Goal: Task Accomplishment & Management: Manage account settings

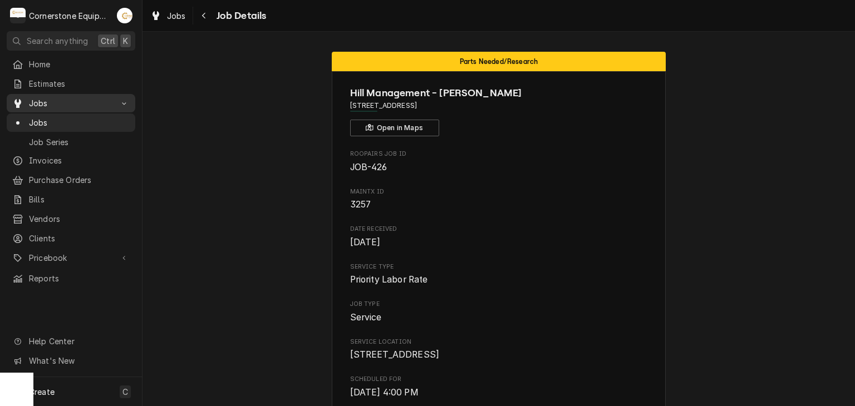
click at [32, 99] on span "Jobs" at bounding box center [71, 103] width 84 height 12
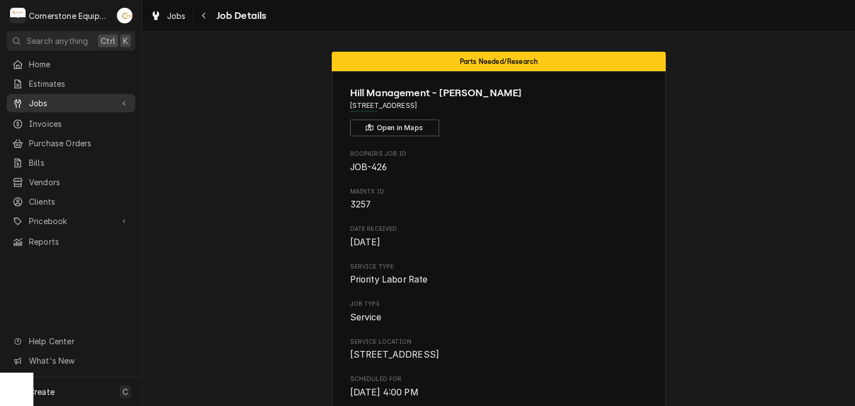
click at [44, 105] on span "Jobs" at bounding box center [71, 103] width 84 height 12
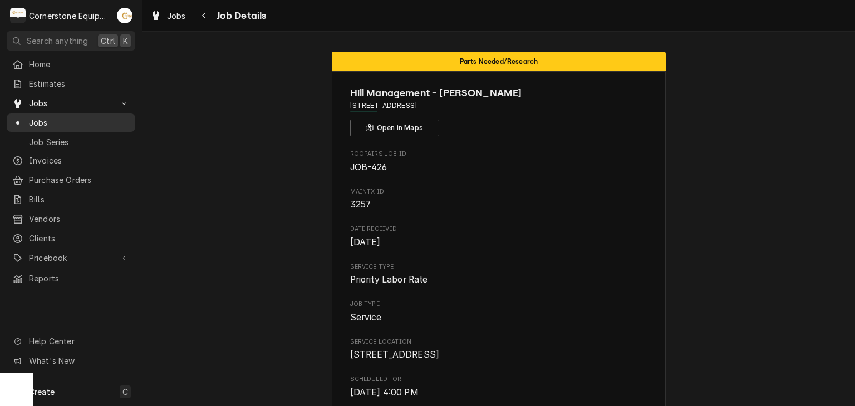
click at [44, 120] on span "Jobs" at bounding box center [79, 123] width 101 height 12
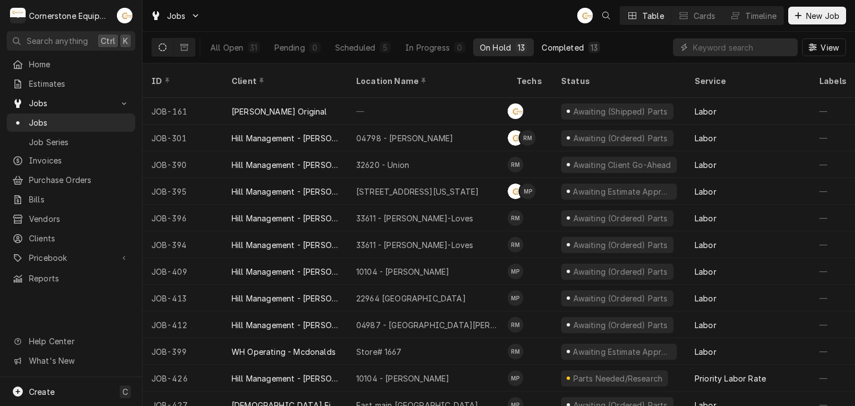
click at [552, 42] on div "Completed" at bounding box center [563, 48] width 42 height 12
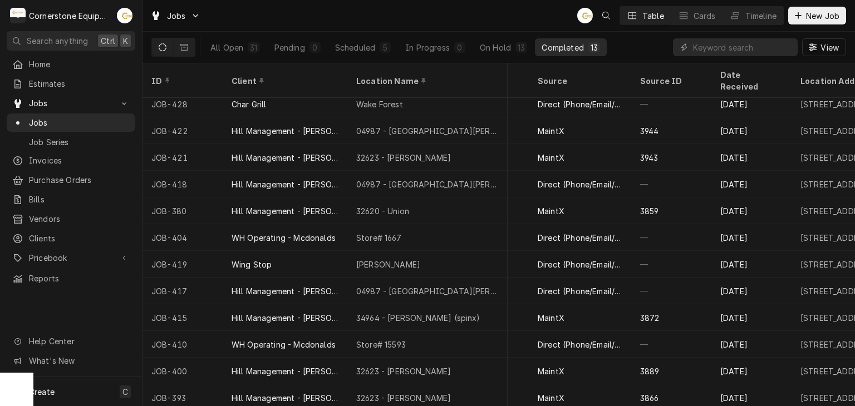
scroll to position [34, 0]
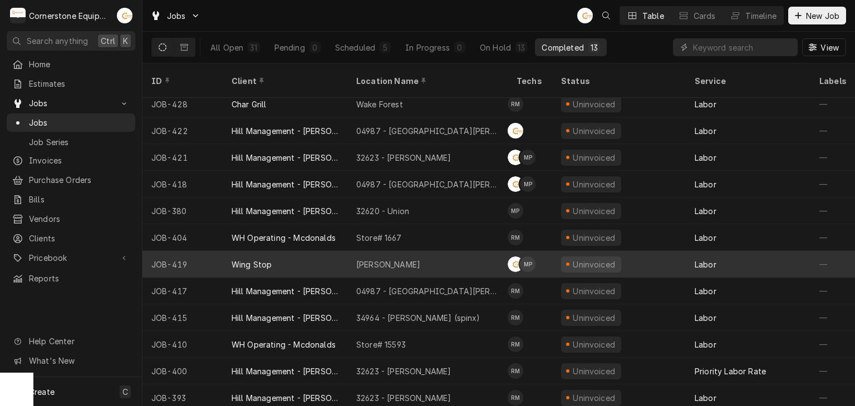
click at [288, 251] on div "Wing Stop" at bounding box center [285, 264] width 125 height 27
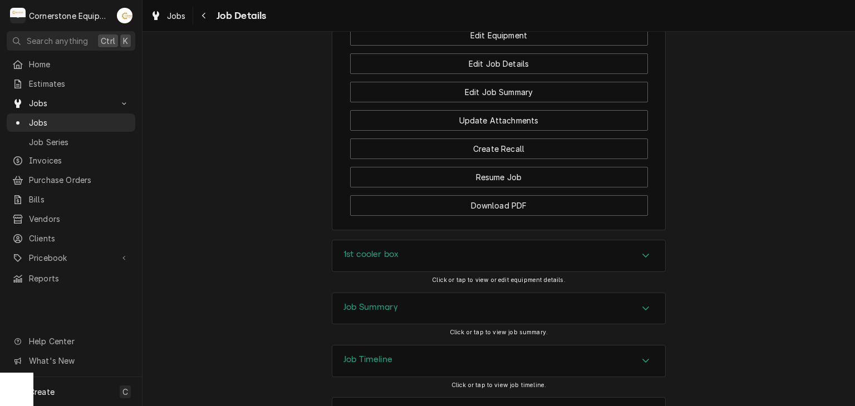
scroll to position [1030, 0]
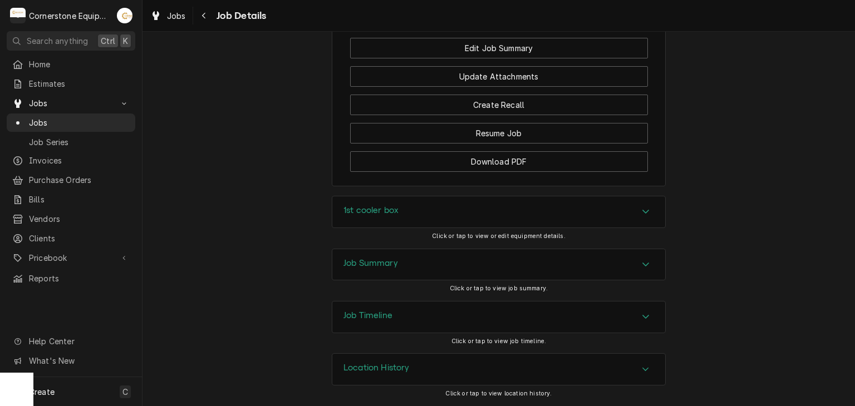
click at [416, 264] on div "Job Summary" at bounding box center [498, 264] width 333 height 31
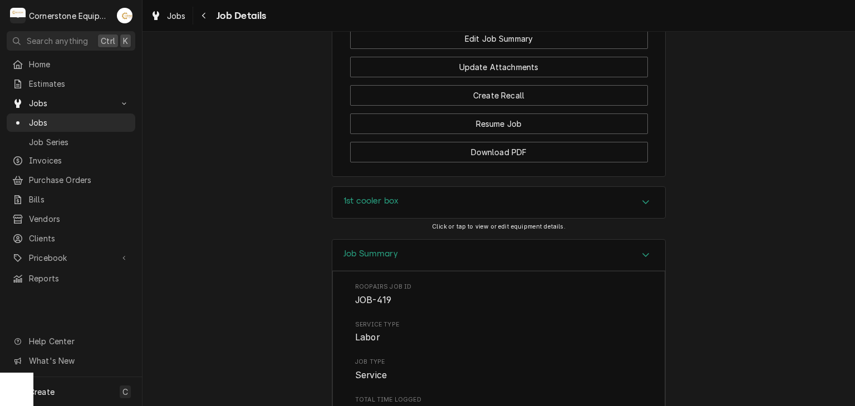
click at [416, 269] on div "Job Summary" at bounding box center [498, 256] width 333 height 32
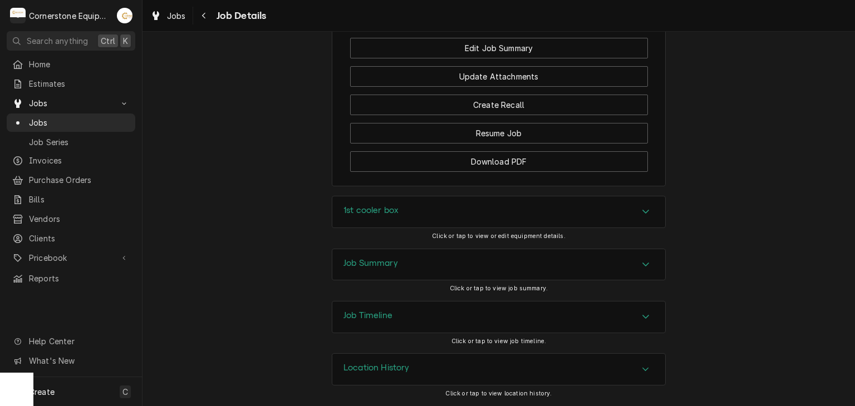
scroll to position [139, 0]
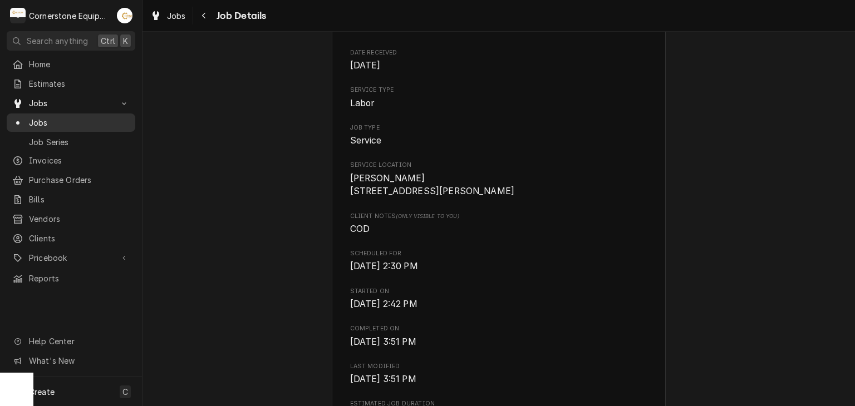
click at [63, 122] on span "Jobs" at bounding box center [79, 123] width 101 height 12
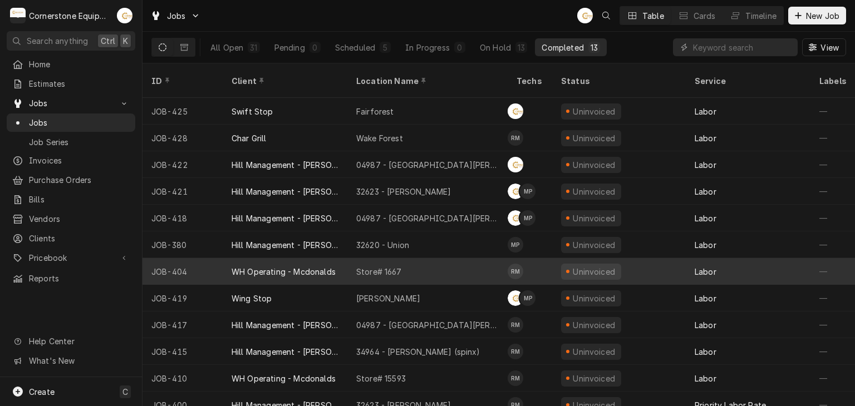
click at [307, 266] on div "WH Operating - Mcdonalds" at bounding box center [284, 272] width 104 height 12
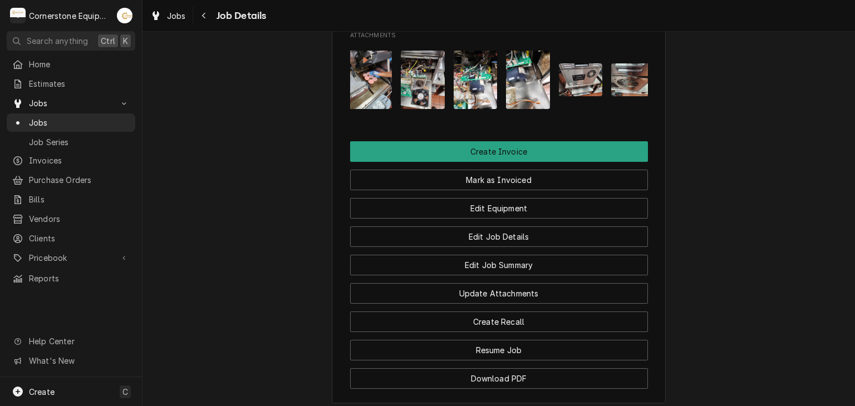
scroll to position [0, 122]
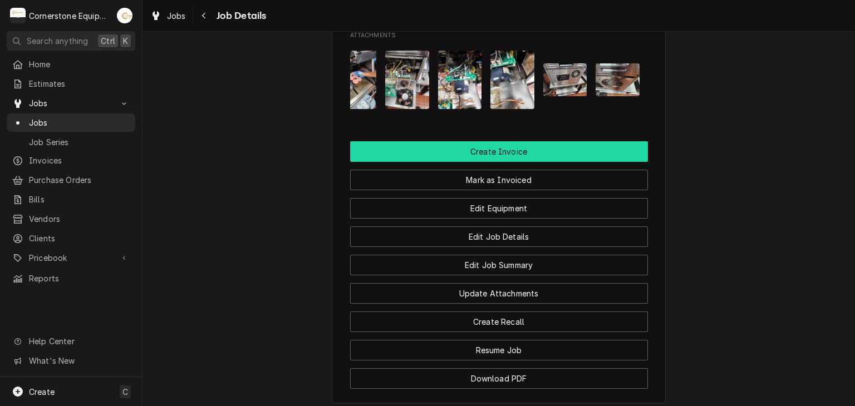
click at [498, 162] on button "Create Invoice" at bounding box center [499, 151] width 298 height 21
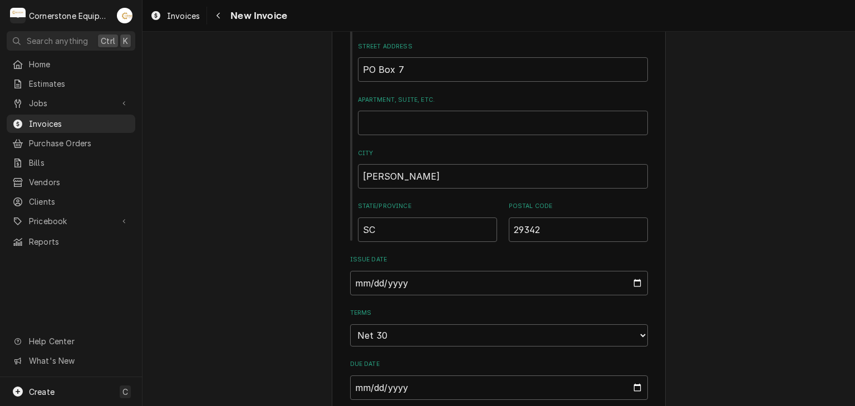
scroll to position [668, 0]
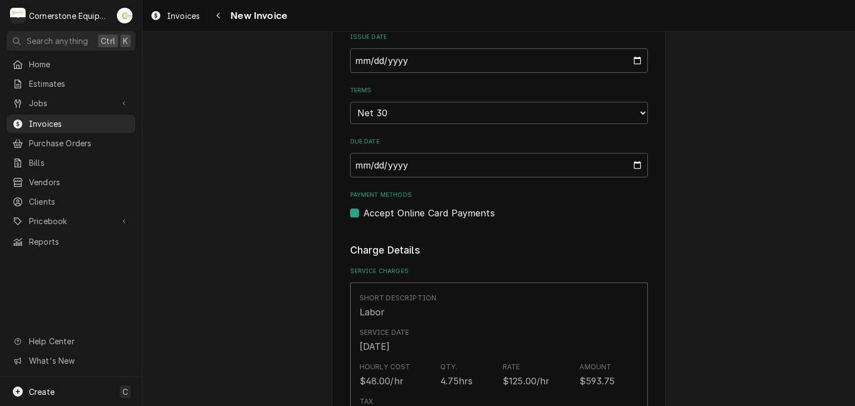
click at [442, 208] on label "Accept Online Card Payments" at bounding box center [428, 212] width 131 height 13
click at [442, 208] on input "Payment Methods" at bounding box center [512, 218] width 298 height 24
checkbox input "false"
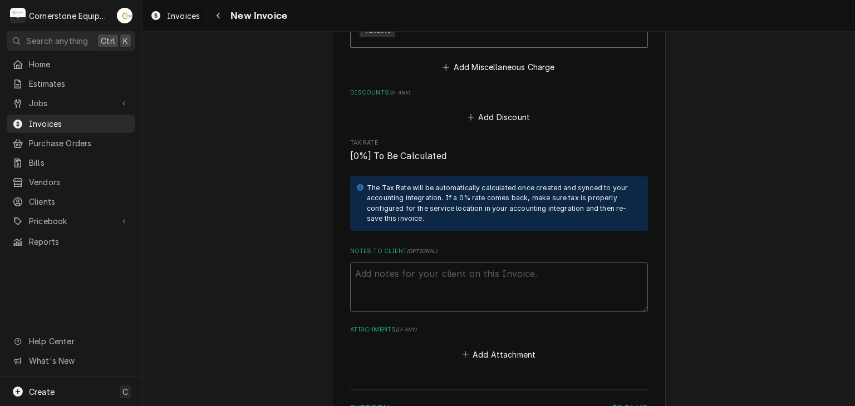
scroll to position [2609, 0]
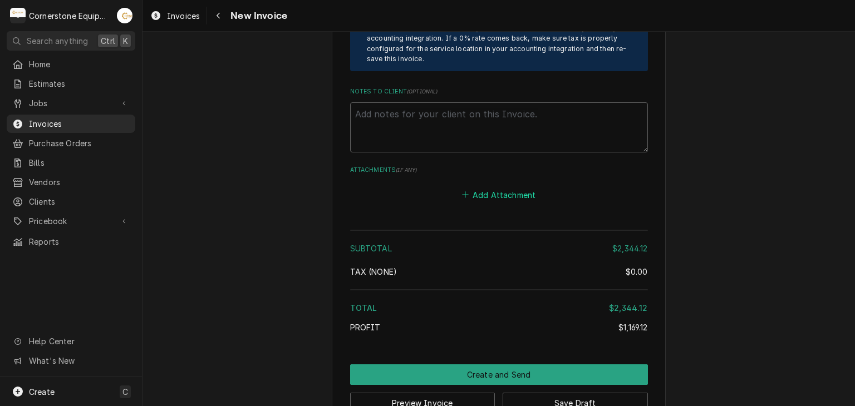
click at [480, 187] on button "Add Attachment" at bounding box center [499, 195] width 78 height 16
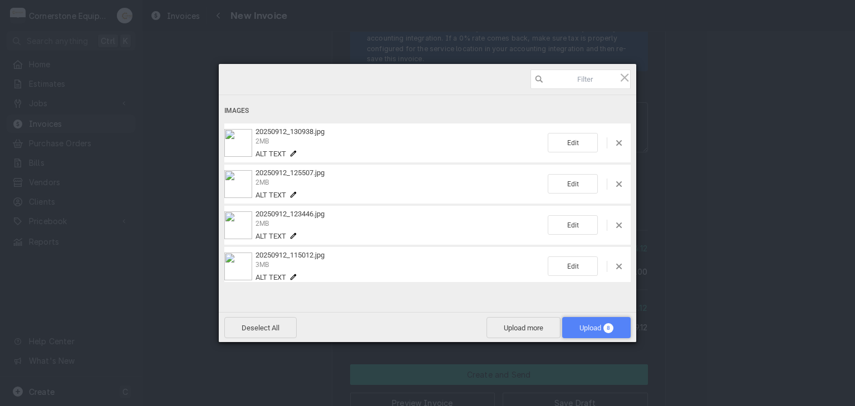
click at [599, 328] on span "Upload 8" at bounding box center [596, 328] width 34 height 8
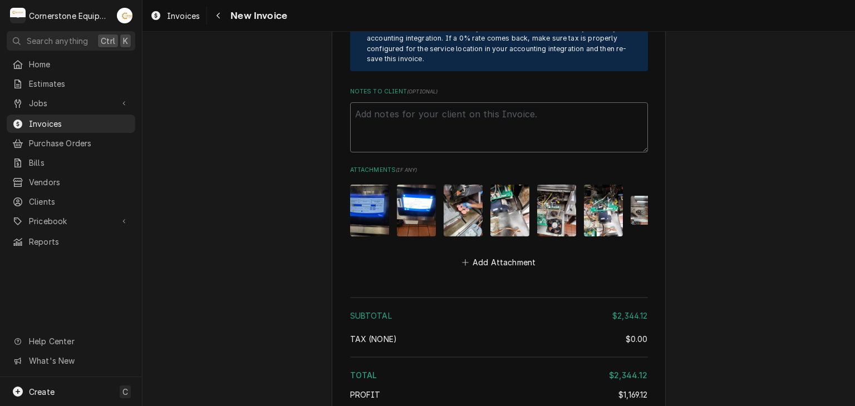
click at [380, 102] on textarea "Notes to Client ( optional )" at bounding box center [499, 127] width 298 height 50
paste textarea "INVOICE APPROVAL AND PAYMENT TERMS All invoices are due upon receipt unless oth…"
type textarea "x"
type textarea "INVOICE APPROVAL AND PAYMENT TERMS All invoices are due upon receipt unless oth…"
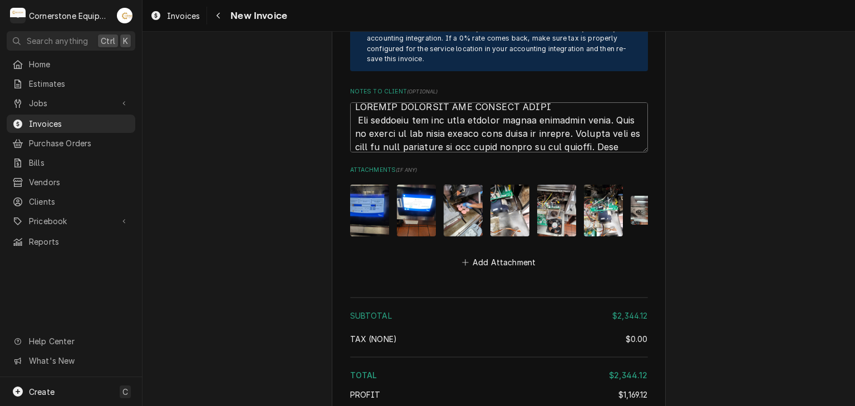
scroll to position [2805, 0]
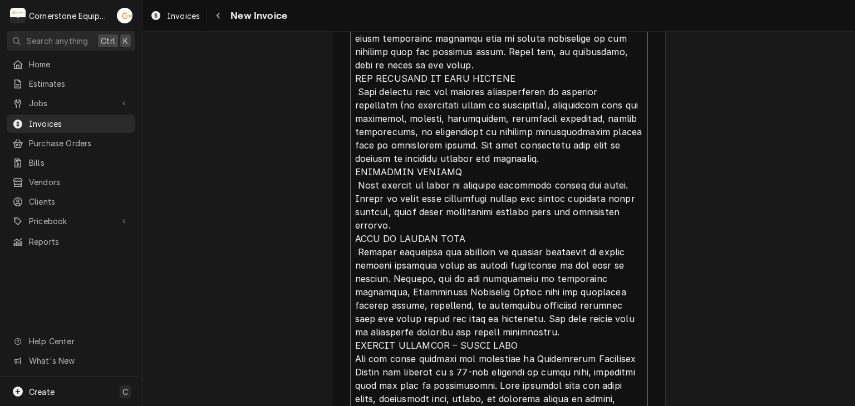
type textarea "x"
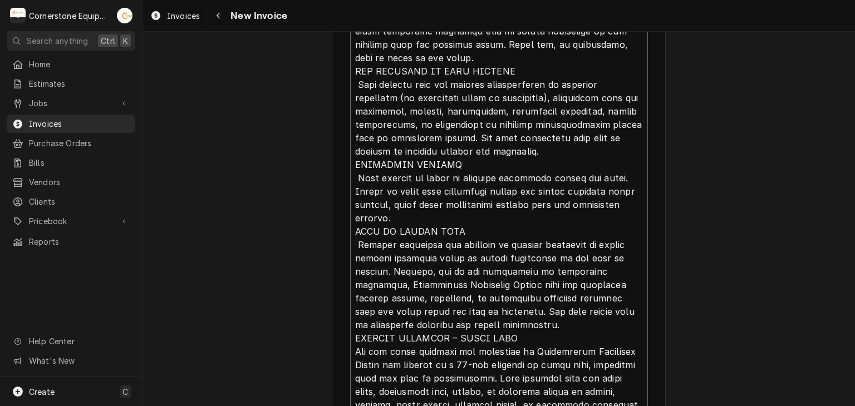
scroll to position [0, 0]
type textarea "INVOICE APPROVAL AND PAYMENT TERMS All invoices are due upon receipt unless oth…"
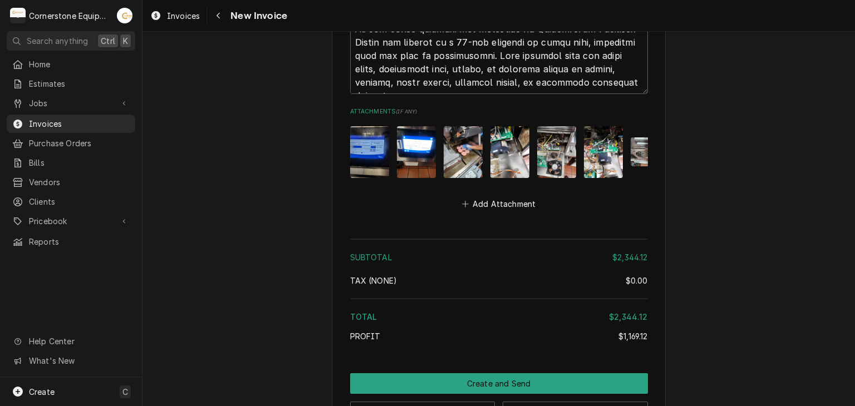
scroll to position [3152, 0]
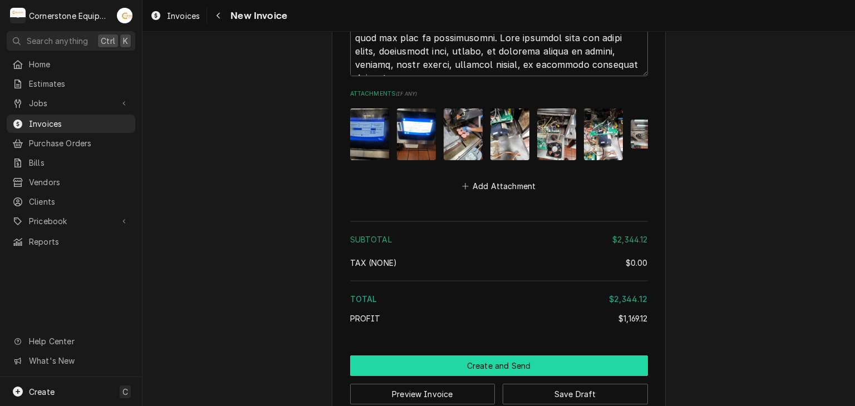
click at [481, 356] on button "Create and Send" at bounding box center [499, 366] width 298 height 21
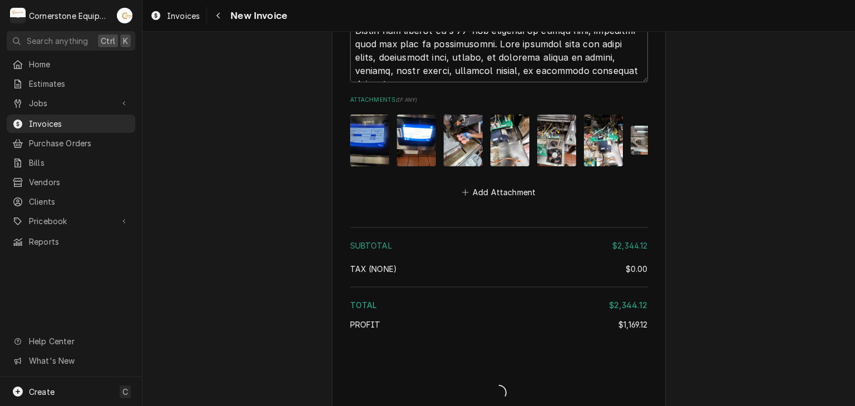
type textarea "x"
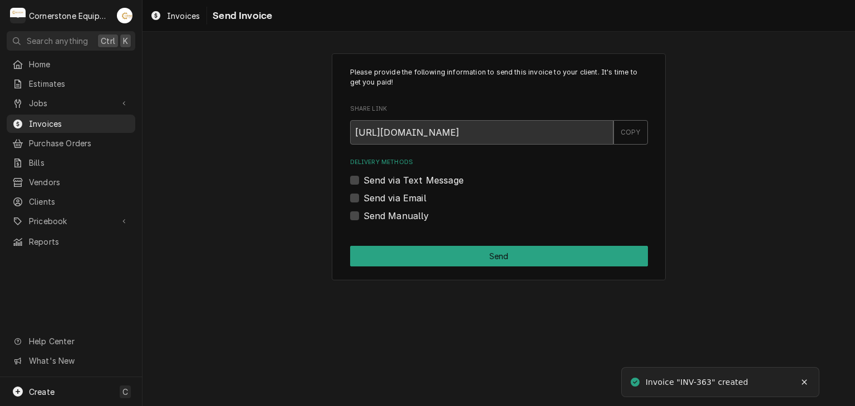
click at [385, 215] on label "Send Manually" at bounding box center [396, 215] width 66 height 13
click at [385, 215] on input "Send Manually" at bounding box center [512, 221] width 298 height 24
checkbox input "true"
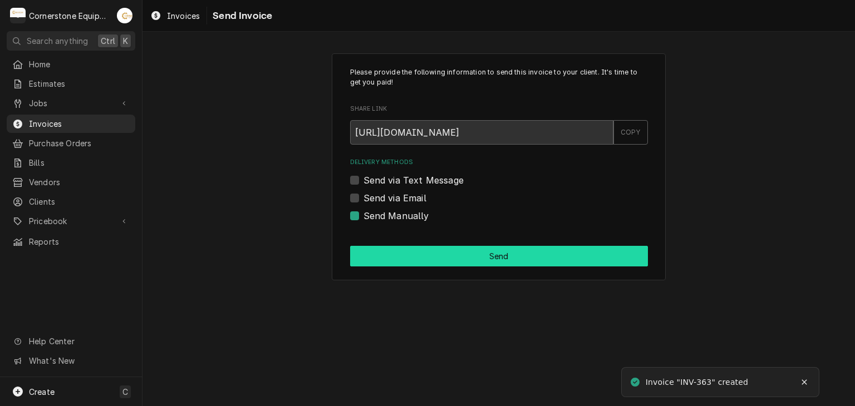
click at [402, 254] on button "Send" at bounding box center [499, 256] width 298 height 21
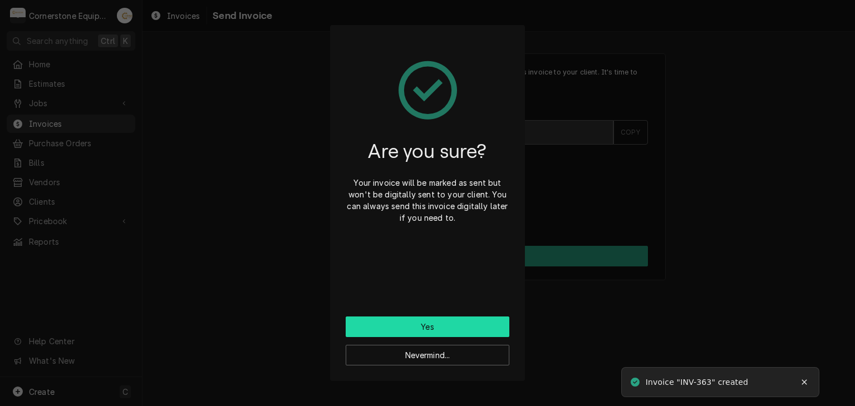
click at [415, 319] on button "Yes" at bounding box center [428, 327] width 164 height 21
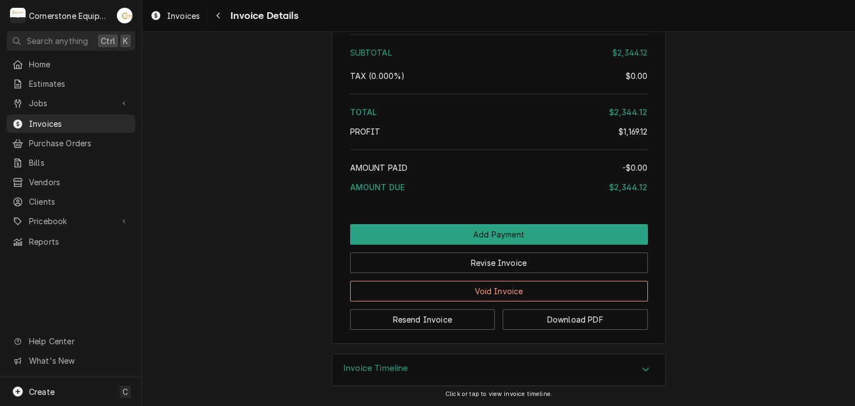
scroll to position [2684, 0]
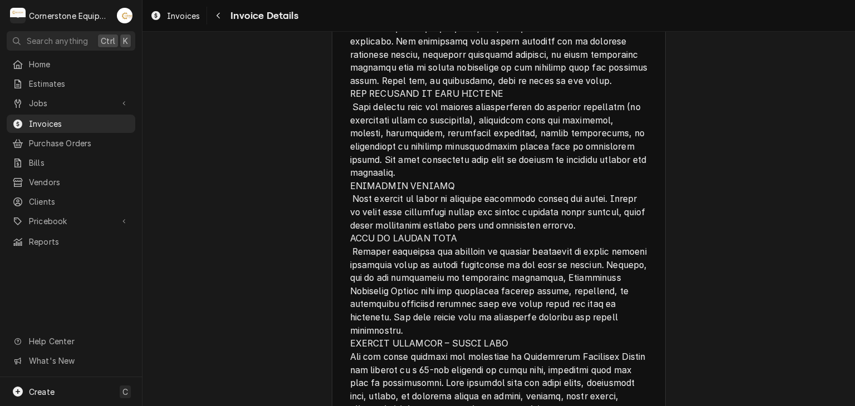
scroll to position [2684, 0]
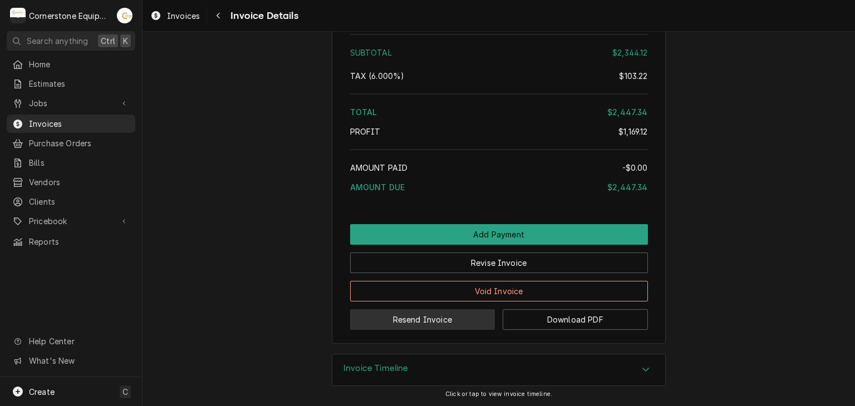
click at [396, 323] on button "Resend Invoice" at bounding box center [422, 319] width 145 height 21
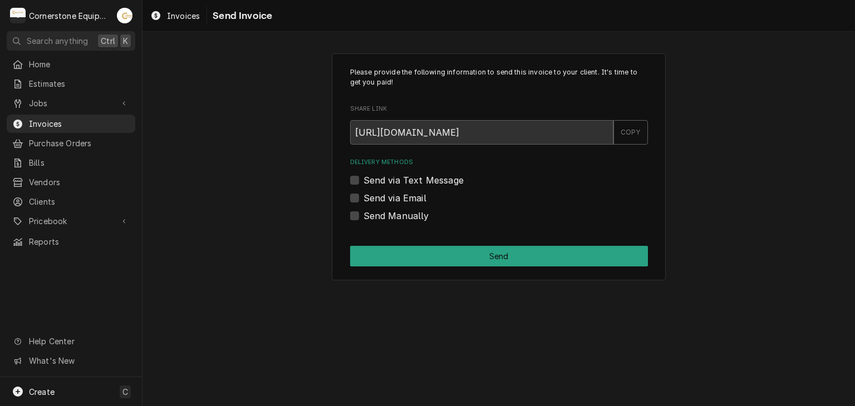
click at [396, 179] on label "Send via Text Message" at bounding box center [413, 180] width 100 height 13
click at [396, 179] on input "Send via Text Message" at bounding box center [512, 186] width 298 height 24
checkbox input "true"
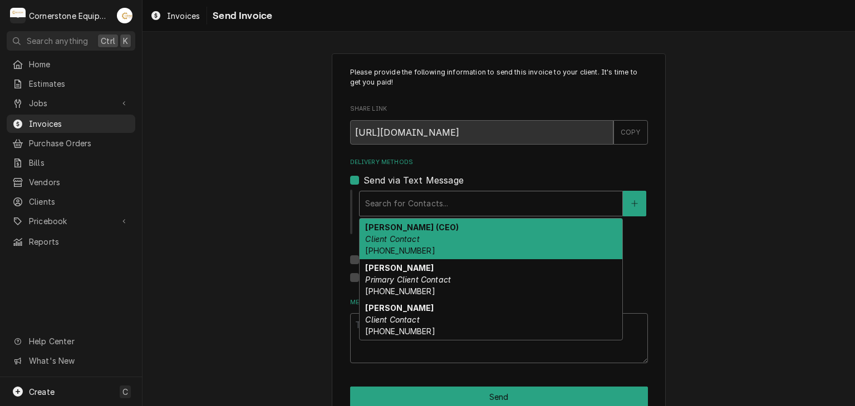
click at [385, 196] on div "Delivery Methods" at bounding box center [491, 204] width 252 height 20
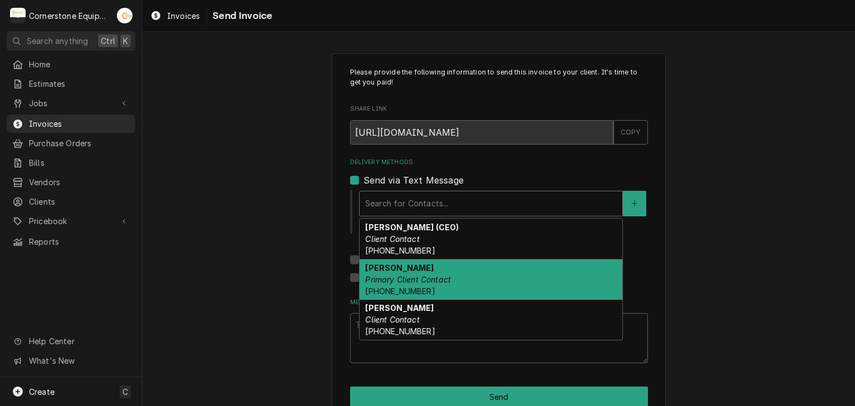
click at [385, 281] on em "Primary Client Contact" at bounding box center [408, 279] width 86 height 9
type textarea "x"
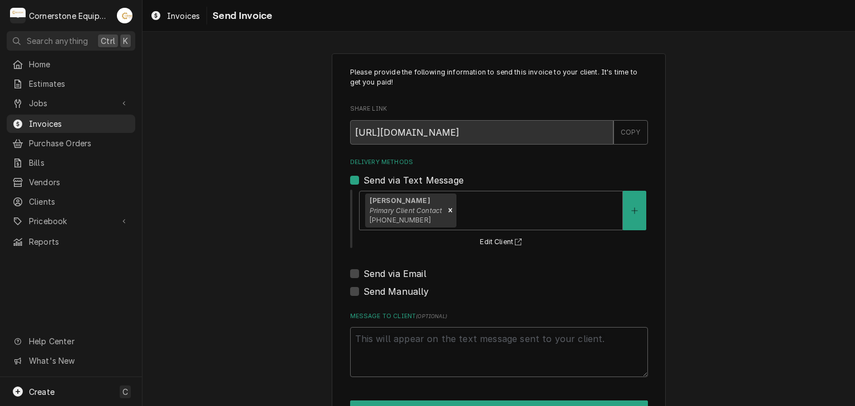
click at [381, 277] on label "Send via Email" at bounding box center [394, 273] width 63 height 13
click at [381, 277] on input "Send via Email" at bounding box center [512, 279] width 298 height 24
checkbox input "true"
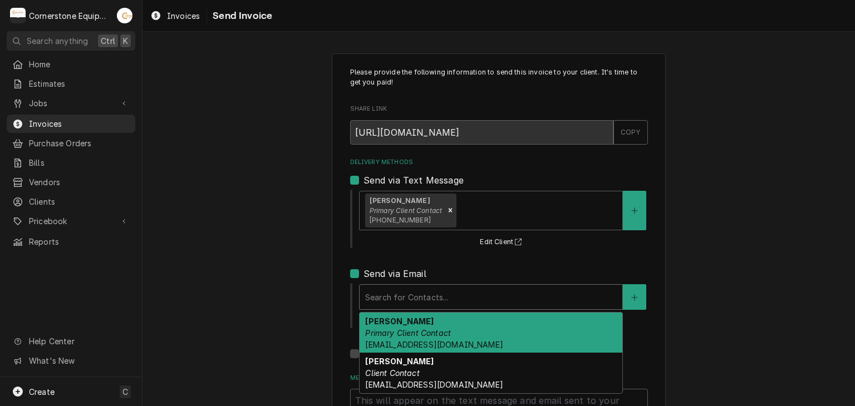
click at [381, 285] on div "Search for Contacts..." at bounding box center [491, 297] width 263 height 24
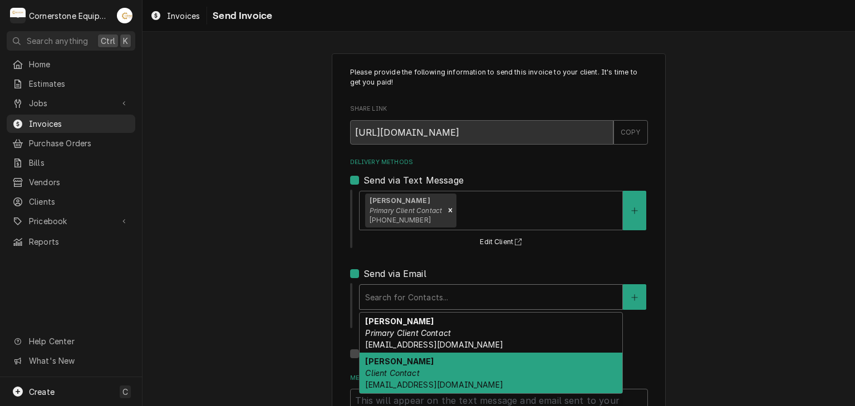
click at [392, 368] on em "Client Contact" at bounding box center [392, 372] width 54 height 9
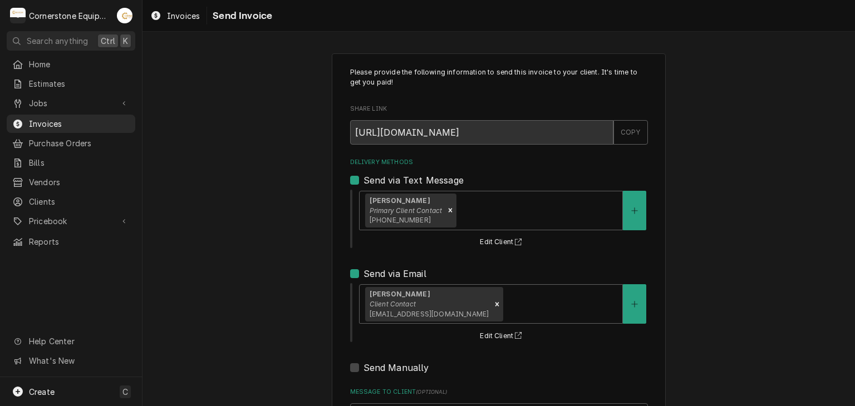
click at [247, 358] on div "Please provide the following information to send this invoice to your client. I…" at bounding box center [498, 282] width 712 height 478
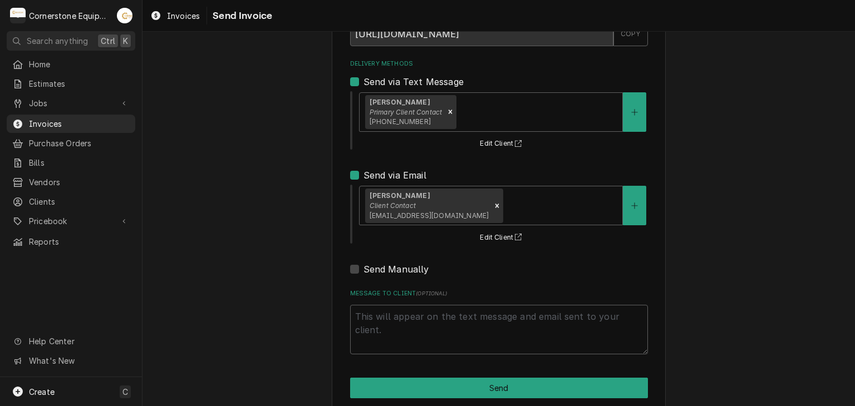
scroll to position [114, 0]
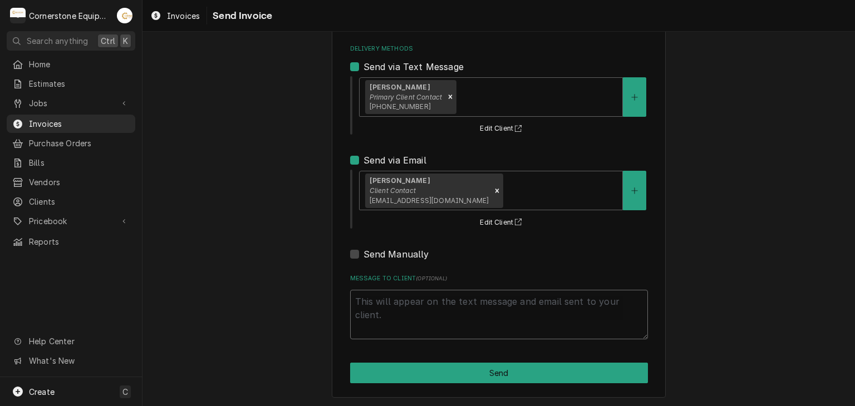
click at [427, 326] on textarea "Message to Client ( optional )" at bounding box center [499, 315] width 298 height 50
type textarea "x"
type textarea "T"
type textarea "x"
type textarea "Th"
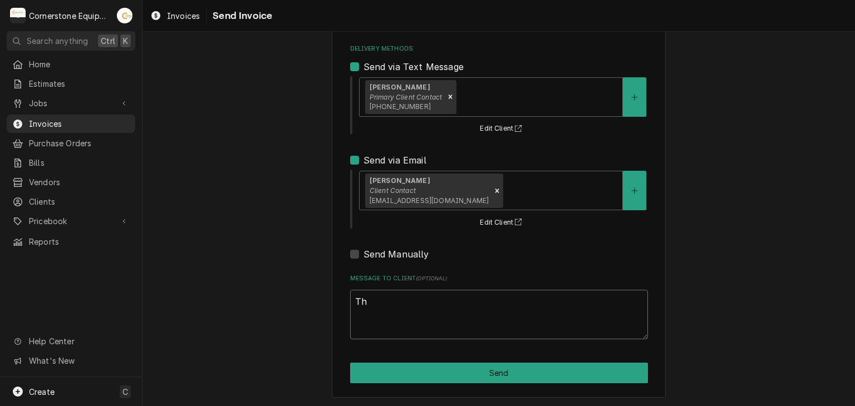
type textarea "x"
type textarea "Tha"
type textarea "x"
type textarea "Than"
type textarea "x"
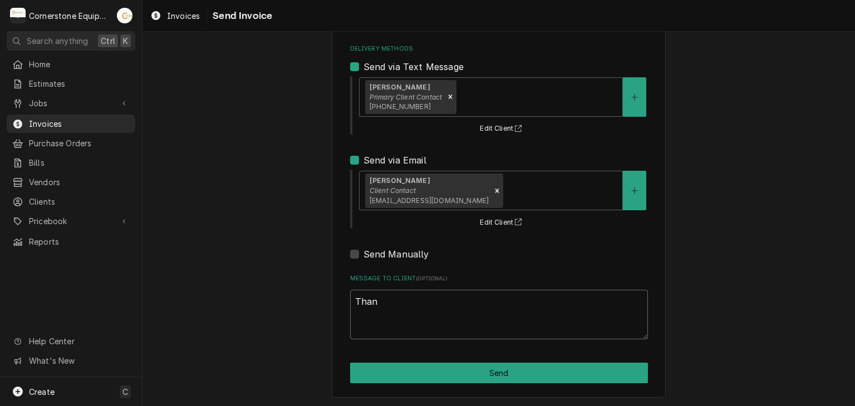
type textarea "Thank"
type textarea "x"
type textarea "Thank"
type textarea "x"
type textarea "Thank y"
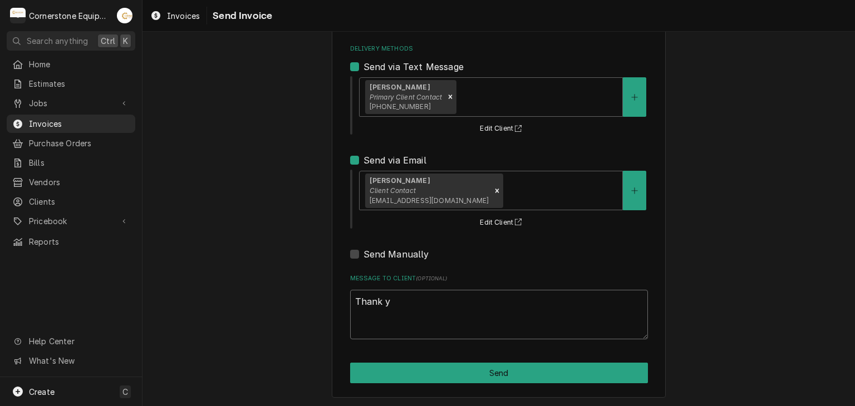
type textarea "x"
type textarea "Thank yo"
type textarea "x"
type textarea "Thank you"
type textarea "x"
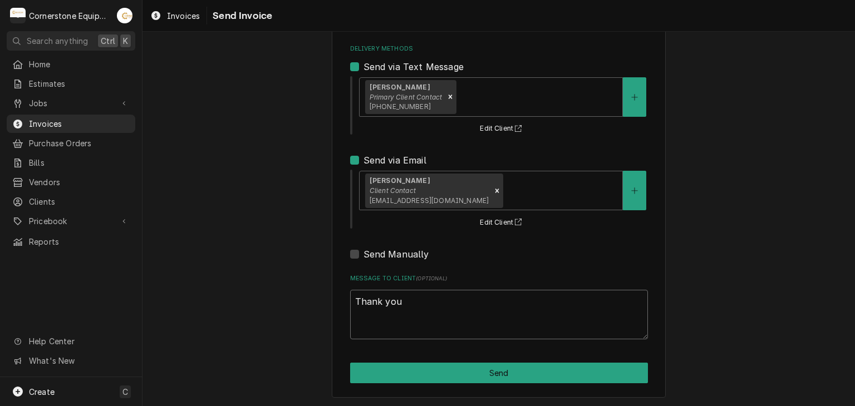
type textarea "Thank you"
type textarea "x"
type textarea "Thank you f"
type textarea "x"
type textarea "Thank you fo"
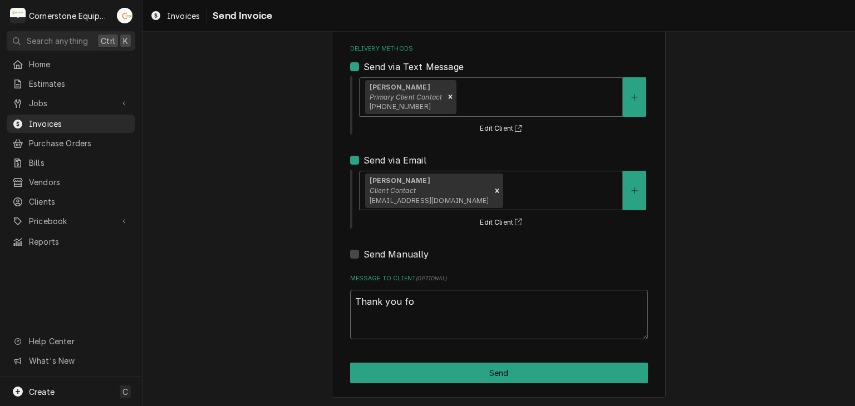
type textarea "x"
type textarea "Thank you for"
type textarea "x"
type textarea "Thank you for"
type textarea "x"
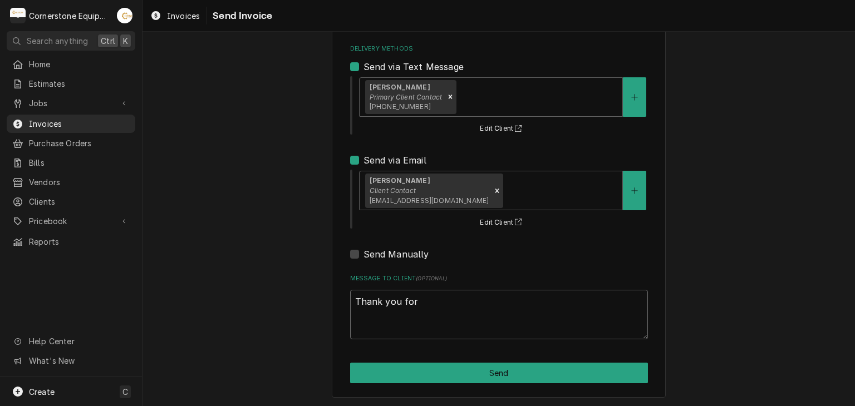
type textarea "Thank you for t"
type textarea "x"
type textarea "Thank you for th"
type textarea "x"
type textarea "Thank you for the"
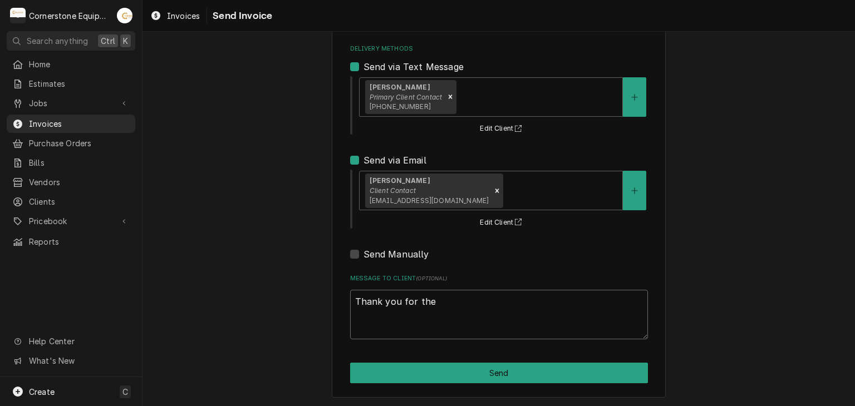
type textarea "x"
type textarea "Thank you for the"
type textarea "x"
type textarea "Thank you for the o"
type textarea "x"
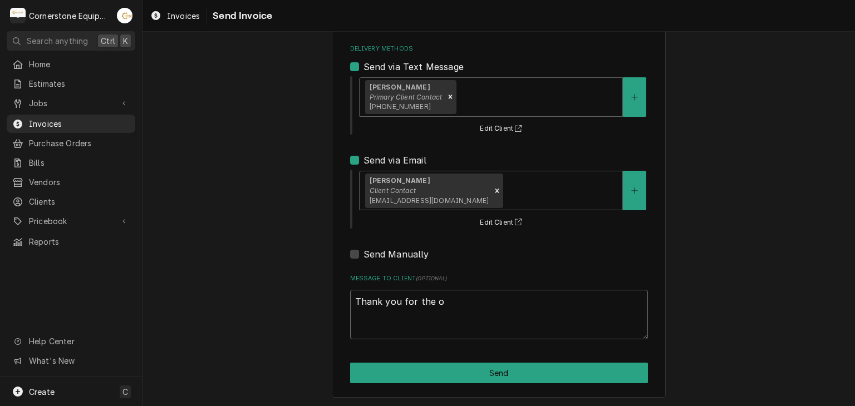
type textarea "Thank you for the op"
type textarea "x"
type textarea "Thank you for the opp"
type textarea "x"
type textarea "Thank you for the oppo"
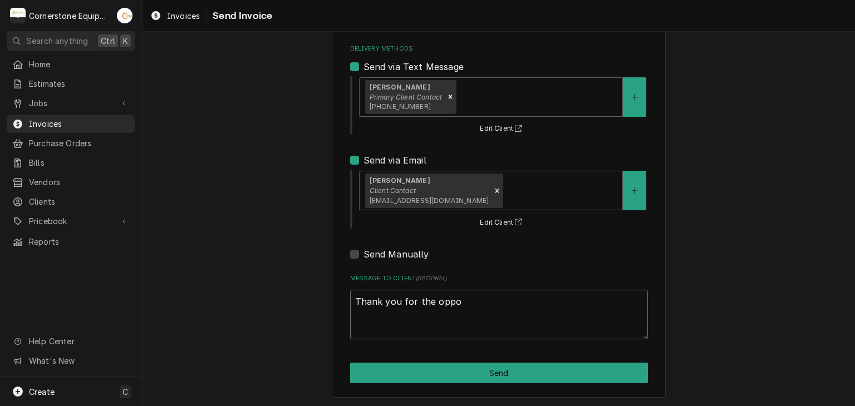
type textarea "x"
type textarea "Thank you for the oppor"
type textarea "x"
type textarea "Thank you for the opport"
type textarea "x"
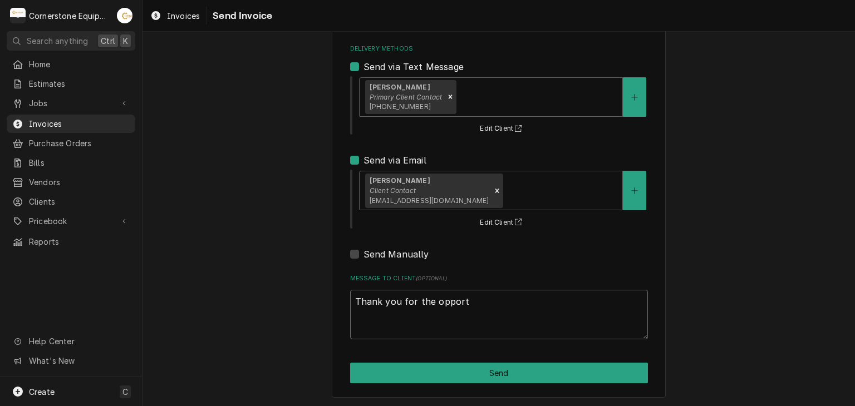
type textarea "Thank you for the opportu"
type textarea "x"
type textarea "Thank you for the opportun"
type textarea "x"
type textarea "Thank you for the opportuni"
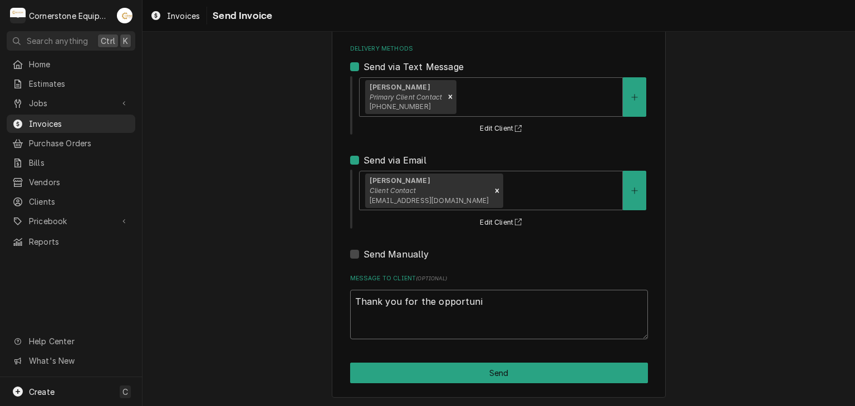
type textarea "x"
type textarea "Thank you for the opportunit"
type textarea "x"
type textarea "Thank you for the opportunity"
type textarea "x"
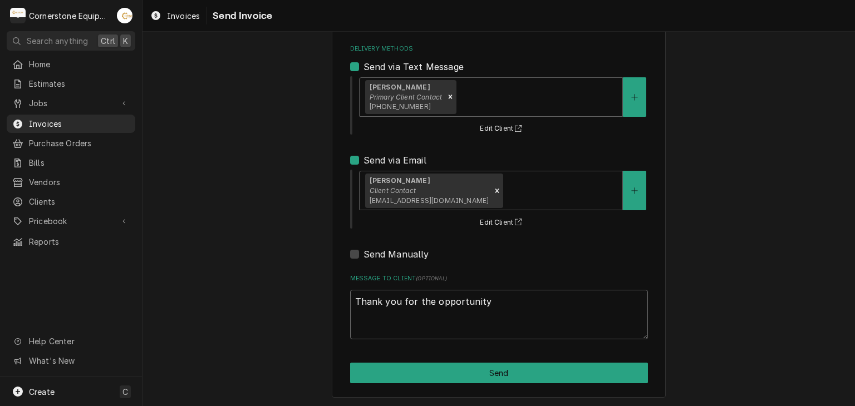
type textarea "Thank you for the opportunity"
type textarea "x"
type textarea "Thank you for the opportunity t"
type textarea "x"
type textarea "Thank you for the opportunity to"
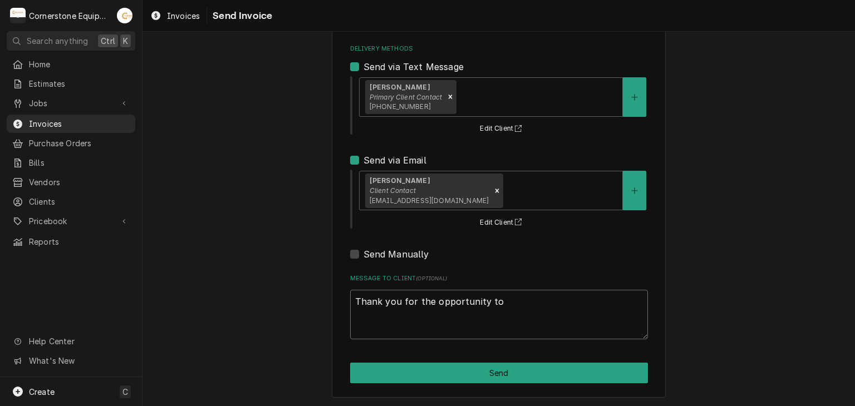
type textarea "x"
type textarea "Thank you for the opportunity to"
type textarea "x"
type textarea "Thank you for the opportunity to b"
type textarea "x"
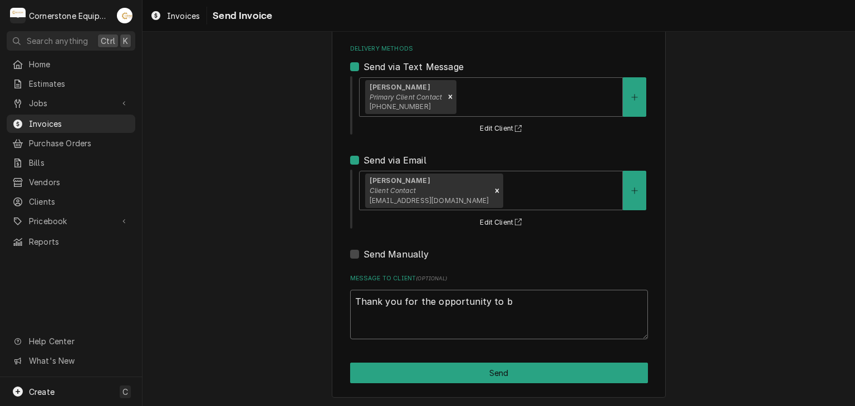
type textarea "Thank you for the opportunity to be"
type textarea "x"
type textarea "Thank you for the opportunity to be"
type textarea "x"
type textarea "Thank you for the opportunity to be o"
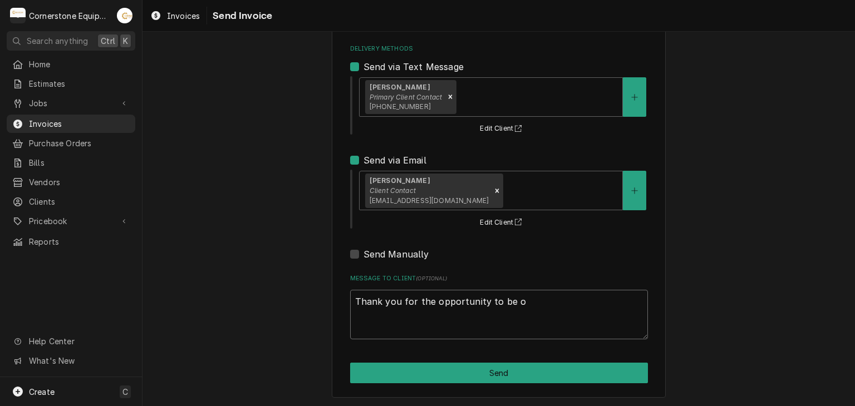
type textarea "x"
type textarea "Thank you for the opportunity to be of"
type textarea "x"
type textarea "Thank you for the opportunity to be of"
type textarea "x"
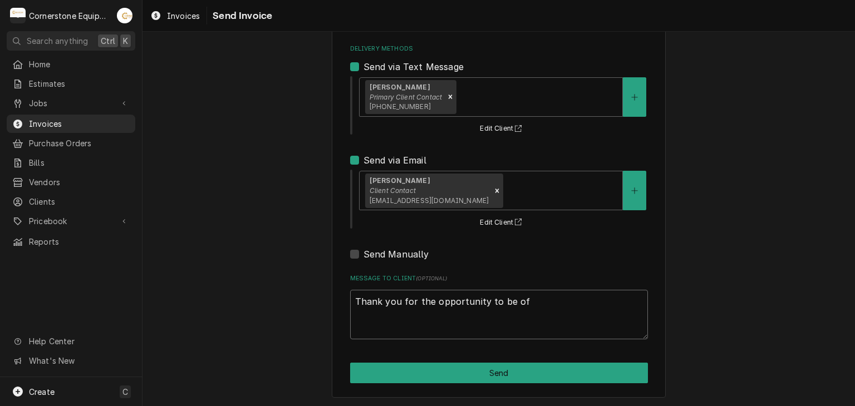
type textarea "Thank you for the opportunity to be of s"
type textarea "x"
type textarea "Thank you for the opportunity to be of se"
type textarea "x"
type textarea "Thank you for the opportunity to be of ser"
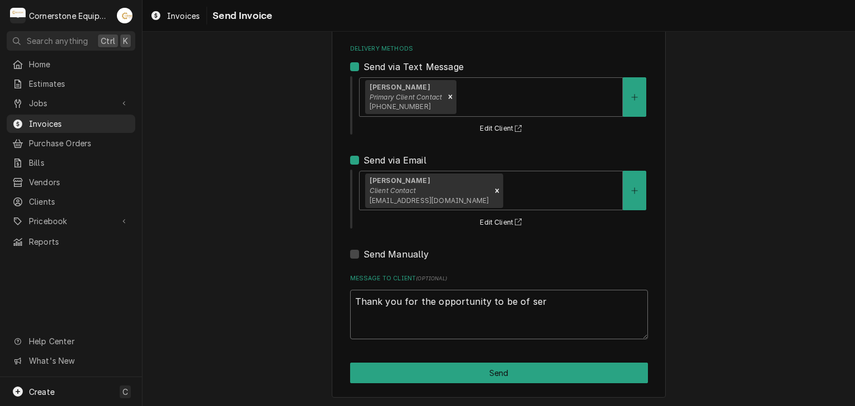
type textarea "x"
type textarea "Thank you for the opportunity to be of serv"
type textarea "x"
type textarea "Thank you for the opportunity to be of servi"
type textarea "x"
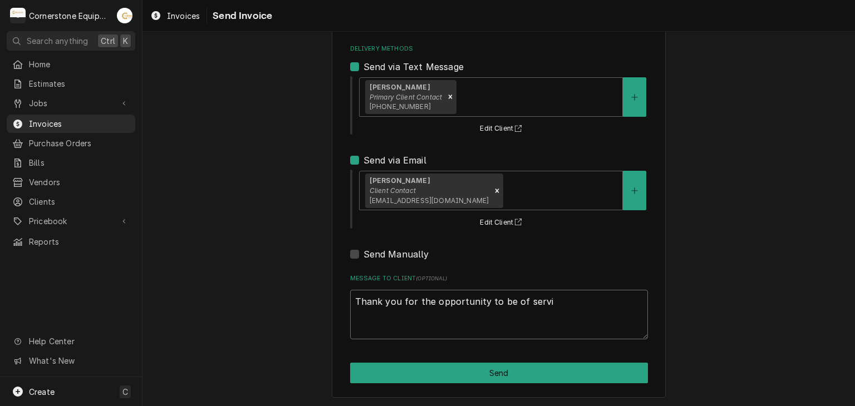
type textarea "Thank you for the opportunity to be of servic"
type textarea "x"
type textarea "Thank you for the opportunity to be of service"
type textarea "x"
click at [427, 326] on textarea "Thank you for the opportunity to be of service!" at bounding box center [499, 315] width 298 height 50
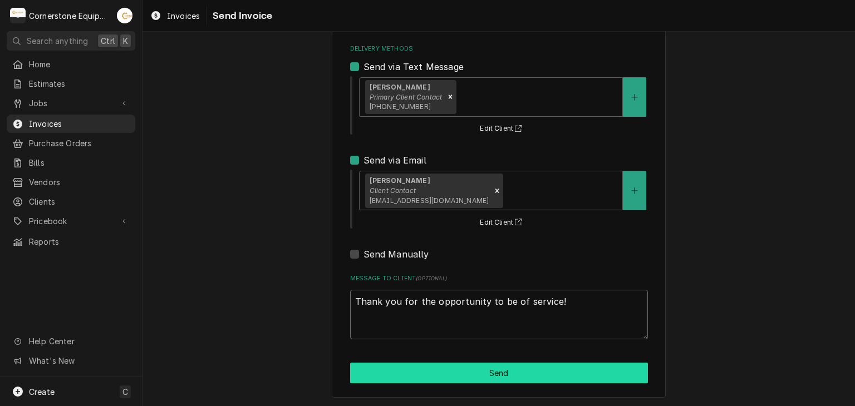
type textarea "Thank you for the opportunity to be of service!"
click at [554, 372] on button "Send" at bounding box center [499, 373] width 298 height 21
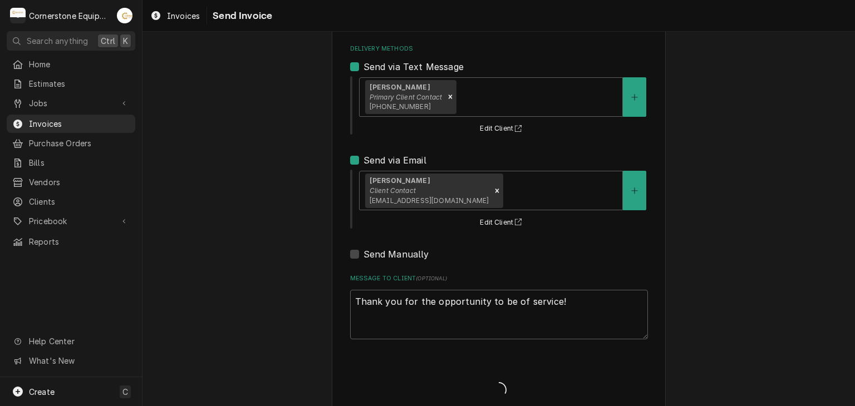
type textarea "x"
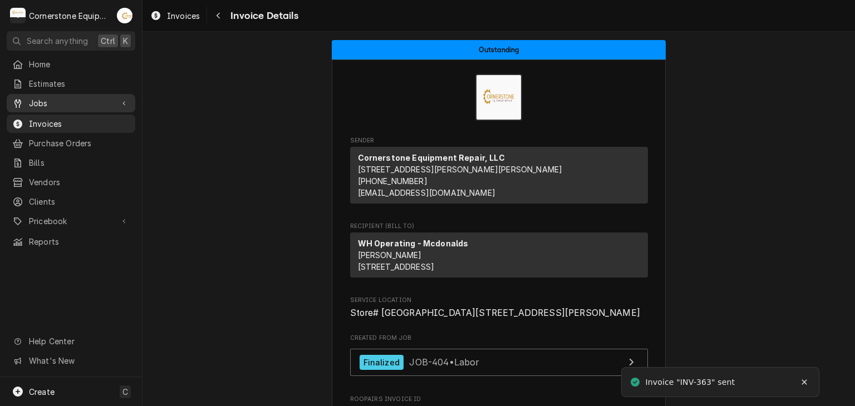
click at [55, 99] on span "Jobs" at bounding box center [71, 103] width 84 height 12
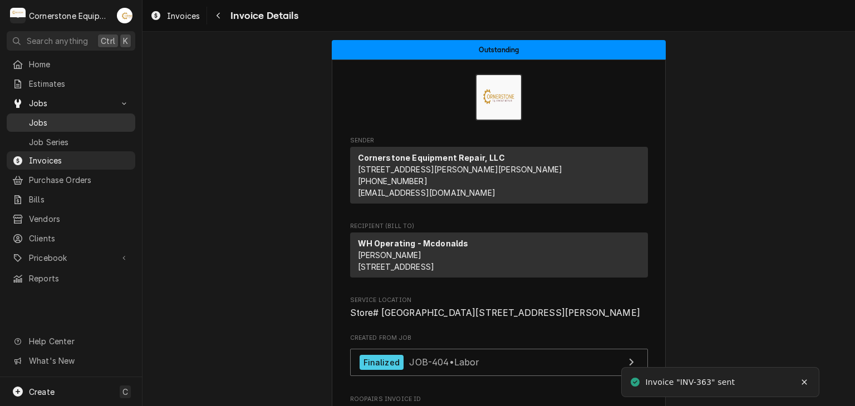
click at [52, 117] on span "Jobs" at bounding box center [79, 123] width 101 height 12
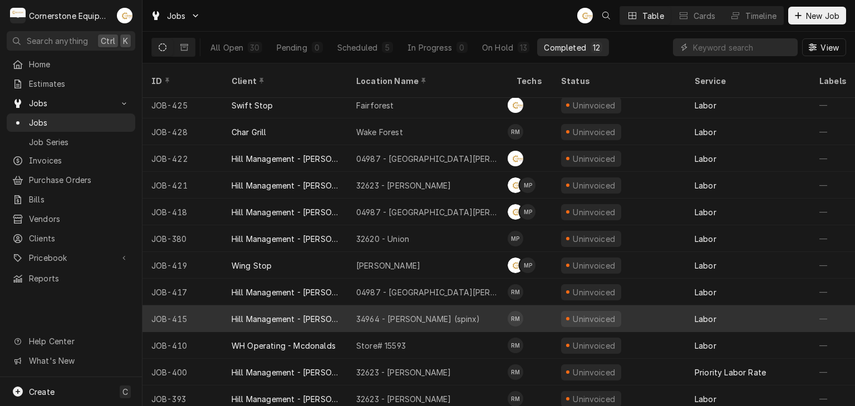
scroll to position [7, 0]
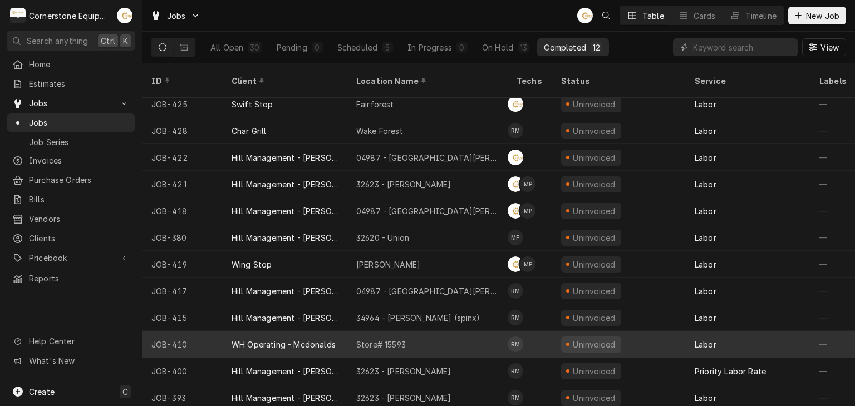
click at [319, 339] on div "WH Operating - Mcdonalds" at bounding box center [284, 345] width 104 height 12
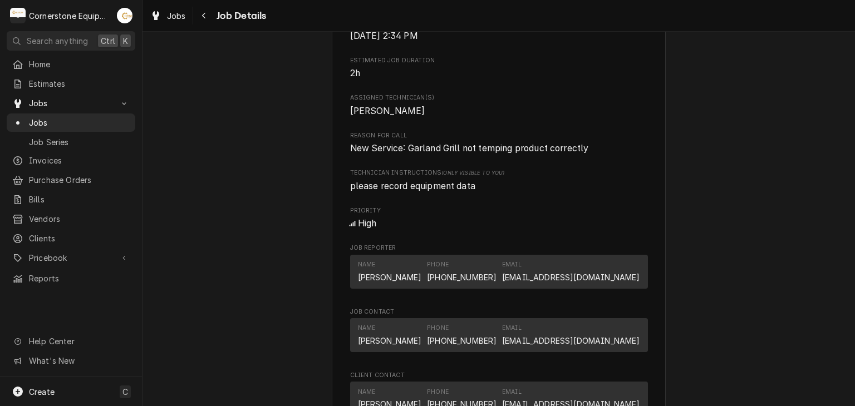
scroll to position [668, 0]
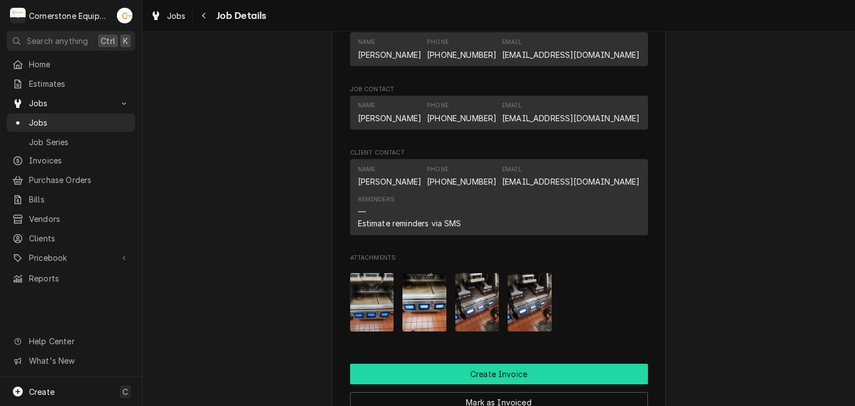
click at [530, 381] on button "Create Invoice" at bounding box center [499, 374] width 298 height 21
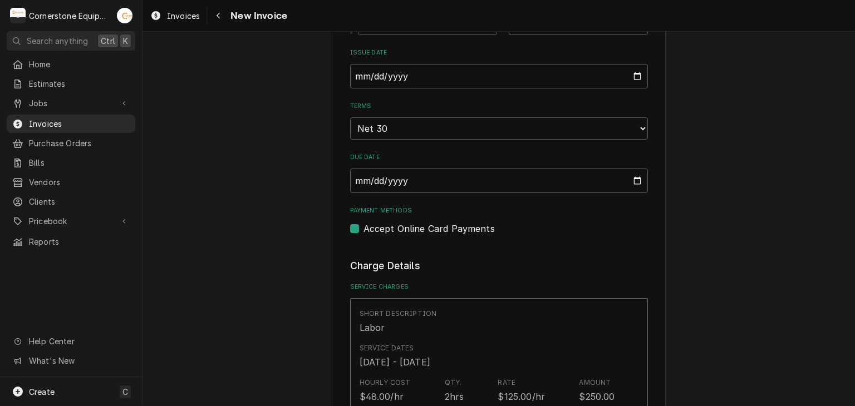
scroll to position [668, 0]
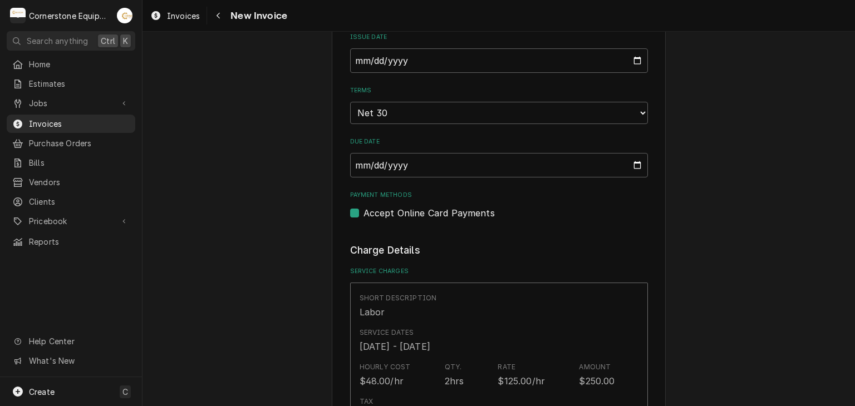
click at [372, 206] on label "Accept Online Card Payments" at bounding box center [428, 212] width 131 height 13
click at [372, 206] on input "Payment Methods" at bounding box center [512, 218] width 298 height 24
checkbox input "false"
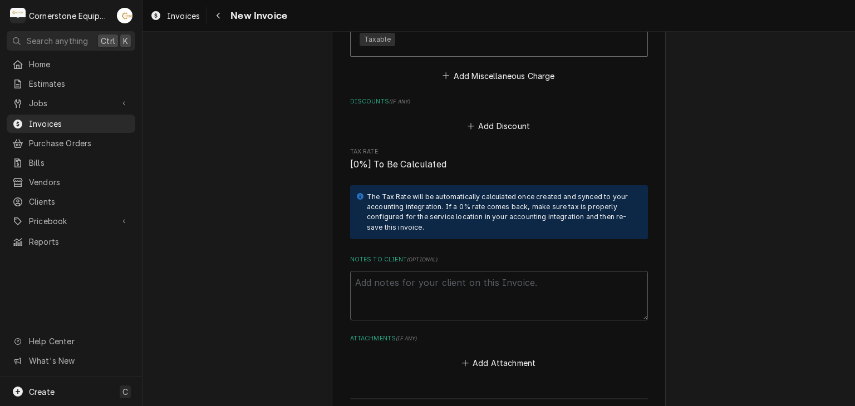
scroll to position [1714, 0]
click at [505, 353] on button "Add Attachment" at bounding box center [499, 361] width 78 height 16
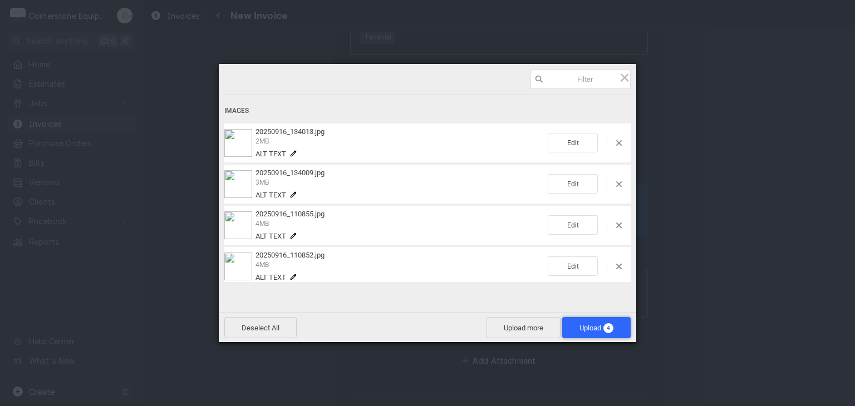
click at [590, 322] on span "Upload 4" at bounding box center [596, 327] width 68 height 21
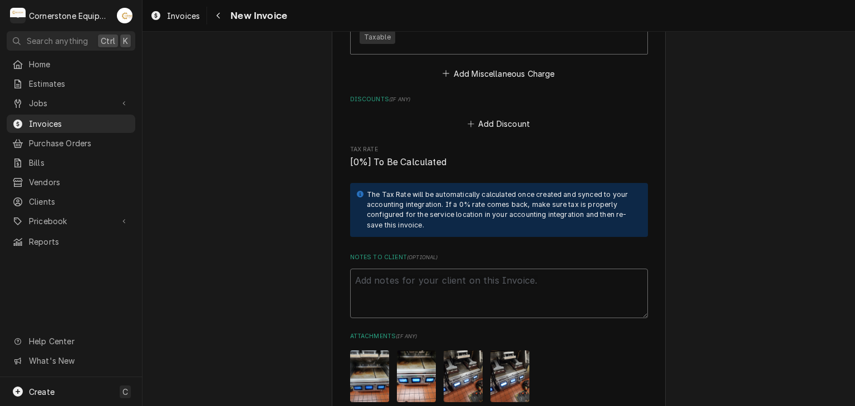
click at [434, 269] on textarea "Notes to Client ( optional )" at bounding box center [499, 294] width 298 height 50
paste textarea "INVOICE APPROVAL AND PAYMENT TERMS All invoices are due upon receipt unless oth…"
type textarea "x"
type textarea "INVOICE APPROVAL AND PAYMENT TERMS All invoices are due upon receipt unless oth…"
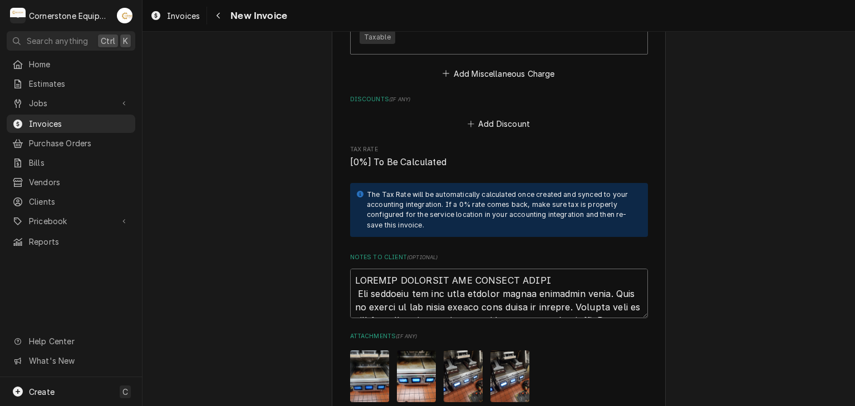
scroll to position [2090, 0]
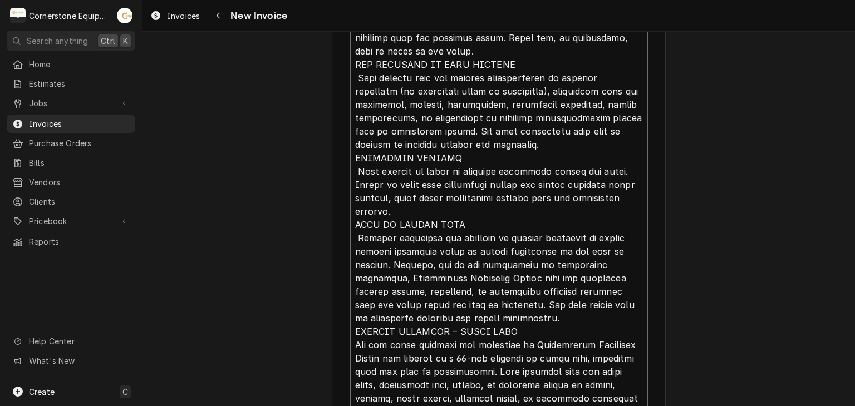
type textarea "x"
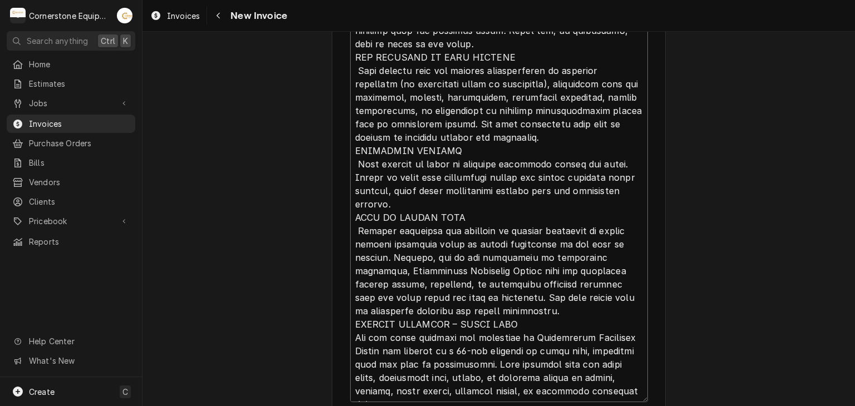
type textarea "INVOICE APPROVAL AND PAYMENT TERMS All invoices are due upon receipt unless oth…"
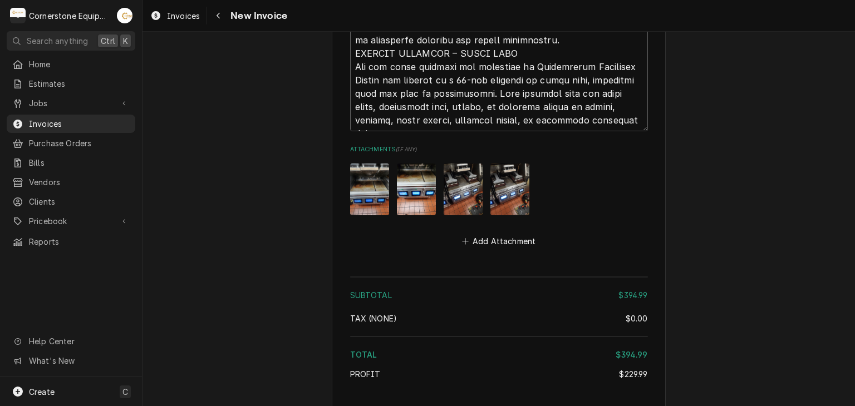
scroll to position [2429, 0]
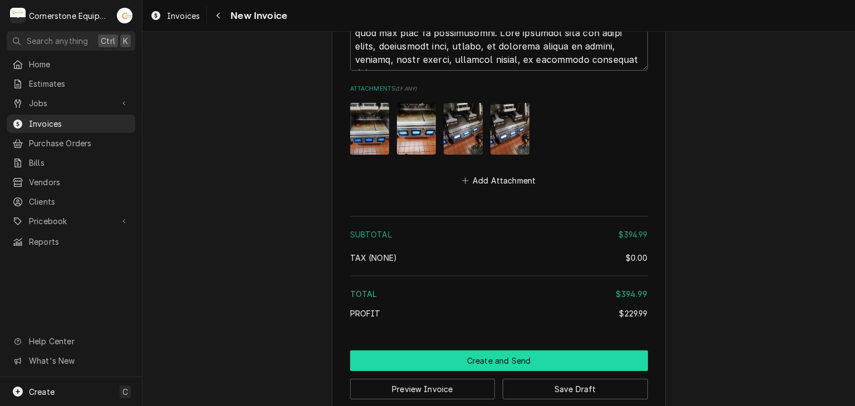
click at [491, 351] on button "Create and Send" at bounding box center [499, 361] width 298 height 21
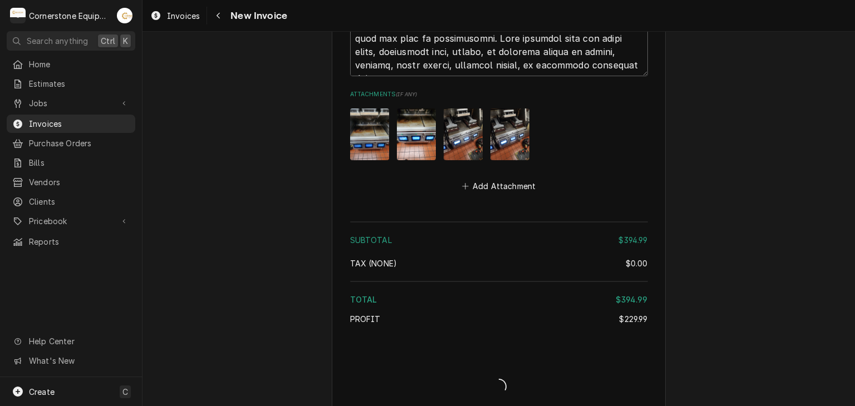
type textarea "x"
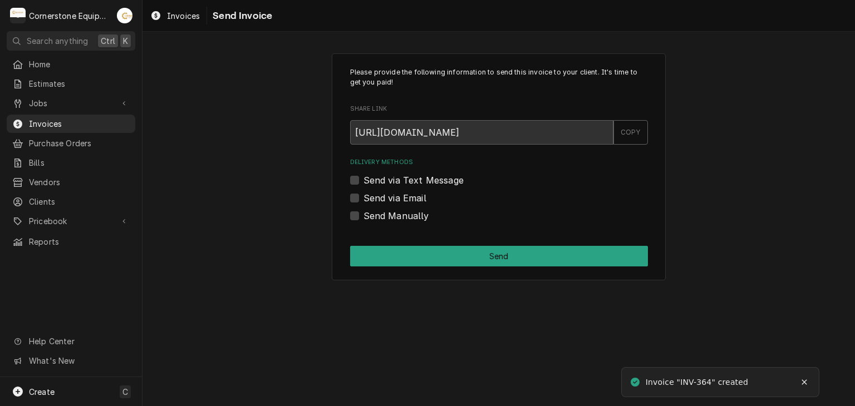
click at [363, 211] on label "Send Manually" at bounding box center [396, 215] width 66 height 13
click at [363, 211] on input "Send Manually" at bounding box center [512, 221] width 298 height 24
checkbox input "true"
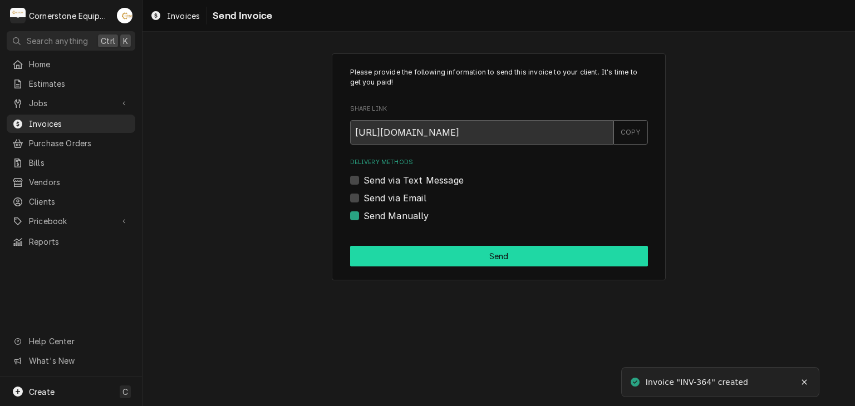
click at [393, 248] on button "Send" at bounding box center [499, 256] width 298 height 21
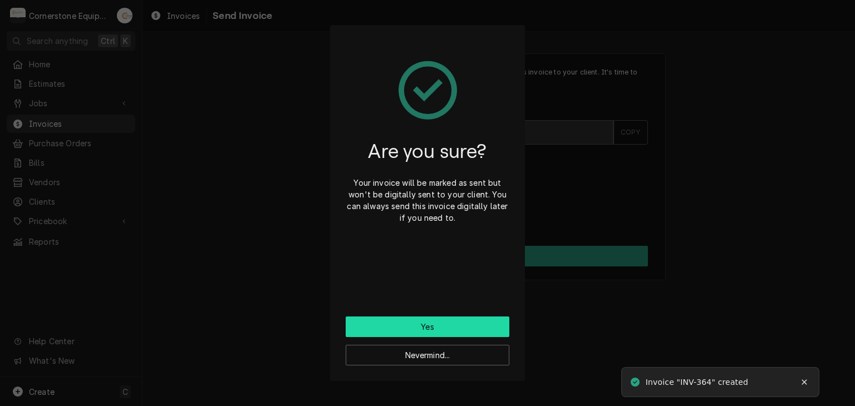
click at [426, 326] on button "Yes" at bounding box center [428, 327] width 164 height 21
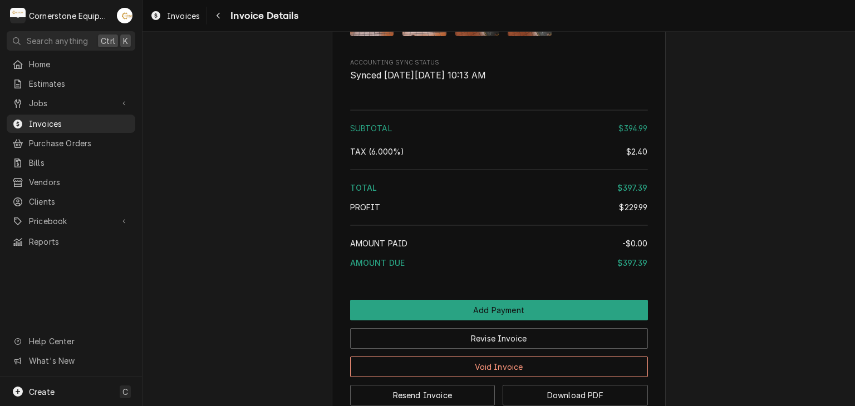
scroll to position [2099, 0]
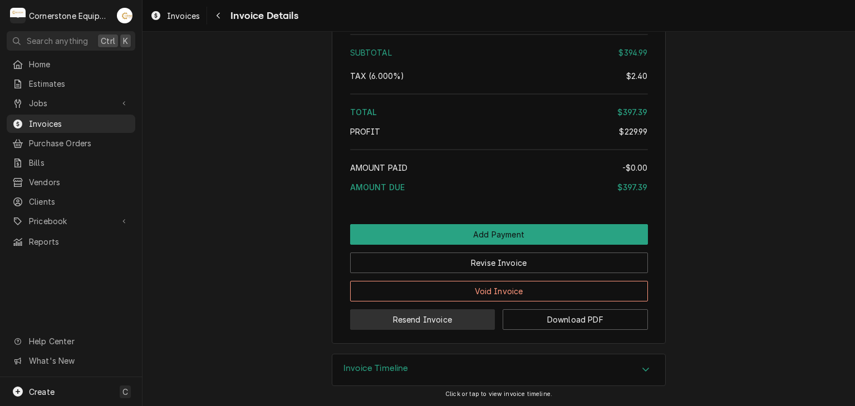
click at [416, 319] on button "Resend Invoice" at bounding box center [422, 319] width 145 height 21
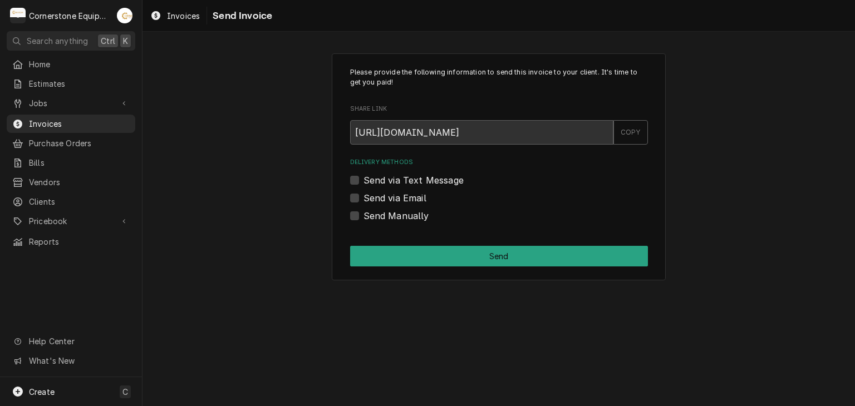
click at [390, 174] on label "Send via Text Message" at bounding box center [413, 180] width 100 height 13
click at [390, 174] on input "Send via Text Message" at bounding box center [512, 186] width 298 height 24
checkbox input "true"
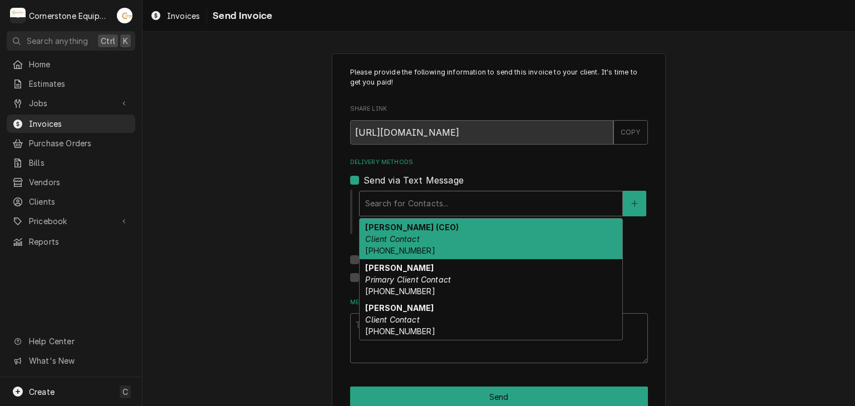
click at [382, 202] on div "Delivery Methods" at bounding box center [491, 204] width 252 height 20
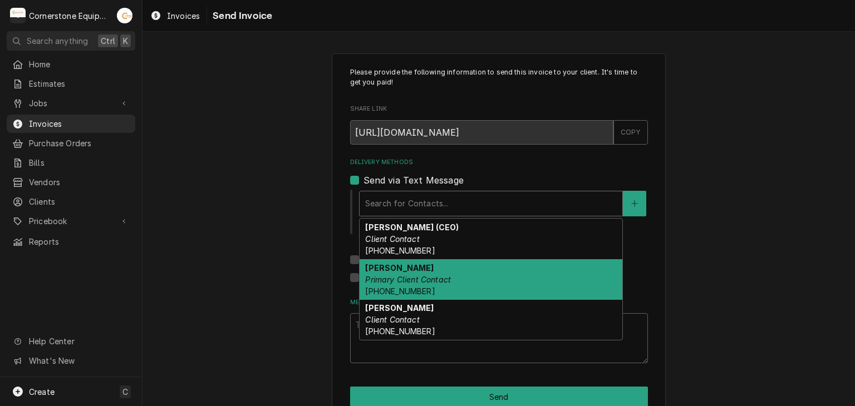
click at [383, 287] on span "(864) 435-3825" at bounding box center [400, 291] width 70 height 9
type textarea "x"
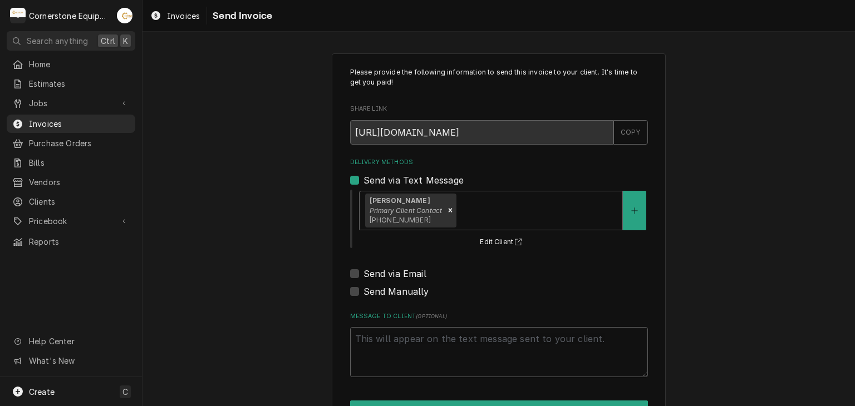
click at [381, 277] on label "Send via Email" at bounding box center [394, 273] width 63 height 13
click at [381, 277] on input "Send via Email" at bounding box center [512, 279] width 298 height 24
checkbox input "true"
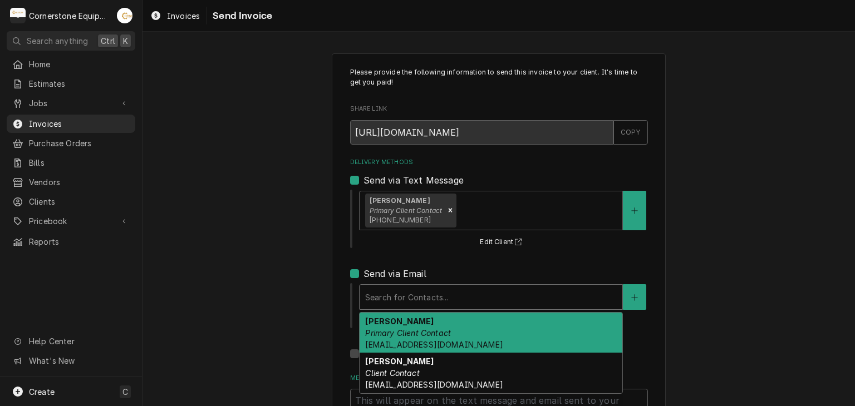
click at [383, 290] on div "Delivery Methods" at bounding box center [491, 297] width 252 height 20
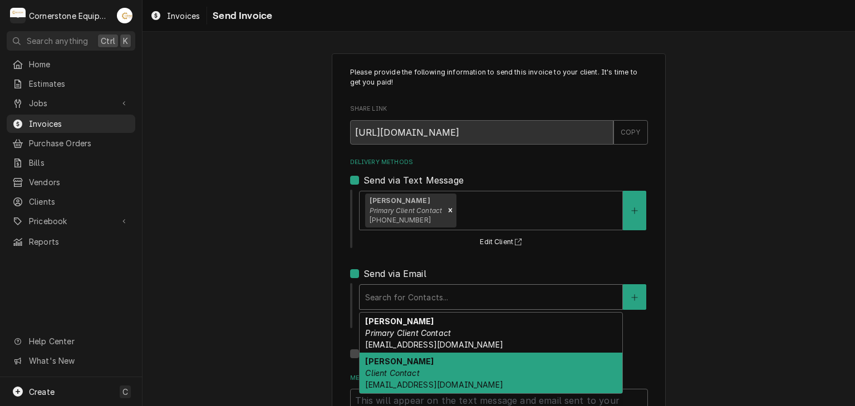
click at [385, 357] on strong "Tracy Dunaway" at bounding box center [399, 361] width 68 height 9
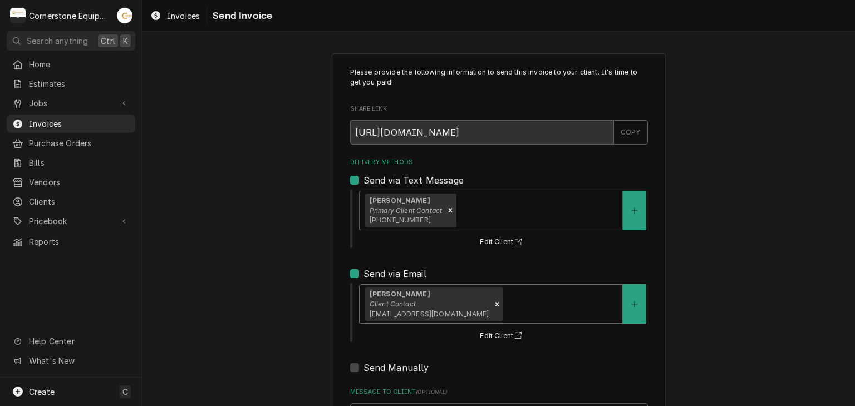
click at [276, 265] on div "Please provide the following information to send this invoice to your client. I…" at bounding box center [498, 282] width 712 height 478
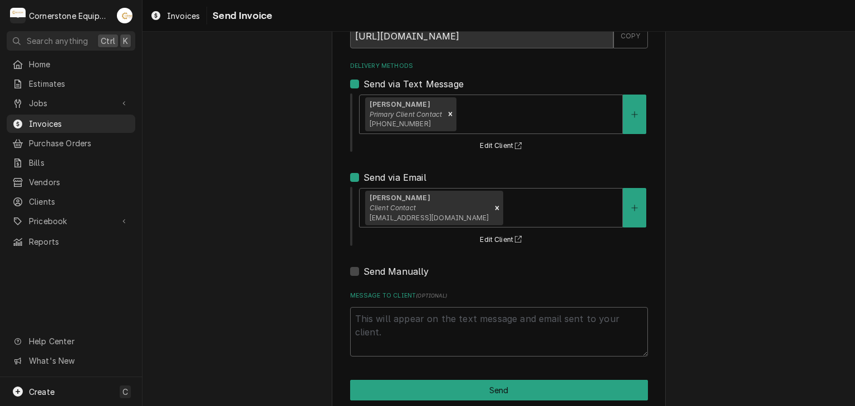
scroll to position [114, 0]
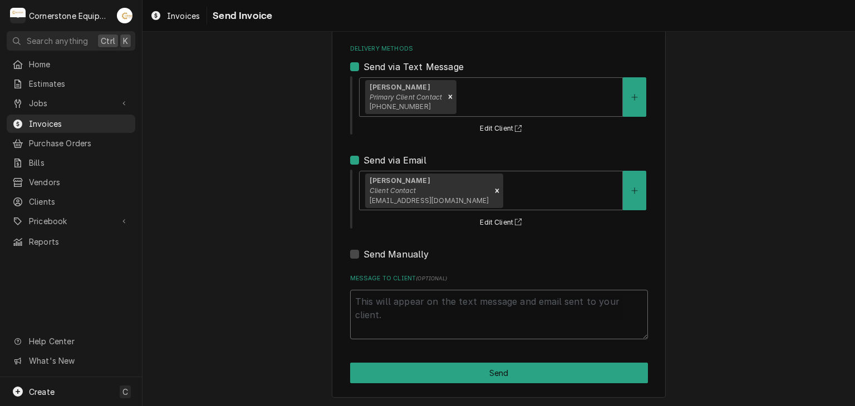
click at [420, 316] on textarea "Message to Client ( optional )" at bounding box center [499, 315] width 298 height 50
type textarea "x"
type textarea "T"
type textarea "x"
type textarea "Th"
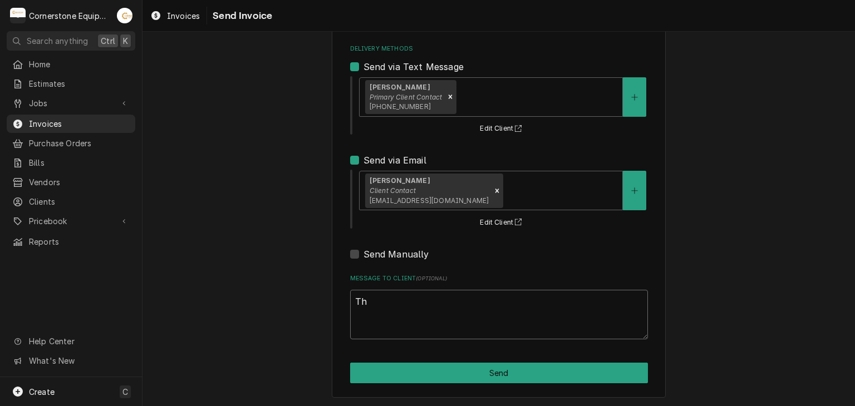
type textarea "x"
type textarea "Tha"
type textarea "x"
type textarea "Than"
type textarea "x"
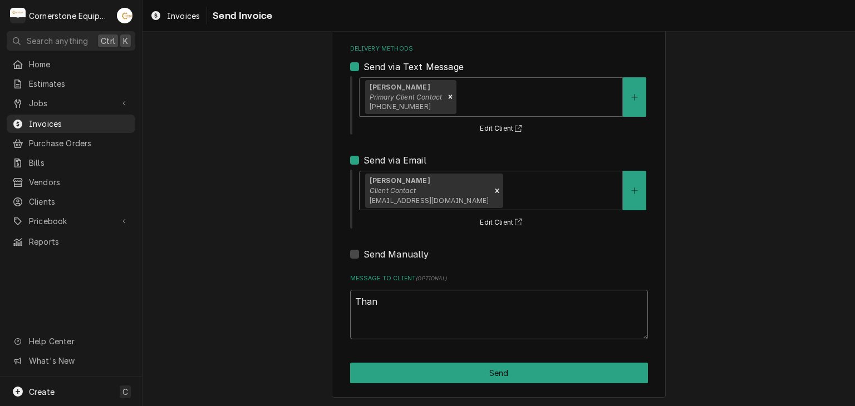
type textarea "Thank"
type textarea "x"
type textarea "Thank"
type textarea "x"
type textarea "Thank y"
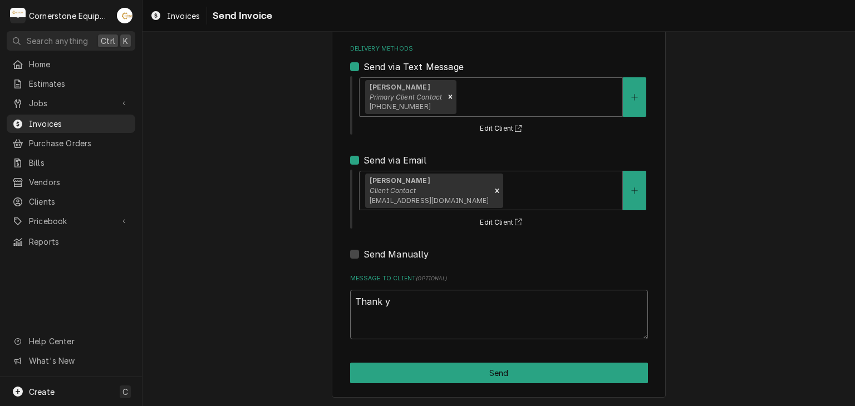
type textarea "x"
type textarea "Thank yo"
type textarea "x"
type textarea "Thank you"
type textarea "x"
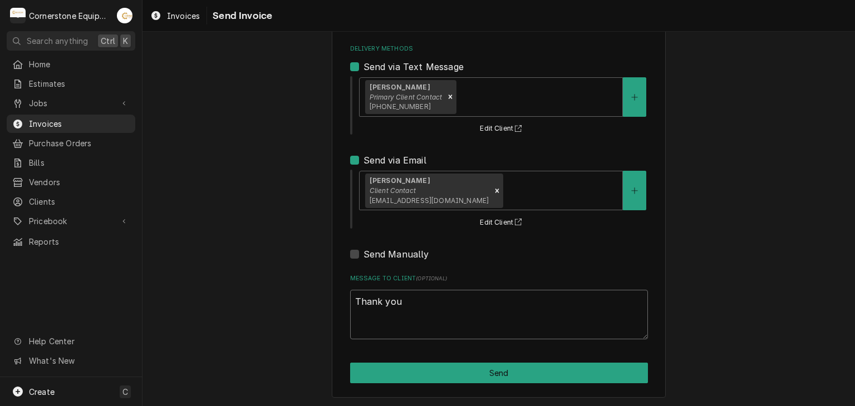
type textarea "Thank you"
type textarea "x"
type textarea "Thank you f"
type textarea "x"
type textarea "Thank you fo"
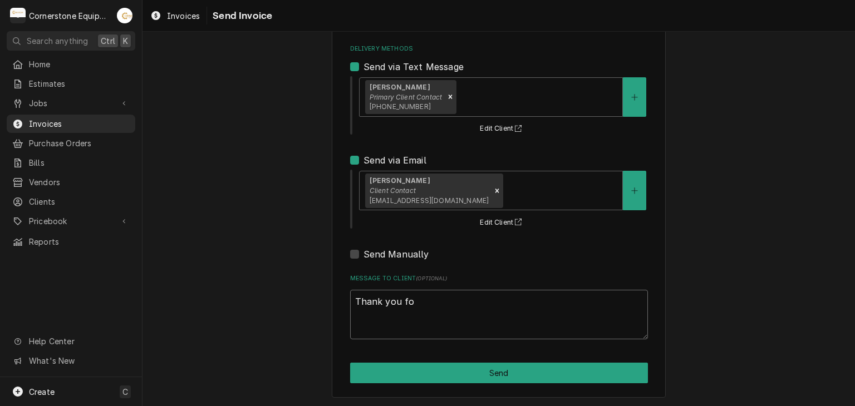
type textarea "x"
type textarea "Thank you for"
type textarea "x"
type textarea "Thank you for t"
type textarea "x"
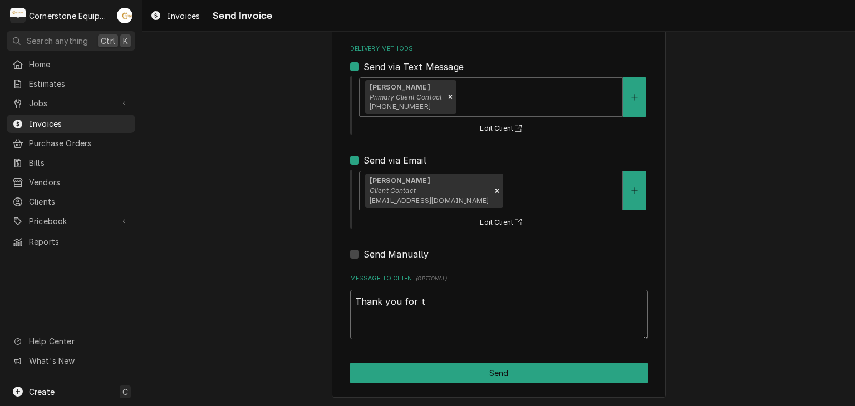
type textarea "Thank you for th"
type textarea "x"
type textarea "Thank you for the"
type textarea "x"
type textarea "Thank you for the"
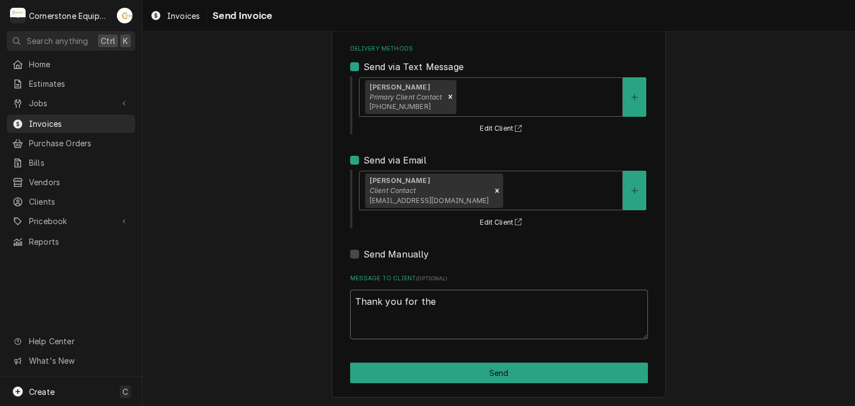
type textarea "x"
type textarea "Thank you for the o"
type textarea "x"
type textarea "Thank you for the op"
type textarea "x"
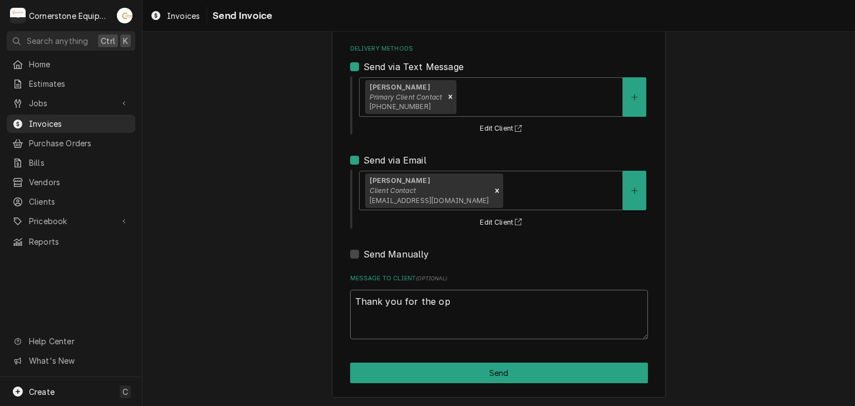
type textarea "Thank you for the opp"
type textarea "x"
type textarea "Thank you for the oppo"
type textarea "x"
type textarea "Thank you for the oppor"
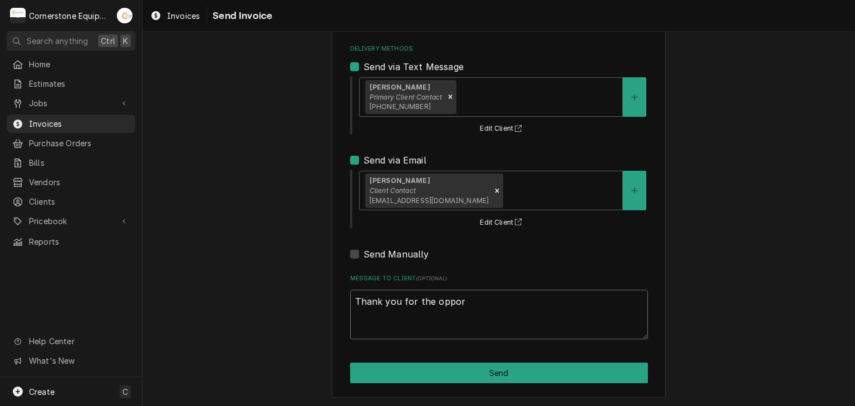
type textarea "x"
type textarea "Thank you for the opport"
type textarea "x"
type textarea "Thank you for the opportun"
type textarea "x"
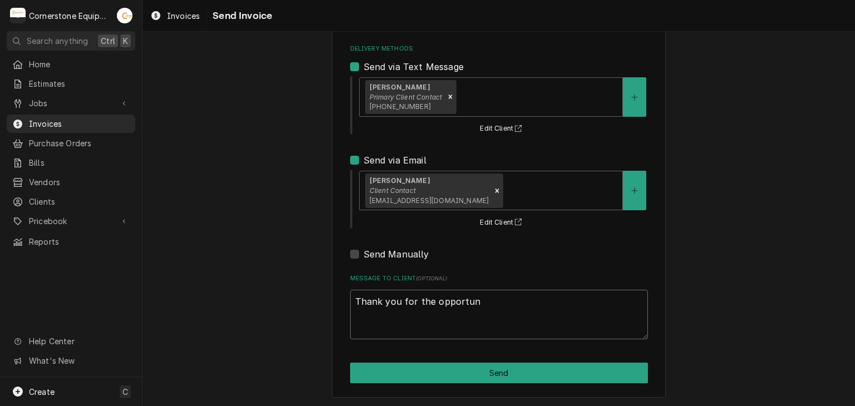
type textarea "Thank you for the opportuni"
type textarea "x"
type textarea "Thank you for the opportunit"
type textarea "x"
type textarea "Thank you for the opportunity"
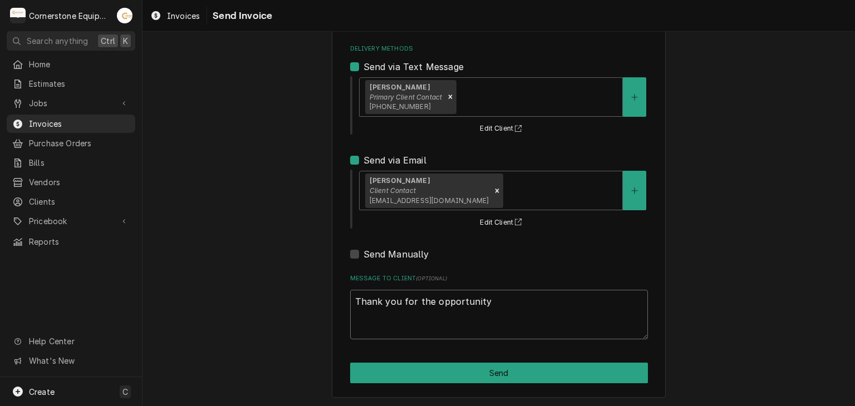
type textarea "x"
type textarea "Thank you for the opportunity"
type textarea "x"
type textarea "Thank you for the opportunity t"
type textarea "x"
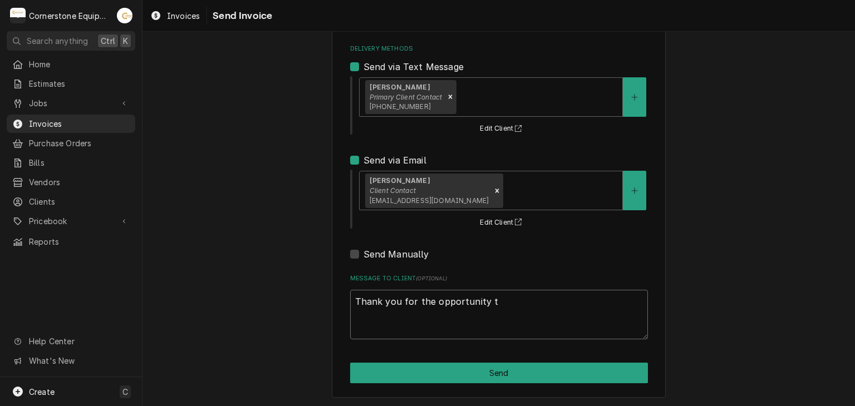
type textarea "Thank you for the opportunity to"
type textarea "x"
type textarea "Thank you for the opportunity to"
type textarea "x"
type textarea "Thank you for the opportunity to be"
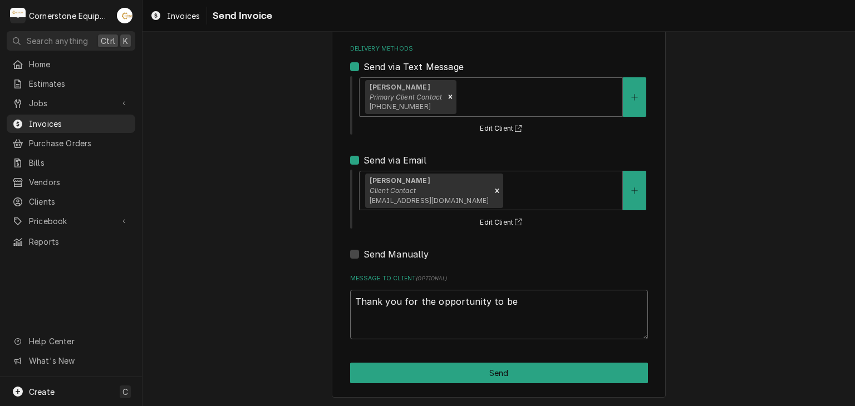
type textarea "x"
type textarea "Thank you for the opportunity to be"
type textarea "x"
type textarea "Thank you for the opportunity to be of"
type textarea "x"
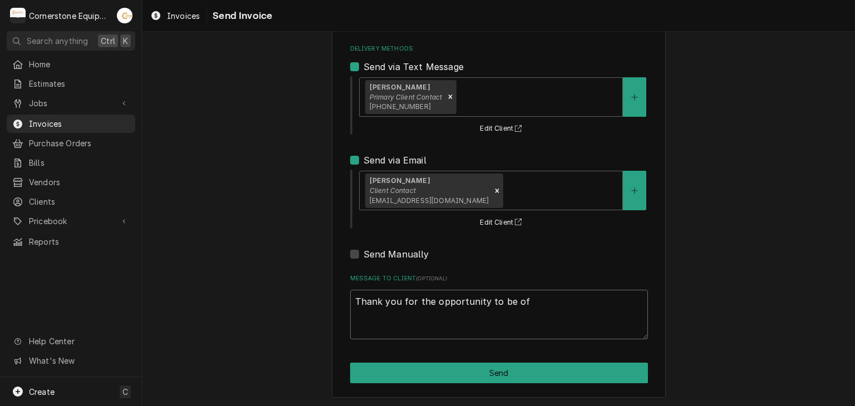
type textarea "Thank you for the opportunity to be of"
type textarea "x"
type textarea "Thank you for the opportunity to be of s"
type textarea "x"
type textarea "Thank you for the opportunity to be of se"
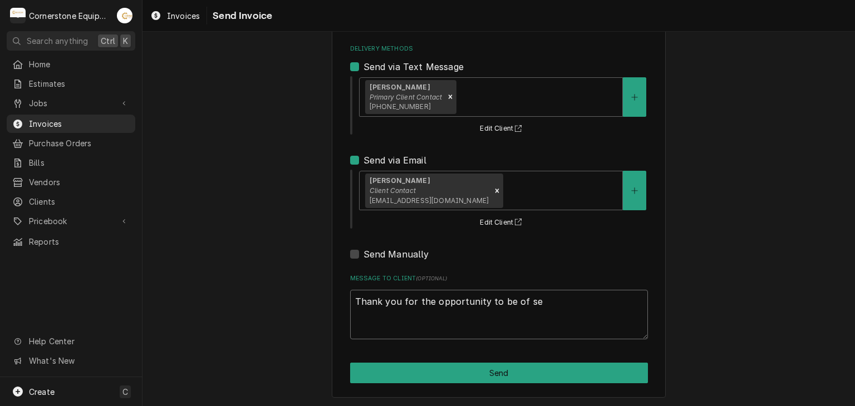
type textarea "x"
type textarea "Thank you for the opportunity to be of ser"
type textarea "x"
type textarea "Thank you for the opportunity to be of serv"
type textarea "x"
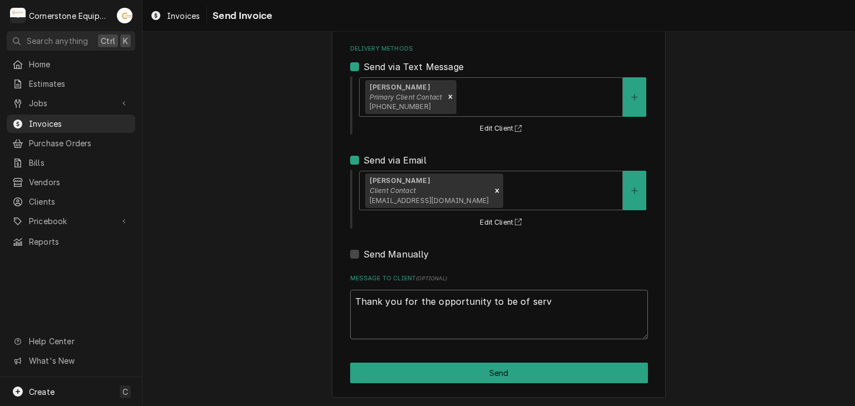
type textarea "Thank you for the opportunity to be of servi"
type textarea "x"
type textarea "Thank you for the opportunity to be of servic"
type textarea "x"
type textarea "Thank you for the opportunity to be of service"
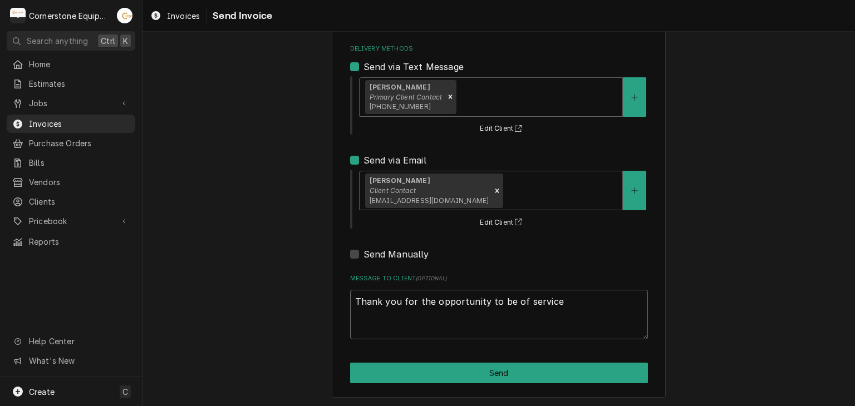
type textarea "x"
click at [421, 313] on textarea "Thank you for the opportunity to be of service!" at bounding box center [499, 315] width 298 height 50
type textarea "Thank you for the opportunity to be of service!"
click at [319, 316] on div "Please provide the following information to send this invoice to your client. I…" at bounding box center [498, 169] width 712 height 478
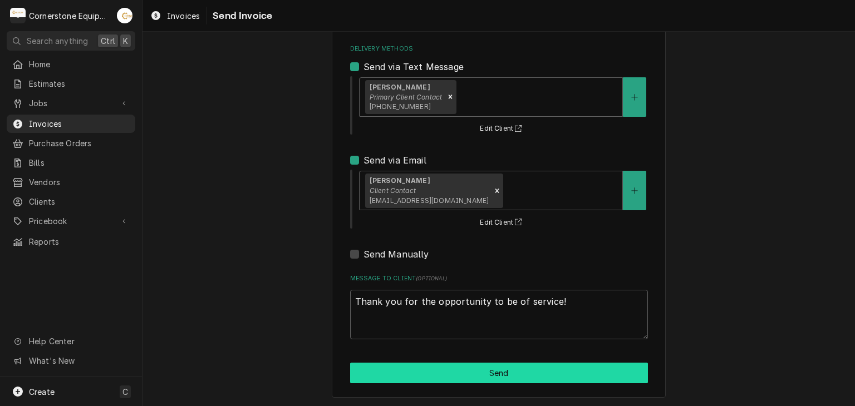
click at [445, 373] on button "Send" at bounding box center [499, 373] width 298 height 21
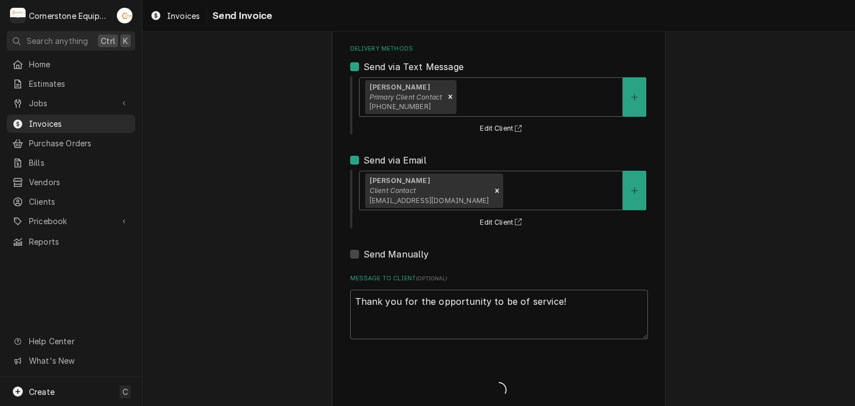
type textarea "x"
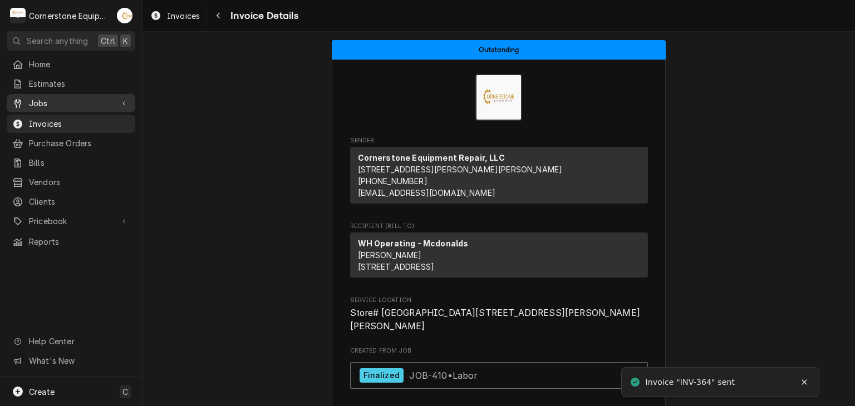
click at [27, 104] on div "Jobs" at bounding box center [62, 103] width 101 height 12
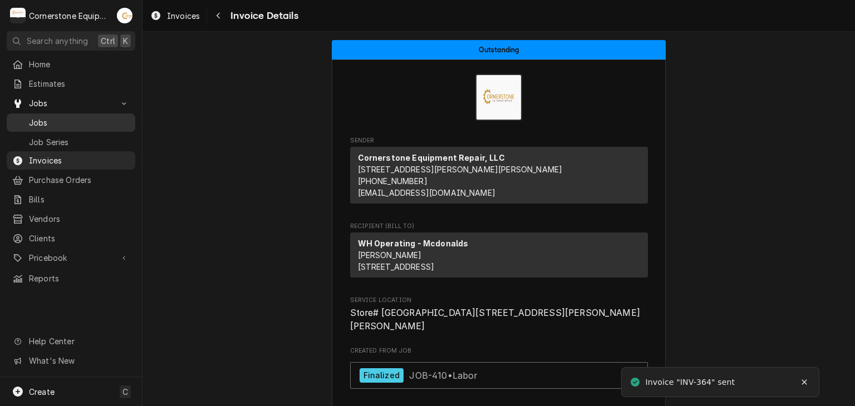
click at [36, 120] on span "Jobs" at bounding box center [79, 123] width 101 height 12
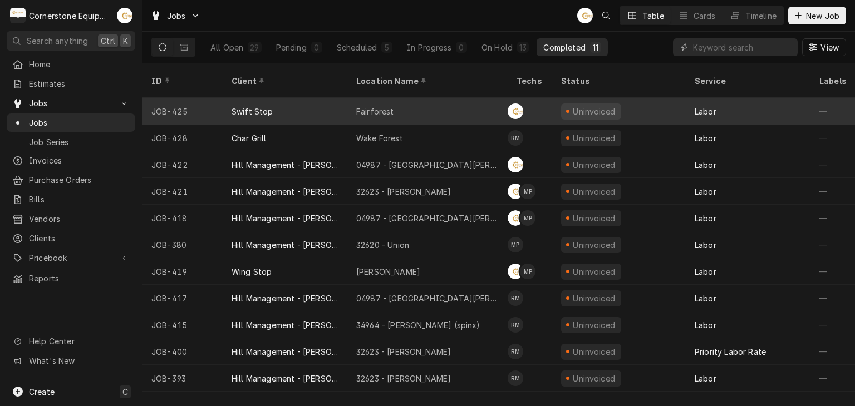
click at [274, 98] on div "Swift Stop" at bounding box center [285, 111] width 125 height 27
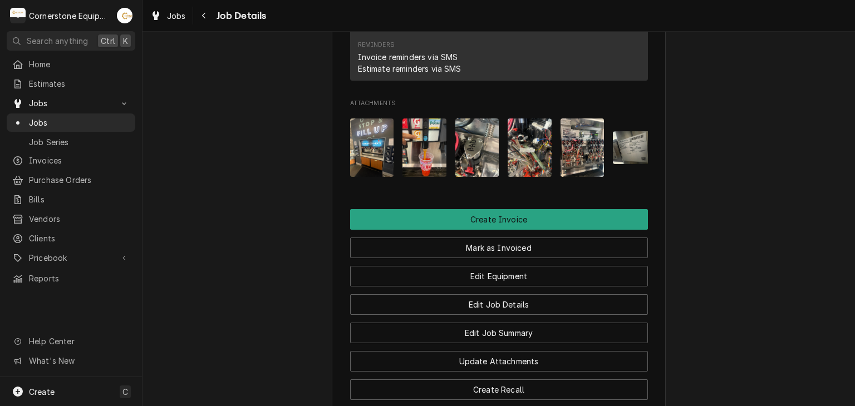
scroll to position [0, 18]
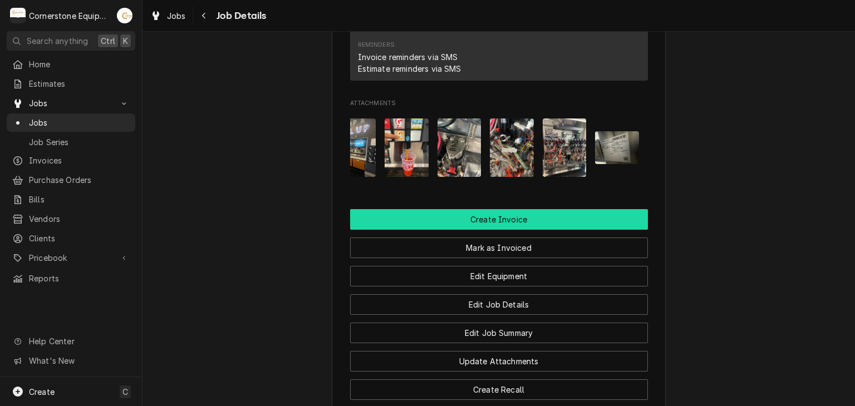
click at [524, 230] on button "Create Invoice" at bounding box center [499, 219] width 298 height 21
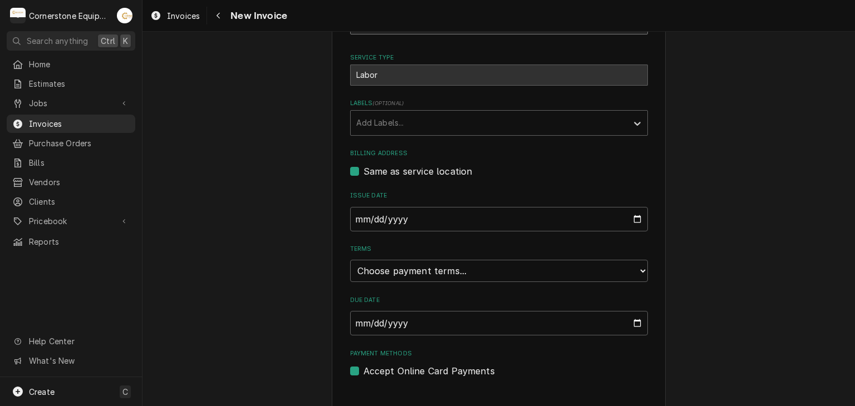
scroll to position [269, 0]
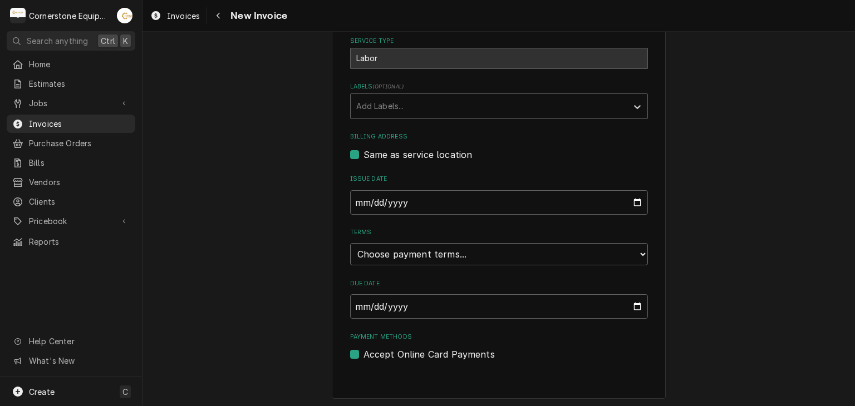
click at [407, 250] on select "Choose payment terms... Same Day Net 7 Net 14 Net 21 Net 30 Net 45 Net 60 Net 90" at bounding box center [499, 254] width 298 height 22
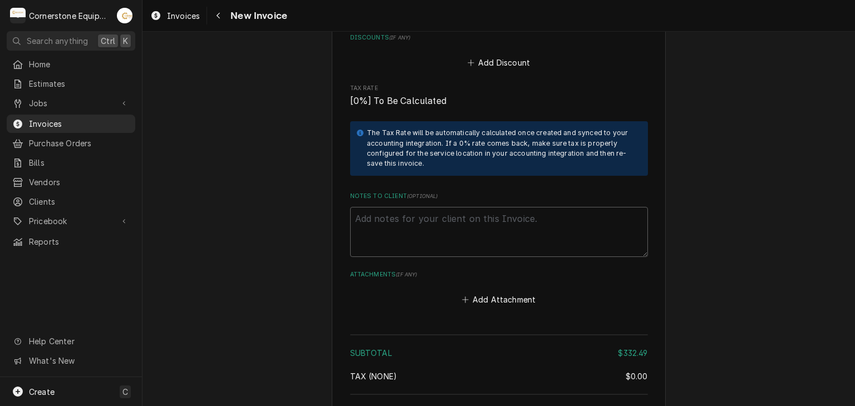
scroll to position [1605, 0]
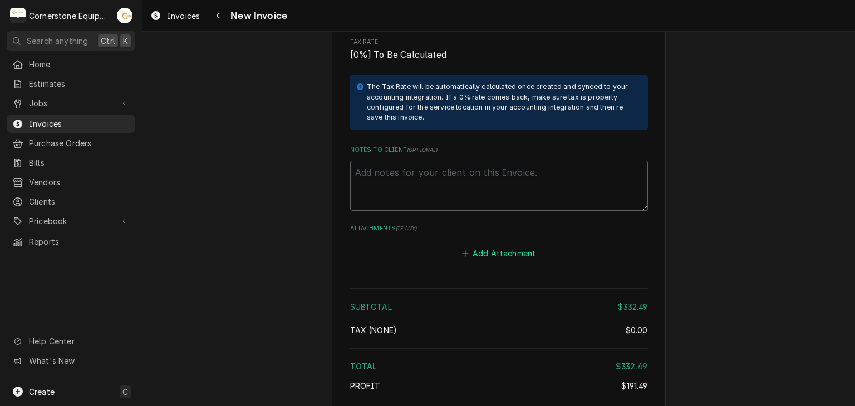
click at [493, 253] on button "Add Attachment" at bounding box center [499, 253] width 78 height 16
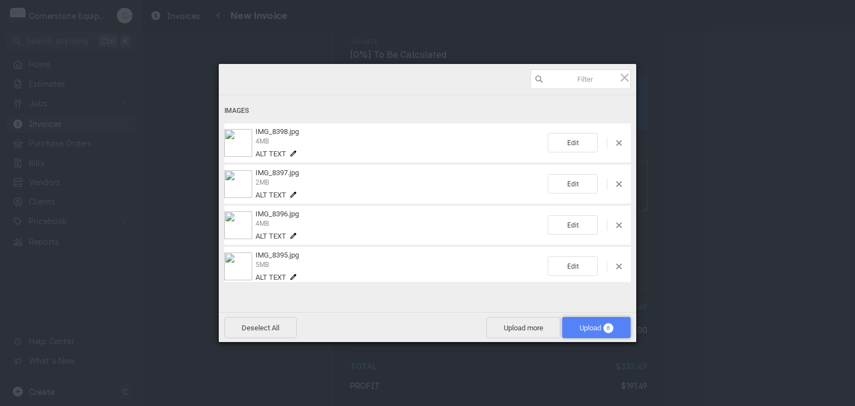
click at [581, 328] on span "Upload 6" at bounding box center [596, 328] width 34 height 8
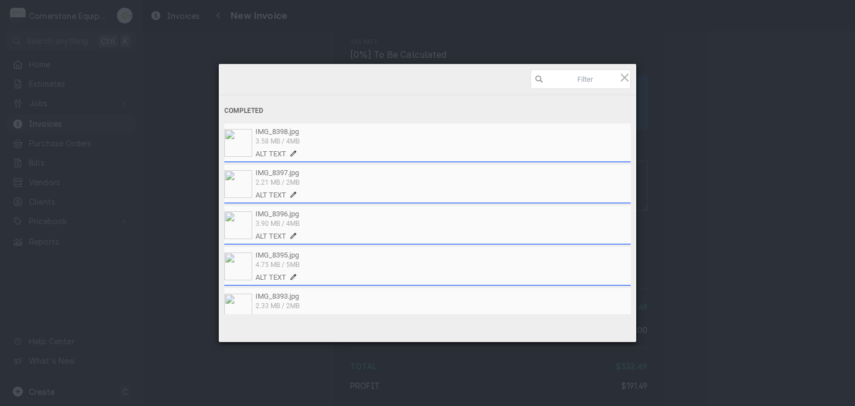
type textarea "x"
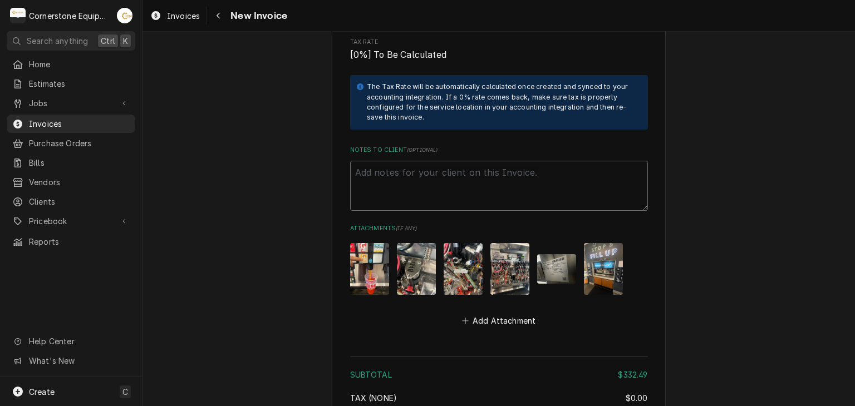
click at [421, 185] on textarea "Notes to Client ( optional )" at bounding box center [499, 186] width 298 height 50
paste textarea "INVOICE APPROVAL AND PAYMENT TERMS All invoices are due upon receipt unless oth…"
type textarea "INVOICE APPROVAL AND PAYMENT TERMS All invoices are due upon receipt unless oth…"
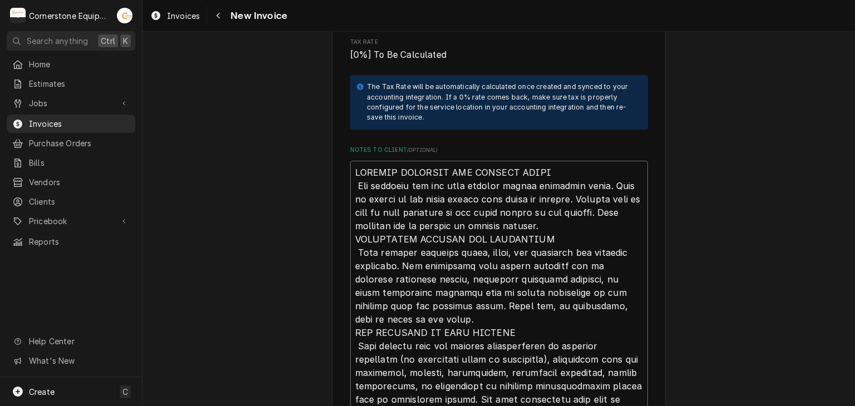
scroll to position [1886, 0]
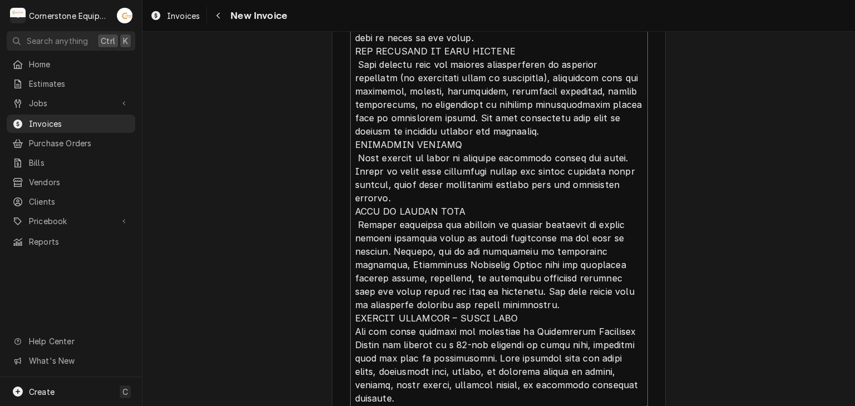
type textarea "x"
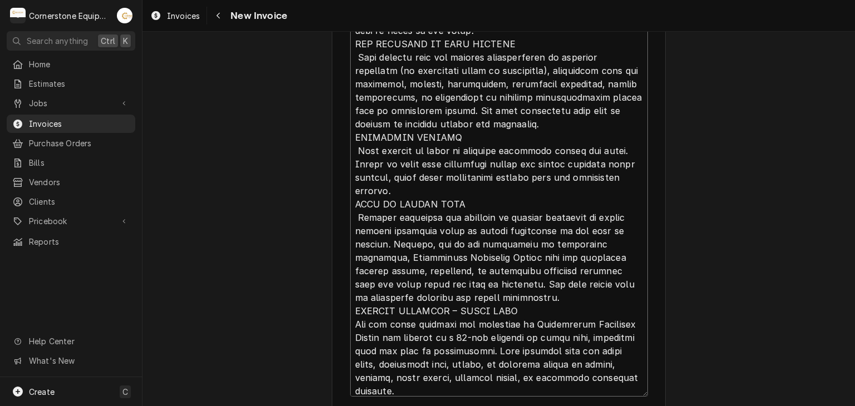
scroll to position [0, 0]
type textarea "INVOICE APPROVAL AND PAYMENT TERMS All invoices are due upon receipt unless oth…"
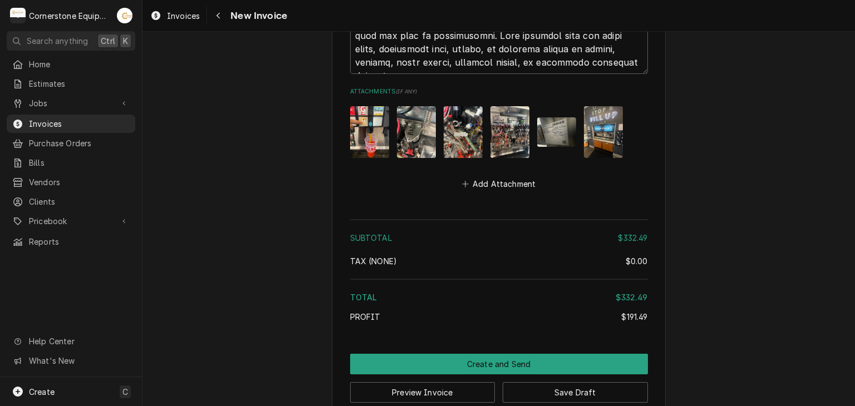
scroll to position [2226, 0]
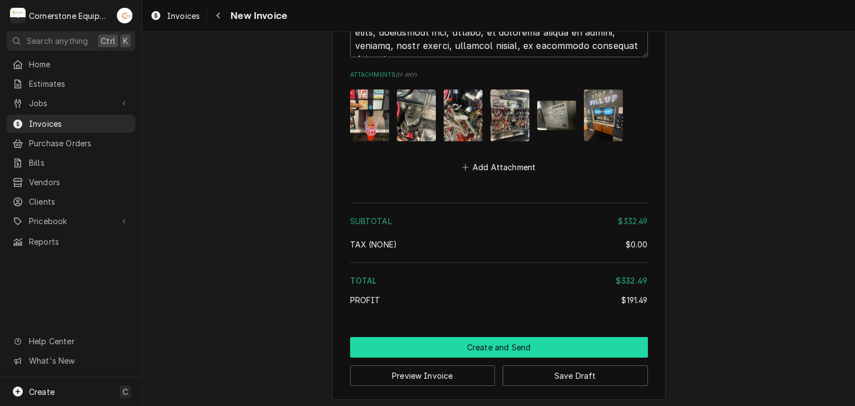
click at [487, 339] on button "Create and Send" at bounding box center [499, 347] width 298 height 21
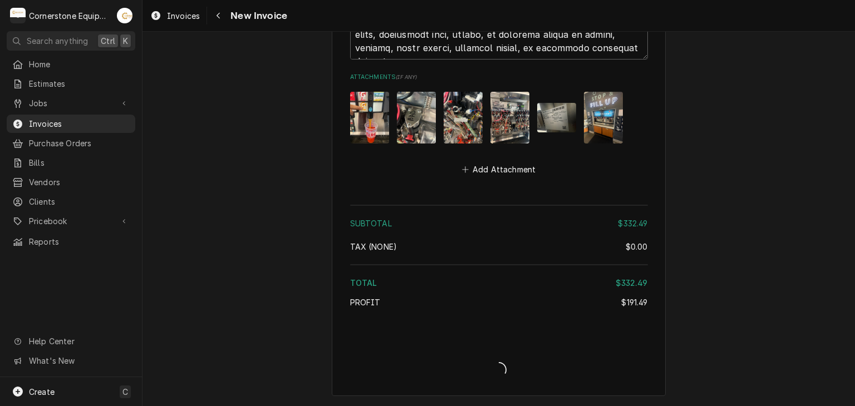
scroll to position [2220, 0]
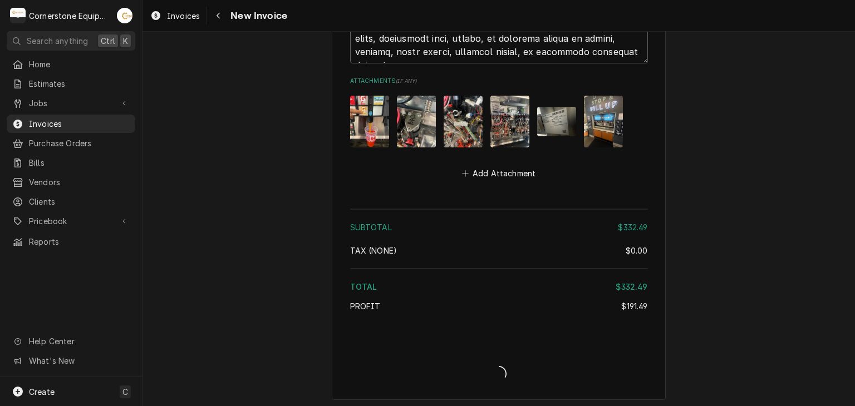
type textarea "x"
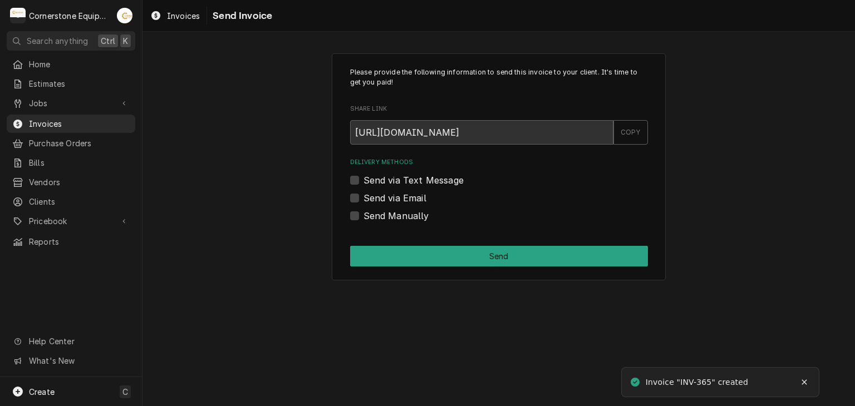
click at [370, 216] on label "Send Manually" at bounding box center [396, 215] width 66 height 13
click at [370, 216] on input "Send Manually" at bounding box center [512, 221] width 298 height 24
checkbox input "true"
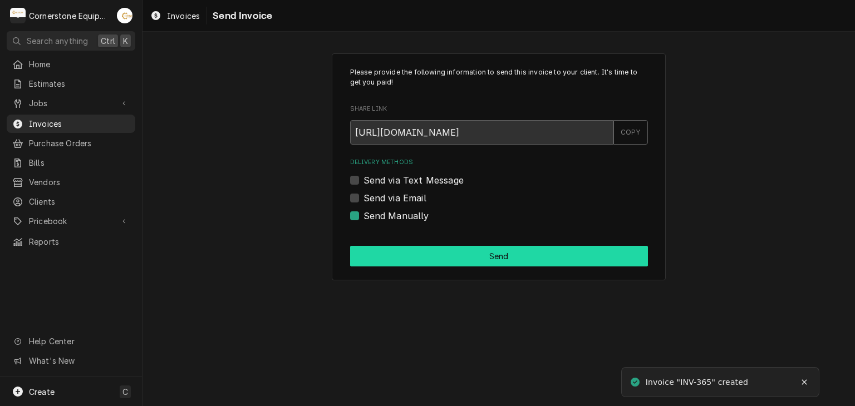
click at [402, 248] on button "Send" at bounding box center [499, 256] width 298 height 21
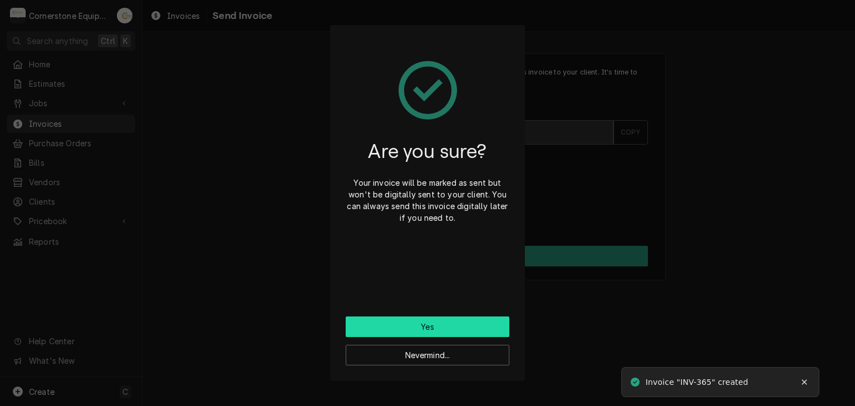
click at [445, 321] on button "Yes" at bounding box center [428, 327] width 164 height 21
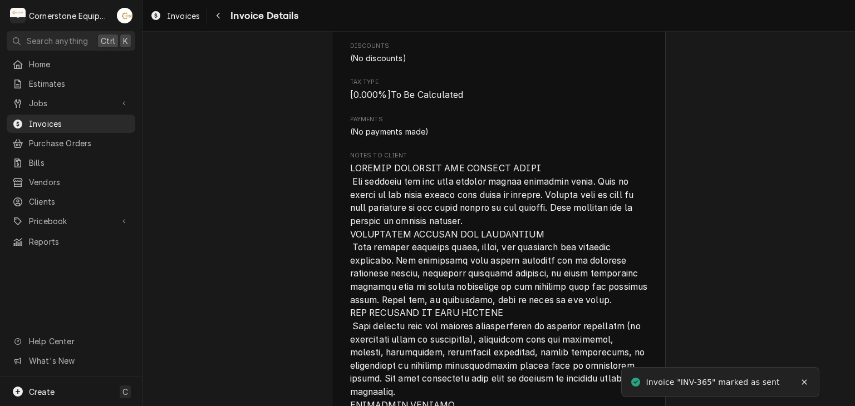
scroll to position [2119, 0]
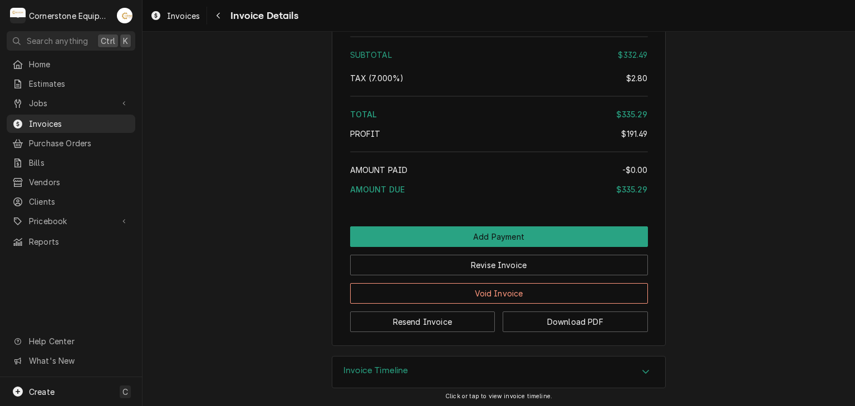
scroll to position [2119, 0]
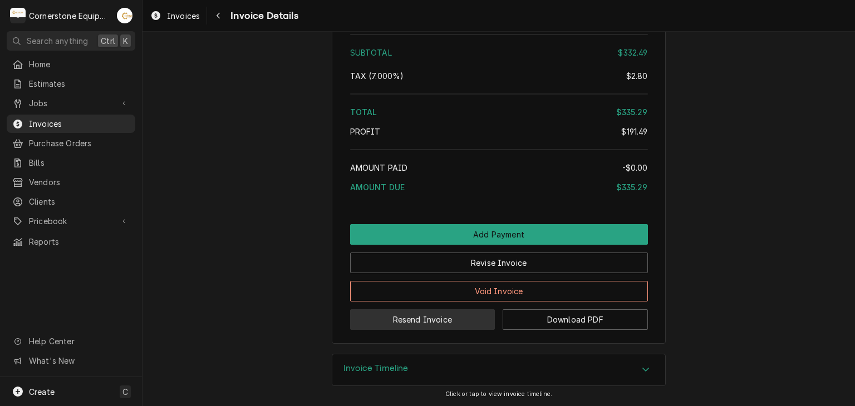
click at [413, 321] on button "Resend Invoice" at bounding box center [422, 319] width 145 height 21
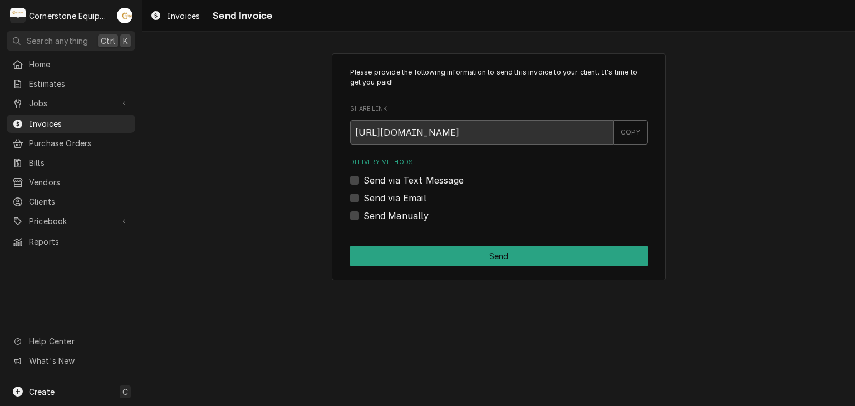
click at [388, 178] on label "Send via Text Message" at bounding box center [413, 180] width 100 height 13
click at [388, 178] on input "Send via Text Message" at bounding box center [512, 186] width 298 height 24
checkbox input "true"
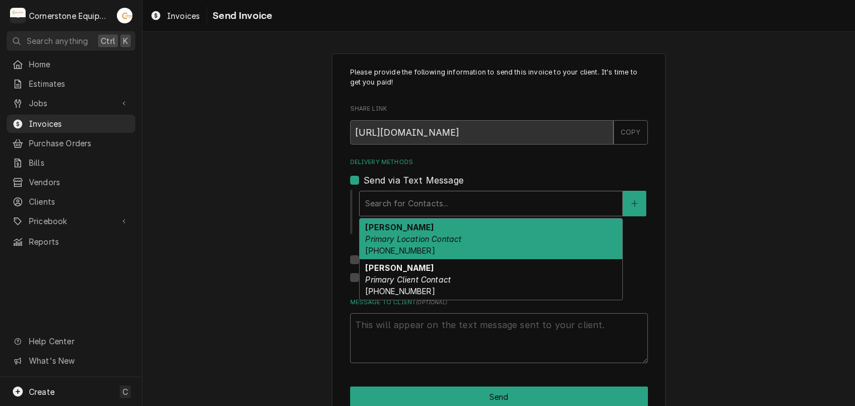
click at [394, 211] on div "Delivery Methods" at bounding box center [491, 204] width 252 height 20
click at [432, 235] on em "Primary Location Contact" at bounding box center [413, 238] width 96 height 9
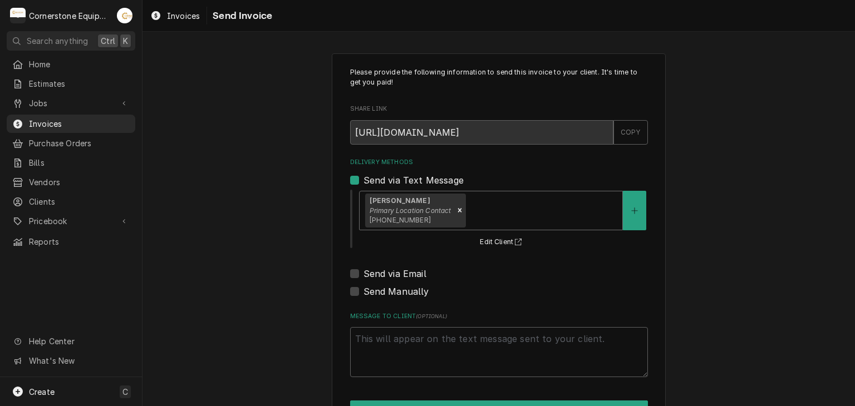
type textarea "x"
click at [387, 270] on label "Send via Email" at bounding box center [394, 273] width 63 height 13
click at [387, 270] on input "Send via Email" at bounding box center [512, 279] width 298 height 24
checkbox input "true"
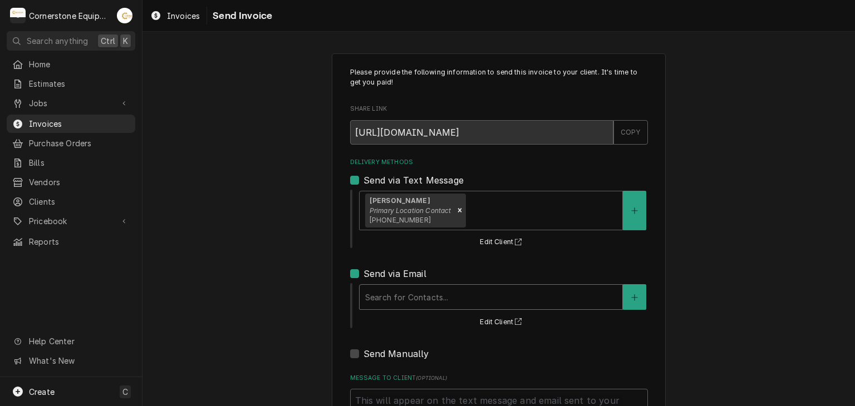
click at [390, 296] on div "Delivery Methods" at bounding box center [491, 297] width 252 height 20
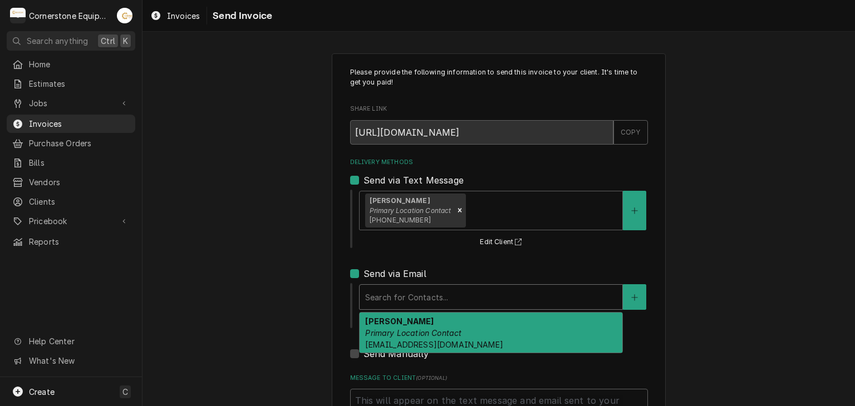
click at [398, 337] on div "Brian Primary Location Contact swiftstopmanagement@gmail.com" at bounding box center [491, 333] width 263 height 41
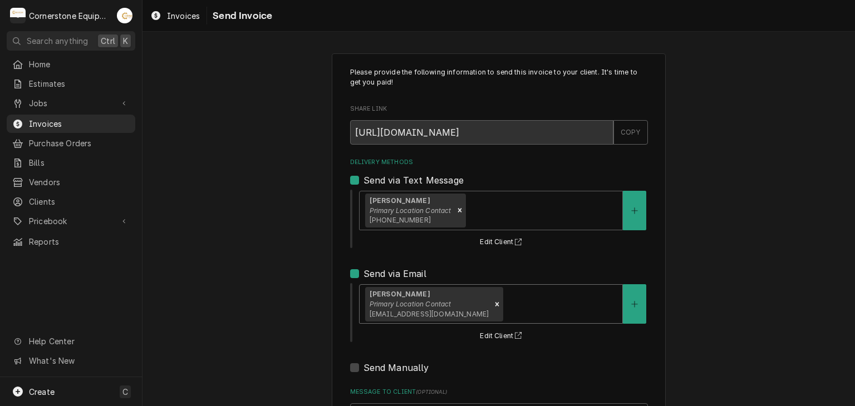
click at [263, 289] on div "Please provide the following information to send this invoice to your client. I…" at bounding box center [498, 282] width 712 height 478
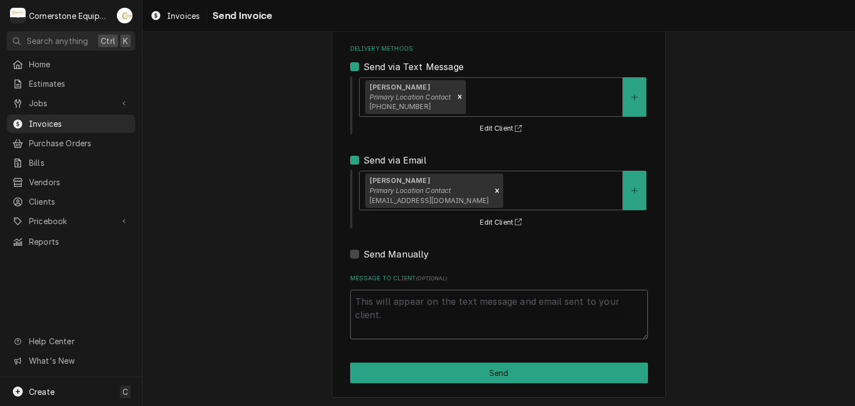
click at [404, 307] on textarea "Message to Client ( optional )" at bounding box center [499, 315] width 298 height 50
type textarea "x"
type textarea "T"
type textarea "x"
type textarea "Th"
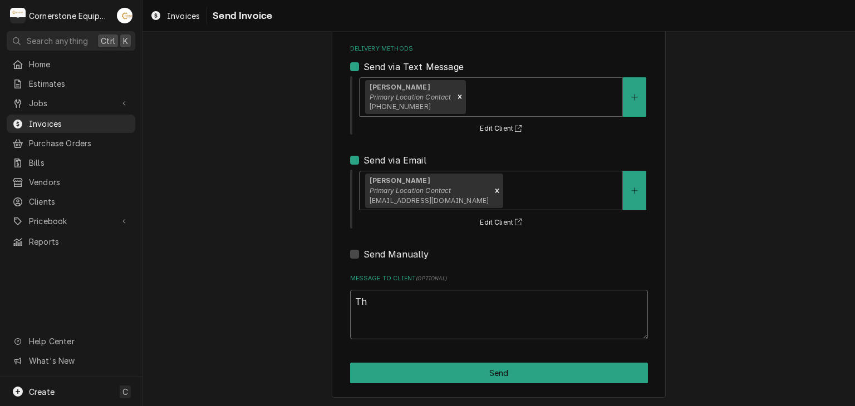
type textarea "x"
type textarea "Tha"
type textarea "x"
type textarea "Than"
type textarea "x"
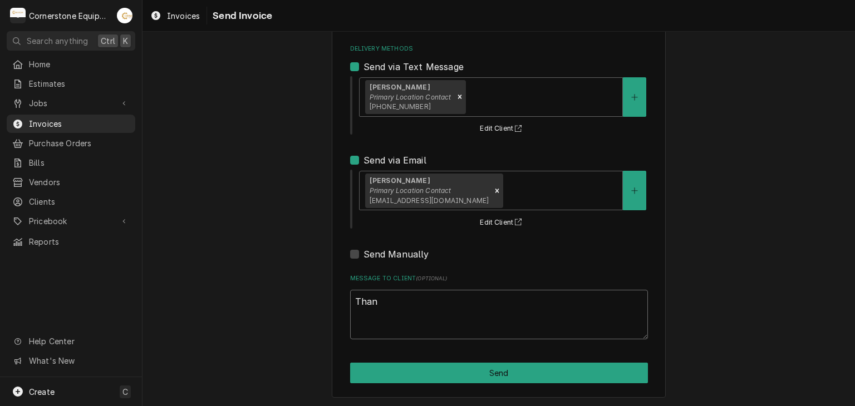
type textarea "Thank"
type textarea "x"
type textarea "Thank"
type textarea "x"
type textarea "Thank y"
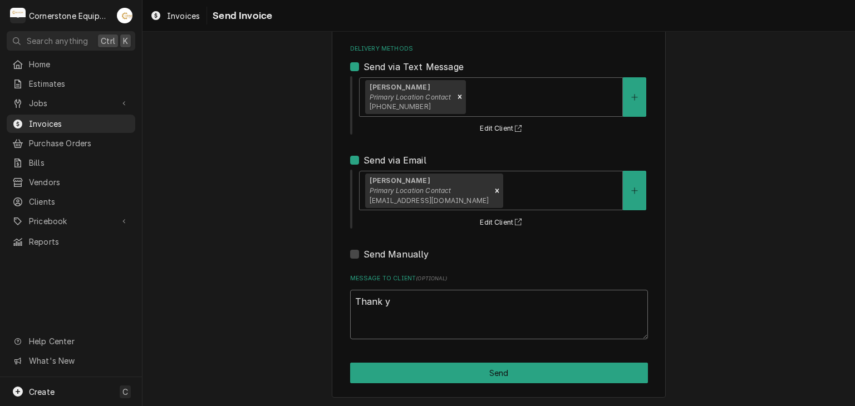
type textarea "x"
type textarea "Thank yo"
type textarea "x"
type textarea "Thank you"
type textarea "x"
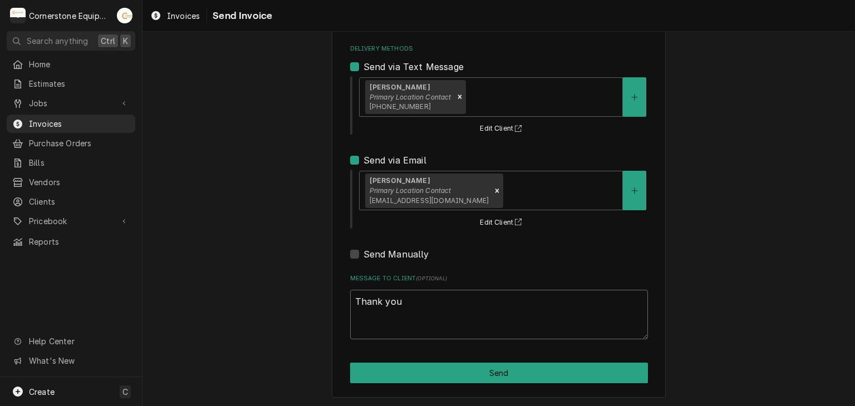
type textarea "Thank you"
type textarea "x"
type textarea "Thank you f"
type textarea "x"
type textarea "Thank you fo"
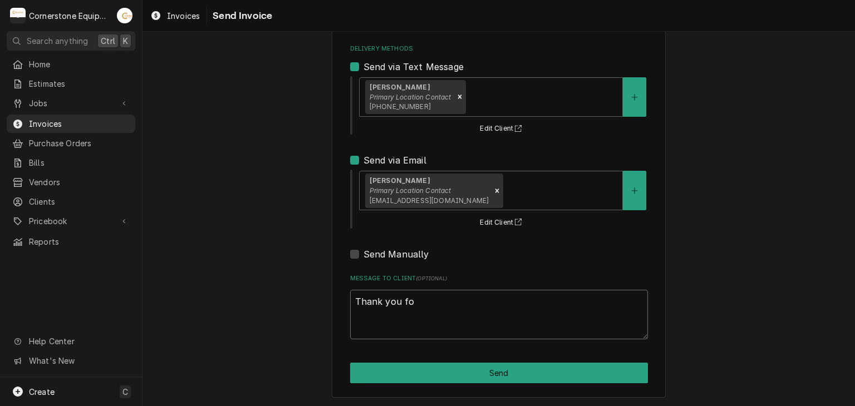
type textarea "x"
type textarea "Thank you for"
type textarea "x"
type textarea "Thank you for"
type textarea "x"
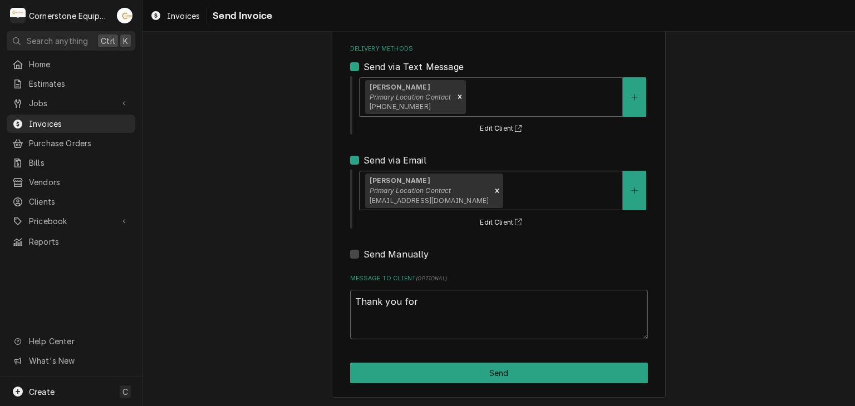
type textarea "Thank you for t"
type textarea "x"
type textarea "Thank you for th"
type textarea "x"
type textarea "Thank you for the"
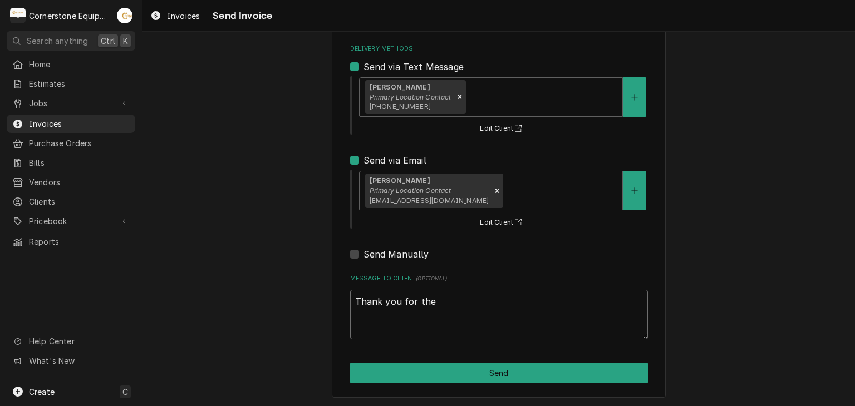
type textarea "x"
type textarea "Thank you for the"
type textarea "x"
type textarea "Thank you for the o"
type textarea "x"
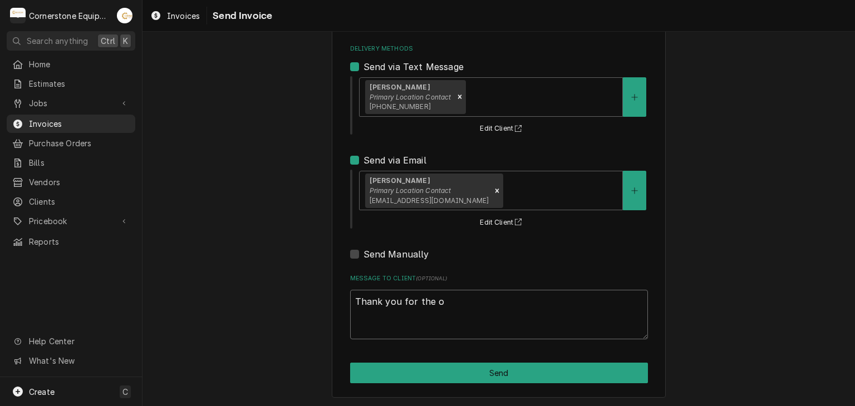
type textarea "Thank you for the op"
type textarea "x"
type textarea "Thank you for the opp"
type textarea "x"
type textarea "Thank you for the oppo"
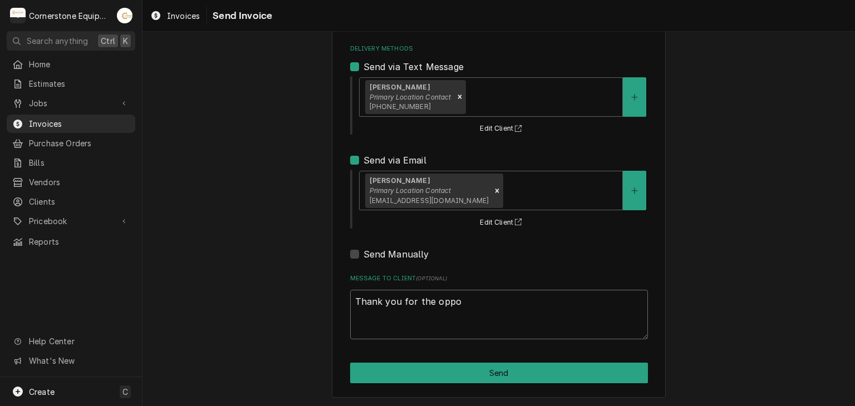
type textarea "x"
type textarea "Thank you for the oppor"
type textarea "x"
type textarea "Thank you for the opporu"
type textarea "x"
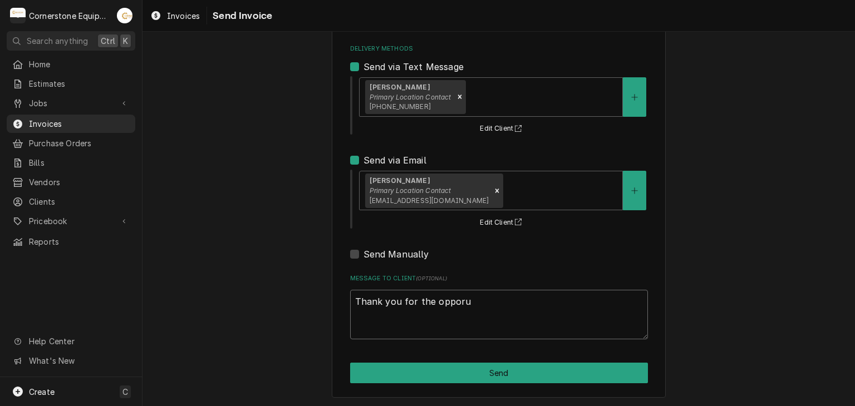
type textarea "Thank you for the oppor"
type textarea "x"
type textarea "Thank you for the opport"
type textarea "x"
type textarea "Thank you for the opportu"
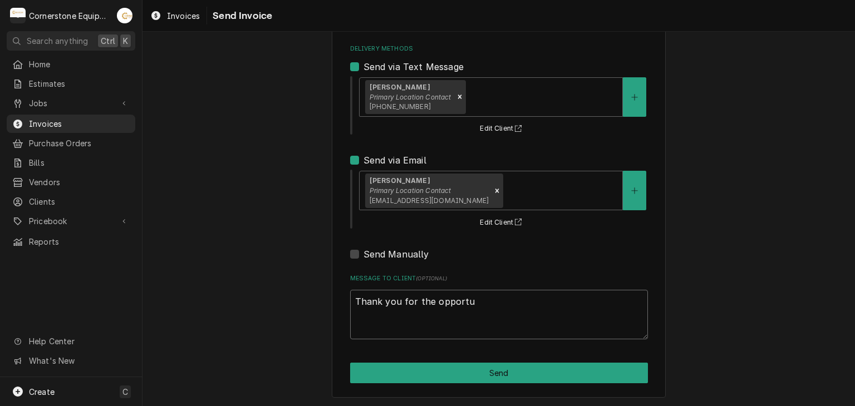
type textarea "x"
type textarea "Thank you for the opportun"
type textarea "x"
type textarea "Thank you for the opportuni"
type textarea "x"
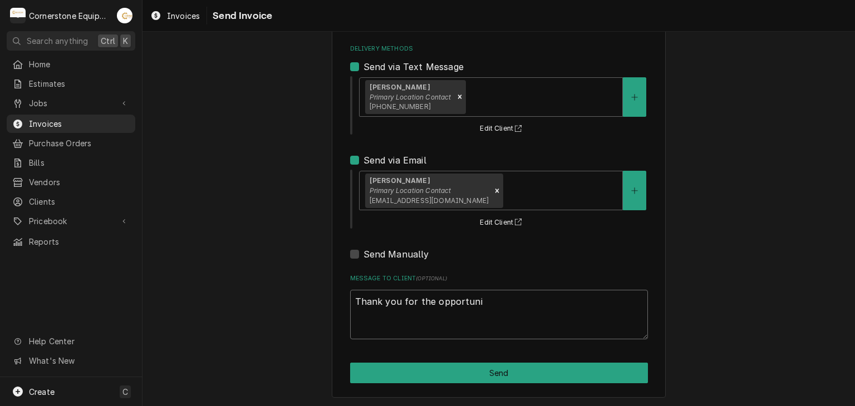
type textarea "Thank you for the opportunit"
type textarea "x"
type textarea "Thank you for the opportunity"
type textarea "x"
type textarea "Thank you for the opportunity"
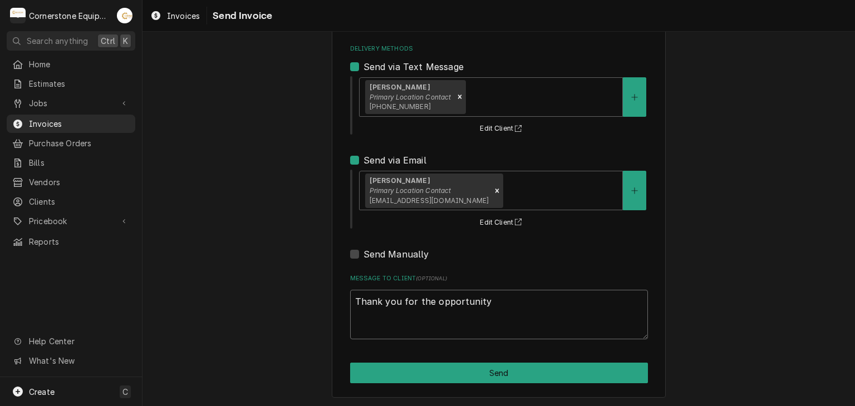
type textarea "x"
type textarea "Thank you for the opportunity t"
type textarea "x"
type textarea "Thank you for the opportunity to"
type textarea "x"
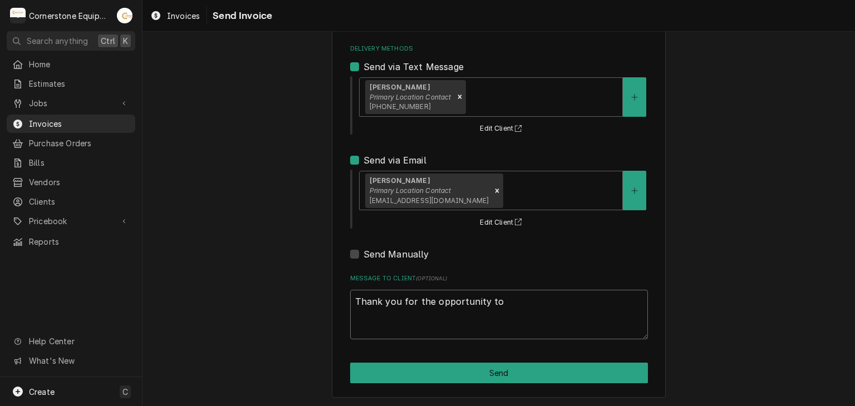
type textarea "Thank you for the opportunity to"
type textarea "x"
type textarea "Thank you for the opportunity to b"
type textarea "x"
type textarea "Thank you for the opportunity to be"
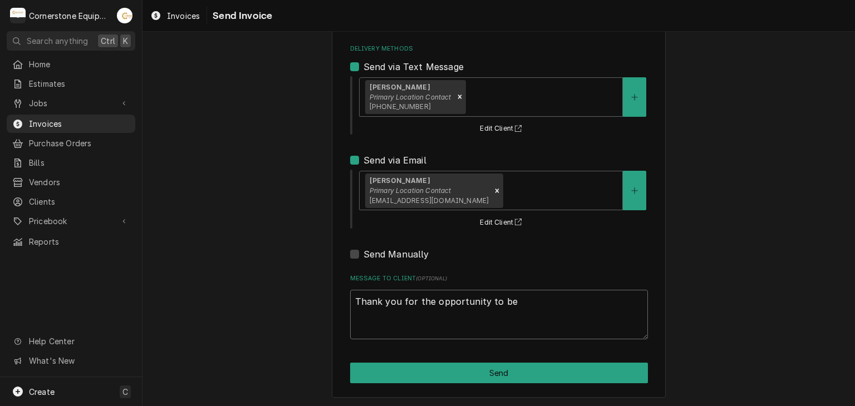
type textarea "x"
type textarea "Thank you for the opportunity to be"
type textarea "x"
type textarea "Thank you for the opportunity to be o"
type textarea "x"
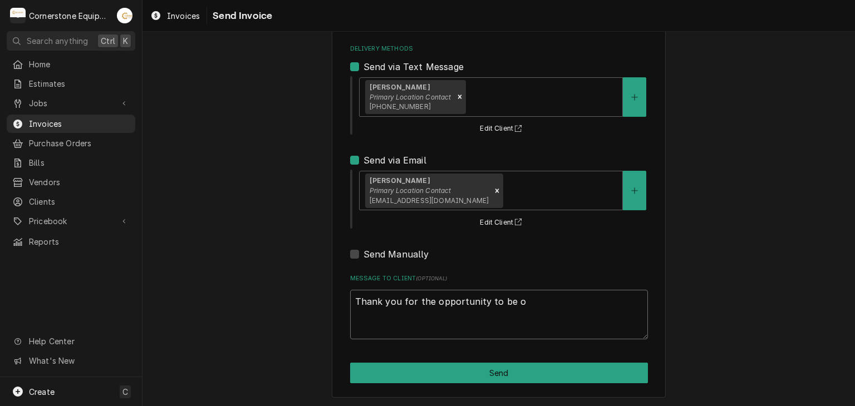
type textarea "Thank you for the opportunity to be of"
type textarea "x"
type textarea "Thank you for the opportunity to be of"
type textarea "x"
type textarea "Thank you for the opportunity to be of s"
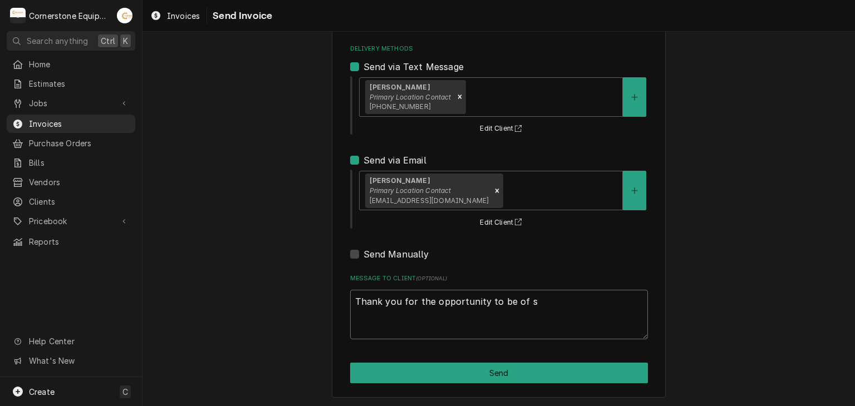
type textarea "x"
type textarea "Thank you for the opportunity to be of se"
type textarea "x"
type textarea "Thank you for the opportunity to be of ser"
type textarea "x"
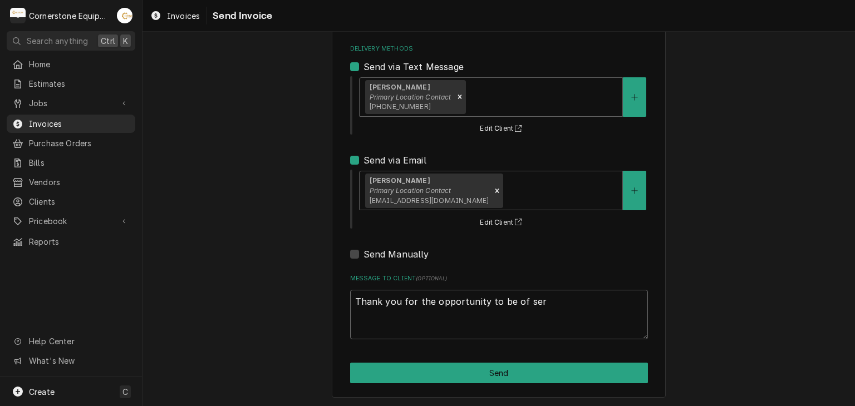
type textarea "Thank you for the opportunity to be of serv"
type textarea "x"
type textarea "Thank you for the opportunity to be of servi"
type textarea "x"
type textarea "Thank you for the opportunity to be of servie"
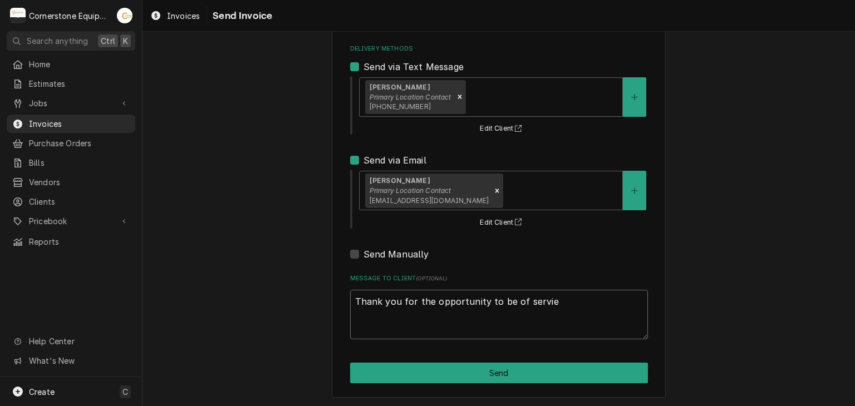
type textarea "x"
type textarea "Thank you for the opportunity to be of servi"
type textarea "x"
type textarea "Thank you for the opportunity to be of servic"
type textarea "x"
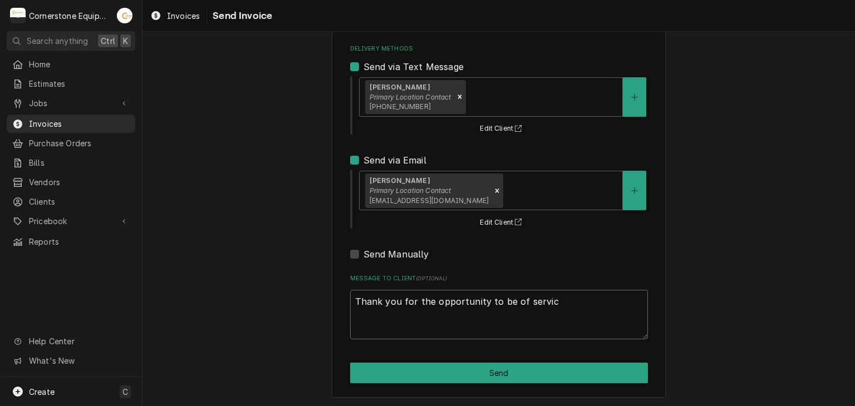
type textarea "Thank you for the opportunity to be of service"
type textarea "x"
click at [401, 293] on textarea "Thank you for the opportunity to be of service!" at bounding box center [499, 315] width 298 height 50
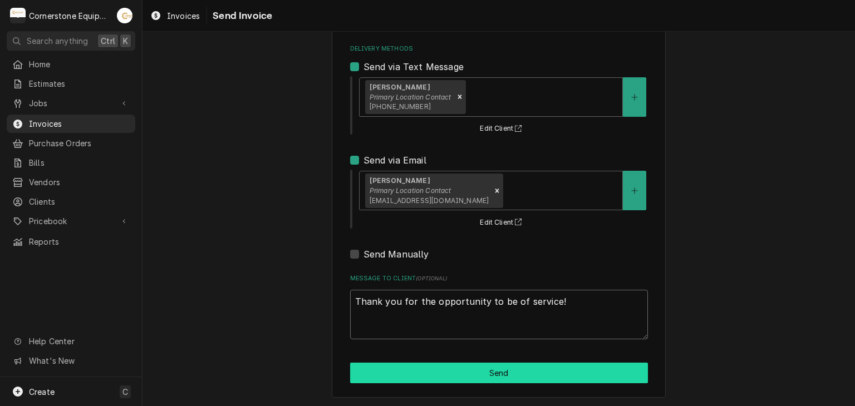
type textarea "Thank you for the opportunity to be of service!"
click at [468, 367] on button "Send" at bounding box center [499, 373] width 298 height 21
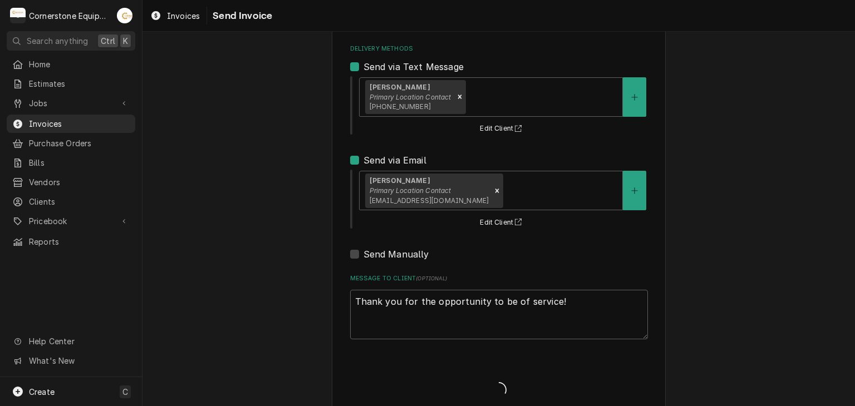
type textarea "x"
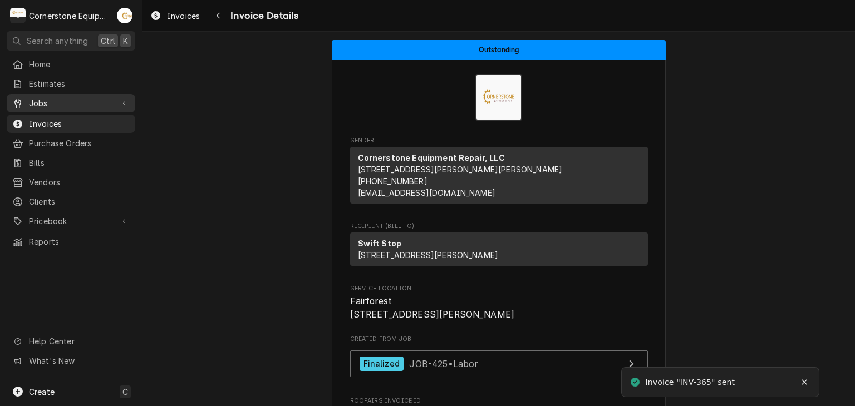
click at [44, 99] on span "Jobs" at bounding box center [71, 103] width 84 height 12
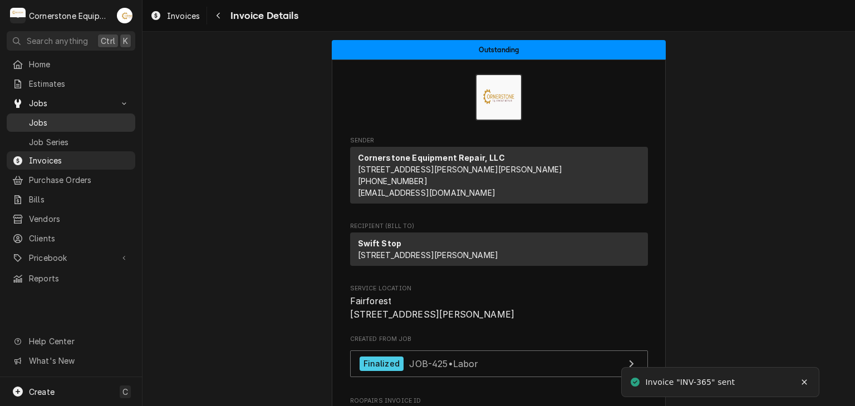
click at [45, 114] on link "Jobs" at bounding box center [71, 123] width 129 height 18
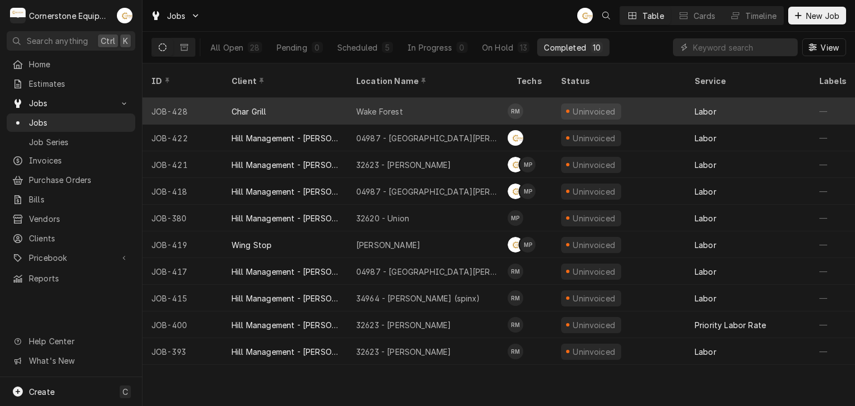
click at [422, 100] on div "Wake Forest" at bounding box center [427, 111] width 160 height 27
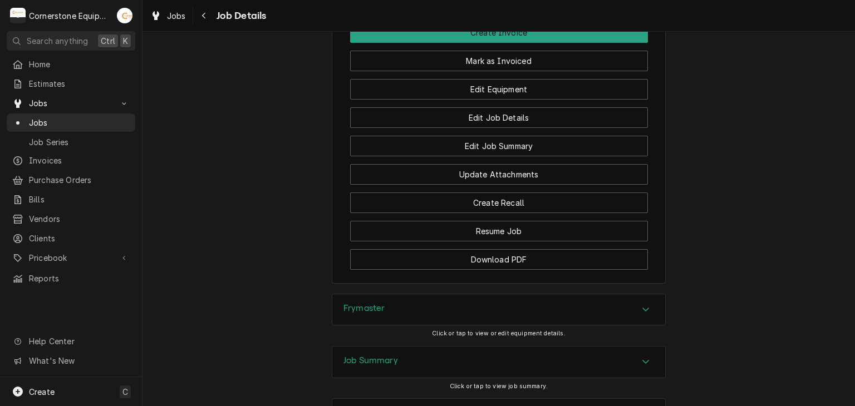
scroll to position [1231, 0]
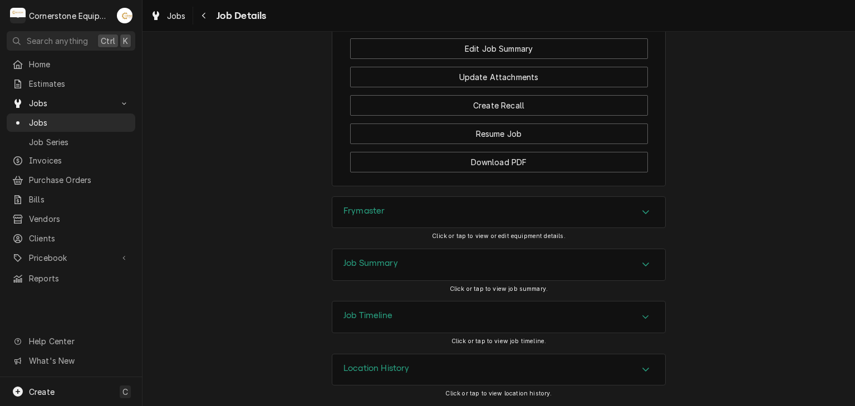
click at [367, 254] on div "Job Summary" at bounding box center [498, 264] width 333 height 31
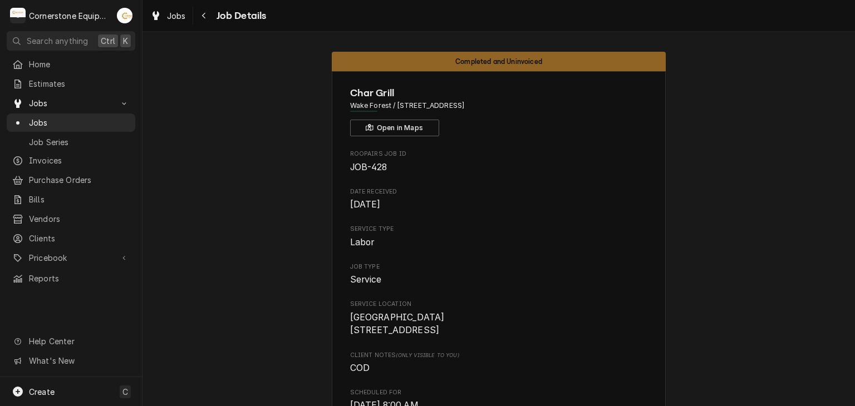
scroll to position [1113, 0]
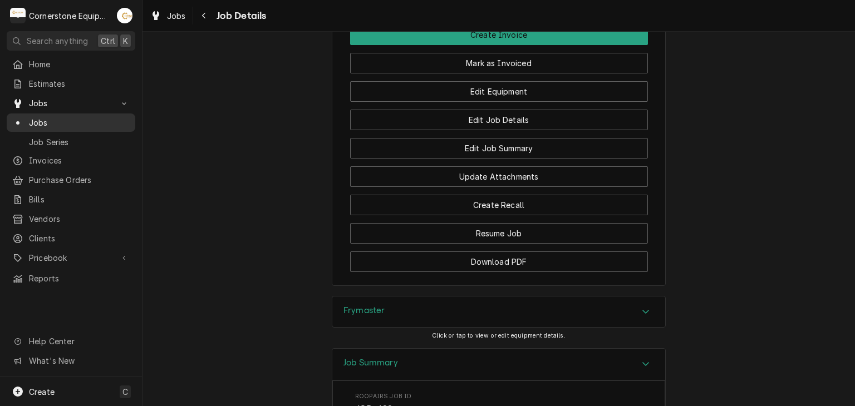
click at [34, 119] on span "Jobs" at bounding box center [79, 123] width 101 height 12
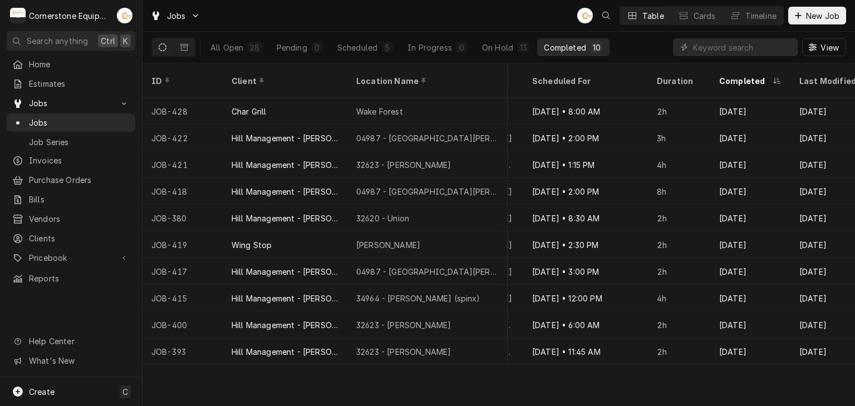
scroll to position [0, 1011]
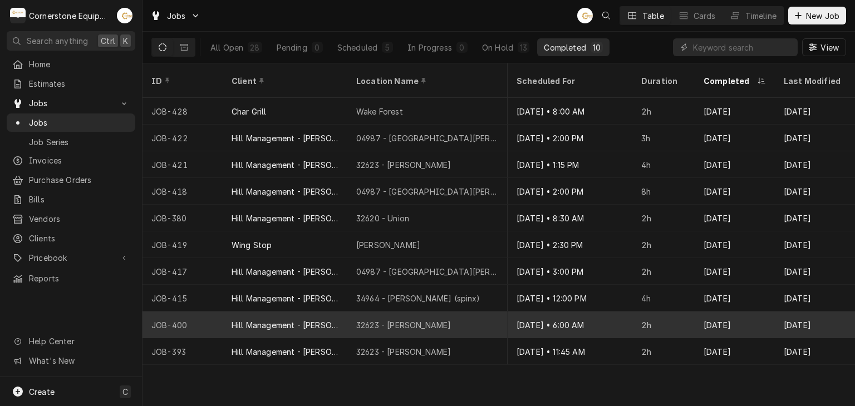
click at [818, 312] on div "[DATE]" at bounding box center [815, 325] width 80 height 27
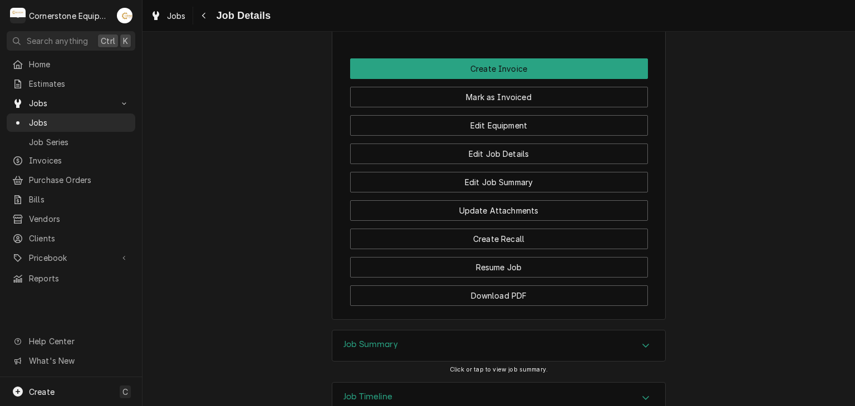
scroll to position [862, 0]
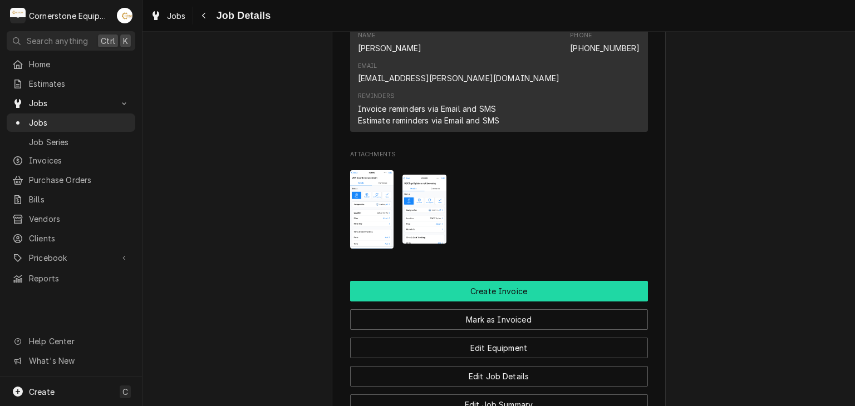
click at [503, 281] on button "Create Invoice" at bounding box center [499, 291] width 298 height 21
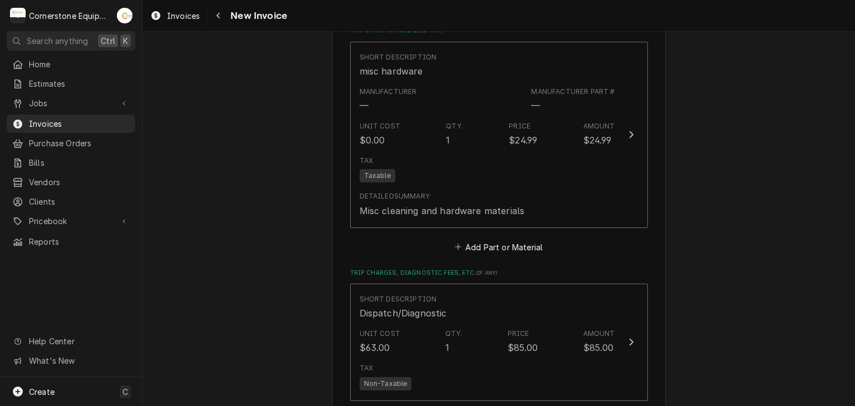
scroll to position [1558, 0]
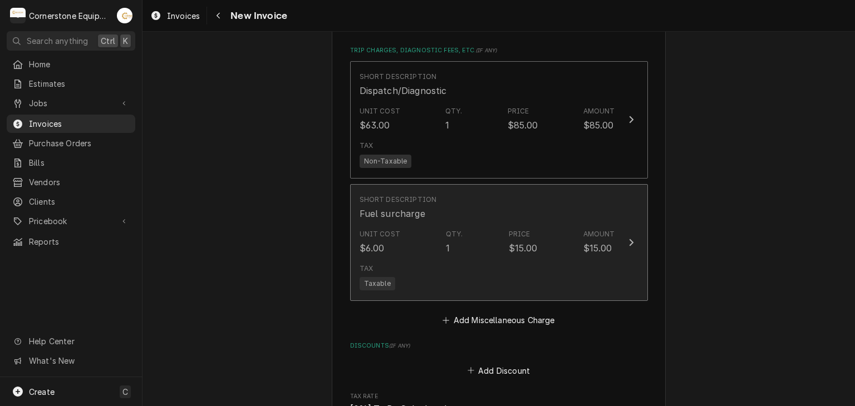
click at [465, 259] on div "Tax Taxable" at bounding box center [487, 277] width 255 height 36
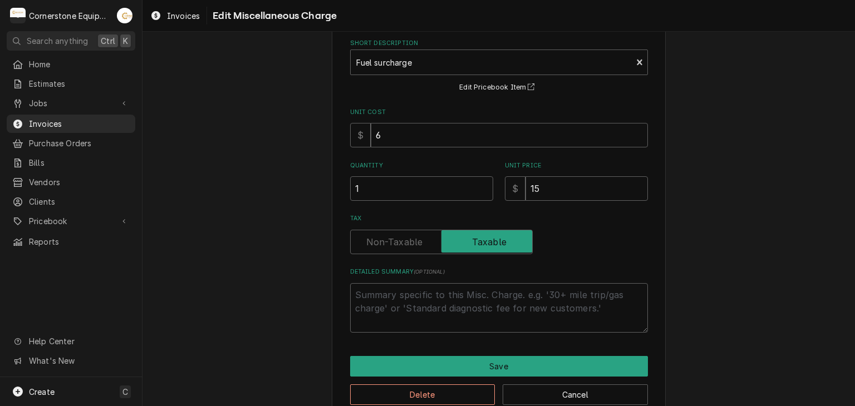
scroll to position [78, 0]
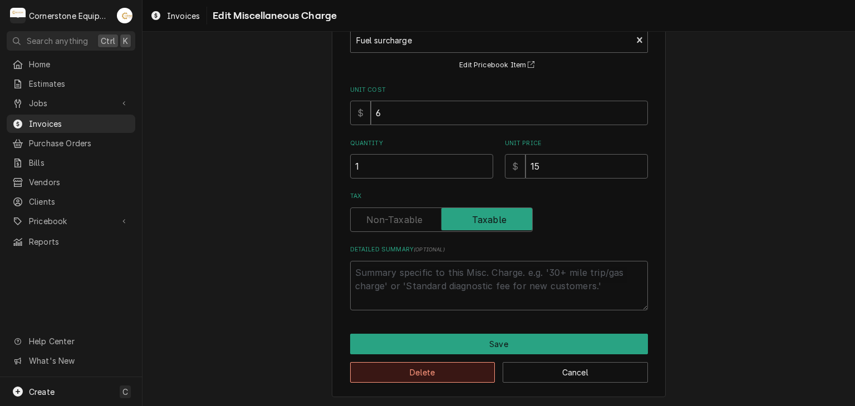
click at [401, 370] on button "Delete" at bounding box center [422, 372] width 145 height 21
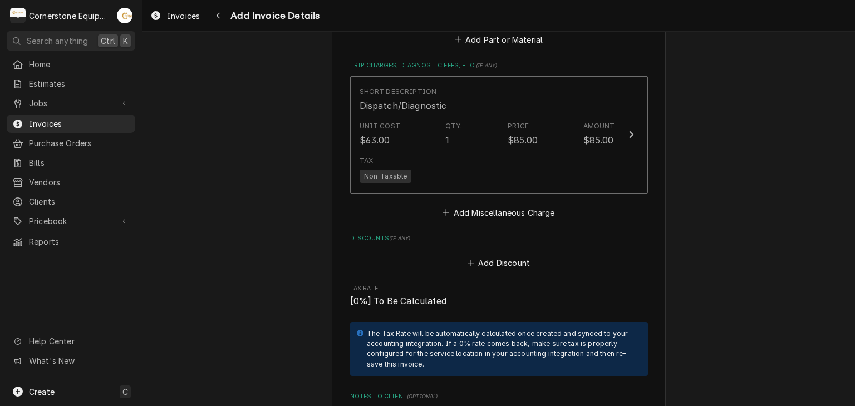
scroll to position [1863, 0]
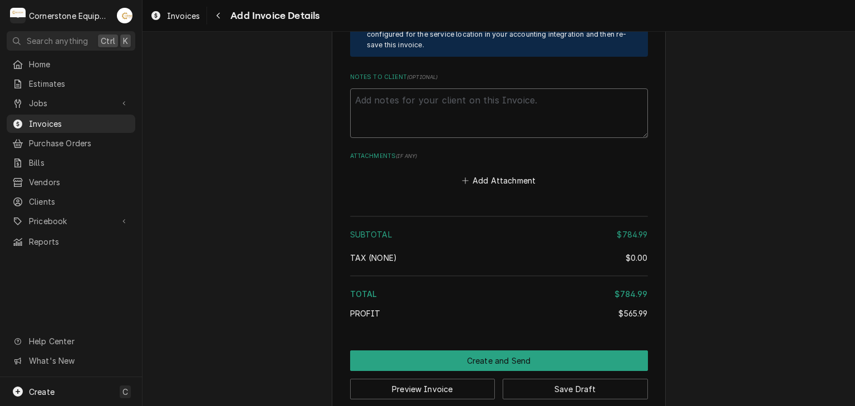
click at [405, 97] on textarea "Notes to Client ( optional )" at bounding box center [499, 113] width 298 height 50
paste textarea "INVOICE APPROVAL AND PAYMENT TERMS All invoices are due upon receipt unless oth…"
type textarea "x"
type textarea "INVOICE APPROVAL AND PAYMENT TERMS All invoices are due upon receipt unless oth…"
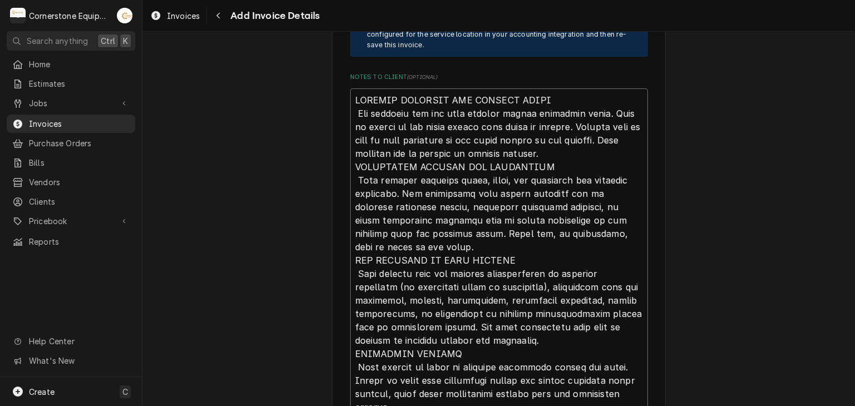
scroll to position [2059, 0]
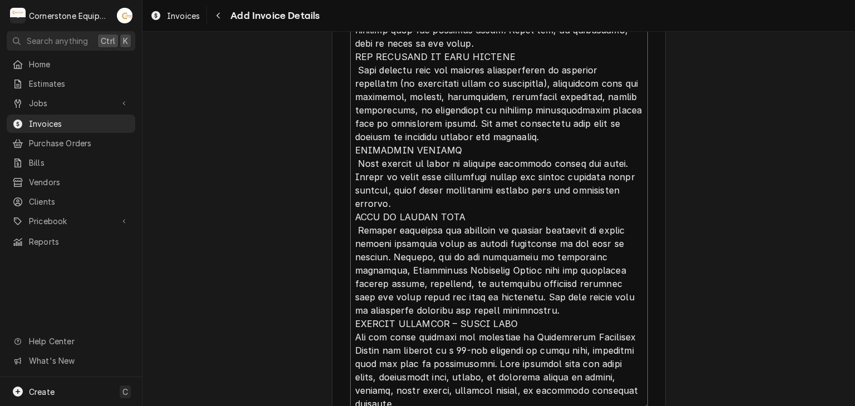
type textarea "x"
type textarea "INVOICE APPROVAL AND PAYMENT TERMS All invoices are due upon receipt unless oth…"
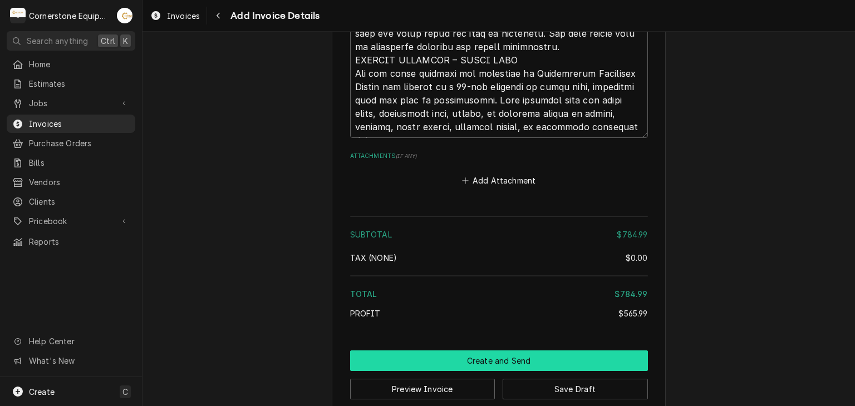
click at [523, 351] on button "Create and Send" at bounding box center [499, 361] width 298 height 21
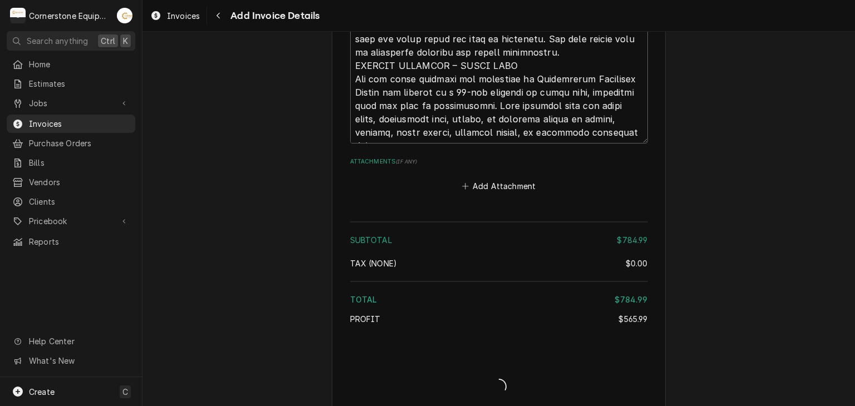
type textarea "x"
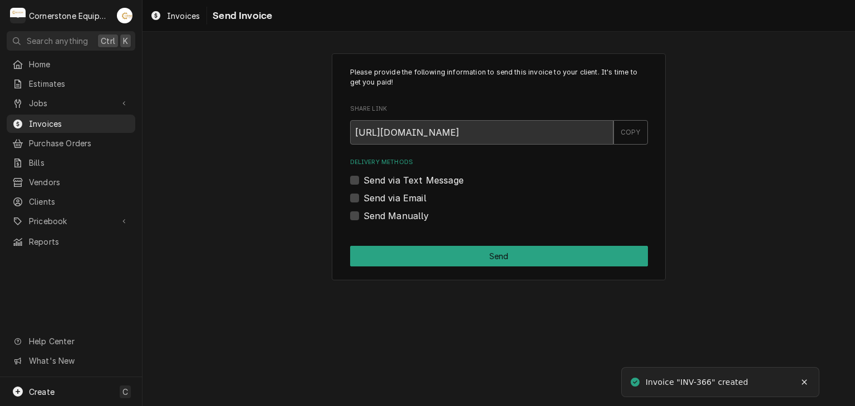
click at [382, 215] on label "Send Manually" at bounding box center [396, 215] width 66 height 13
click at [382, 215] on input "Send Manually" at bounding box center [512, 221] width 298 height 24
checkbox input "true"
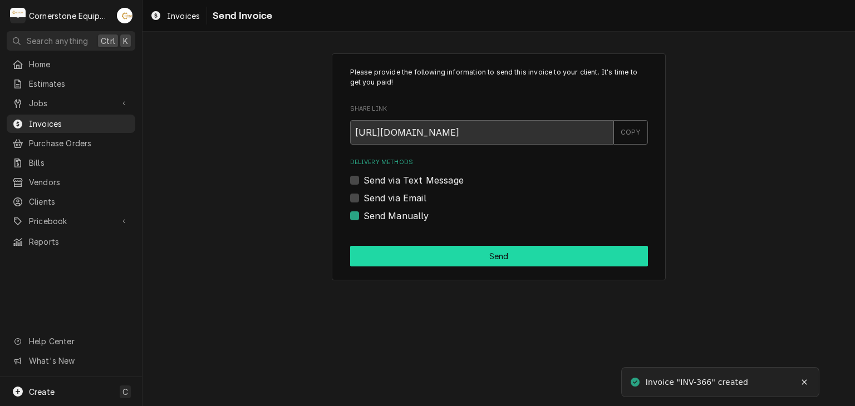
click at [445, 258] on button "Send" at bounding box center [499, 256] width 298 height 21
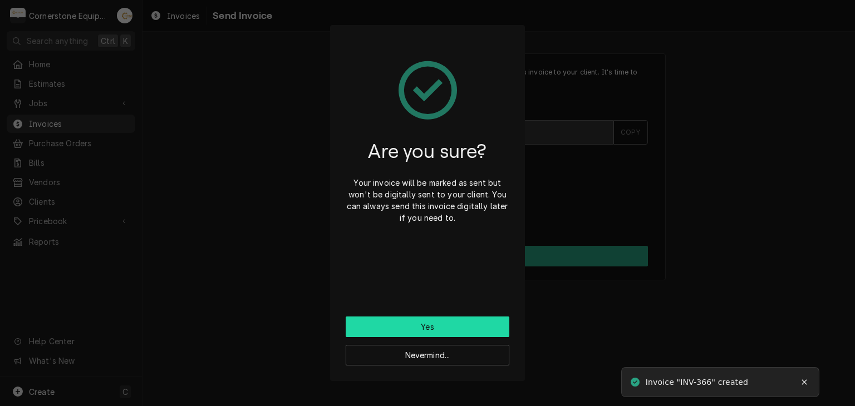
click at [421, 321] on button "Yes" at bounding box center [428, 327] width 164 height 21
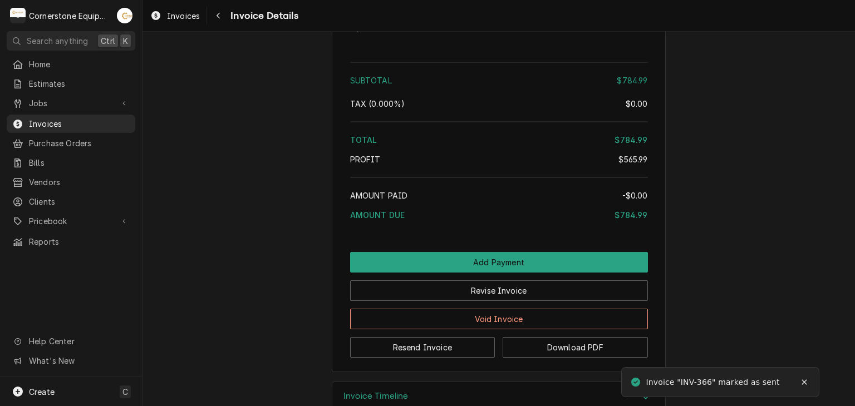
scroll to position [1952, 0]
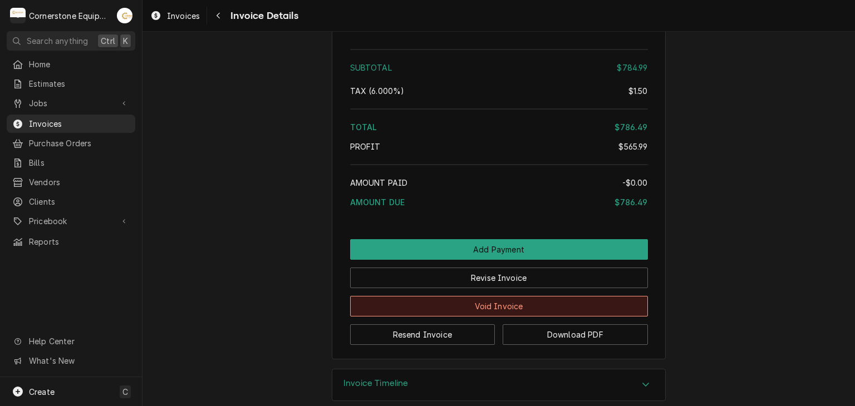
scroll to position [1952, 0]
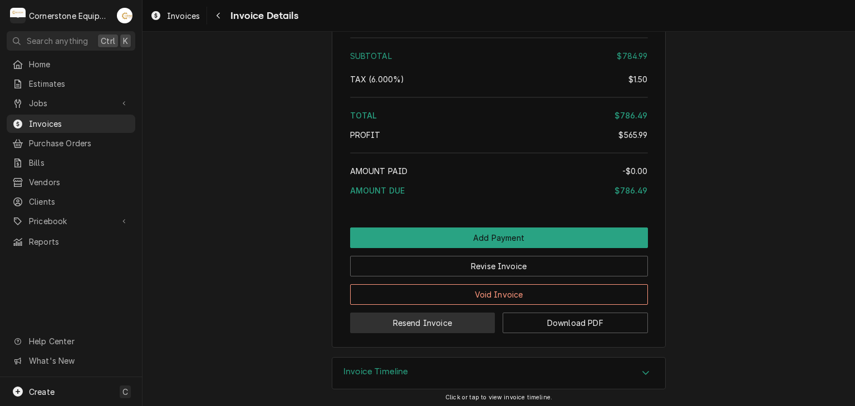
click at [426, 322] on button "Resend Invoice" at bounding box center [422, 323] width 145 height 21
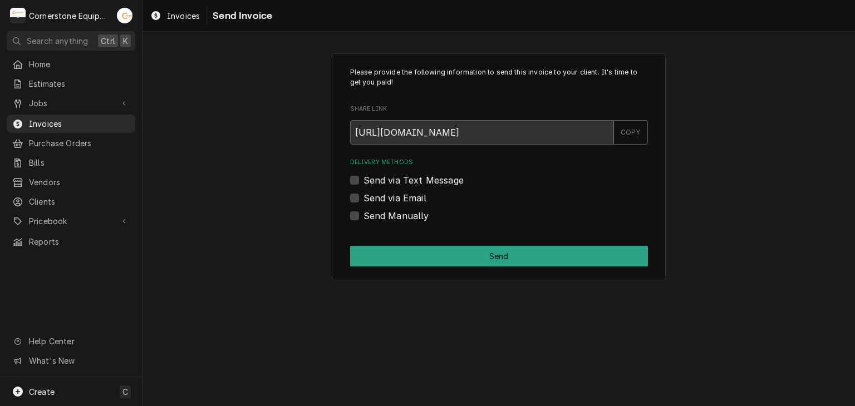
click at [407, 179] on label "Send via Text Message" at bounding box center [413, 180] width 100 height 13
click at [407, 179] on input "Send via Text Message" at bounding box center [512, 186] width 298 height 24
checkbox input "true"
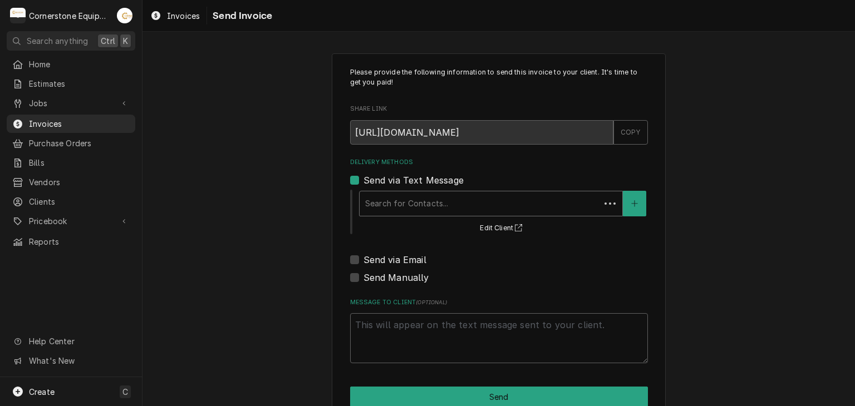
click at [392, 211] on div "Delivery Methods" at bounding box center [479, 204] width 229 height 20
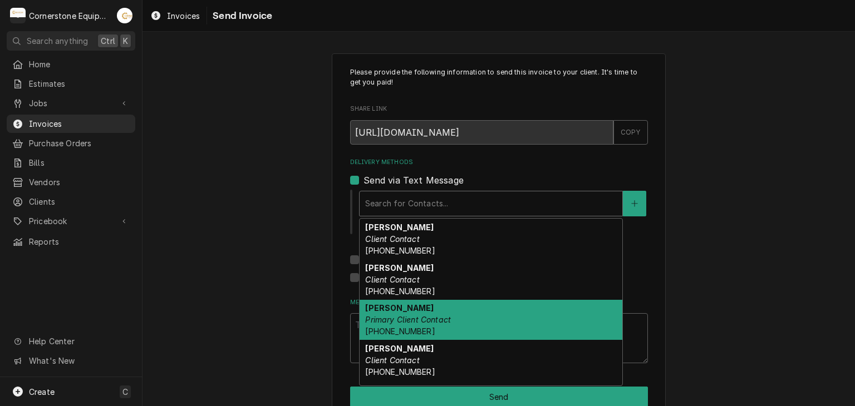
click at [391, 307] on strong "Ashton Vazquez" at bounding box center [399, 307] width 68 height 9
type textarea "x"
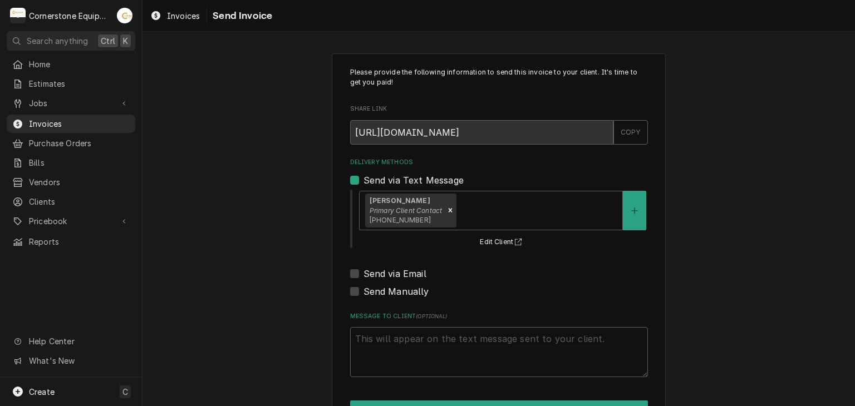
click at [391, 274] on label "Send via Email" at bounding box center [394, 273] width 63 height 13
click at [391, 274] on input "Send via Email" at bounding box center [512, 279] width 298 height 24
checkbox input "true"
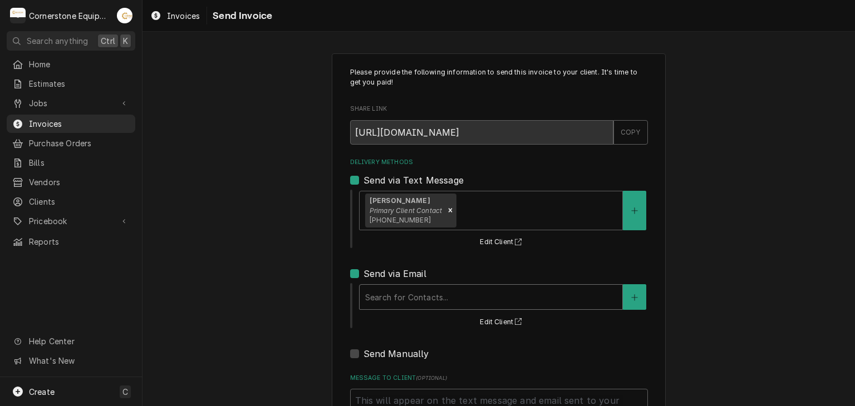
click at [390, 293] on div "Delivery Methods" at bounding box center [491, 297] width 252 height 20
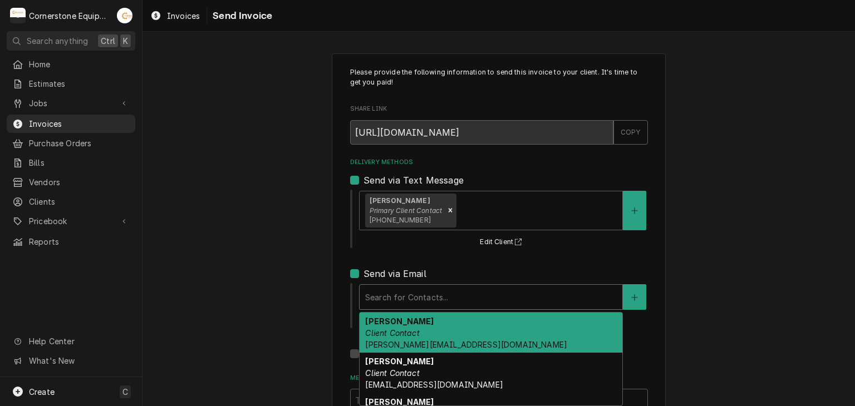
click at [392, 324] on strong "Amy Moore" at bounding box center [399, 321] width 68 height 9
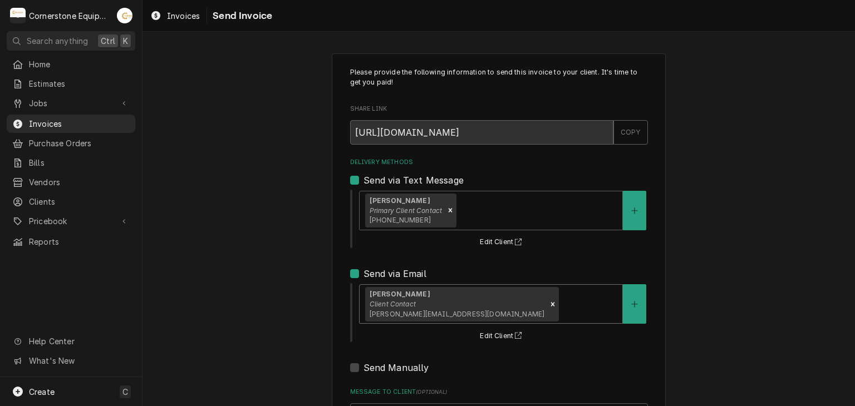
click at [323, 312] on div "Please provide the following information to send this invoice to your client. I…" at bounding box center [498, 282] width 712 height 478
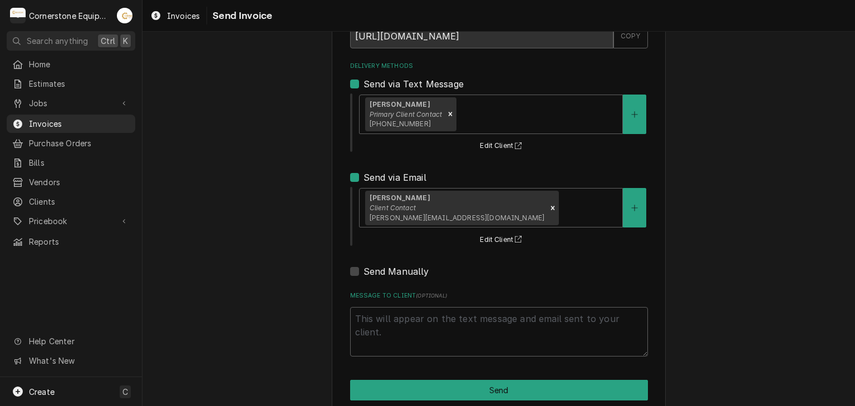
scroll to position [114, 0]
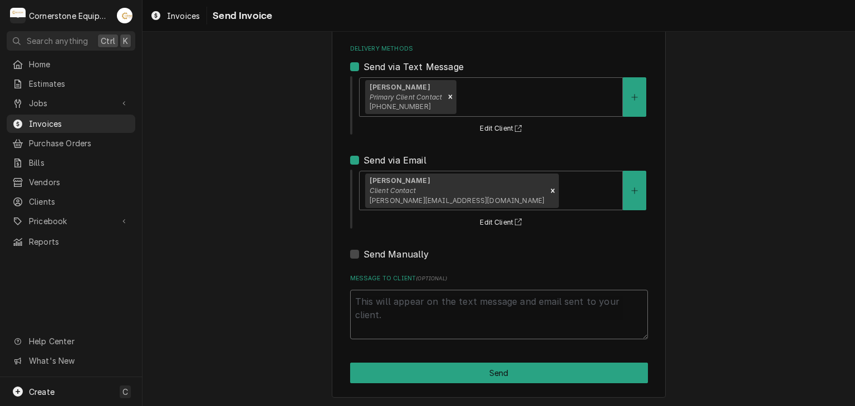
click at [427, 318] on textarea "Message to Client ( optional )" at bounding box center [499, 315] width 298 height 50
type textarea "x"
type textarea "T"
type textarea "x"
type textarea "Th"
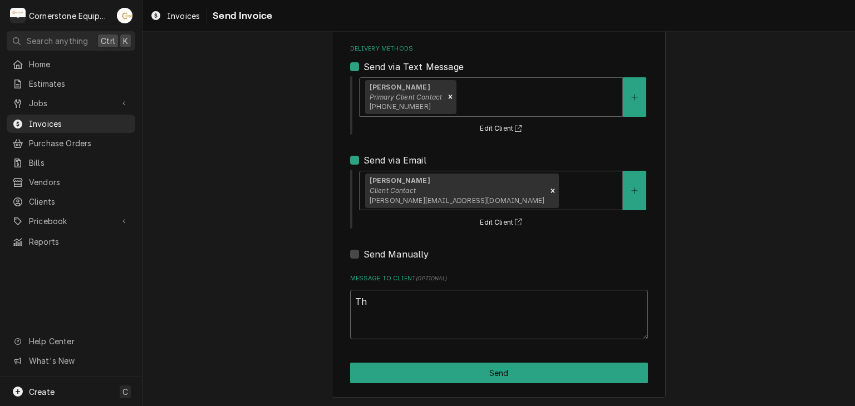
type textarea "x"
type textarea "Tha"
type textarea "x"
type textarea "Than"
type textarea "x"
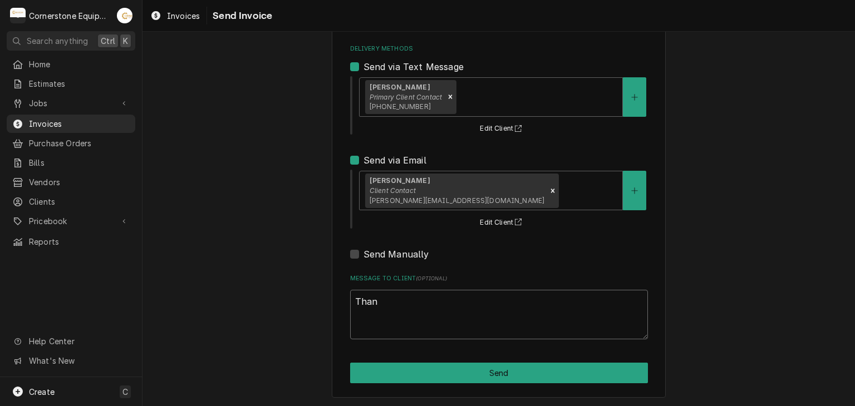
type textarea "Thank"
type textarea "x"
type textarea "Thank y"
type textarea "x"
type textarea "Thank yo"
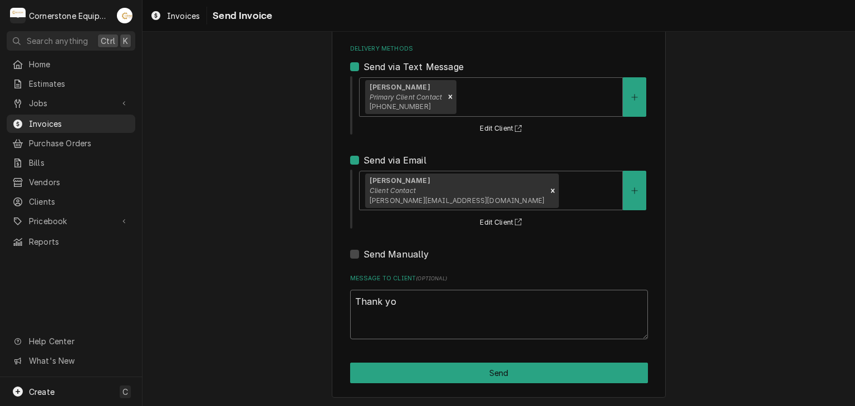
type textarea "x"
type textarea "Thank you"
type textarea "x"
type textarea "Thank you"
type textarea "x"
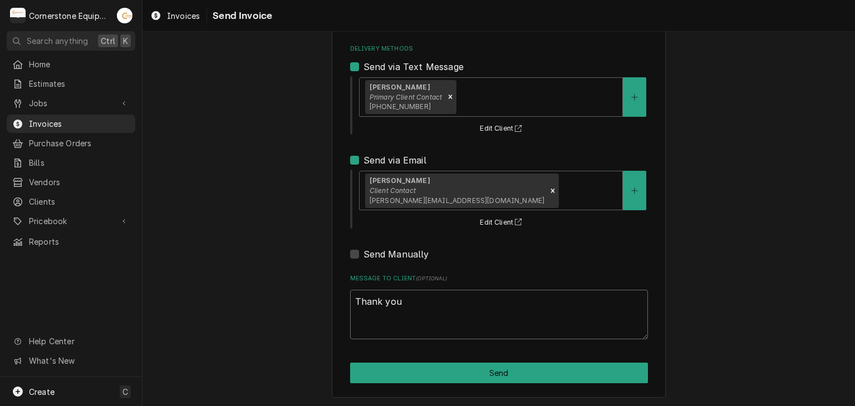
type textarea "Thank you f"
type textarea "x"
type textarea "Thank you fo"
type textarea "x"
type textarea "Thank you for"
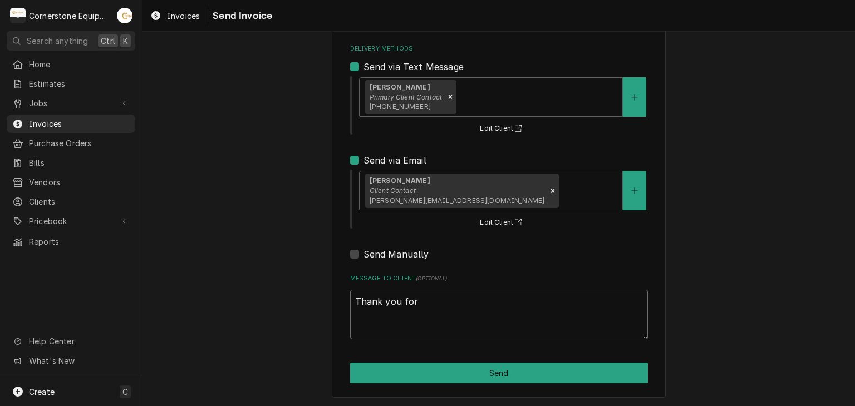
type textarea "x"
type textarea "Thank you for"
type textarea "x"
type textarea "Thank you for t"
type textarea "x"
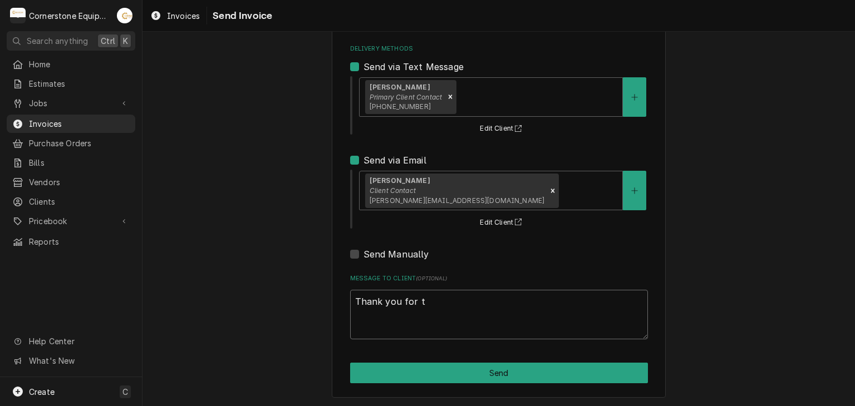
type textarea "Thank you for th"
type textarea "x"
type textarea "Thank you for the"
type textarea "x"
type textarea "Thank you for the"
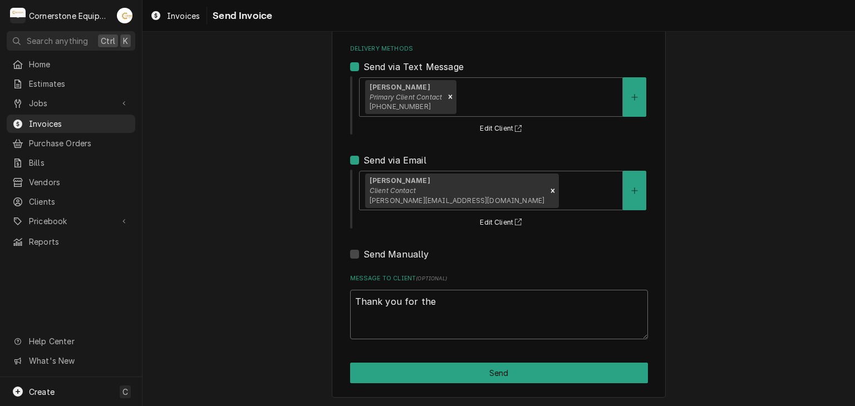
type textarea "x"
type textarea "Thank you for the o"
type textarea "x"
type textarea "Thank you for the op"
type textarea "x"
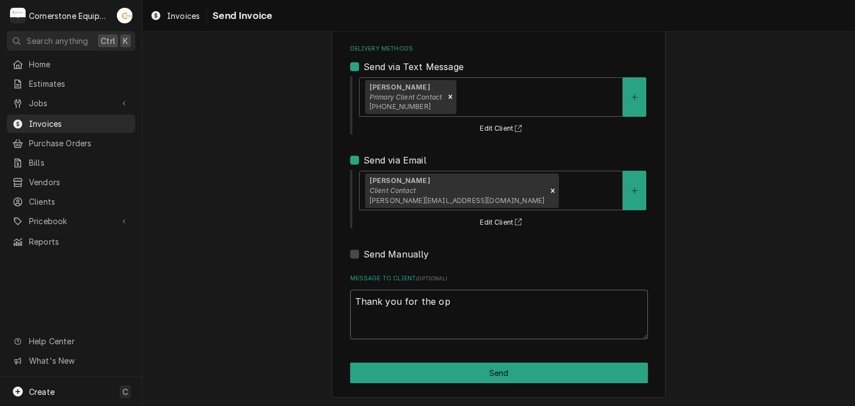
type textarea "Thank you for the opp"
type textarea "x"
type textarea "Thank you for the oppo"
type textarea "x"
type textarea "Thank you for the oppor"
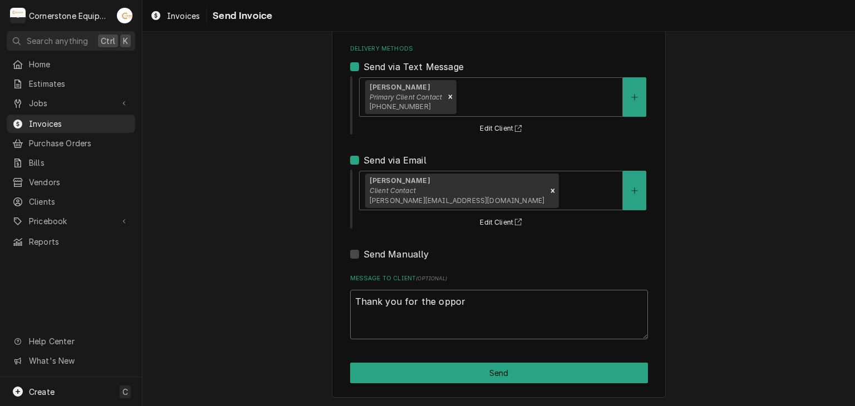
type textarea "x"
type textarea "Thank you for the opport"
type textarea "x"
type textarea "Thank you for the opportu"
type textarea "x"
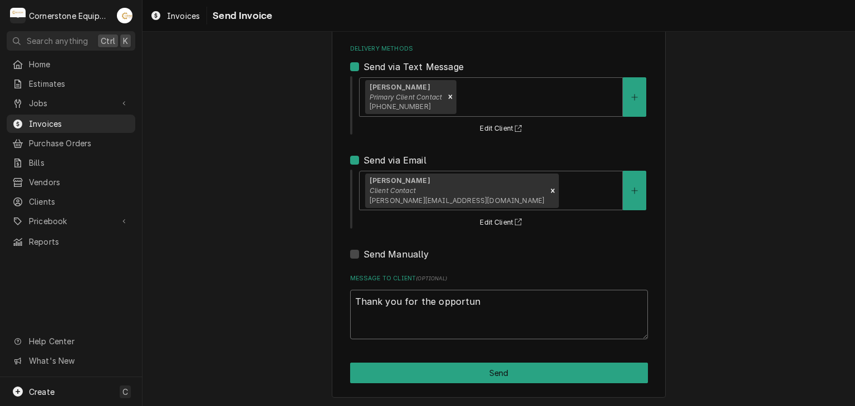
type textarea "Thank you for the opportunt"
type textarea "x"
type textarea "Thank you for the opportunti"
type textarea "x"
type textarea "Thank you for the opportuntiy"
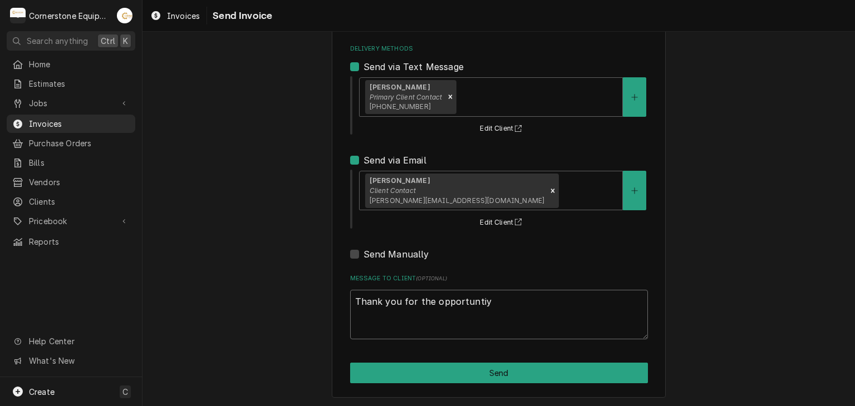
type textarea "x"
type textarea "Thank you for the opportuntiy"
type textarea "x"
type textarea "Thank you for the opportuntiy t"
type textarea "x"
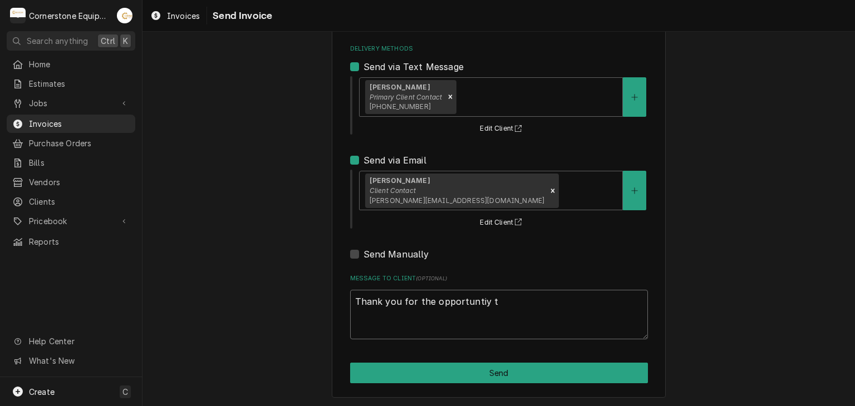
type textarea "Thank you for the opportuntiy to"
type textarea "x"
type textarea "Thank you for the opportuntiy to"
type textarea "x"
type textarea "Thank you for the opportuntiy to b"
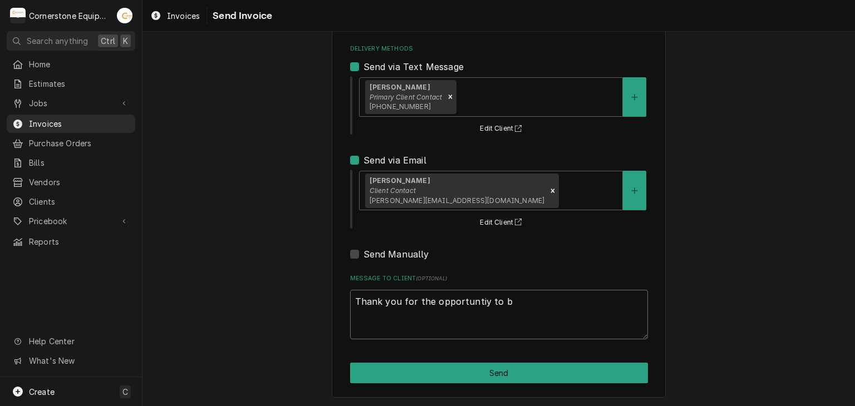
type textarea "x"
type textarea "Thank you for the opportuntiy to be"
type textarea "x"
type textarea "Thank you for the opportuntiy to be"
type textarea "x"
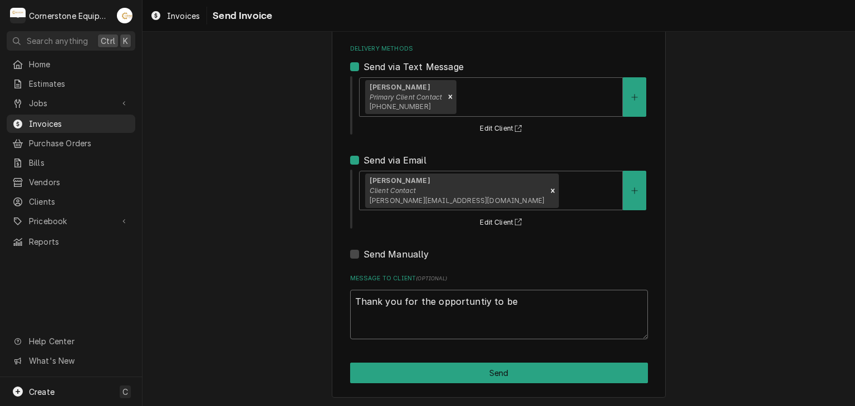
type textarea "Thank you for the opportuntiy to be o"
type textarea "x"
type textarea "Thank you for the opportuntiy to be of"
type textarea "x"
type textarea "Thank you for the opportuntiy to be of"
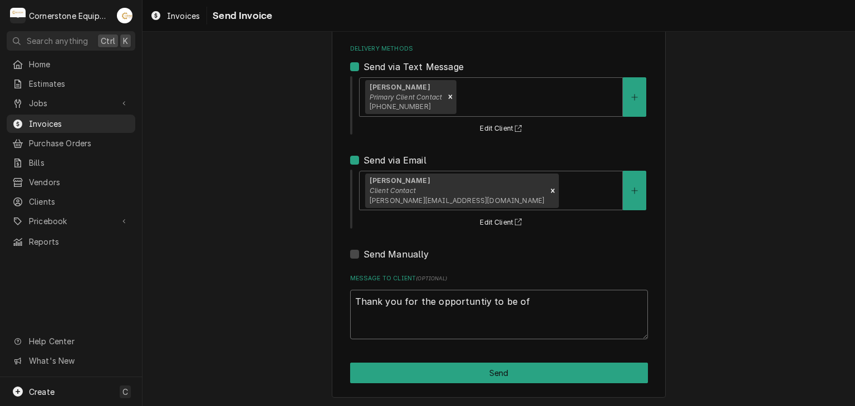
type textarea "x"
type textarea "Thank you for the opportuntiy to be of s"
type textarea "x"
type textarea "Thank you for the opportuntiy to be of se"
type textarea "x"
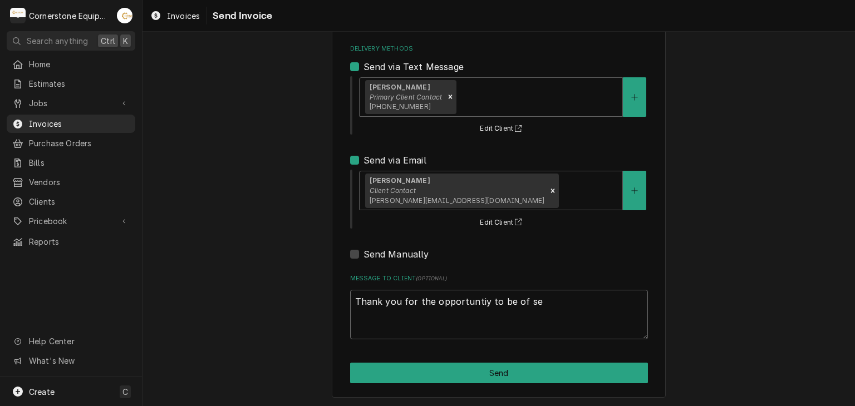
type textarea "Thank you for the opportuntiy to be of ser"
type textarea "x"
type textarea "Thank you for the opportuntiy to be of serv"
type textarea "x"
type textarea "Thank you for the opportuntiy to be of servic"
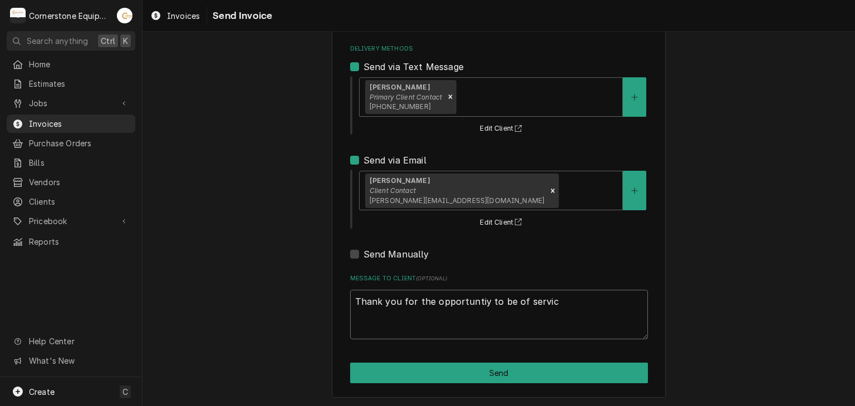
type textarea "x"
type textarea "Thank you for the opportuntiy to be of service"
type textarea "x"
type textarea "Thank you for the opportuntiy to be of service!"
type textarea "x"
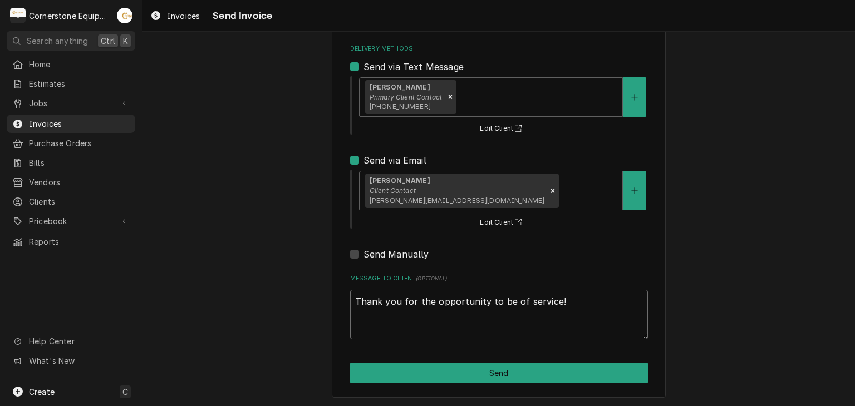
type textarea "Thank you for the opportunity to be of service!"
click at [722, 284] on div "Please provide the following information to send this invoice to your client. I…" at bounding box center [498, 169] width 712 height 478
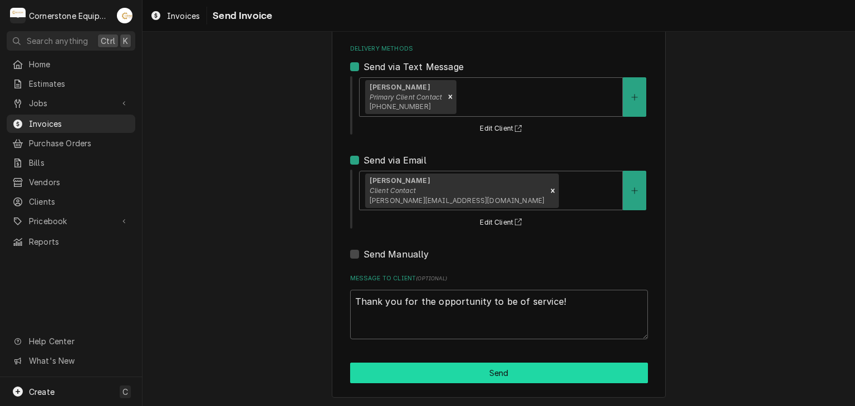
click at [519, 375] on button "Send" at bounding box center [499, 373] width 298 height 21
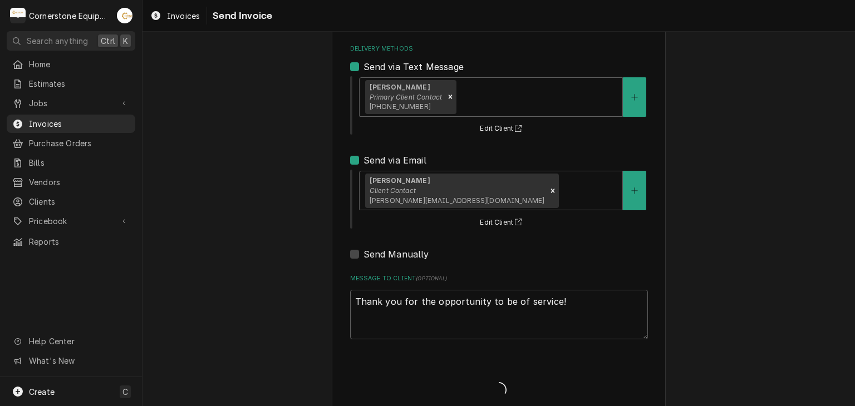
type textarea "x"
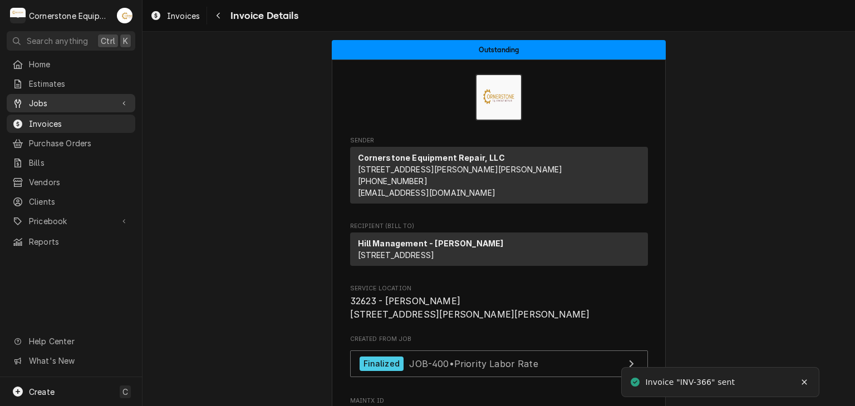
click at [52, 102] on span "Jobs" at bounding box center [71, 103] width 84 height 12
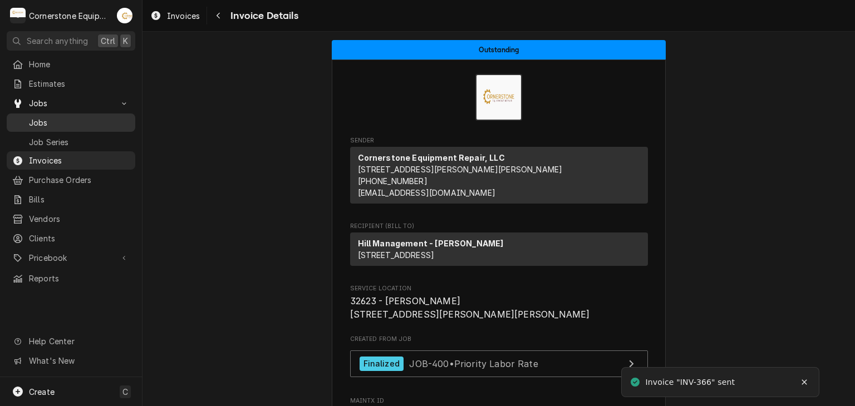
click at [43, 117] on span "Jobs" at bounding box center [79, 123] width 101 height 12
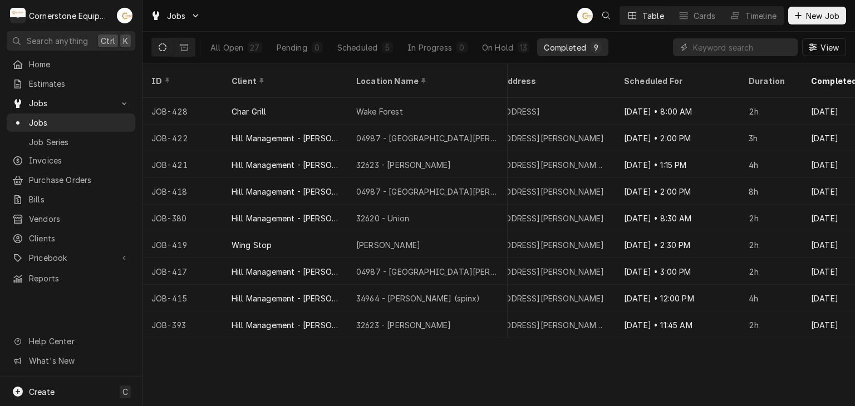
scroll to position [0, 1011]
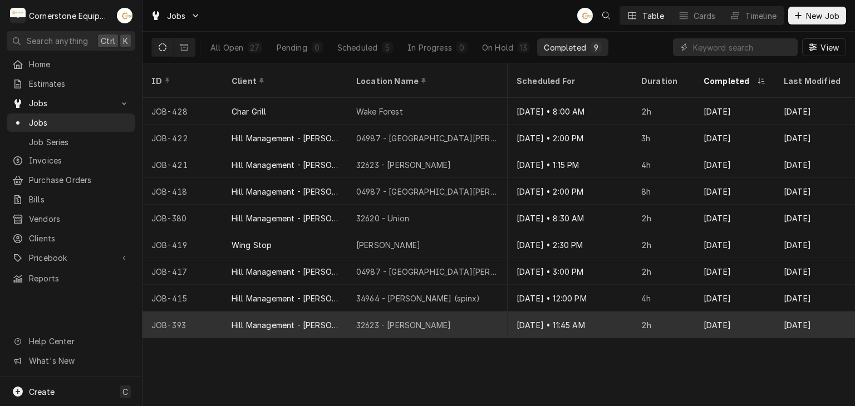
click at [329, 319] on div "Hill Management - [PERSON_NAME]" at bounding box center [285, 325] width 107 height 12
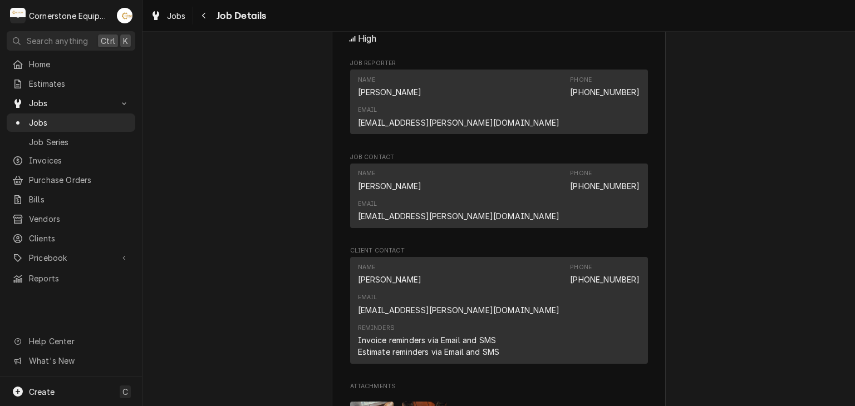
scroll to position [890, 0]
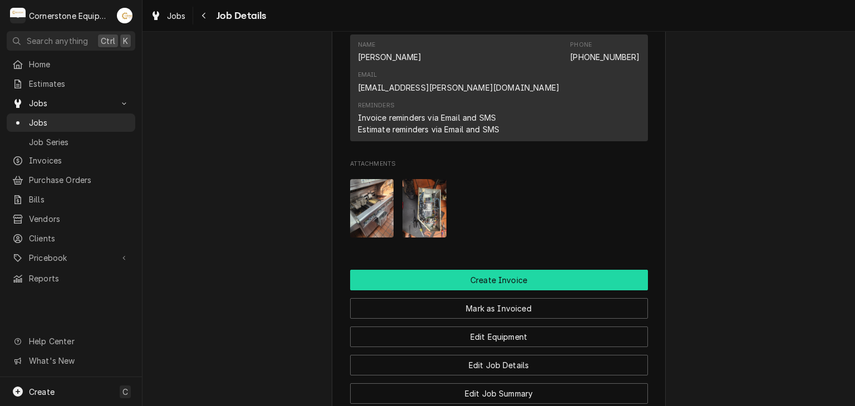
click at [459, 270] on button "Create Invoice" at bounding box center [499, 280] width 298 height 21
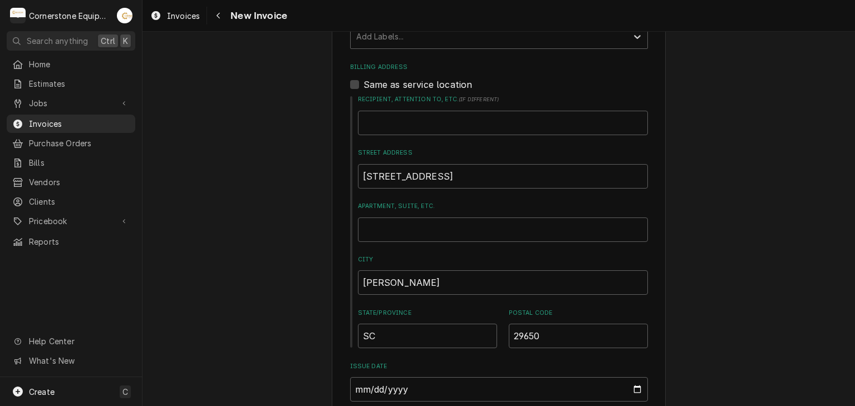
scroll to position [890, 0]
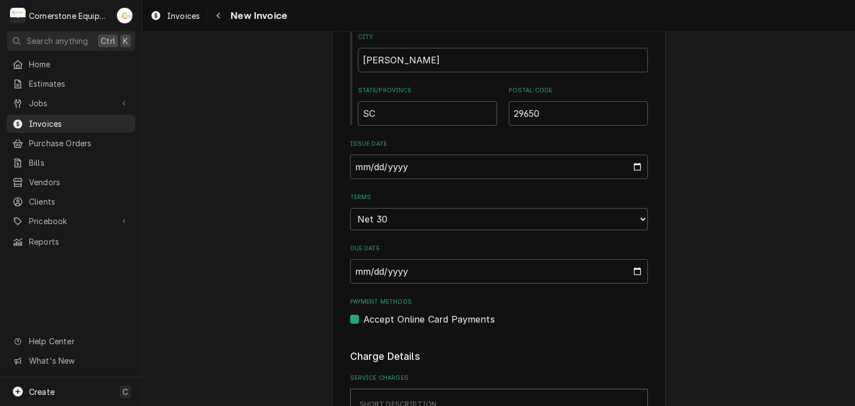
click at [439, 313] on label "Accept Online Card Payments" at bounding box center [428, 319] width 131 height 13
click at [439, 313] on input "Payment Methods" at bounding box center [512, 325] width 298 height 24
checkbox input "false"
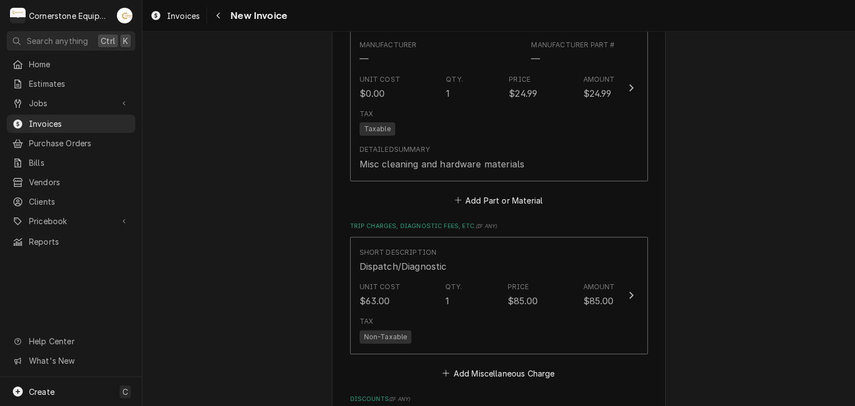
scroll to position [2449, 0]
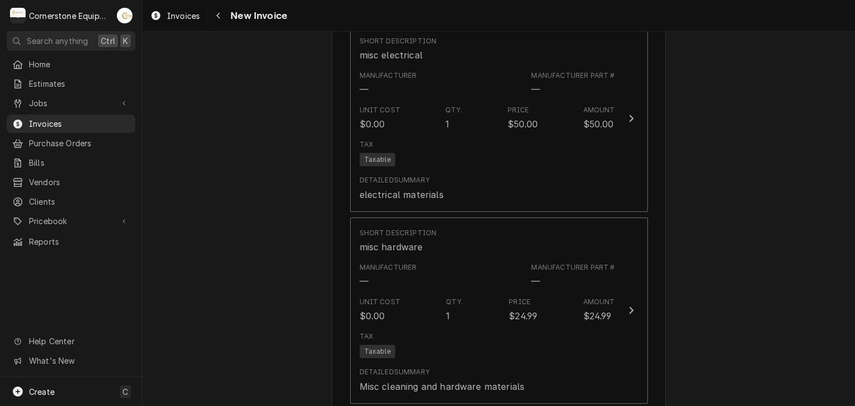
scroll to position [1781, 0]
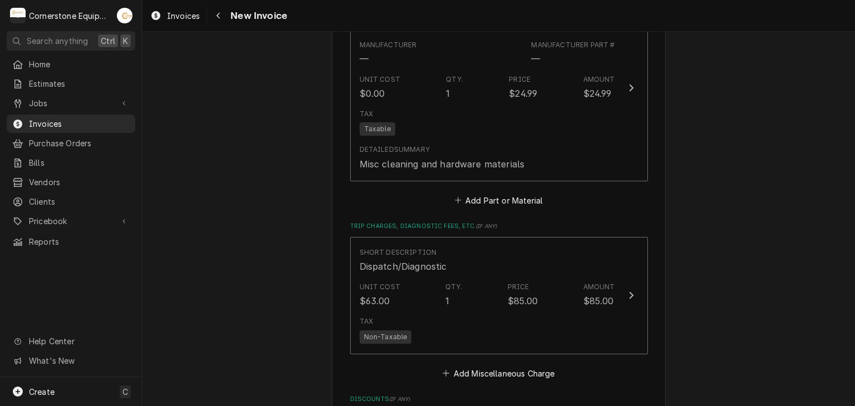
scroll to position [2449, 0]
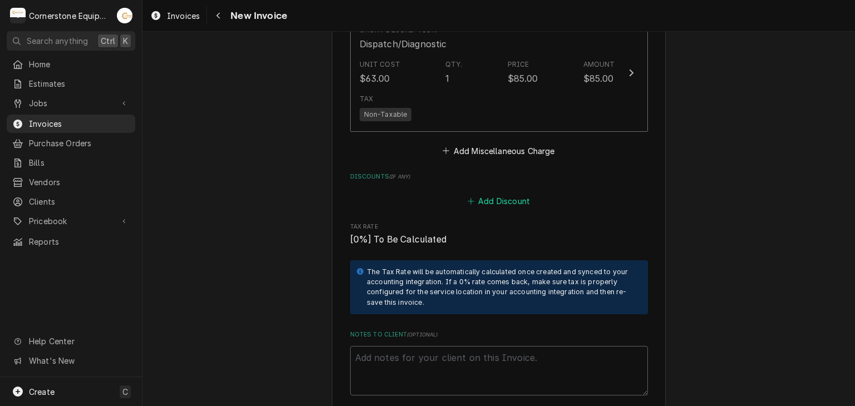
click at [488, 194] on button "Add Discount" at bounding box center [498, 202] width 66 height 16
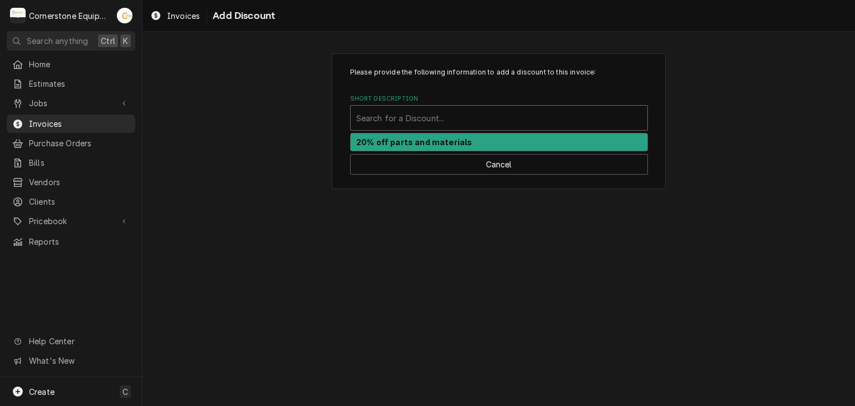
click at [423, 124] on div "Short Description" at bounding box center [499, 118] width 286 height 20
click at [394, 139] on strong "20% off parts and materials" at bounding box center [414, 141] width 116 height 9
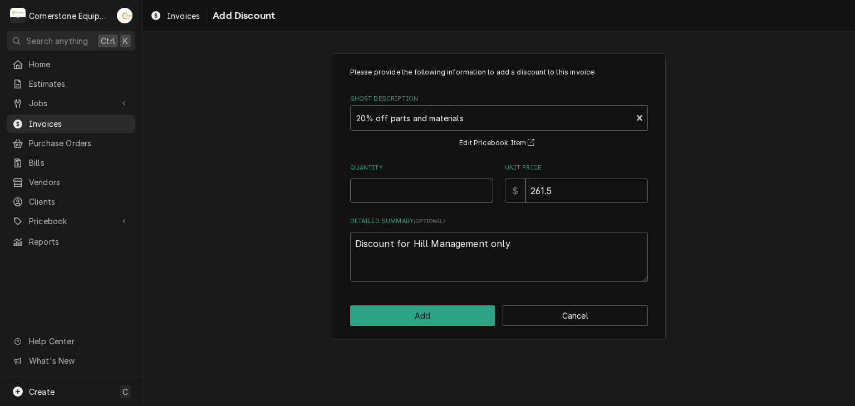
click at [414, 186] on input "Quantity" at bounding box center [421, 191] width 143 height 24
type textarea "x"
type input "1"
drag, startPoint x: 580, startPoint y: 189, endPoint x: 521, endPoint y: 192, distance: 59.1
click at [521, 192] on div "$ 261.5" at bounding box center [576, 191] width 143 height 24
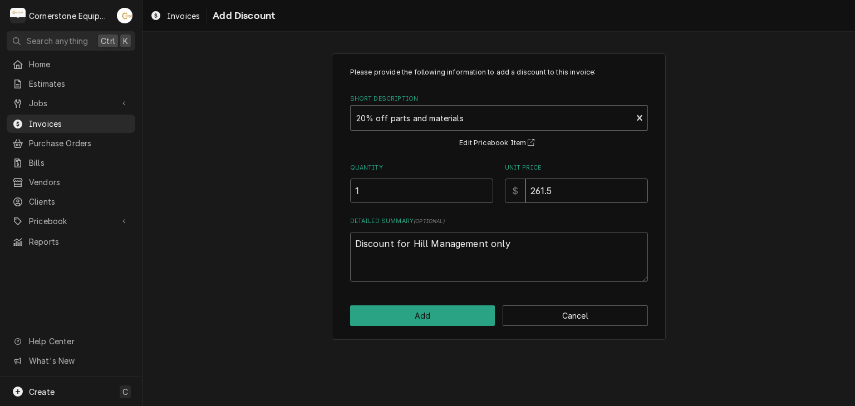
type textarea "x"
type input "3"
type textarea "x"
type input "31"
type textarea "x"
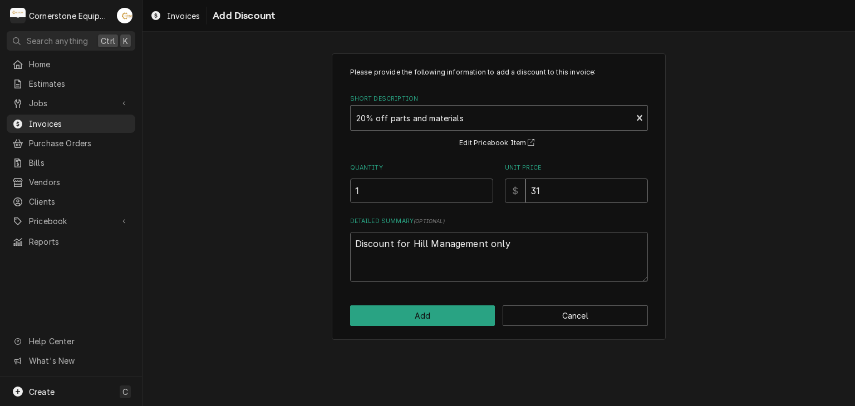
type input "31.9"
type textarea "x"
type input "31.96"
click at [469, 313] on button "Add" at bounding box center [422, 316] width 145 height 21
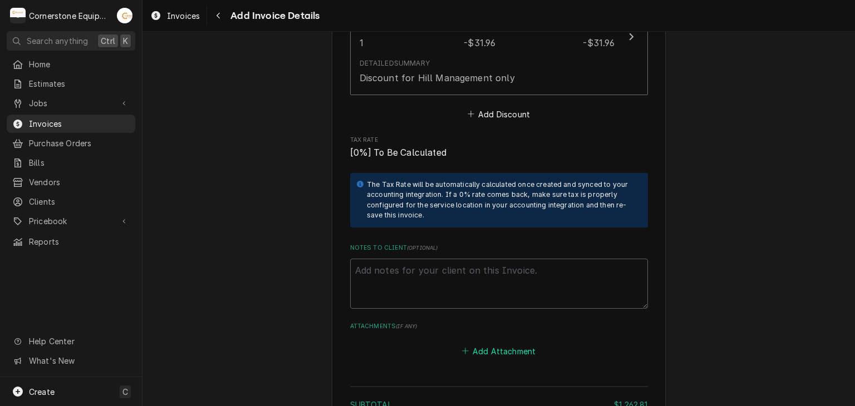
click at [474, 343] on button "Add Attachment" at bounding box center [499, 351] width 78 height 16
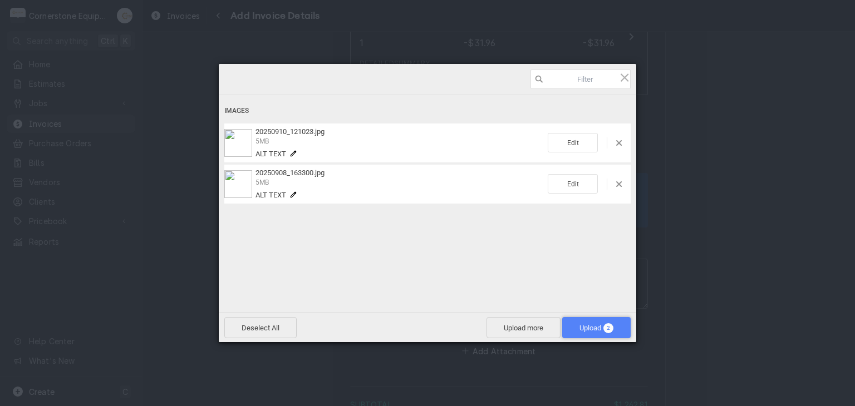
click at [588, 326] on span "Upload 2" at bounding box center [596, 328] width 34 height 8
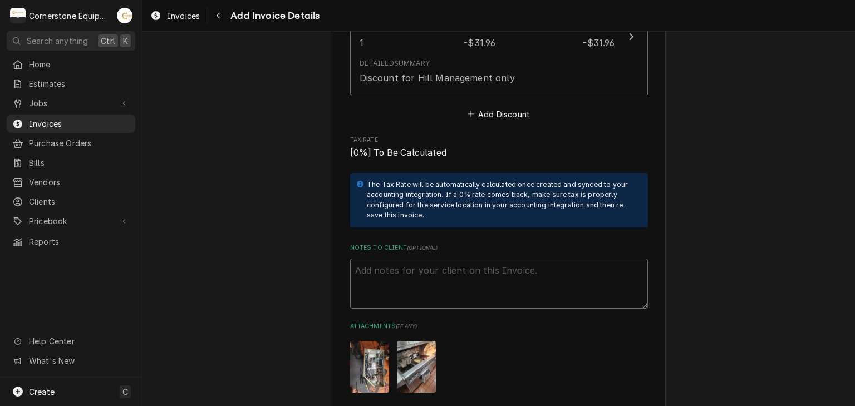
click at [522, 259] on textarea "Notes to Client ( optional )" at bounding box center [499, 284] width 298 height 50
paste textarea "INVOICE APPROVAL AND PAYMENT TERMS All invoices are due upon receipt unless oth…"
type textarea "x"
type textarea "INVOICE APPROVAL AND PAYMENT TERMS All invoices are due upon receipt unless oth…"
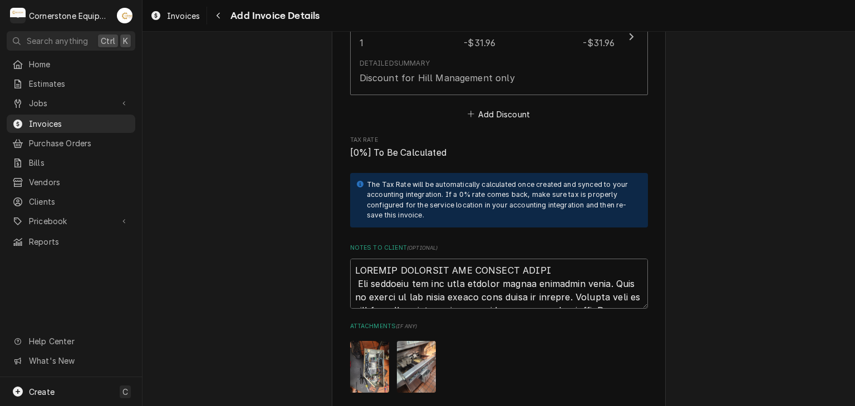
scroll to position [2997, 0]
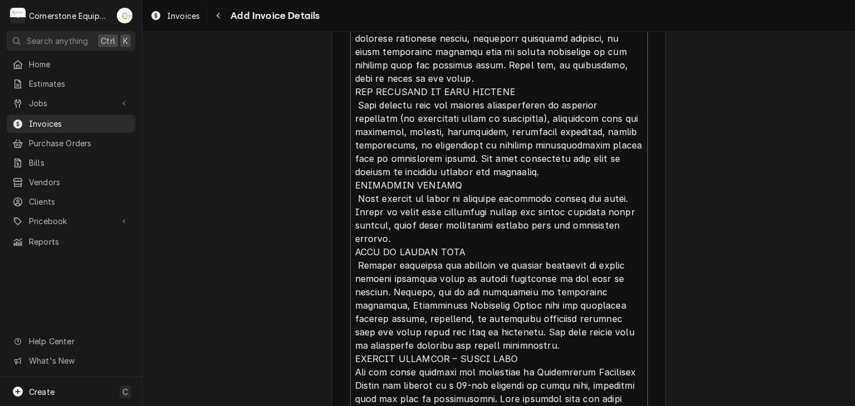
type textarea "x"
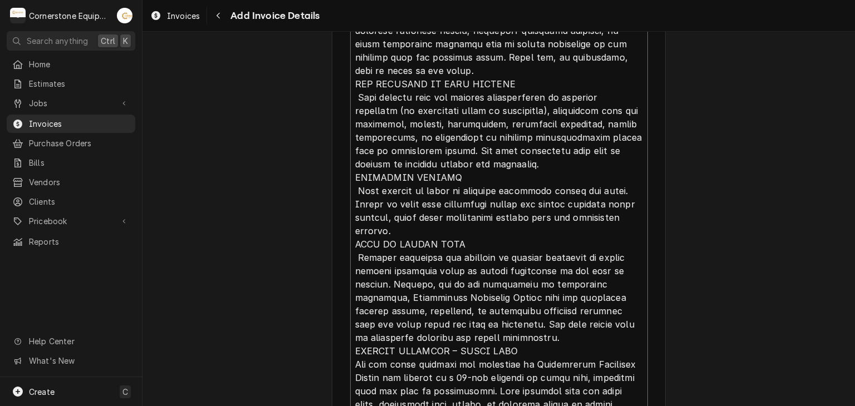
type textarea "INVOICE APPROVAL AND PAYMENT TERMS All invoices are due upon receipt unless oth…"
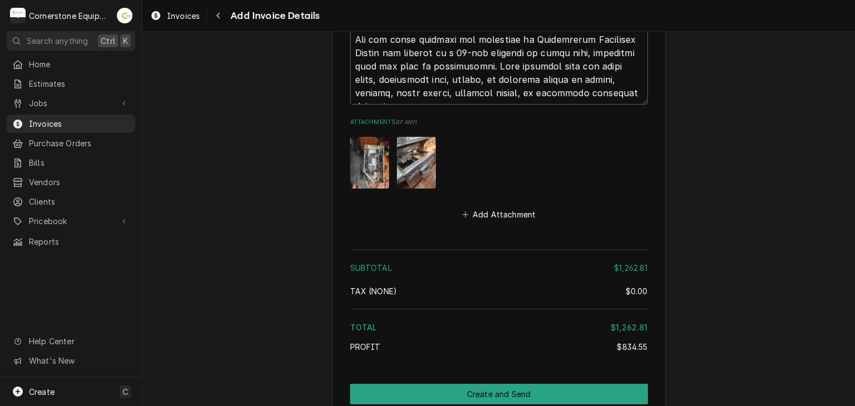
scroll to position [3335, 0]
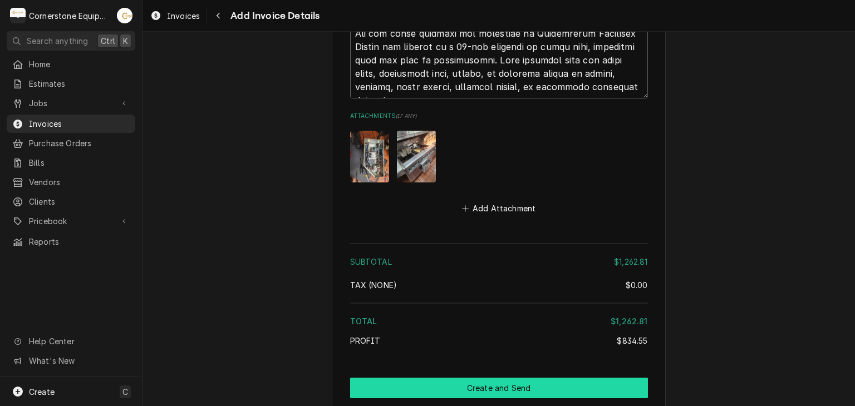
click at [462, 378] on button "Create and Send" at bounding box center [499, 388] width 298 height 21
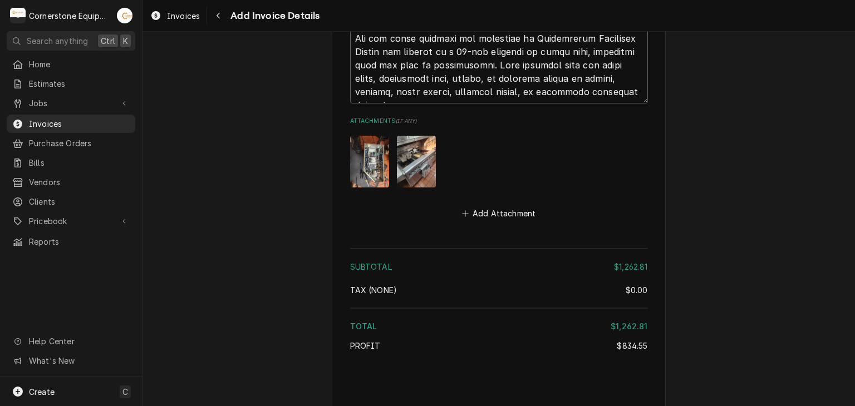
type textarea "x"
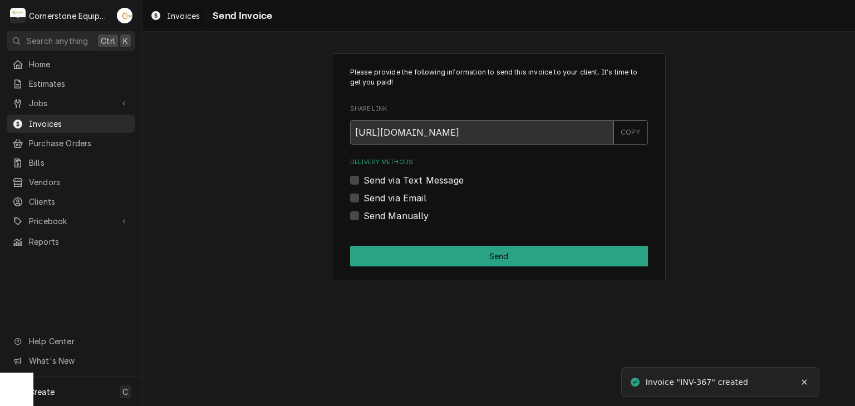
click at [372, 215] on label "Send Manually" at bounding box center [396, 215] width 66 height 13
click at [372, 215] on input "Send Manually" at bounding box center [512, 221] width 298 height 24
checkbox input "true"
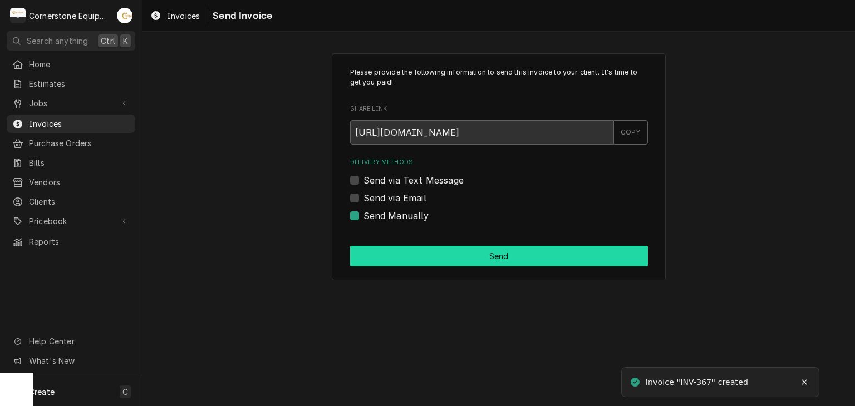
click at [396, 249] on button "Send" at bounding box center [499, 256] width 298 height 21
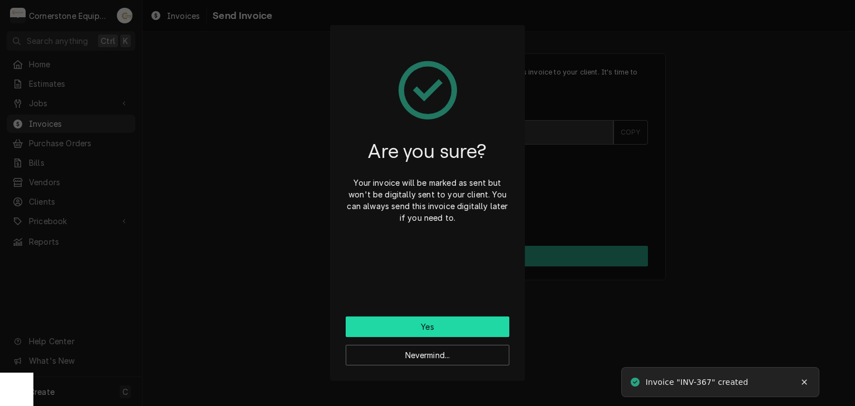
click at [417, 326] on button "Yes" at bounding box center [428, 327] width 164 height 21
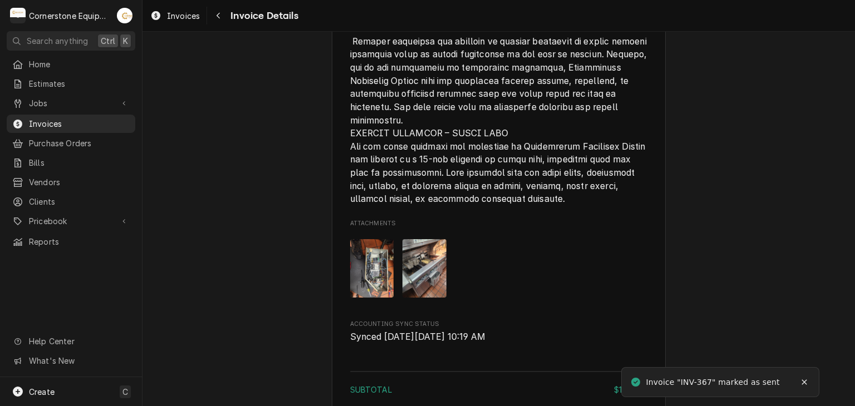
scroll to position [2605, 0]
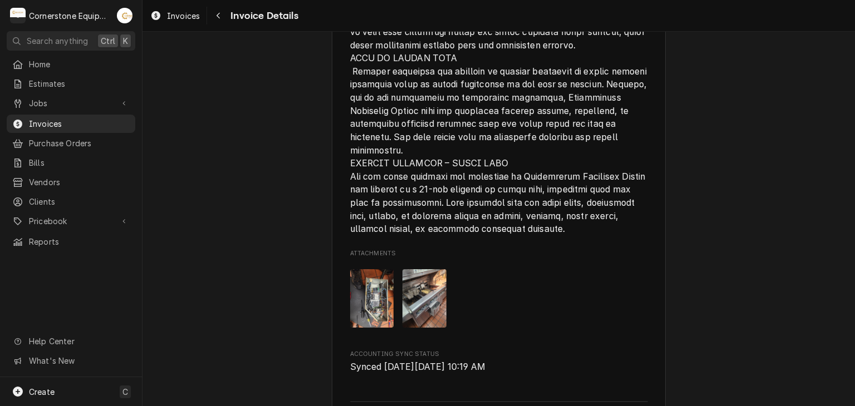
scroll to position [2605, 0]
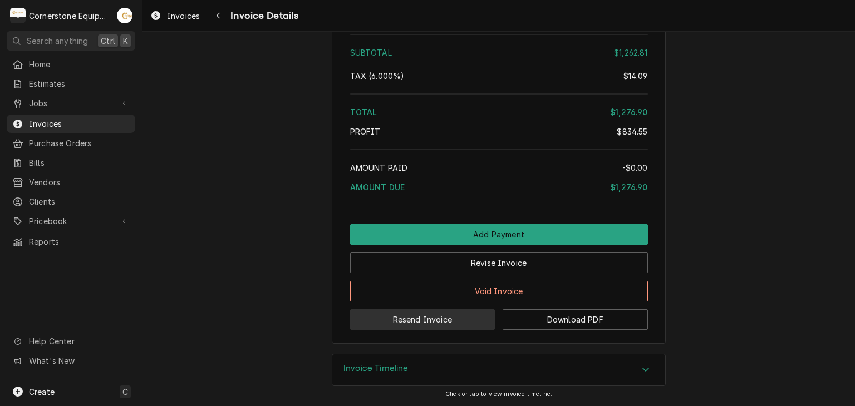
click at [441, 320] on button "Resend Invoice" at bounding box center [422, 319] width 145 height 21
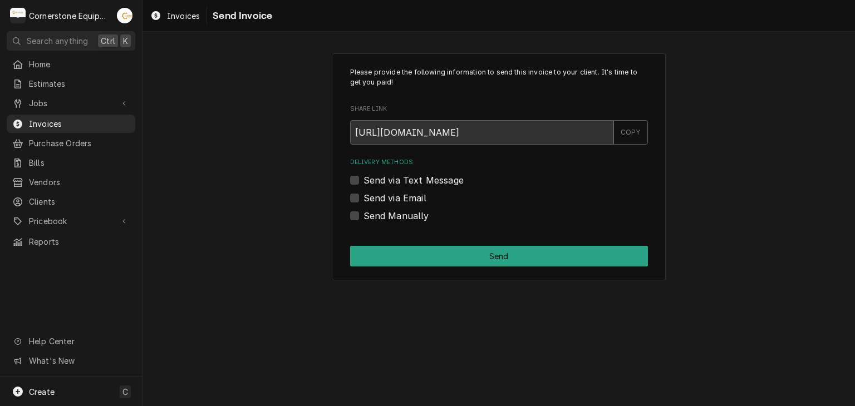
click at [429, 176] on label "Send via Text Message" at bounding box center [413, 180] width 100 height 13
click at [429, 176] on input "Send via Text Message" at bounding box center [512, 186] width 298 height 24
checkbox input "true"
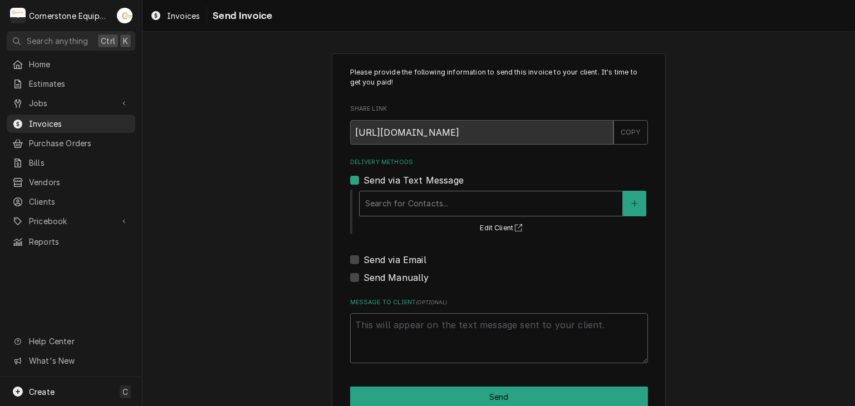
click at [410, 202] on div "Delivery Methods" at bounding box center [491, 204] width 252 height 20
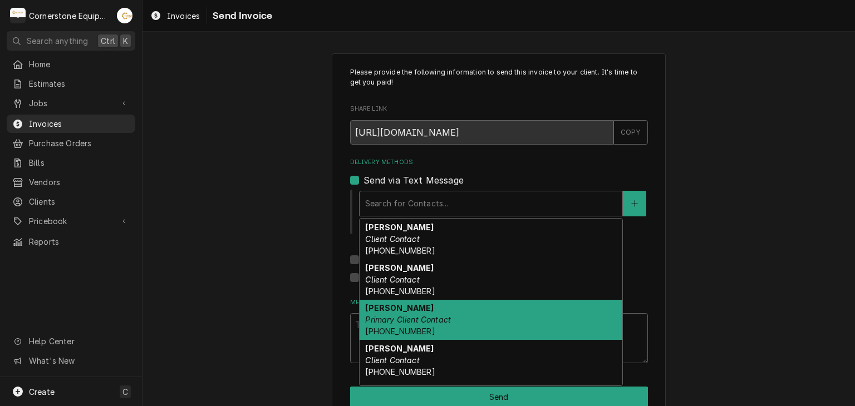
click at [395, 310] on strong "[PERSON_NAME]" at bounding box center [399, 307] width 68 height 9
type textarea "x"
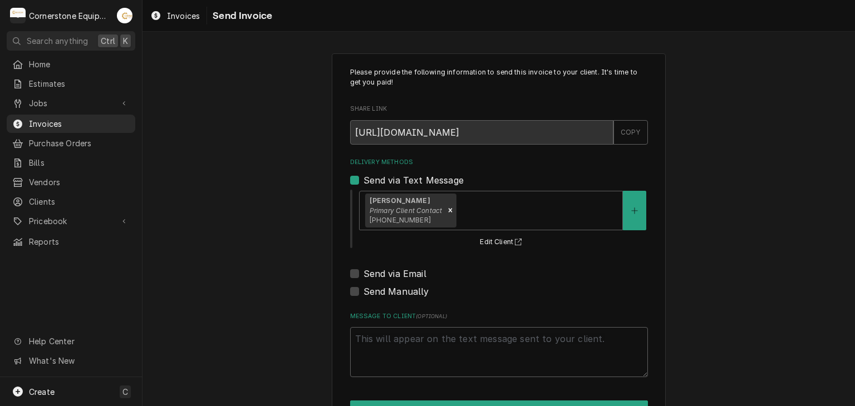
click at [396, 274] on label "Send via Email" at bounding box center [394, 273] width 63 height 13
click at [396, 274] on input "Send via Email" at bounding box center [512, 279] width 298 height 24
checkbox input "true"
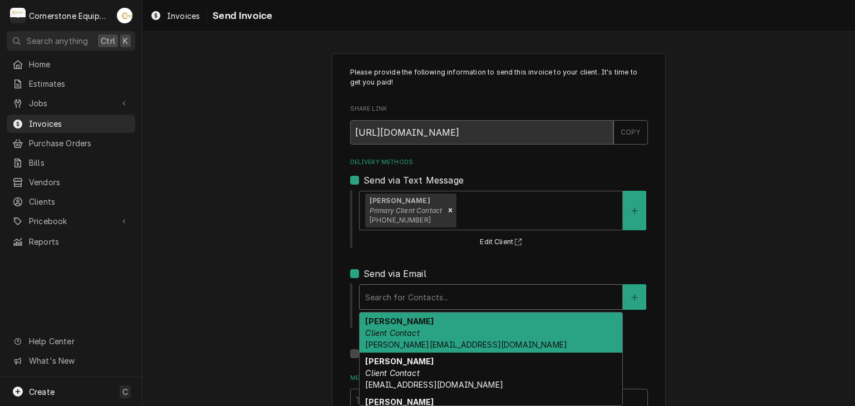
click at [398, 293] on div "Delivery Methods" at bounding box center [491, 297] width 252 height 20
click at [399, 319] on strong "[PERSON_NAME]" at bounding box center [399, 321] width 68 height 9
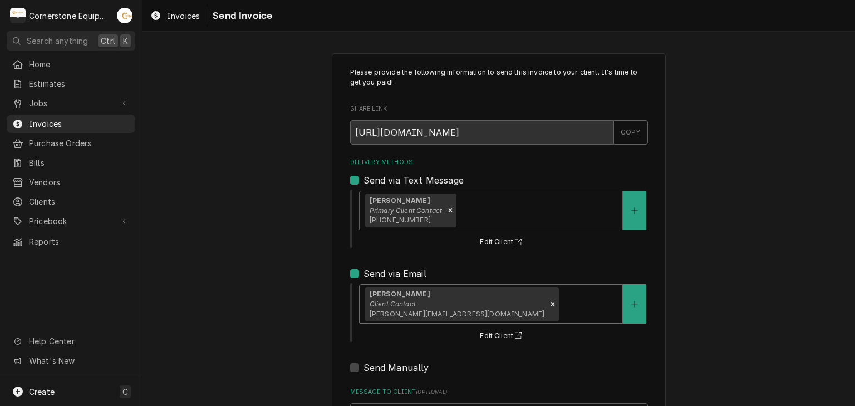
click at [297, 298] on div "Please provide the following information to send this invoice to your client. I…" at bounding box center [498, 282] width 712 height 478
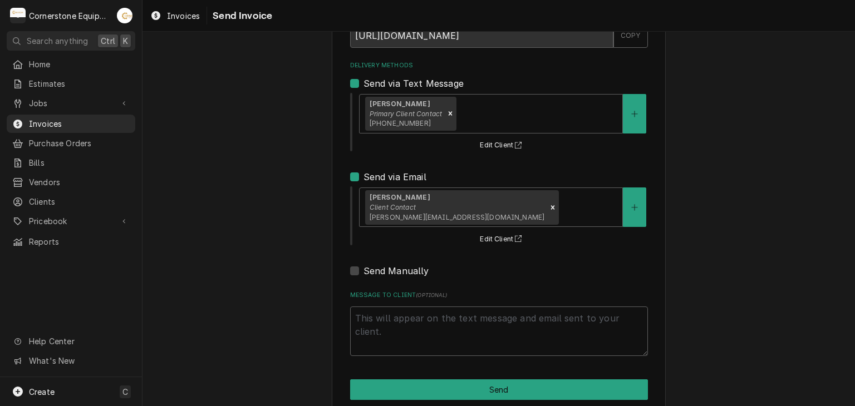
scroll to position [114, 0]
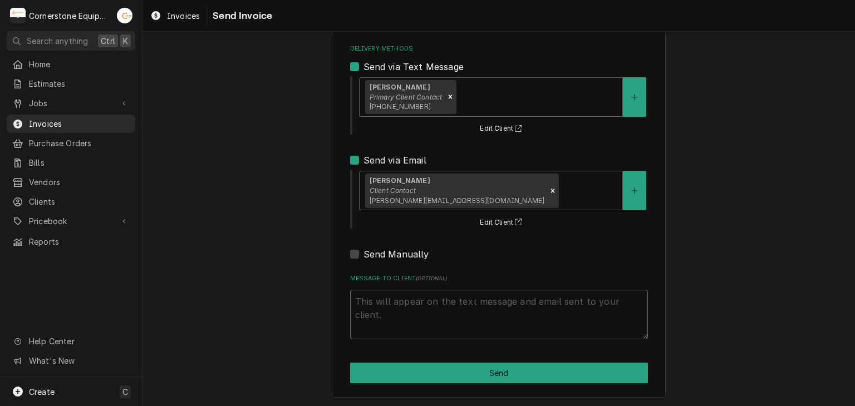
click at [465, 319] on textarea "Message to Client ( optional )" at bounding box center [499, 315] width 298 height 50
type textarea "x"
type textarea "T"
type textarea "x"
type textarea "Th"
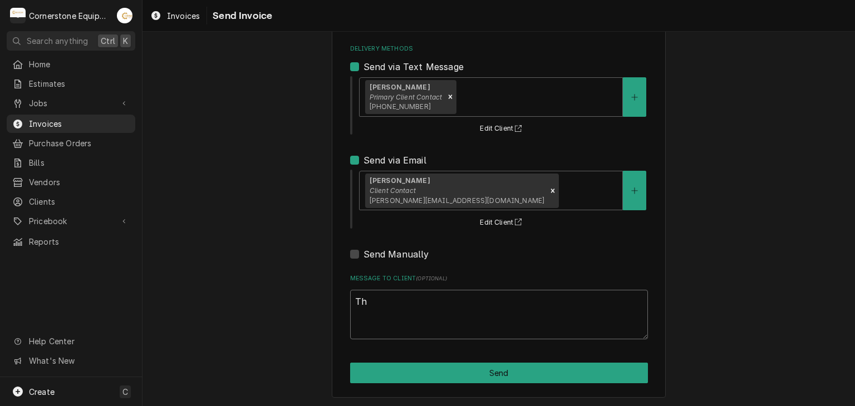
type textarea "x"
type textarea "Tha"
type textarea "x"
type textarea "Thak"
type textarea "x"
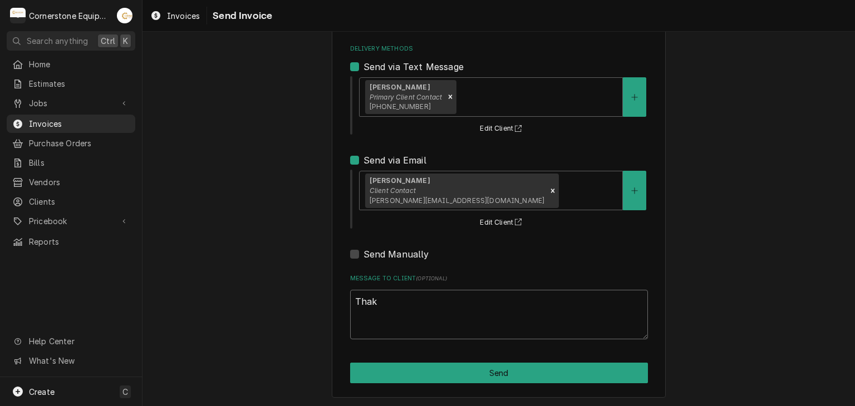
type textarea "Tha"
type textarea "x"
type textarea "Than"
type textarea "x"
type textarea "Thank"
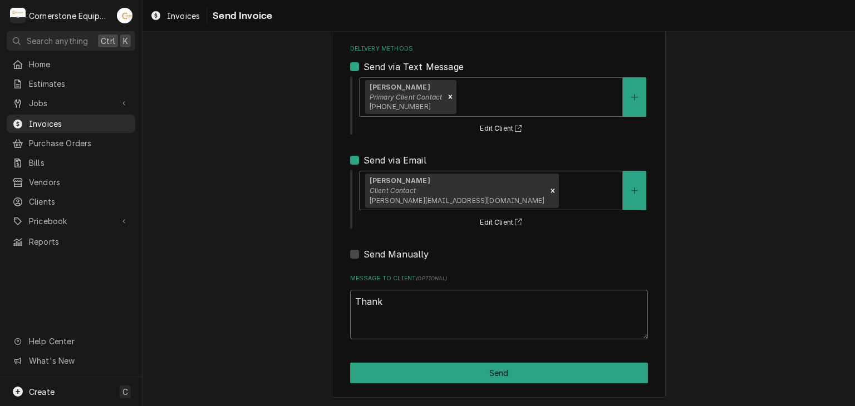
type textarea "x"
type textarea "Thank"
type textarea "x"
type textarea "Thank y"
type textarea "x"
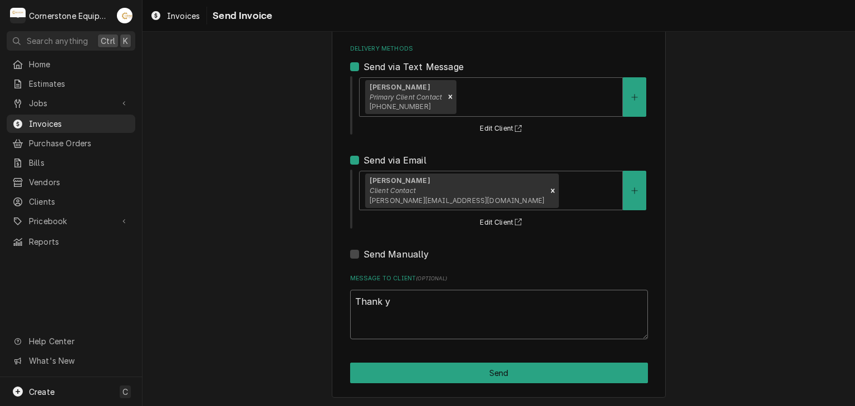
type textarea "Thank yo"
type textarea "x"
type textarea "Thank you"
type textarea "x"
type textarea "Thank you"
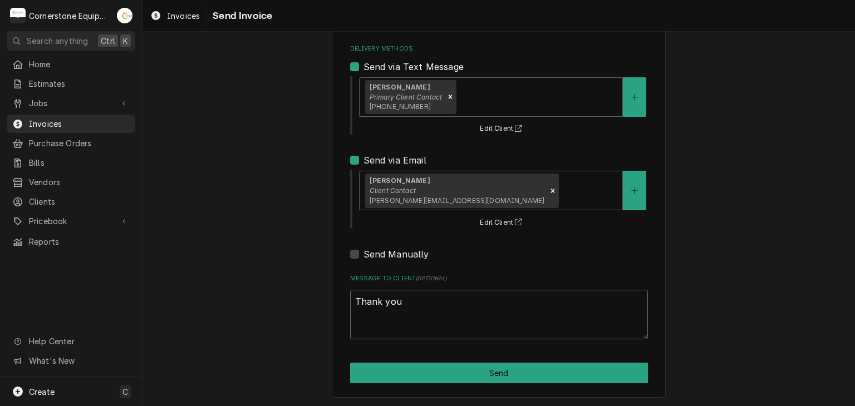
type textarea "x"
type textarea "Thank you f"
type textarea "x"
type textarea "Thank you fo"
type textarea "x"
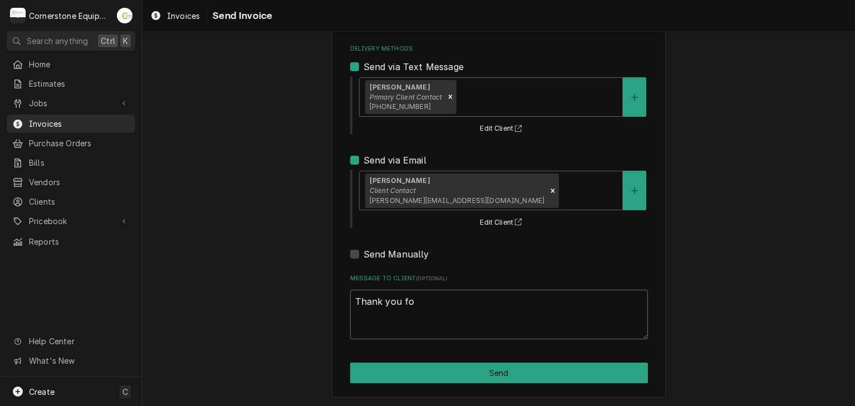
type textarea "Thank you for"
type textarea "x"
type textarea "Thank you for"
type textarea "x"
type textarea "Thank you for t"
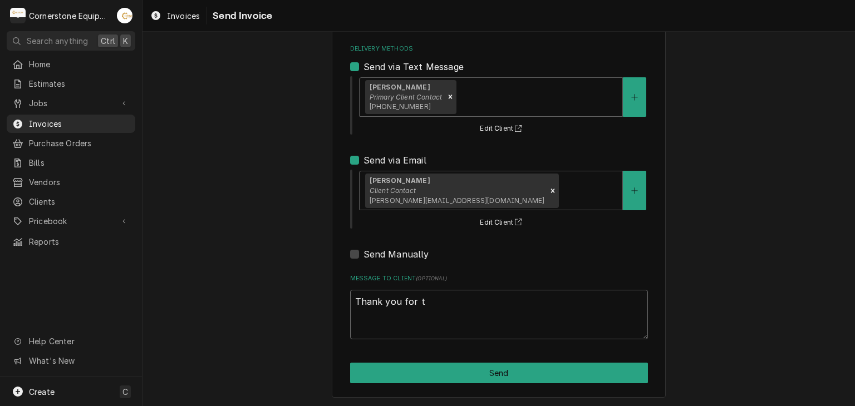
type textarea "x"
type textarea "Thank you for th"
type textarea "x"
type textarea "Thank you for the"
type textarea "x"
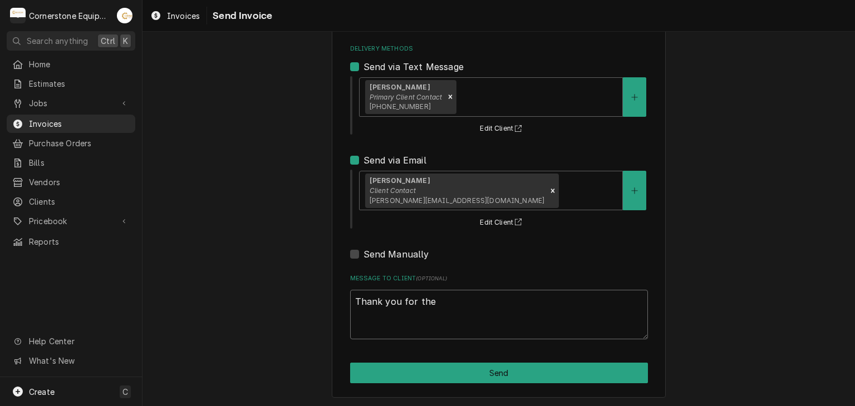
type textarea "Thank you for the"
type textarea "x"
type textarea "Thank you for the o"
type textarea "x"
type textarea "Thank you for the op"
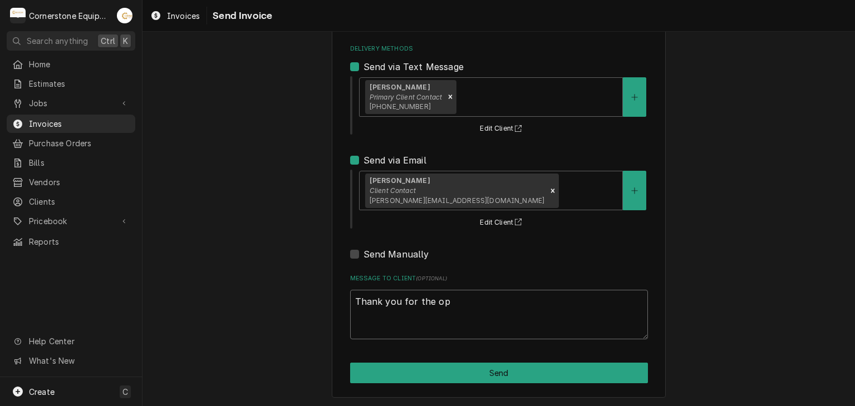
type textarea "x"
type textarea "Thank you for the oppo"
type textarea "x"
type textarea "Thank you for the oppor"
type textarea "x"
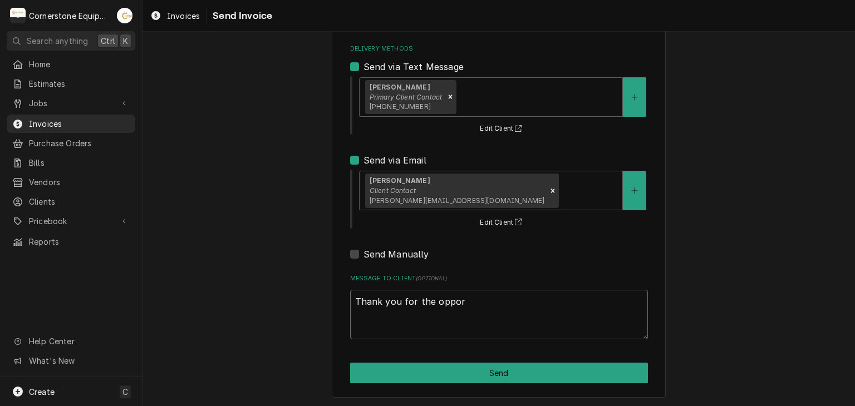
type textarea "Thank you for the opport"
type textarea "x"
type textarea "Thank you for the opportu"
type textarea "x"
type textarea "Thank you for the opportun"
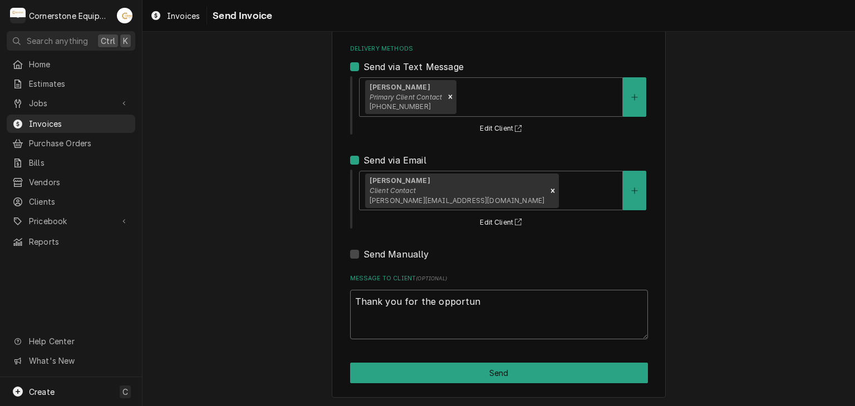
type textarea "x"
type textarea "Thank you for the opportuni"
type textarea "x"
type textarea "Thank you for the opportunit"
type textarea "x"
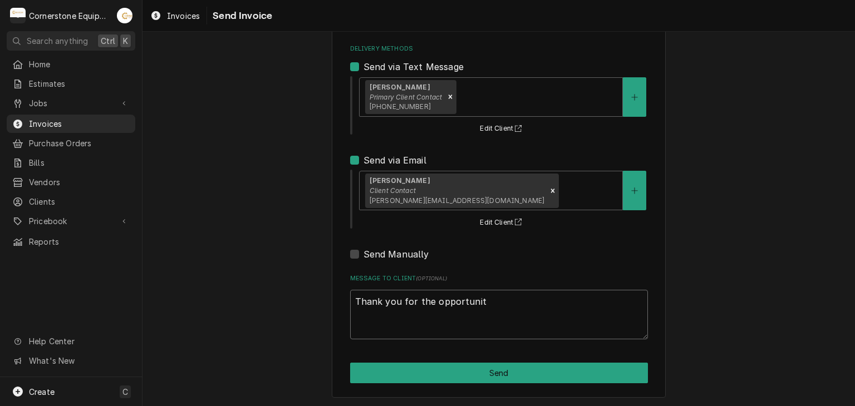
type textarea "Thank you for the opportunity"
type textarea "x"
type textarea "Thank you for the opportunity"
type textarea "x"
type textarea "Thank you for the opportunity t"
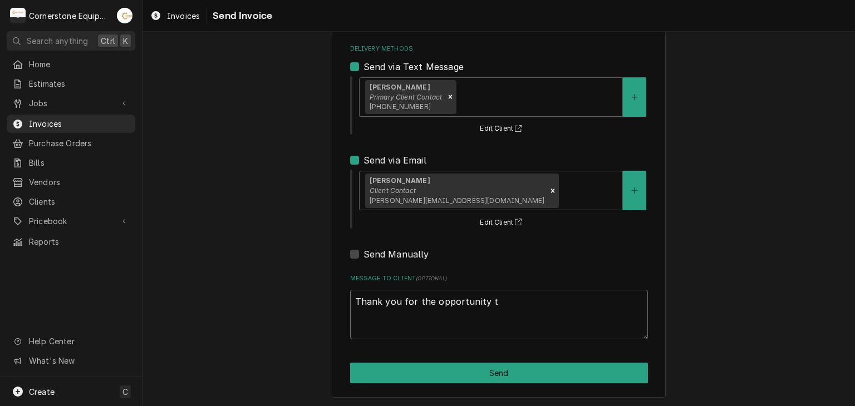
type textarea "x"
type textarea "Thank you for the opportunity to"
type textarea "x"
type textarea "Thank you for the opportunity to"
type textarea "x"
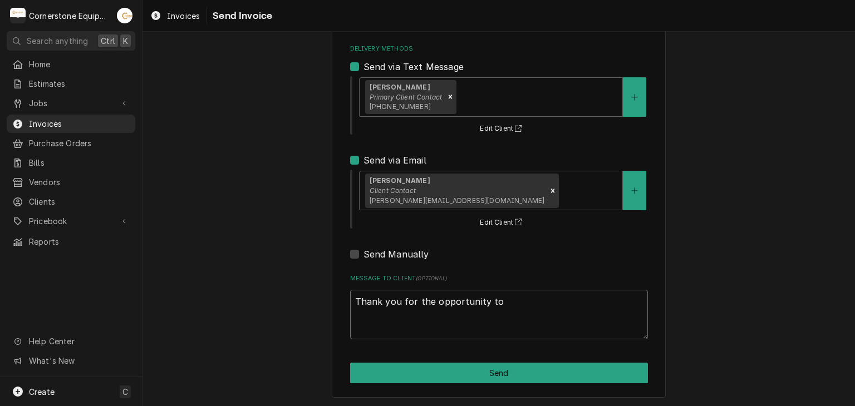
type textarea "Thank you for the opportunity to b"
type textarea "x"
type textarea "Thank you for the opportunity to be"
type textarea "x"
type textarea "Thank you for the opportunity to be"
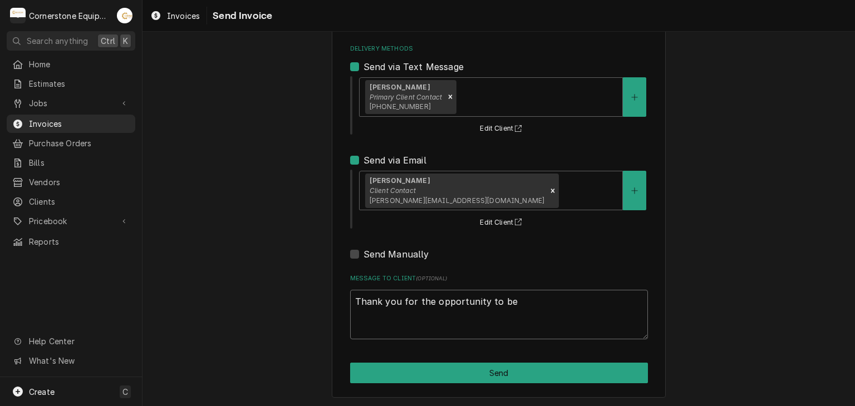
type textarea "x"
type textarea "Thank you for the opportunity to be o"
type textarea "x"
type textarea "Thank you for the opportunity to be of"
type textarea "x"
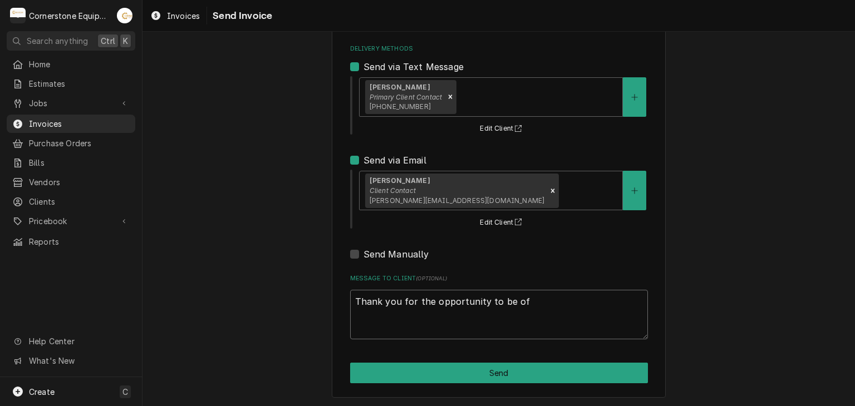
type textarea "Thank you for the opportunity to be of"
type textarea "x"
type textarea "Thank you for the opportunity to be of s"
type textarea "x"
type textarea "Thank you for the opportunity to be of se"
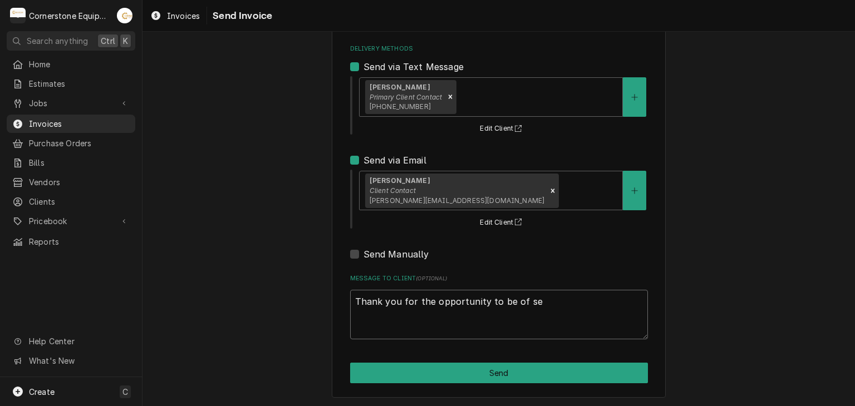
type textarea "x"
type textarea "Thank you for the opportunity to be of ser"
type textarea "x"
type textarea "Thank you for the opportunity to be of serv"
type textarea "x"
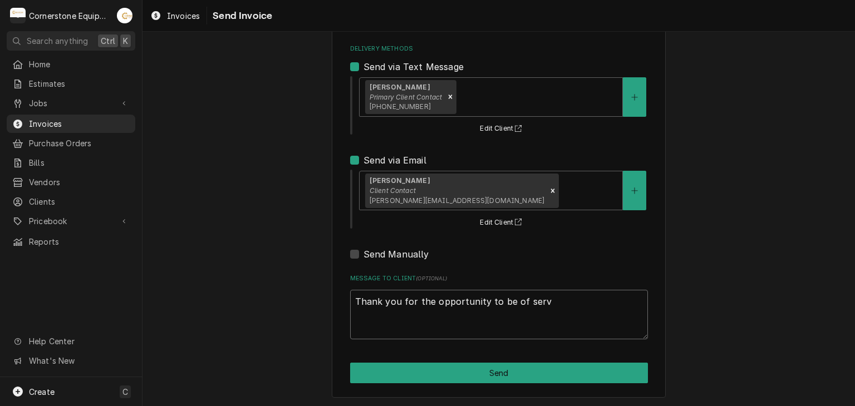
type textarea "Thank you for the opportunity to be of servi"
type textarea "x"
type textarea "Thank you for the opportunity to be of servic"
type textarea "x"
type textarea "Thank you for the opportunity to be of service"
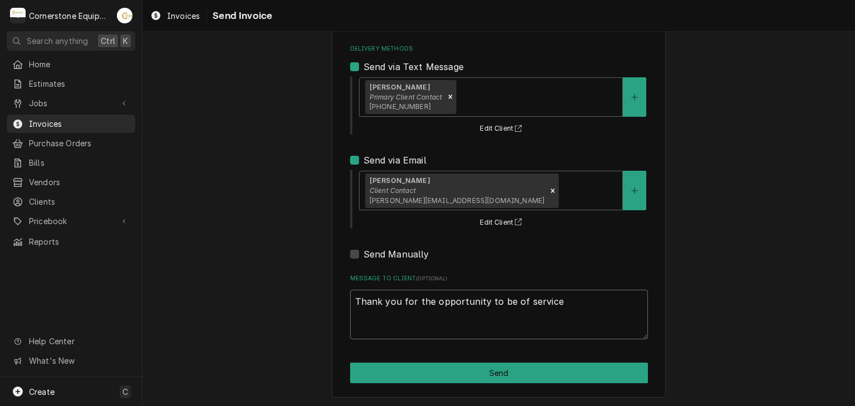
type textarea "x"
click at [465, 317] on textarea "Thank you for the opportunity to be of service!" at bounding box center [499, 315] width 298 height 50
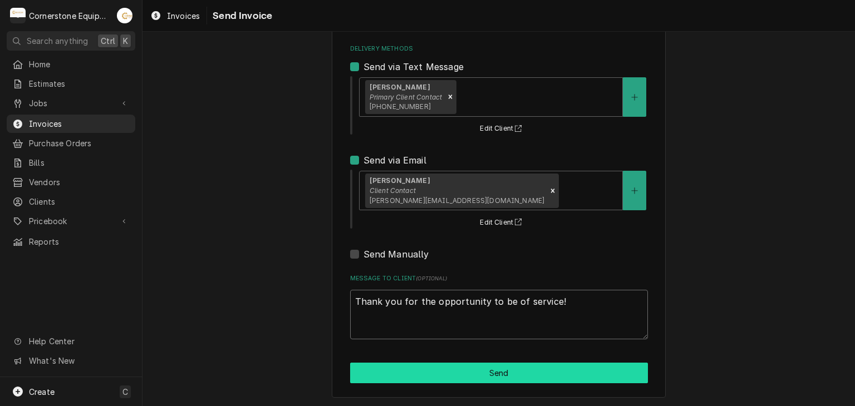
type textarea "Thank you for the opportunity to be of service!"
click at [489, 374] on button "Send" at bounding box center [499, 373] width 298 height 21
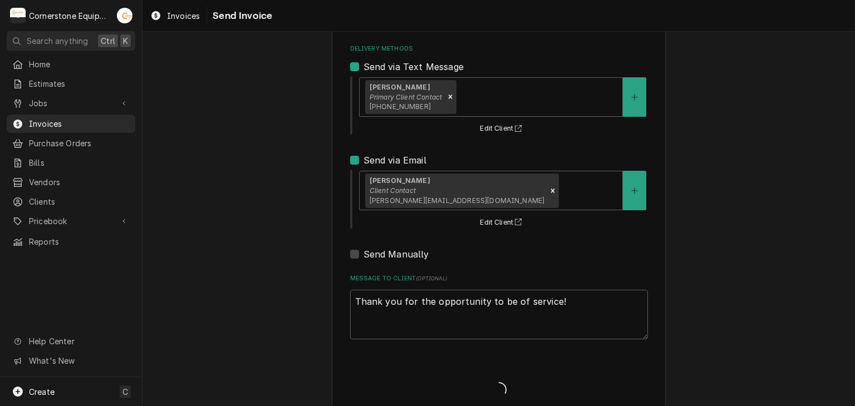
type textarea "x"
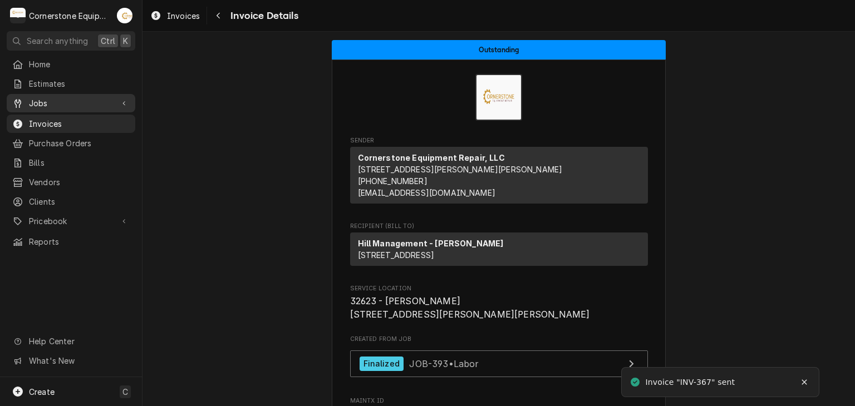
click at [45, 101] on span "Jobs" at bounding box center [71, 103] width 84 height 12
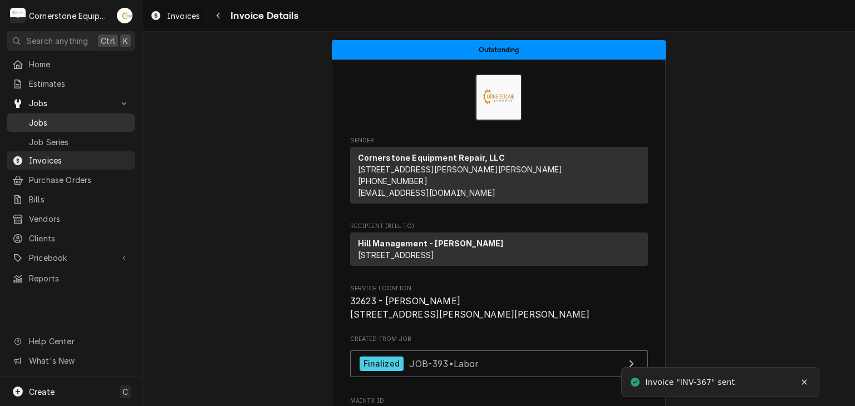
click at [46, 117] on span "Jobs" at bounding box center [79, 123] width 101 height 12
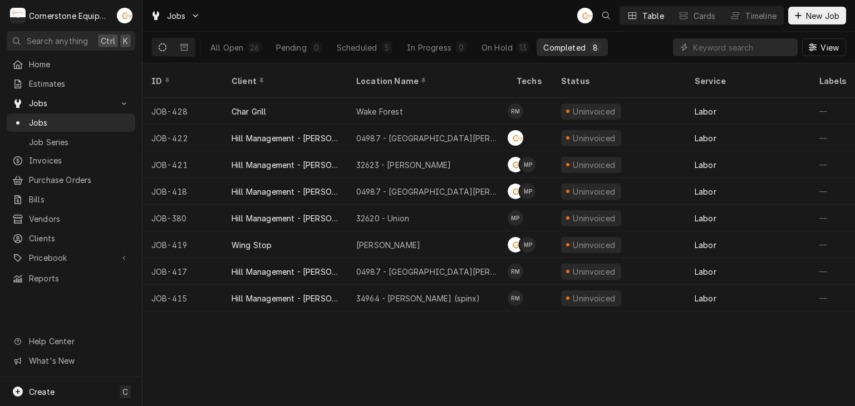
click at [363, 381] on div "ID Client Location Name Techs Status Service Labels Job Type Priority Source So…" at bounding box center [498, 234] width 712 height 343
click at [366, 361] on div "ID Client Location Name Techs Status Service Labels Job Type Priority Source So…" at bounding box center [498, 234] width 712 height 343
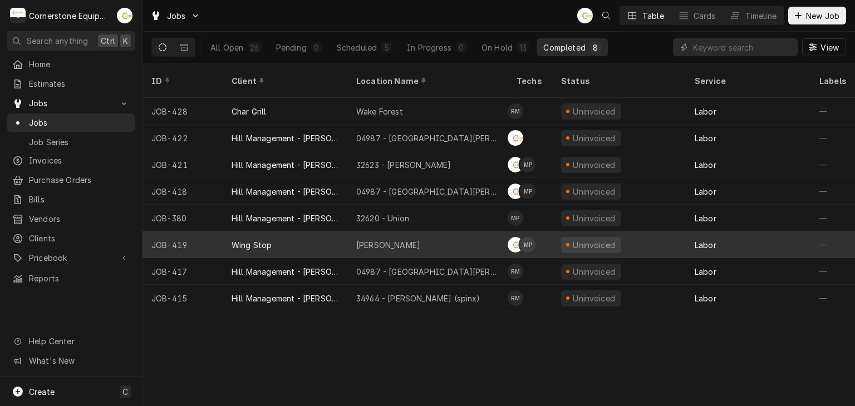
click at [342, 235] on div "Wing Stop" at bounding box center [285, 245] width 125 height 27
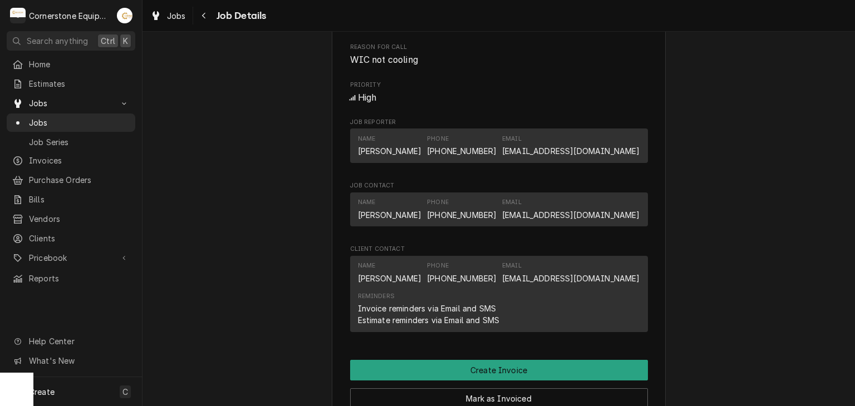
scroll to position [1030, 0]
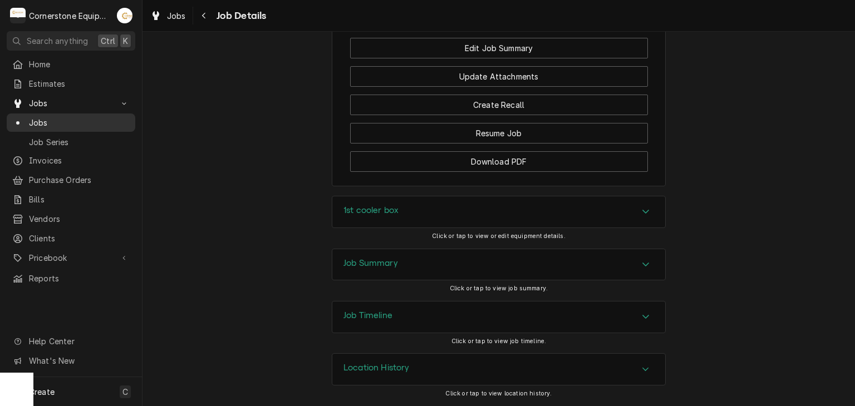
click at [56, 119] on span "Jobs" at bounding box center [79, 123] width 101 height 12
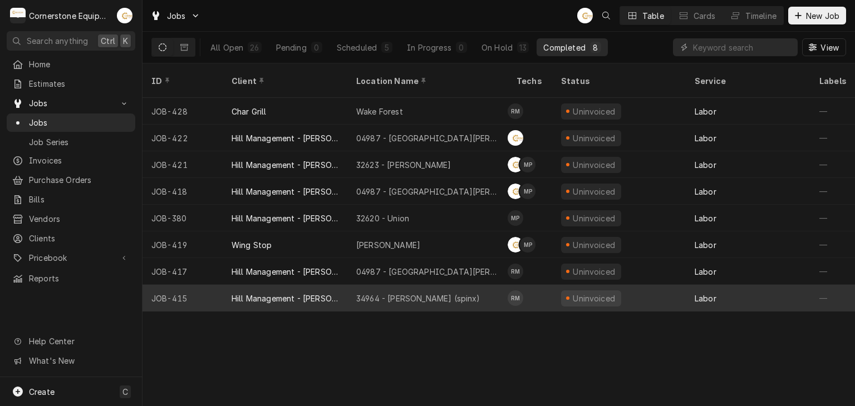
click at [411, 293] on div "34964 - Woodruff (spinx)" at bounding box center [418, 299] width 124 height 12
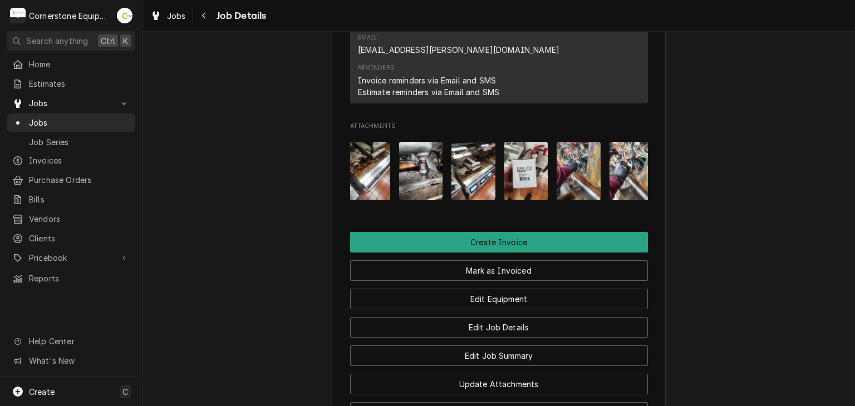
scroll to position [0, 175]
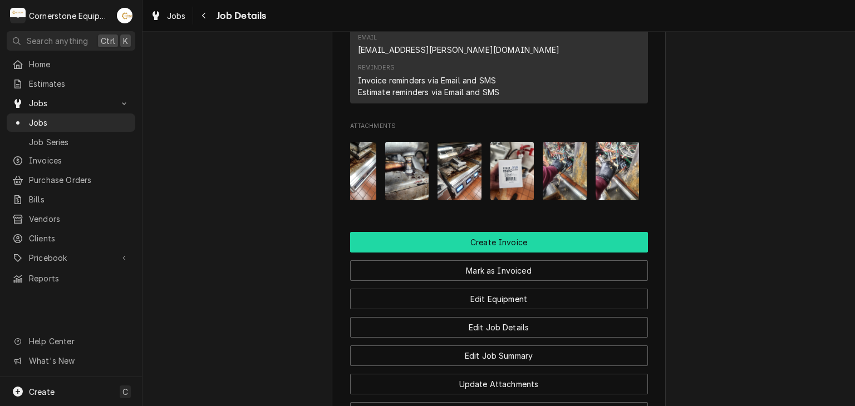
click at [501, 232] on button "Create Invoice" at bounding box center [499, 242] width 298 height 21
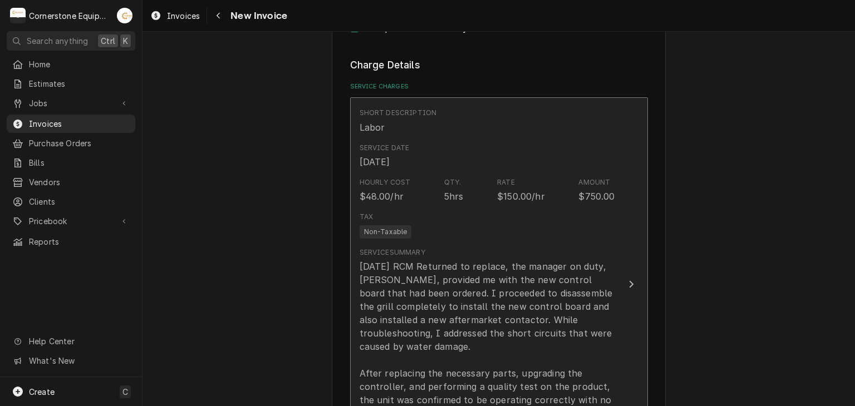
scroll to position [668, 0]
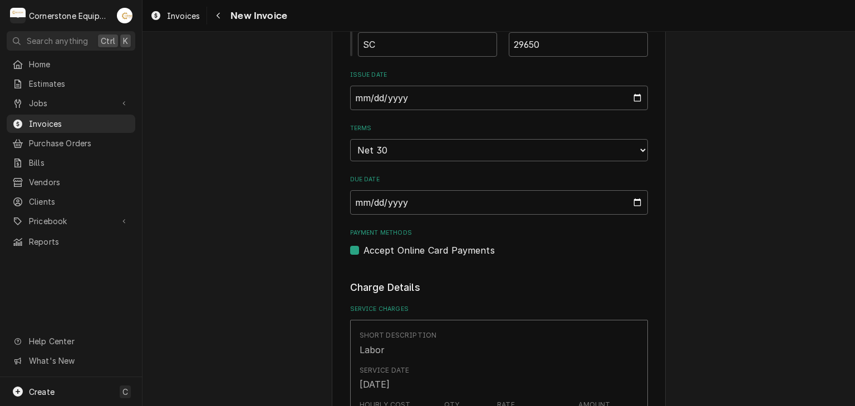
click at [406, 244] on label "Accept Online Card Payments" at bounding box center [428, 250] width 131 height 13
click at [406, 244] on input "Payment Methods" at bounding box center [512, 256] width 298 height 24
checkbox input "false"
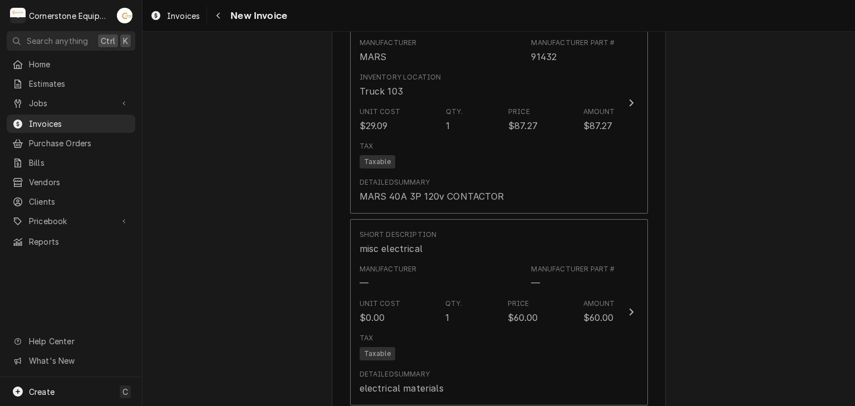
scroll to position [1202, 0]
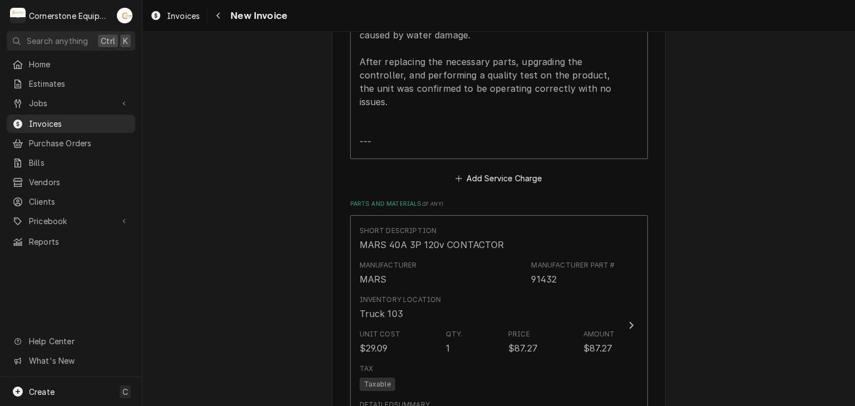
click at [740, 246] on div "Please provide the following information to create your invoice: Client Details…" at bounding box center [498, 130] width 712 height 2579
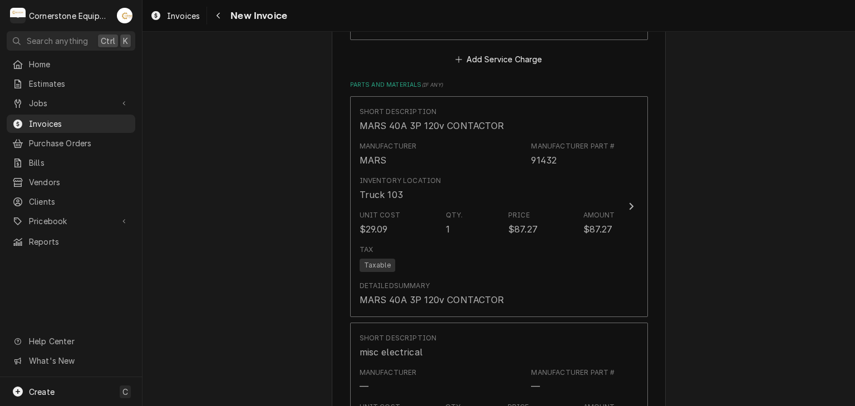
scroll to position [1336, 0]
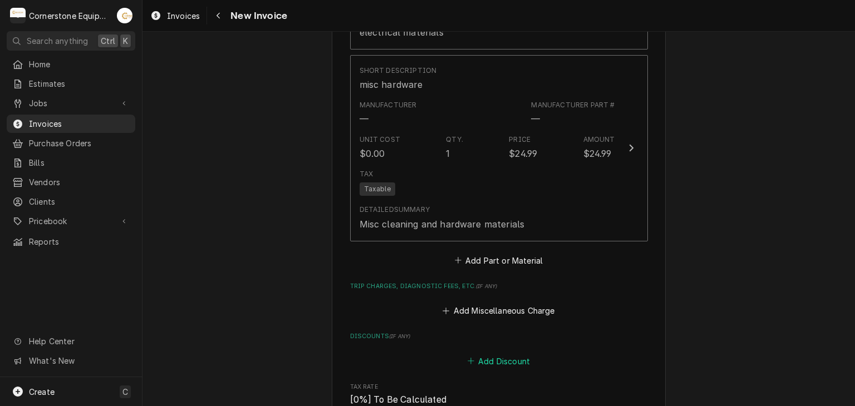
click at [494, 360] on button "Add Discount" at bounding box center [498, 361] width 66 height 16
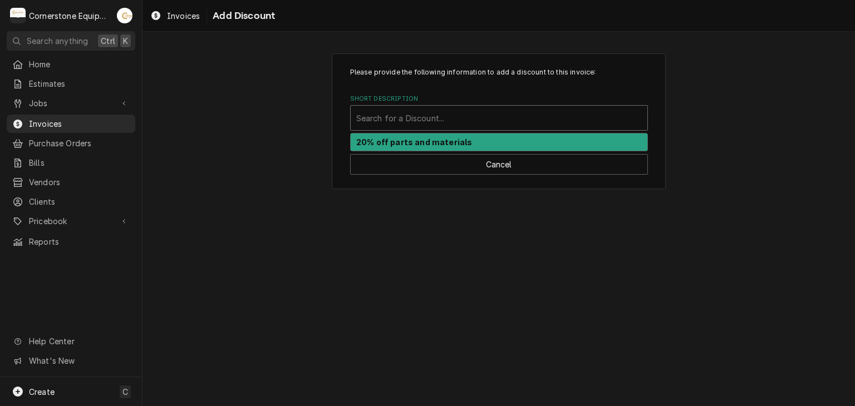
click at [367, 113] on div "Short Description" at bounding box center [499, 118] width 286 height 20
click at [370, 140] on strong "20% off parts and materials" at bounding box center [414, 141] width 116 height 9
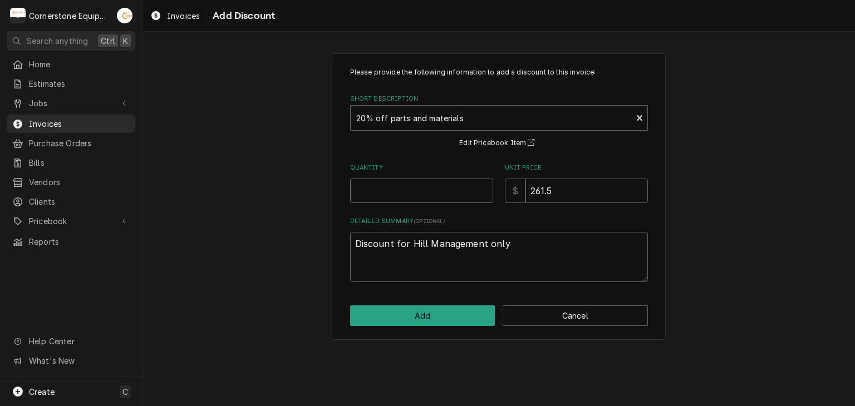
click at [378, 191] on input "Quantity" at bounding box center [421, 191] width 143 height 24
type textarea "x"
type input "1"
click at [559, 186] on input "261.5" at bounding box center [586, 191] width 122 height 24
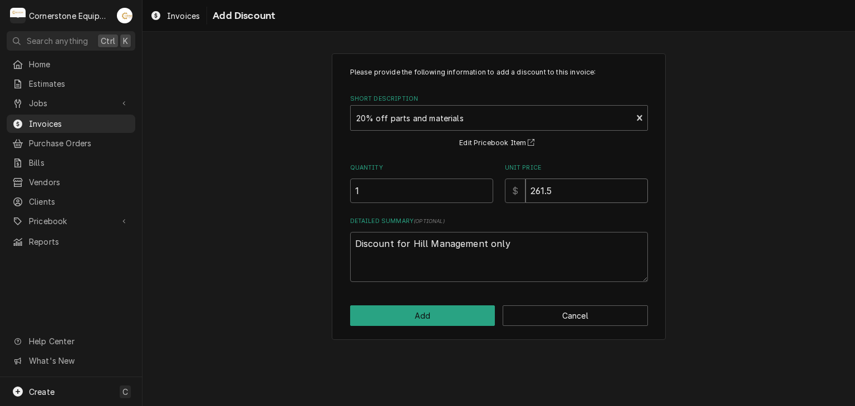
click at [571, 191] on input "261.5" at bounding box center [586, 191] width 122 height 24
click at [570, 191] on input "261.5" at bounding box center [586, 191] width 122 height 24
drag, startPoint x: 570, startPoint y: 191, endPoint x: 510, endPoint y: 194, distance: 60.7
click at [510, 194] on div "$ 261.5" at bounding box center [576, 191] width 143 height 24
type textarea "x"
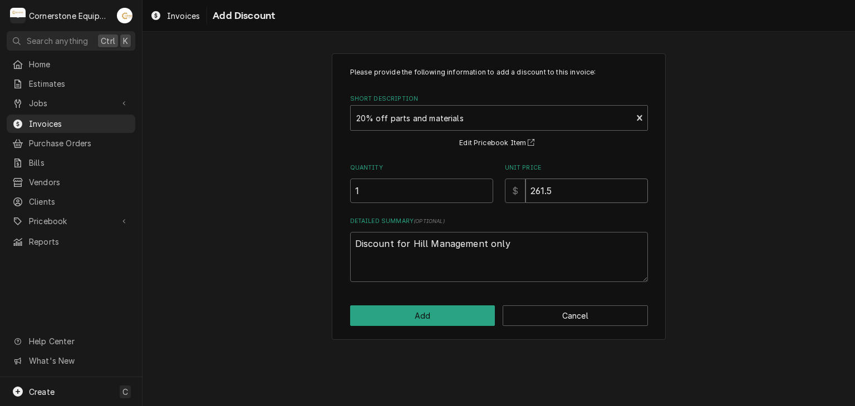
type input "1"
type textarea "x"
type input "17"
type textarea "x"
type input "17.4"
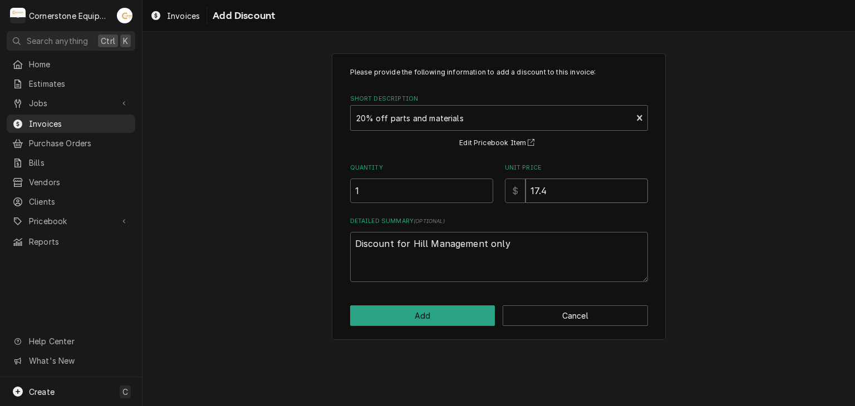
type textarea "x"
type input "17.45"
click at [436, 310] on button "Add" at bounding box center [422, 316] width 145 height 21
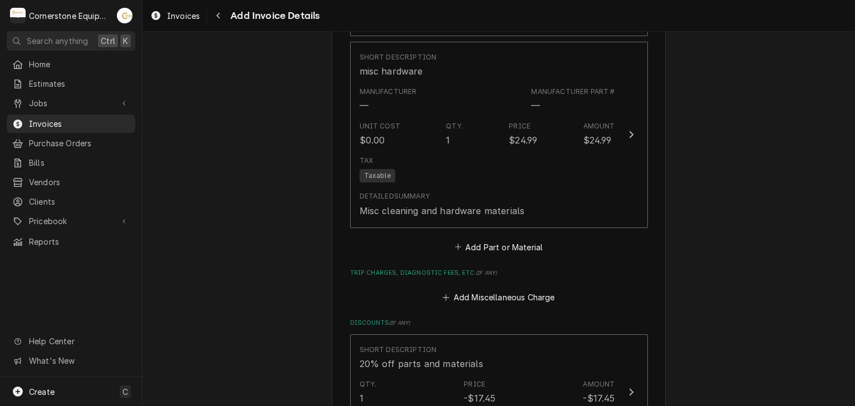
scroll to position [1794, 0]
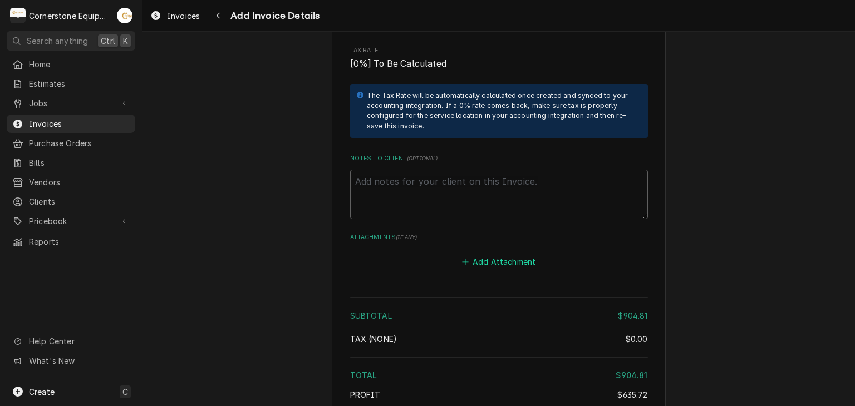
click at [491, 260] on button "Add Attachment" at bounding box center [499, 262] width 78 height 16
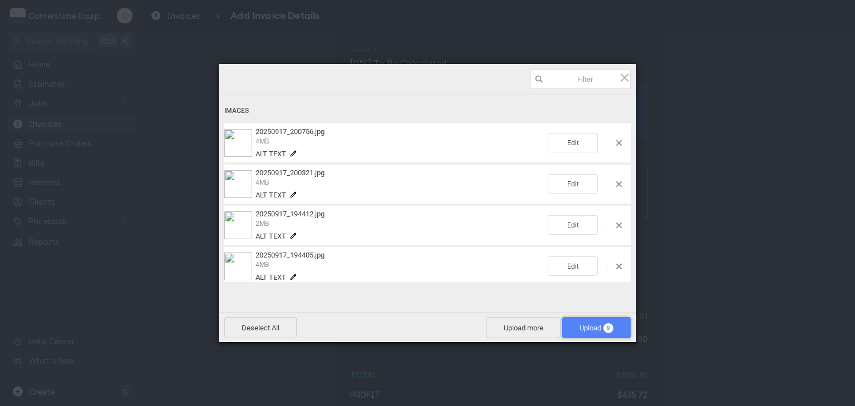
click at [579, 326] on span "Upload 9" at bounding box center [596, 328] width 34 height 8
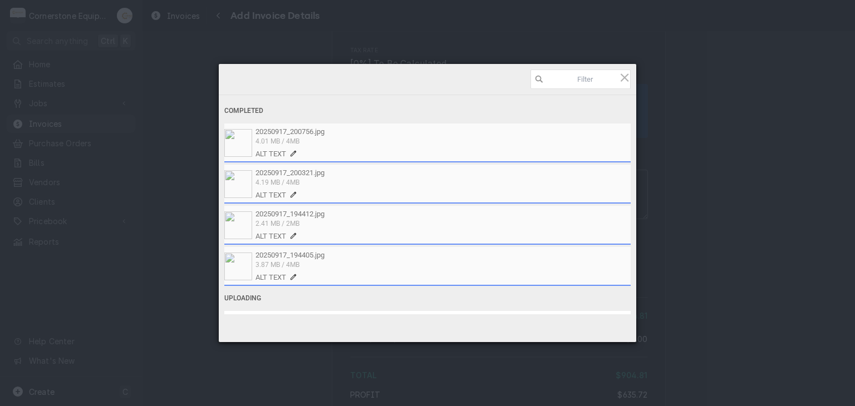
scroll to position [205, 0]
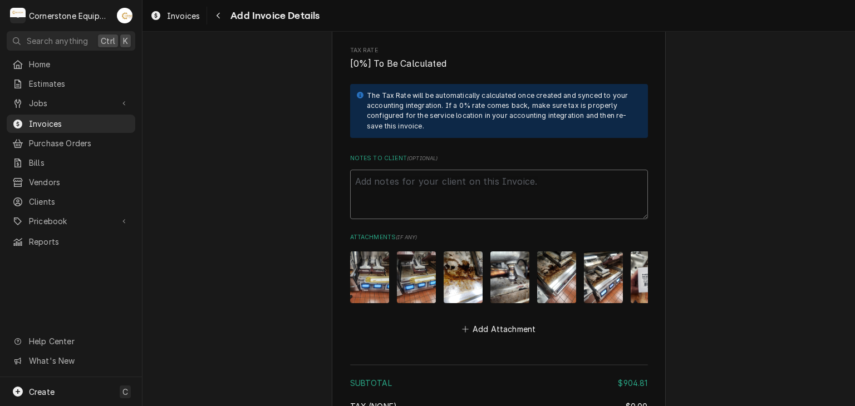
click at [480, 181] on textarea "Notes to Client ( optional )" at bounding box center [499, 195] width 298 height 50
paste textarea "INVOICE APPROVAL AND PAYMENT TERMS All invoices are due upon receipt unless oth…"
type textarea "x"
type textarea "INVOICE APPROVAL AND PAYMENT TERMS All invoices are due upon receipt unless oth…"
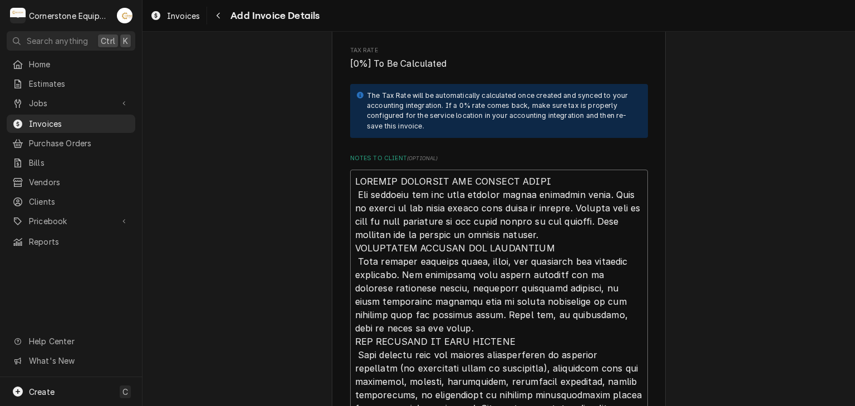
scroll to position [2529, 0]
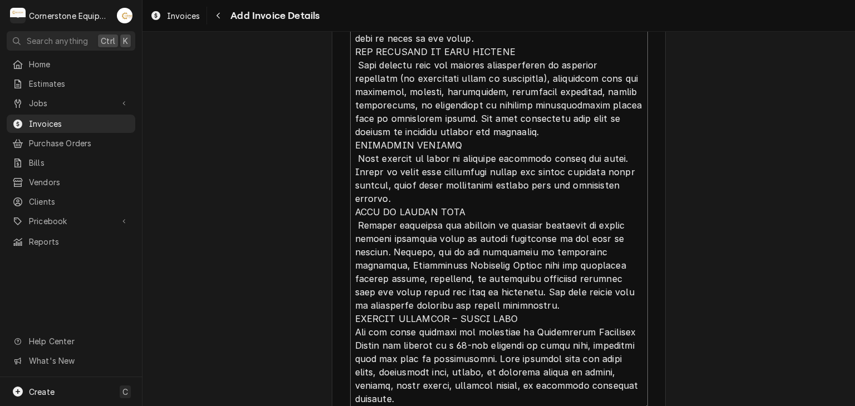
type textarea "x"
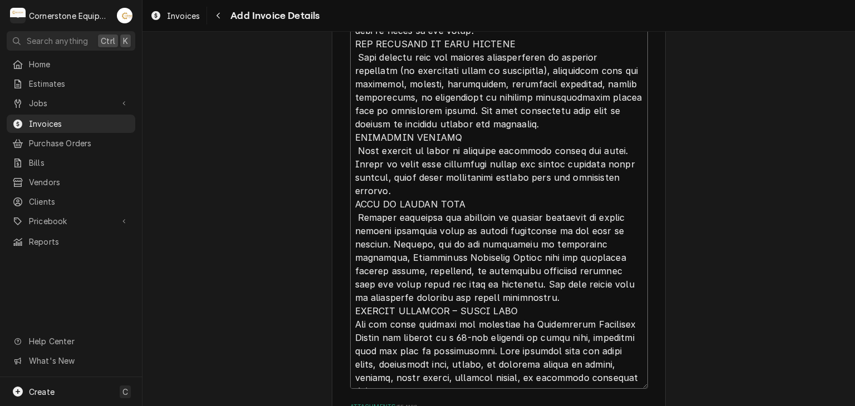
type textarea "INVOICE APPROVAL AND PAYMENT TERMS All invoices are due upon receipt unless oth…"
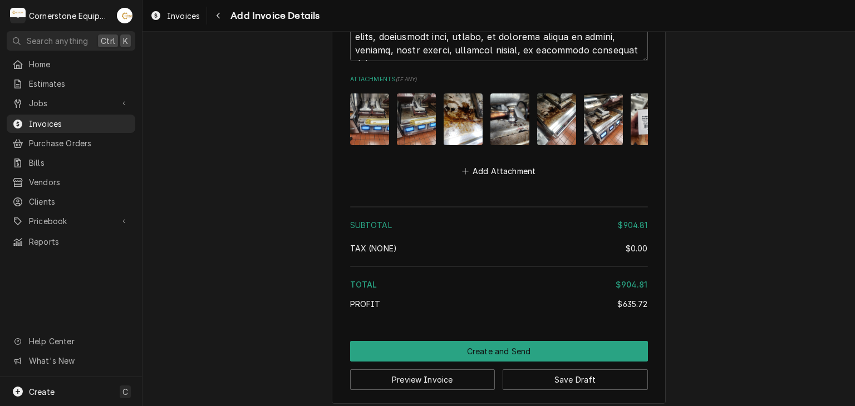
scroll to position [2876, 0]
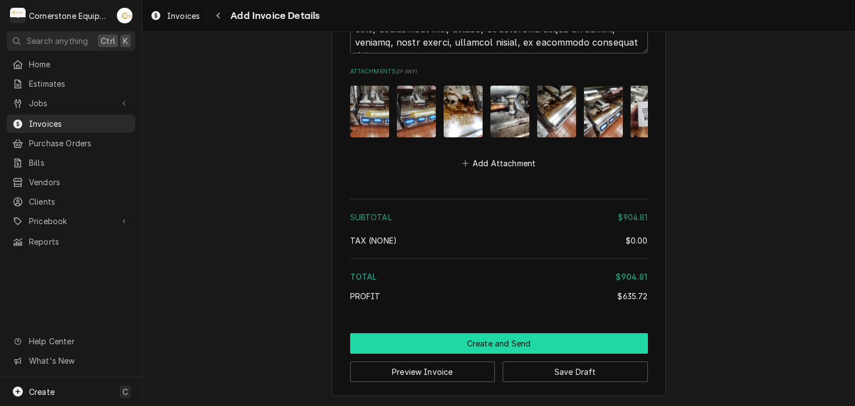
click at [534, 346] on button "Create and Send" at bounding box center [499, 343] width 298 height 21
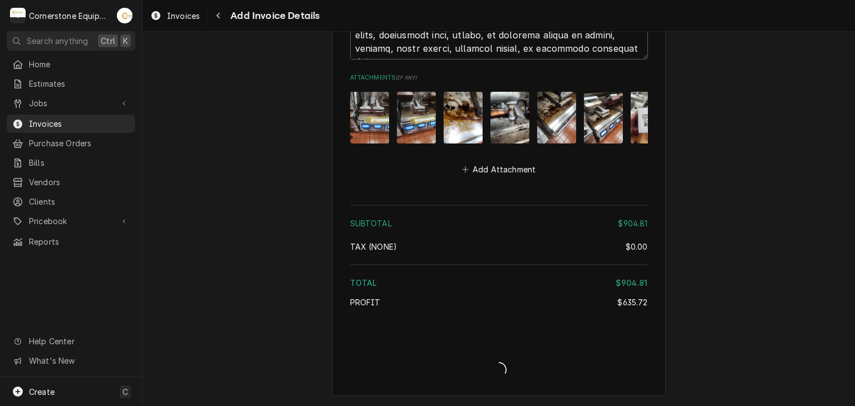
type textarea "x"
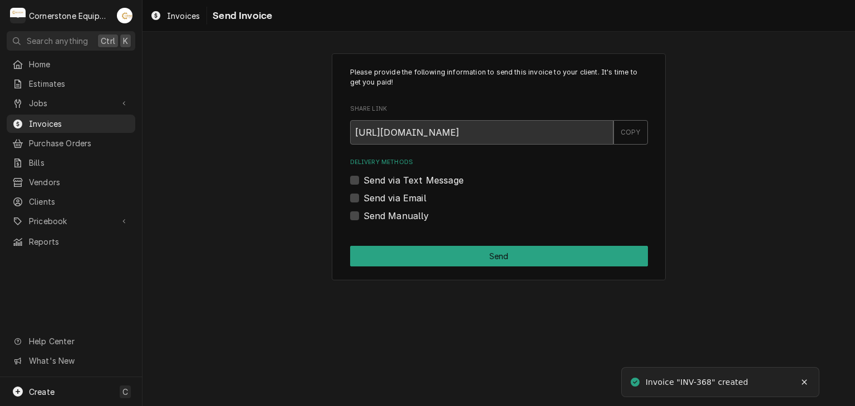
click at [412, 219] on label "Send Manually" at bounding box center [396, 215] width 66 height 13
click at [412, 219] on input "Send Manually" at bounding box center [512, 221] width 298 height 24
checkbox input "true"
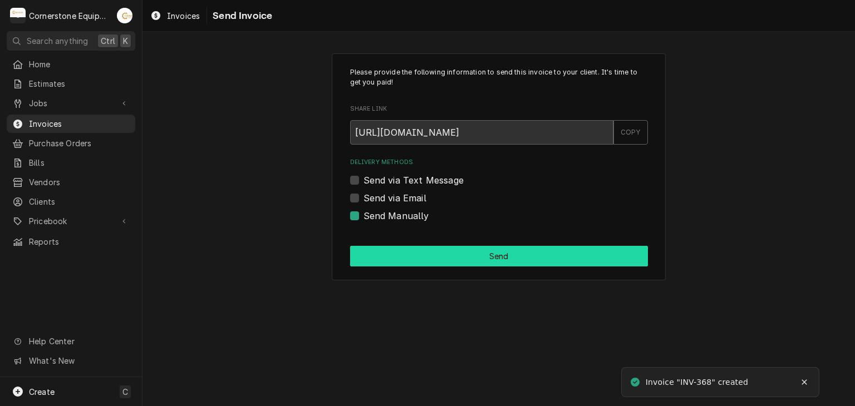
click at [499, 259] on button "Send" at bounding box center [499, 256] width 298 height 21
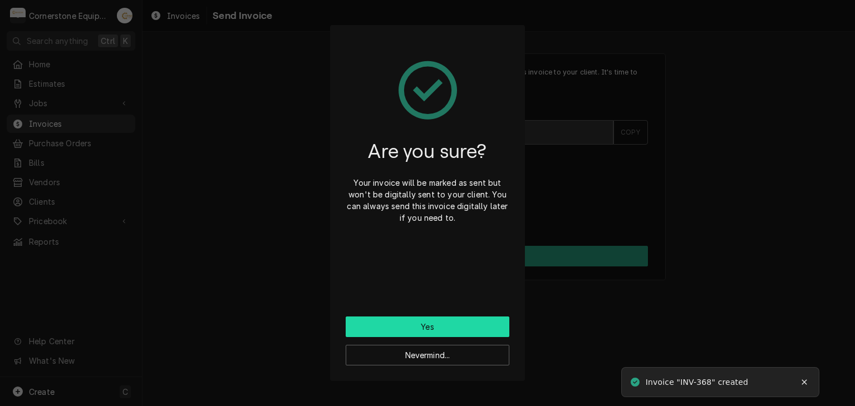
click at [468, 318] on button "Yes" at bounding box center [428, 327] width 164 height 21
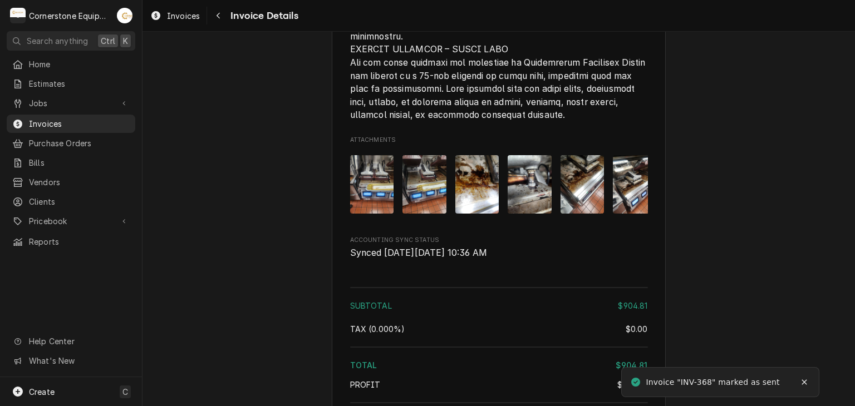
scroll to position [2460, 0]
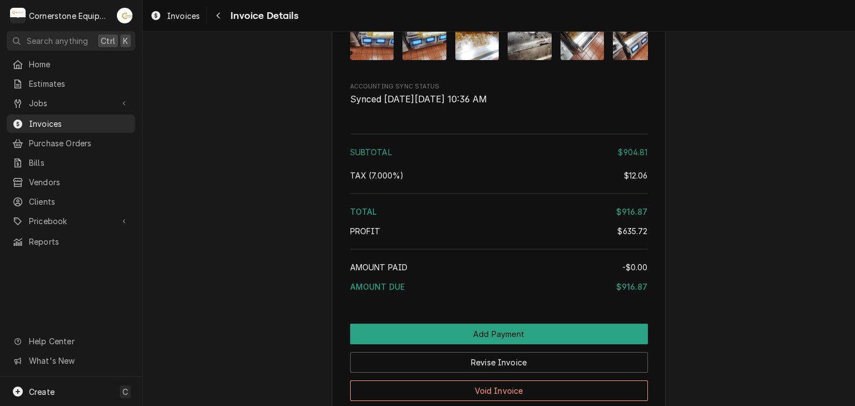
scroll to position [2460, 0]
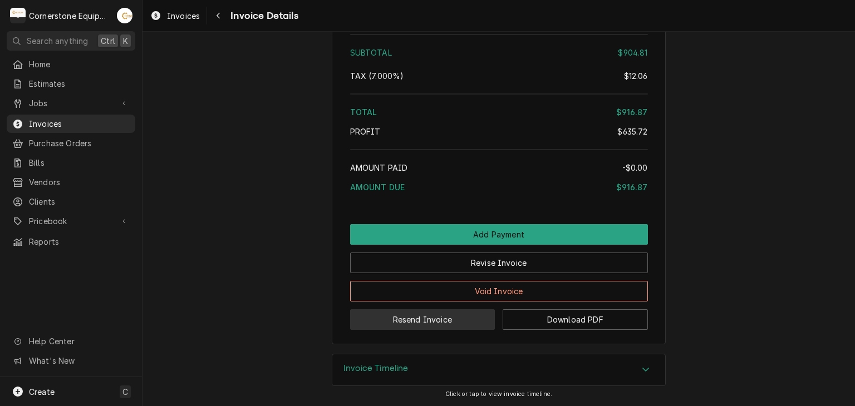
click at [426, 317] on button "Resend Invoice" at bounding box center [422, 319] width 145 height 21
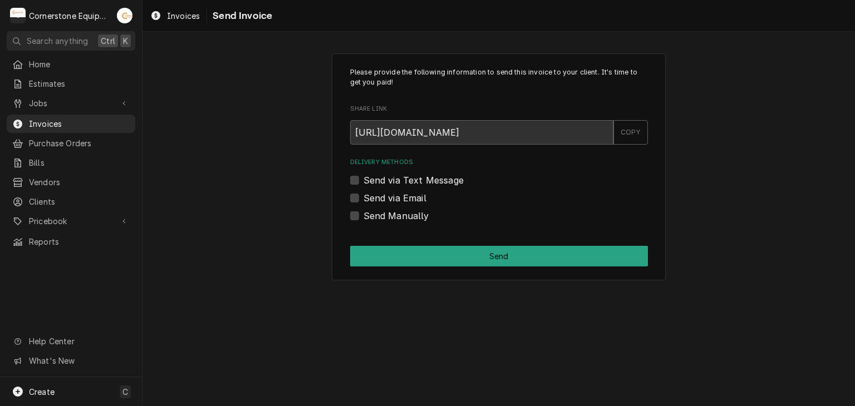
click at [399, 178] on label "Send via Text Message" at bounding box center [413, 180] width 100 height 13
click at [399, 178] on input "Send via Text Message" at bounding box center [512, 186] width 298 height 24
checkbox input "true"
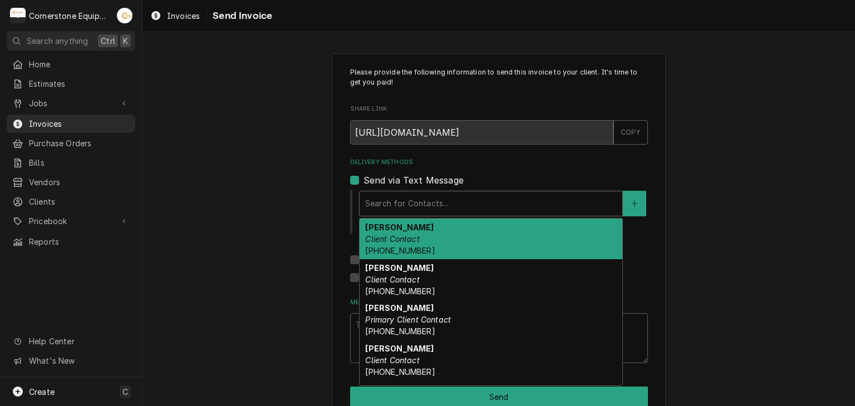
click at [387, 199] on div "Delivery Methods" at bounding box center [491, 204] width 252 height 20
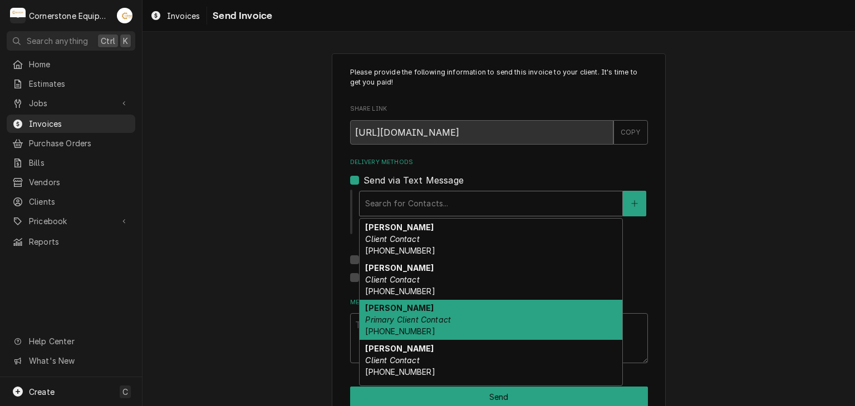
click at [391, 315] on em "Primary Client Contact" at bounding box center [408, 319] width 86 height 9
type textarea "x"
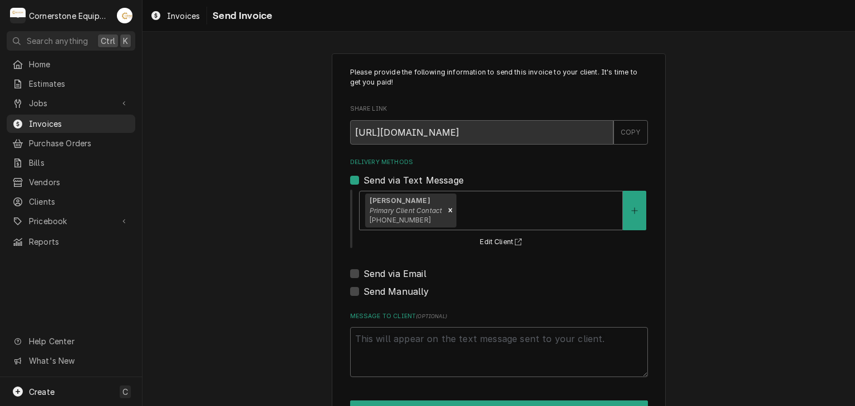
click at [394, 277] on label "Send via Email" at bounding box center [394, 273] width 63 height 13
click at [394, 277] on input "Send via Email" at bounding box center [512, 279] width 298 height 24
checkbox input "true"
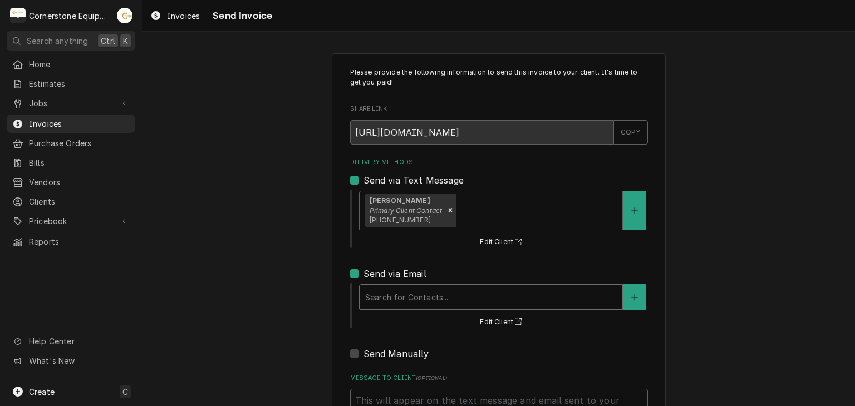
click at [390, 301] on div "Delivery Methods" at bounding box center [491, 297] width 252 height 20
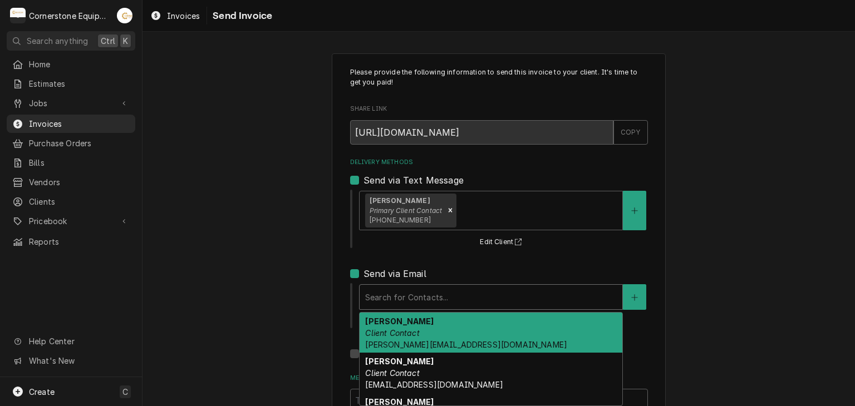
click at [388, 321] on strong "Amy Moore" at bounding box center [399, 321] width 68 height 9
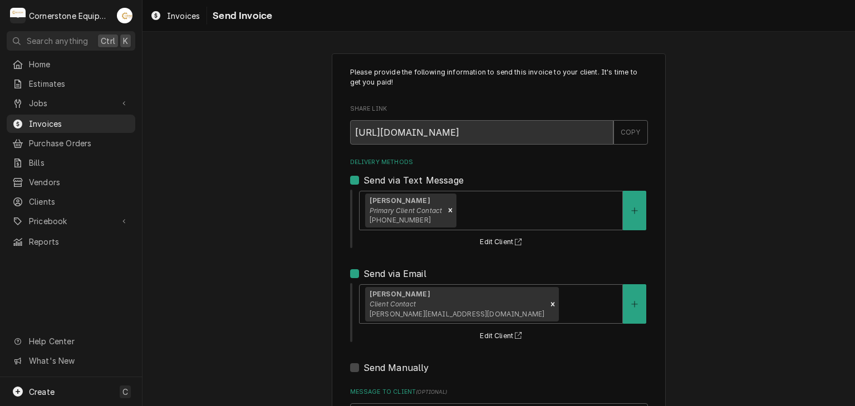
click at [284, 295] on div "Please provide the following information to send this invoice to your client. I…" at bounding box center [498, 282] width 712 height 478
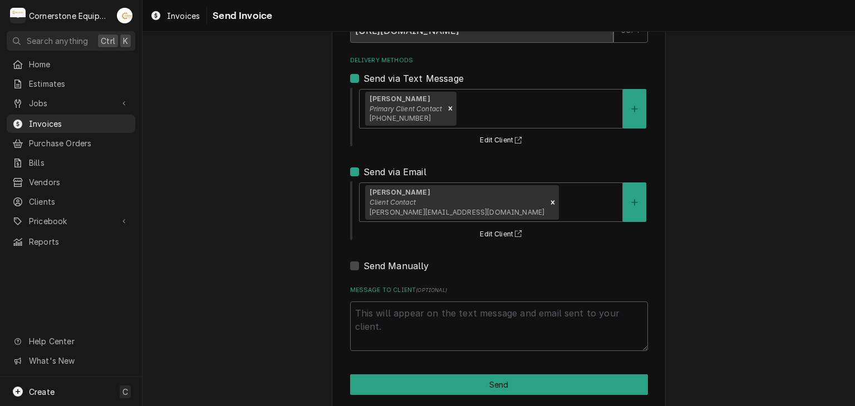
scroll to position [114, 0]
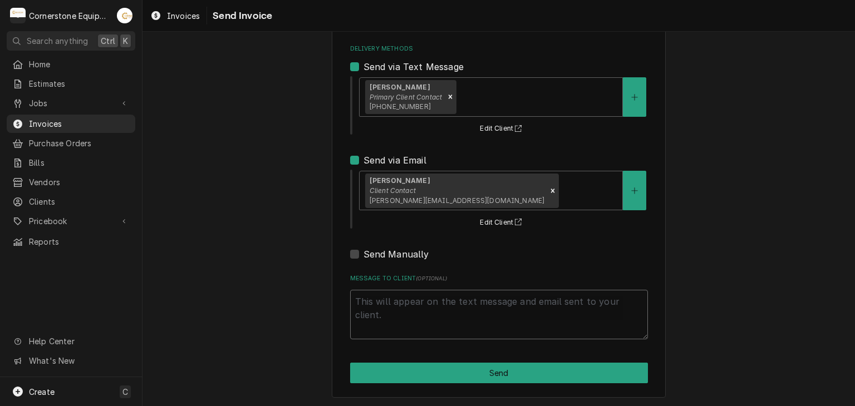
click at [402, 292] on textarea "Message to Client ( optional )" at bounding box center [499, 315] width 298 height 50
type textarea "x"
type textarea "T"
type textarea "x"
type textarea "Th"
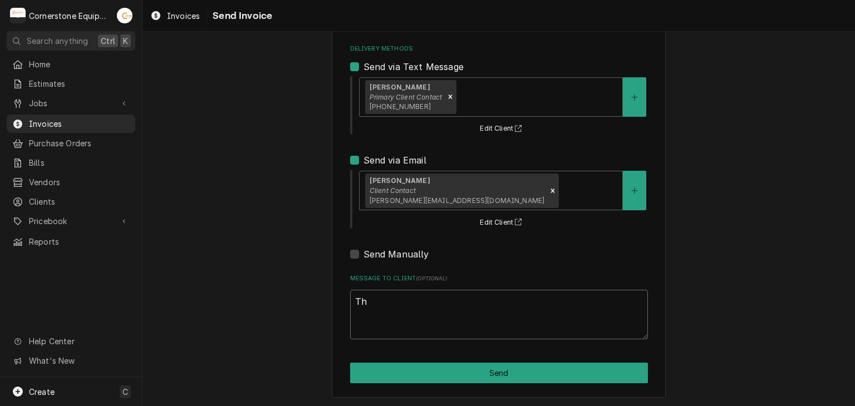
type textarea "x"
type textarea "Tha"
type textarea "x"
type textarea "Than"
type textarea "x"
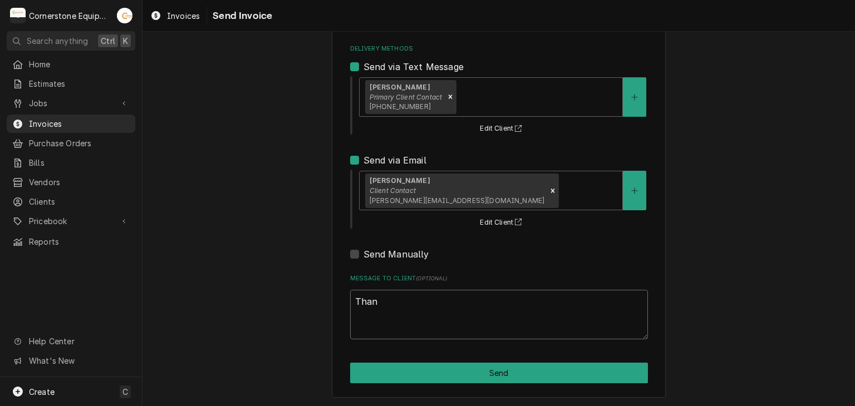
type textarea "Thank"
type textarea "x"
type textarea "Thank"
type textarea "x"
type textarea "Thank y"
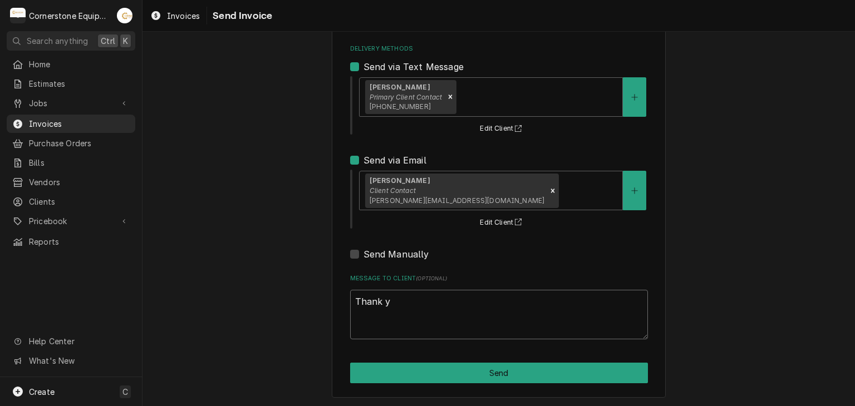
type textarea "x"
type textarea "Thank yo"
type textarea "x"
type textarea "Thank you"
type textarea "x"
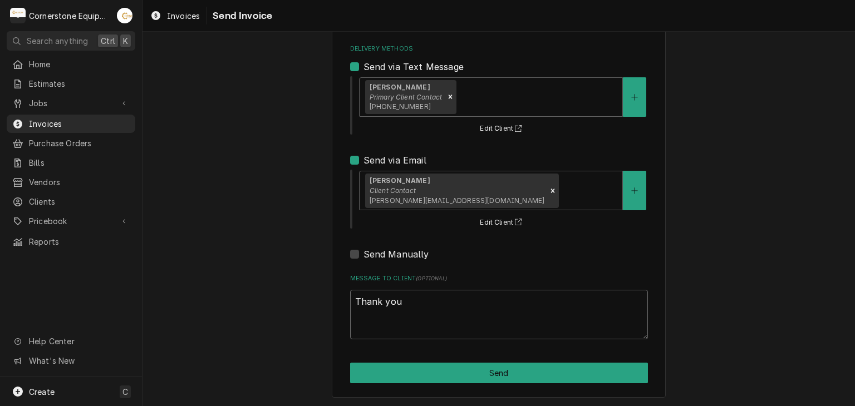
type textarea "Thank you"
type textarea "x"
type textarea "Thank you f"
type textarea "x"
type textarea "Thank you fo"
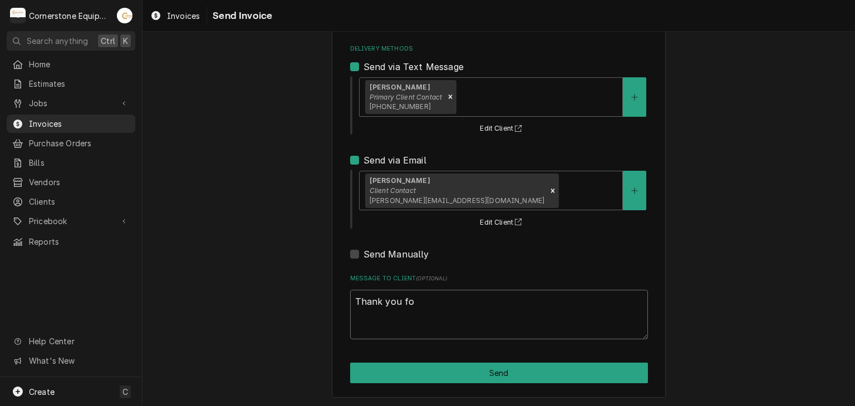
type textarea "x"
type textarea "Thank you for"
type textarea "x"
type textarea "Thank you for"
type textarea "x"
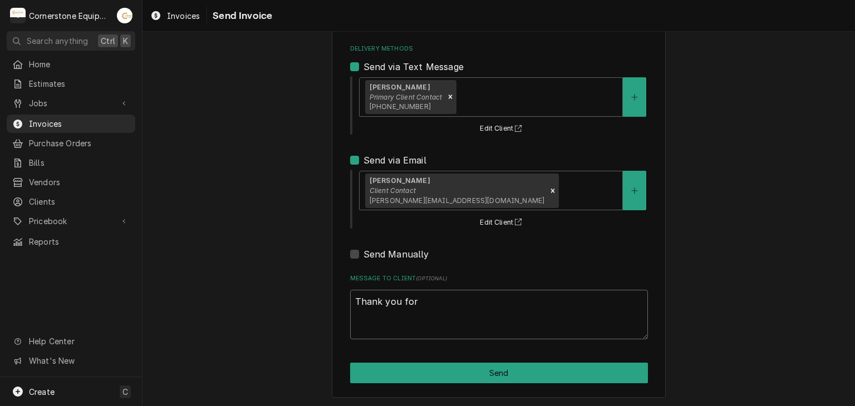
type textarea "Thank you for t"
type textarea "x"
type textarea "Thank you for th"
type textarea "x"
type textarea "Thank you for the"
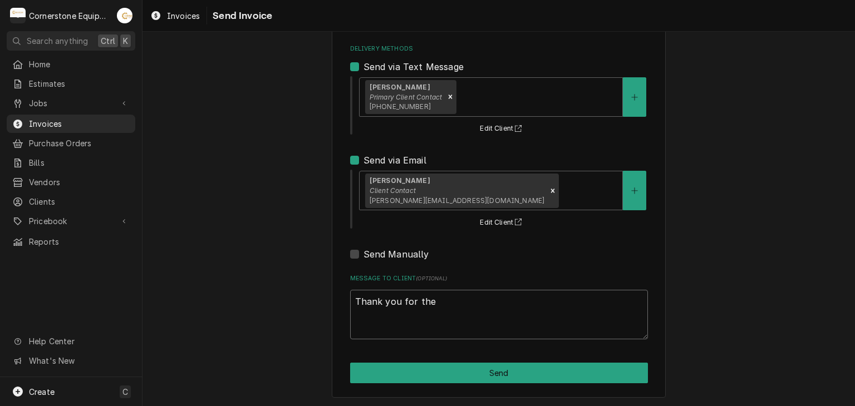
type textarea "x"
type textarea "Thank you for the"
type textarea "x"
type textarea "Thank you for the o"
type textarea "x"
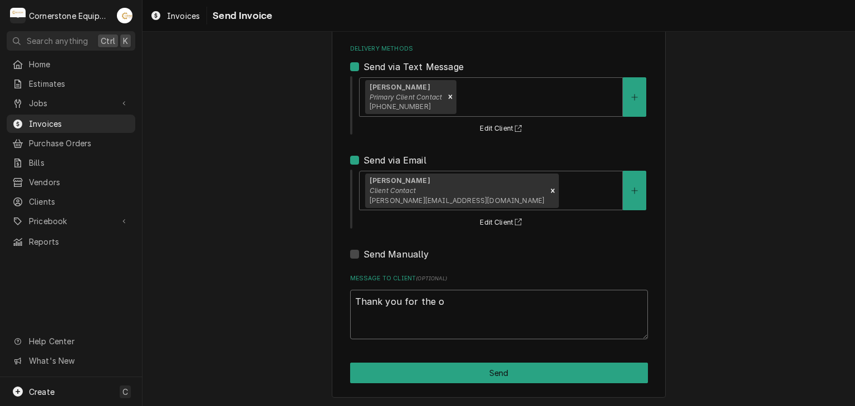
type textarea "Thank you for the op"
type textarea "x"
type textarea "Thank you for the opp"
type textarea "x"
type textarea "Thank you for the oppo"
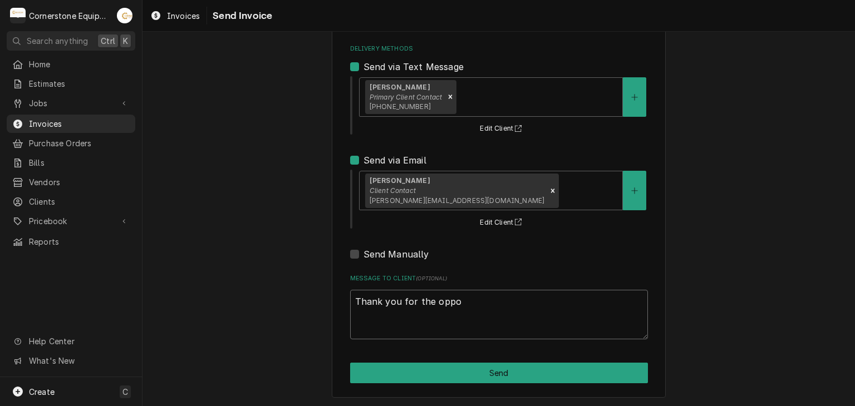
type textarea "x"
type textarea "Thank you for the oppor"
type textarea "x"
type textarea "Thank you for the opport"
type textarea "x"
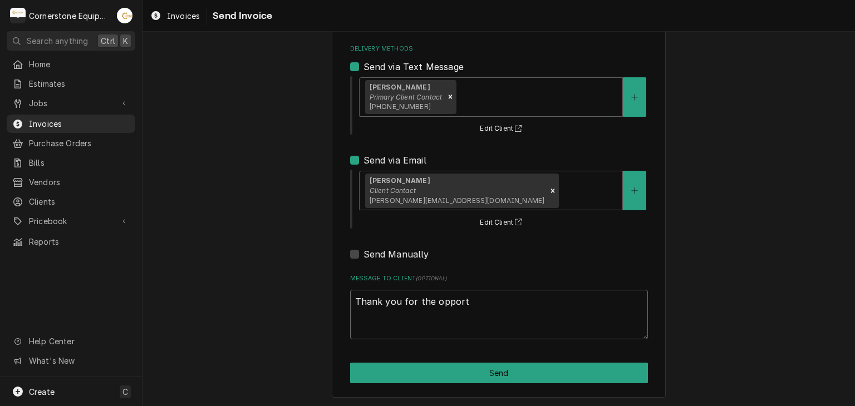
type textarea "Thank you for the opportu"
type textarea "x"
type textarea "Thank you for the opportun"
type textarea "x"
type textarea "Thank you for the opportunit"
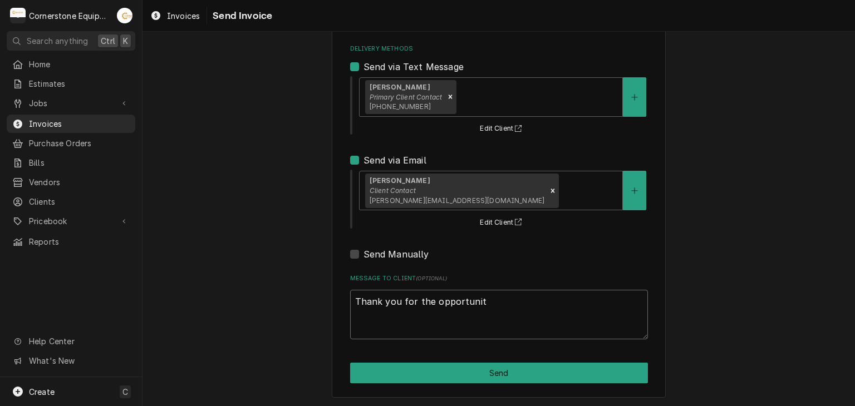
type textarea "x"
type textarea "Thank you for the opportunity"
type textarea "x"
type textarea "Thank you for the opportunity"
type textarea "x"
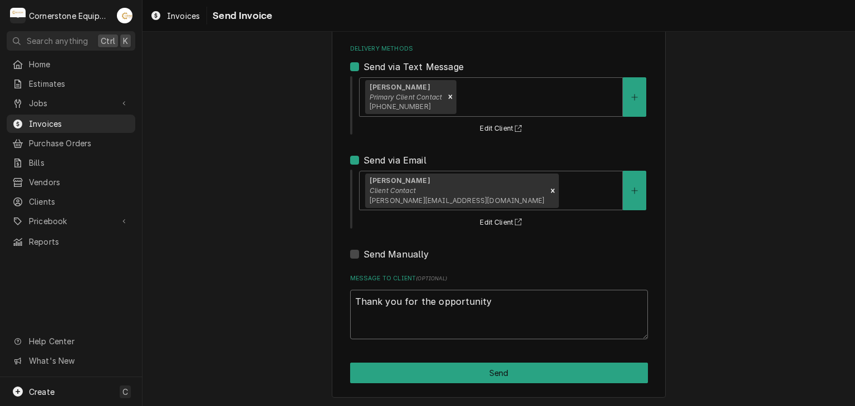
type textarea "Thank you for the opportunity t"
type textarea "x"
type textarea "Thank you for the opportunity to"
type textarea "x"
type textarea "Thank you for the opportunity to"
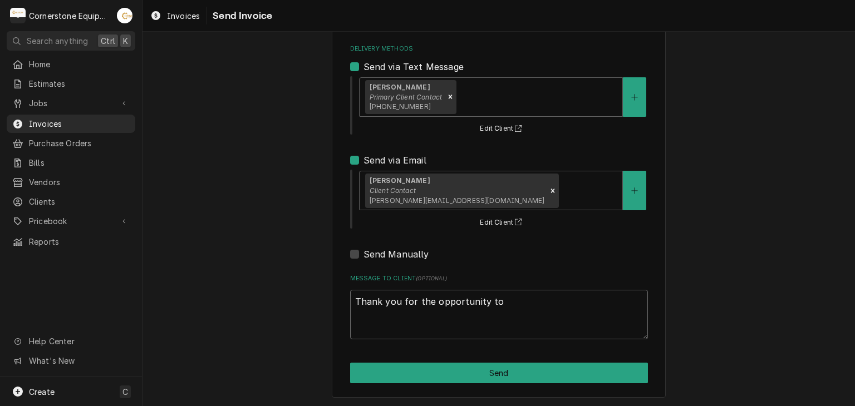
type textarea "x"
type textarea "Thank you for the opportunity to b"
type textarea "x"
type textarea "Thank you for the opportunity to be"
type textarea "x"
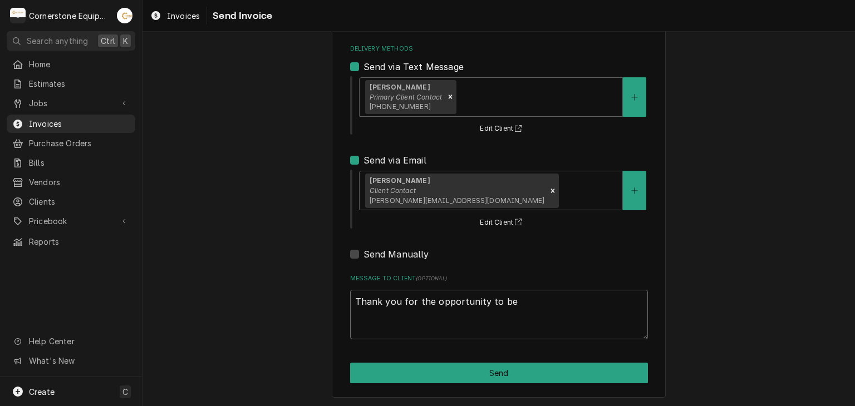
type textarea "Thank you for the opportunity to be"
type textarea "x"
type textarea "Thank you for the opportunity to be o"
type textarea "x"
type textarea "Thank you for the opportunity to be of"
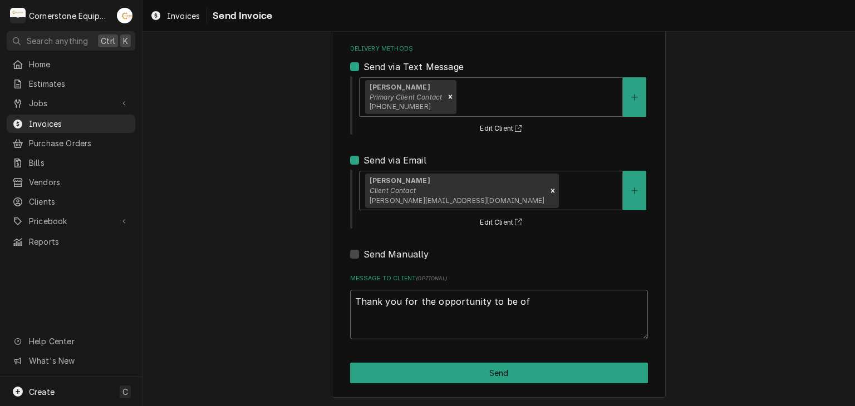
type textarea "x"
type textarea "Thank you for the opportunity to be of"
type textarea "x"
type textarea "Thank you for the opportunity to be of s"
type textarea "x"
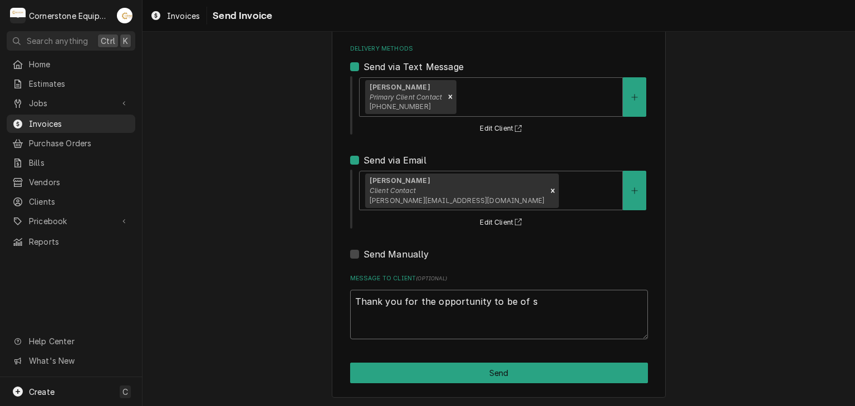
type textarea "Thank you for the opportunity to be of se"
type textarea "x"
type textarea "Thank you for the opportunity to be of ser"
type textarea "x"
type textarea "Thank you for the opportunity to be of serv"
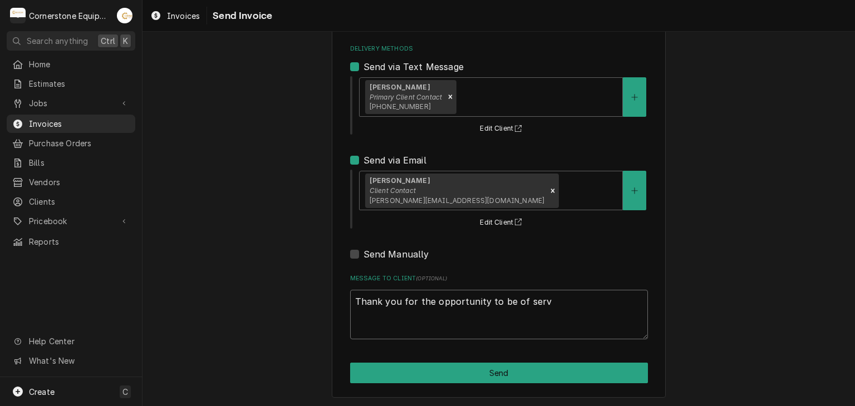
type textarea "x"
type textarea "Thank you for the opportunity to be of servi"
type textarea "x"
type textarea "Thank you for the opportunity to be of servic"
type textarea "x"
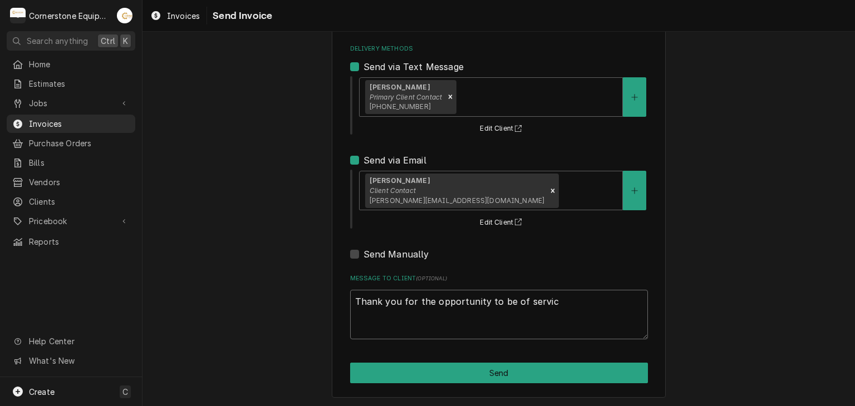
type textarea "Thank you for the opportunity to be of service"
type textarea "x"
type textarea "Thank you for the opportunity to be of service!"
click at [307, 296] on div "Please provide the following information to send this invoice to your client. I…" at bounding box center [498, 169] width 712 height 478
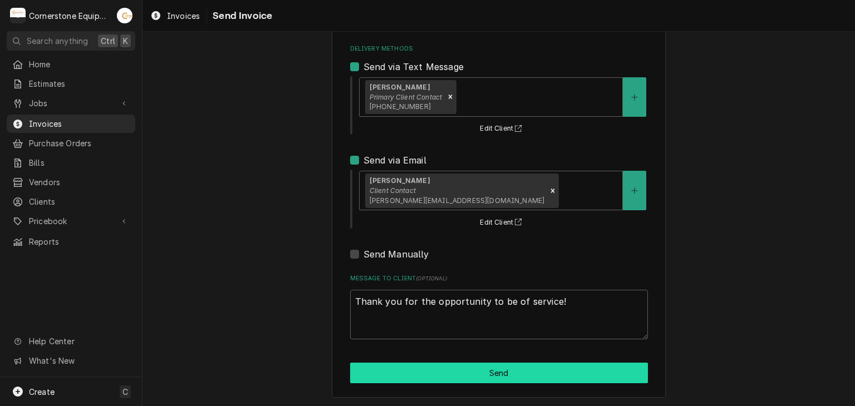
click at [490, 370] on button "Send" at bounding box center [499, 373] width 298 height 21
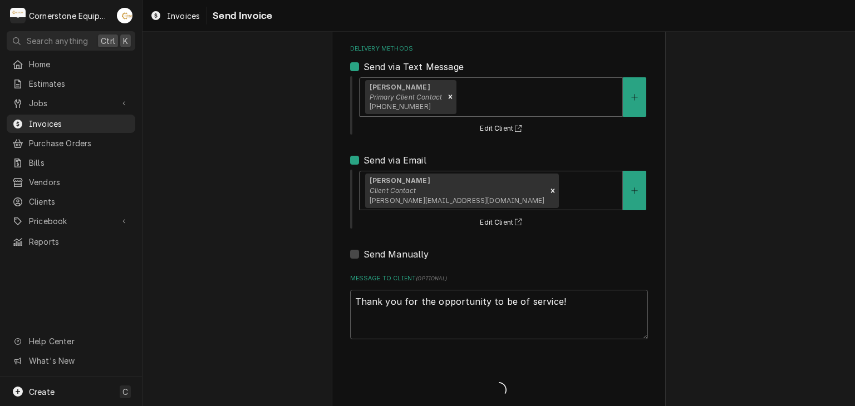
type textarea "x"
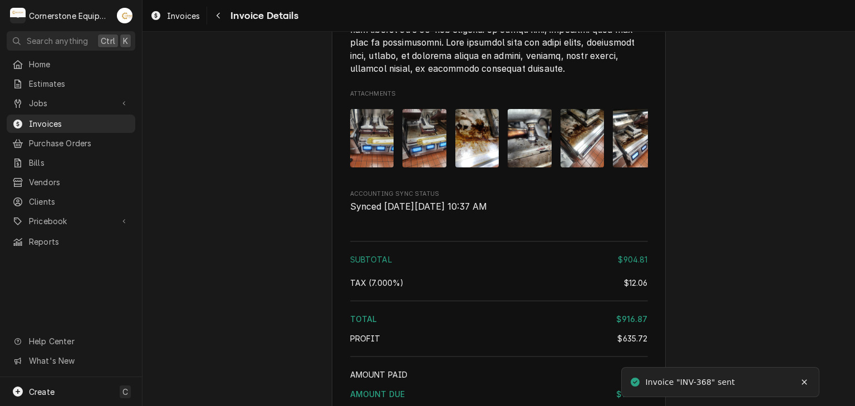
scroll to position [2460, 0]
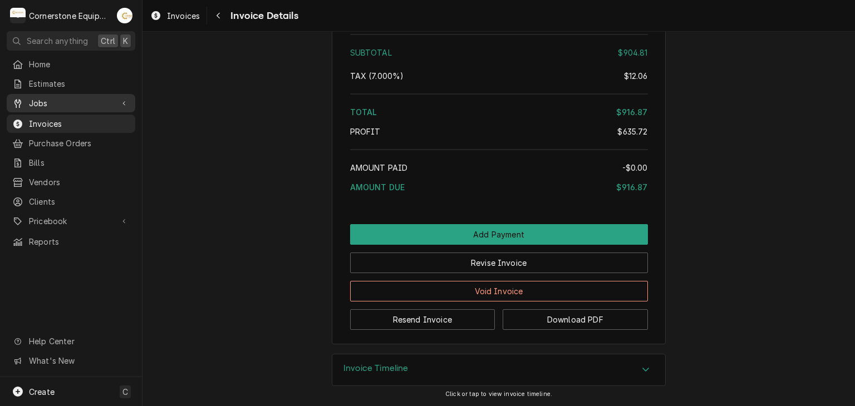
click at [44, 100] on span "Jobs" at bounding box center [71, 103] width 84 height 12
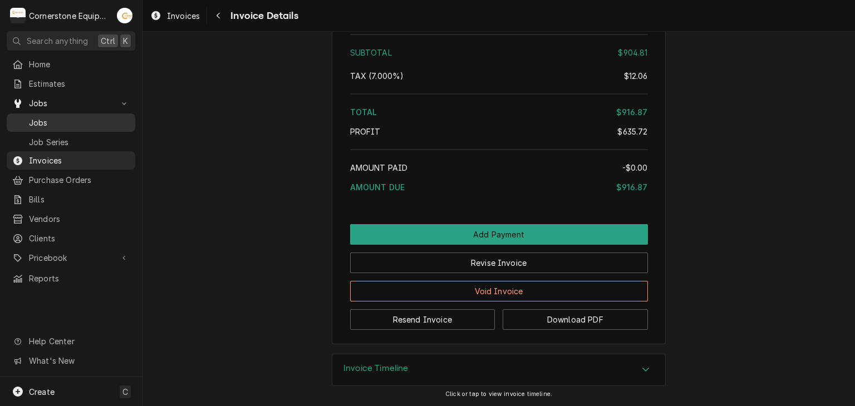
click at [45, 117] on span "Jobs" at bounding box center [79, 123] width 101 height 12
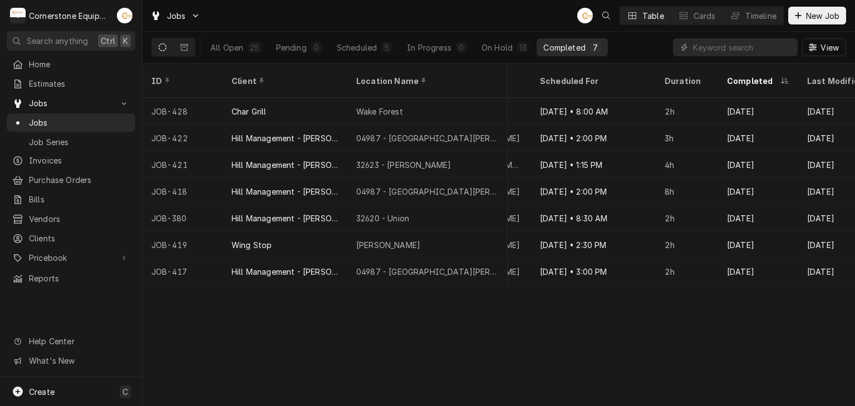
scroll to position [0, 1011]
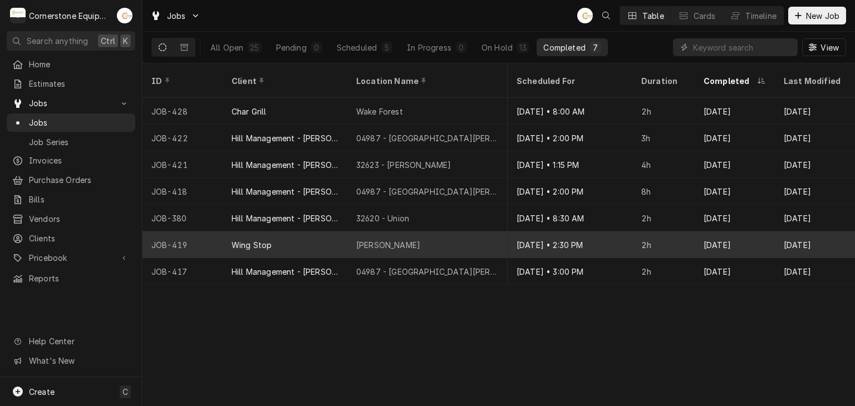
click at [762, 234] on div "[DATE]" at bounding box center [735, 245] width 80 height 27
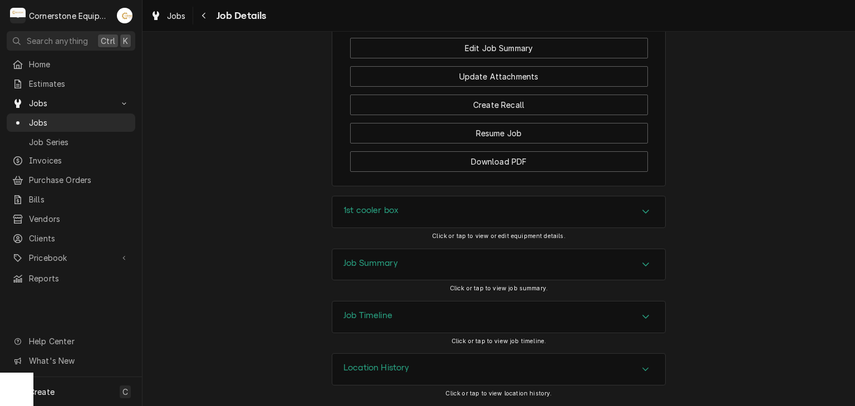
scroll to position [584, 0]
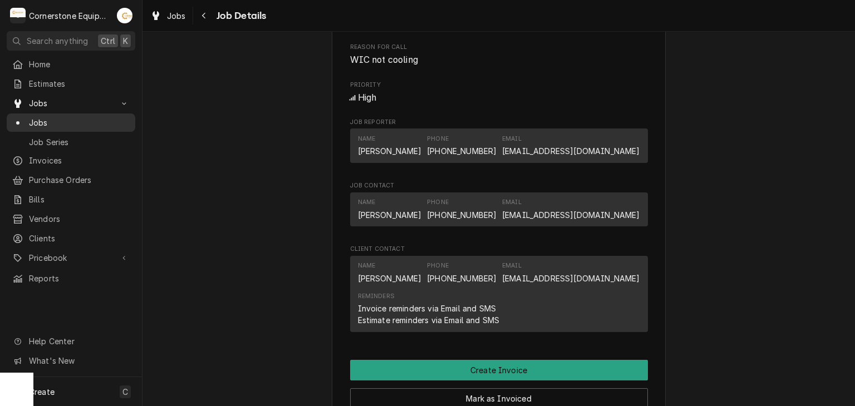
click at [46, 117] on span "Jobs" at bounding box center [79, 123] width 101 height 12
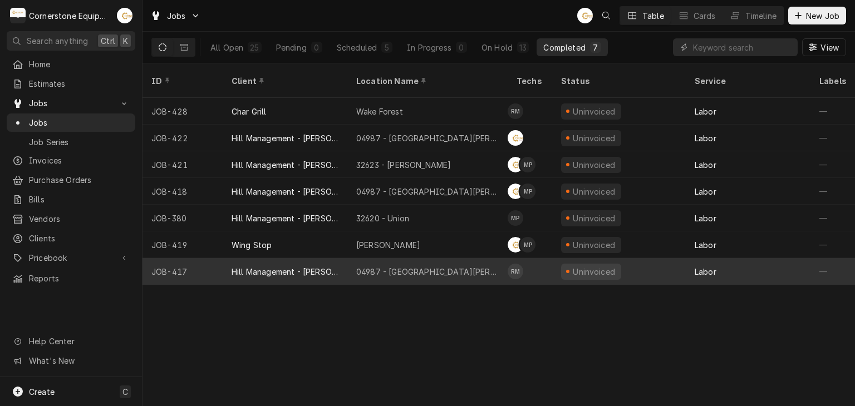
click at [340, 258] on div "Hill Management - [PERSON_NAME]" at bounding box center [285, 271] width 125 height 27
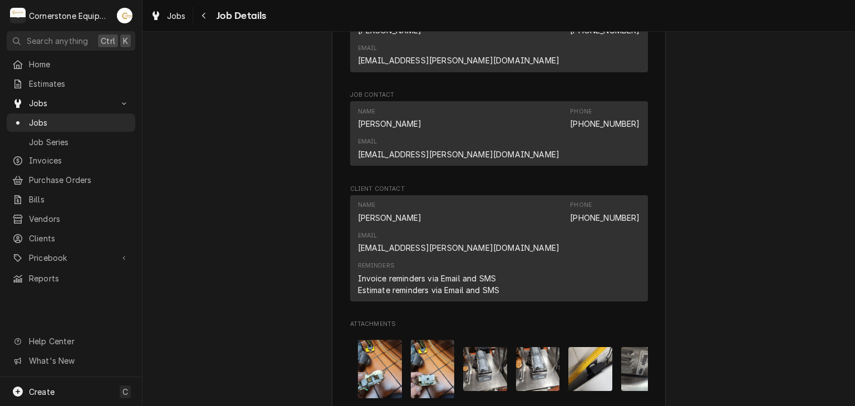
scroll to position [0, 70]
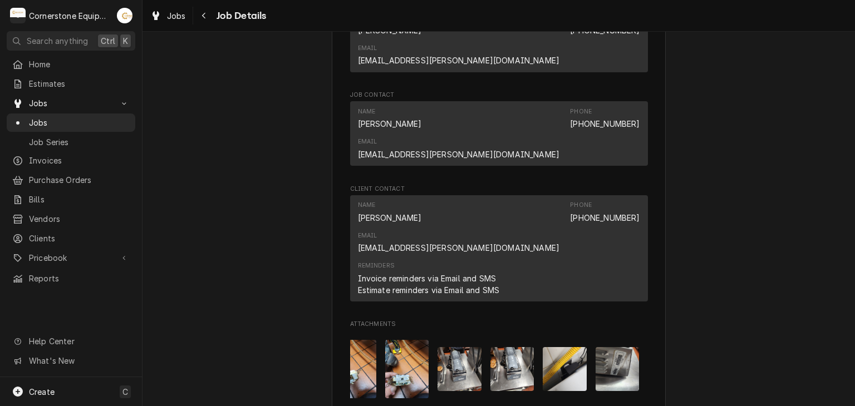
click at [729, 262] on div "Completed and Uninvoiced Hill Management - McDonald’s 04987 - Downtown Newberry…" at bounding box center [498, 39] width 712 height 1326
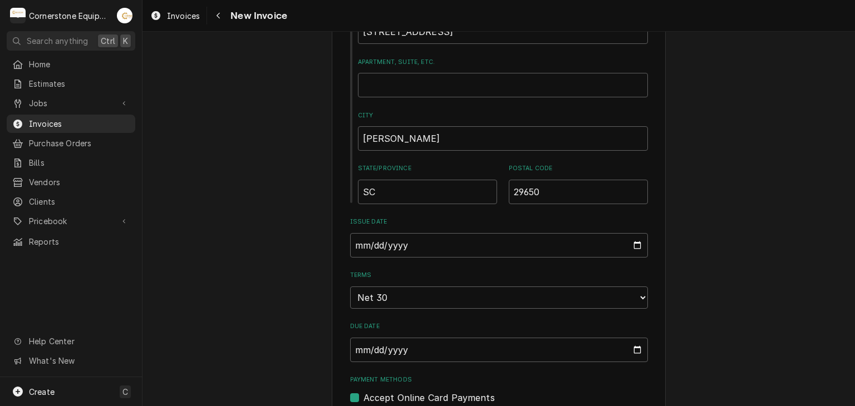
scroll to position [668, 0]
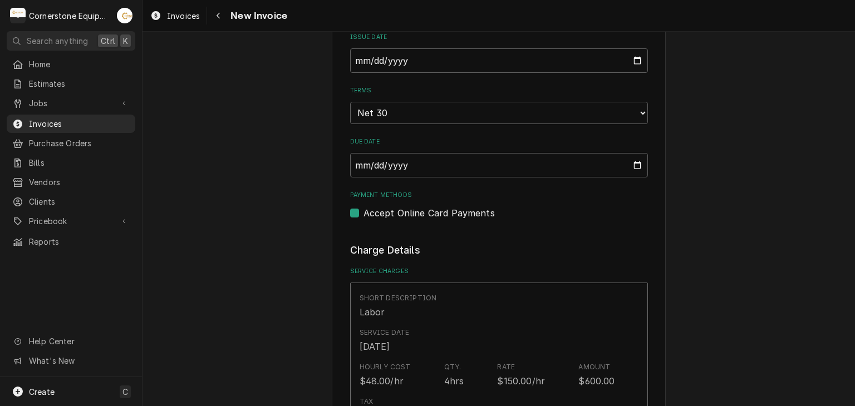
click at [452, 212] on label "Accept Online Card Payments" at bounding box center [428, 212] width 131 height 13
click at [452, 212] on input "Payment Methods" at bounding box center [512, 218] width 298 height 24
checkbox input "false"
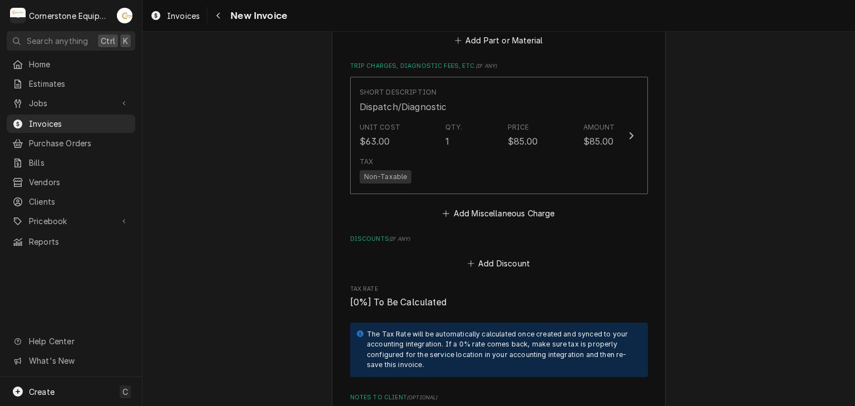
scroll to position [1848, 0]
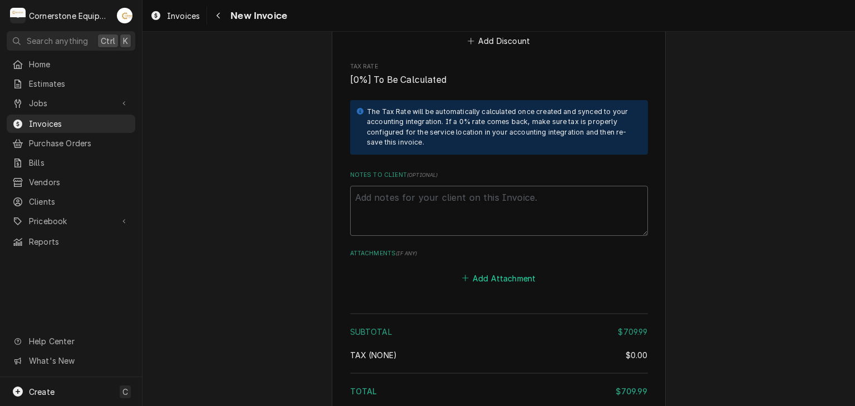
click at [480, 274] on button "Add Attachment" at bounding box center [499, 278] width 78 height 16
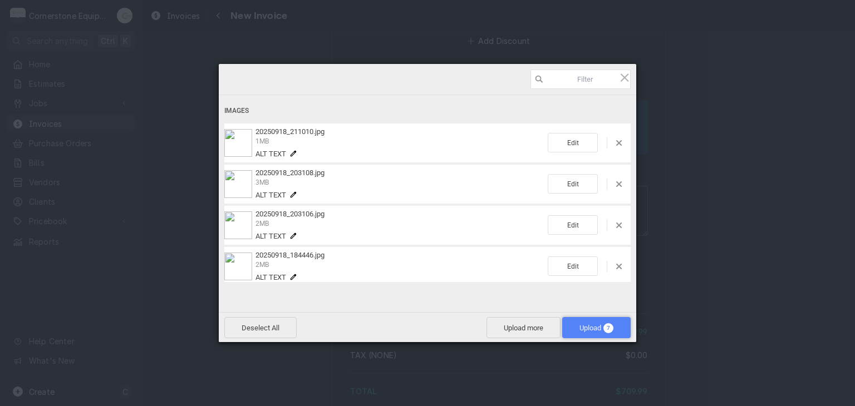
click at [607, 332] on span "7" at bounding box center [608, 328] width 10 height 10
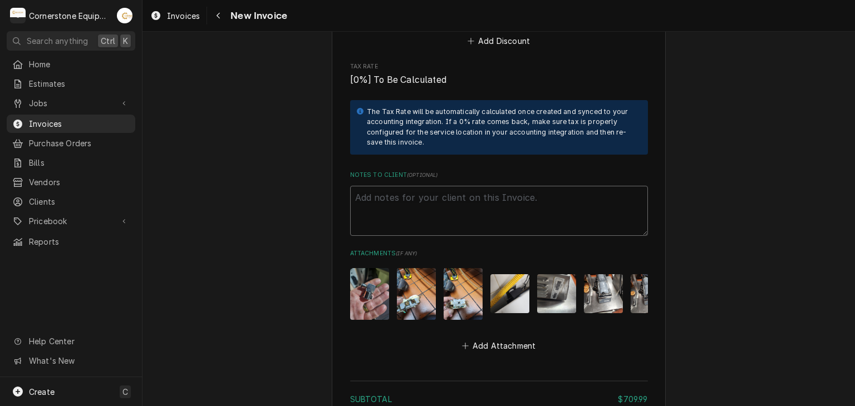
click at [443, 201] on textarea "Notes to Client ( optional )" at bounding box center [499, 211] width 298 height 50
paste textarea "INVOICE APPROVAL AND PAYMENT TERMS All invoices are due upon receipt unless oth…"
type textarea "x"
type textarea "INVOICE APPROVAL AND PAYMENT TERMS All invoices are due upon receipt unless oth…"
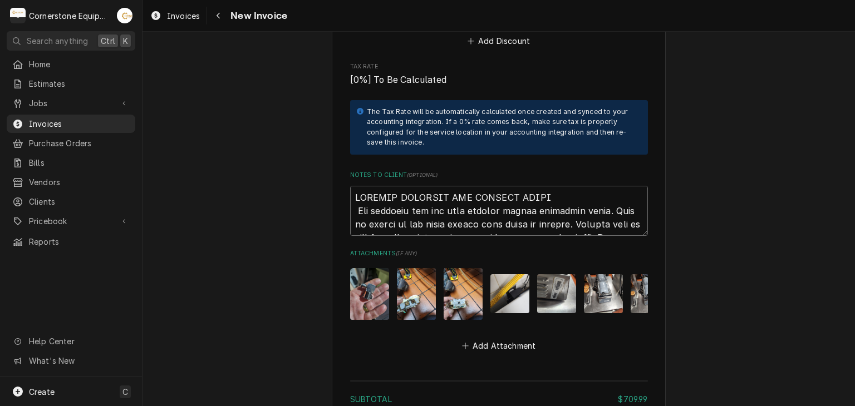
scroll to position [2155, 0]
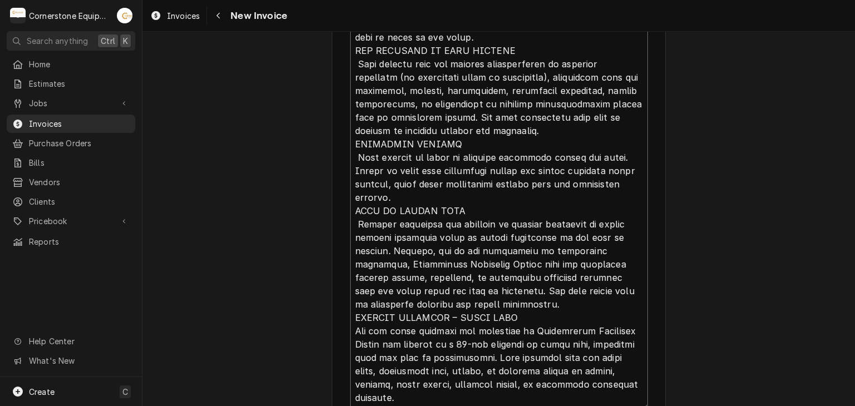
type textarea "x"
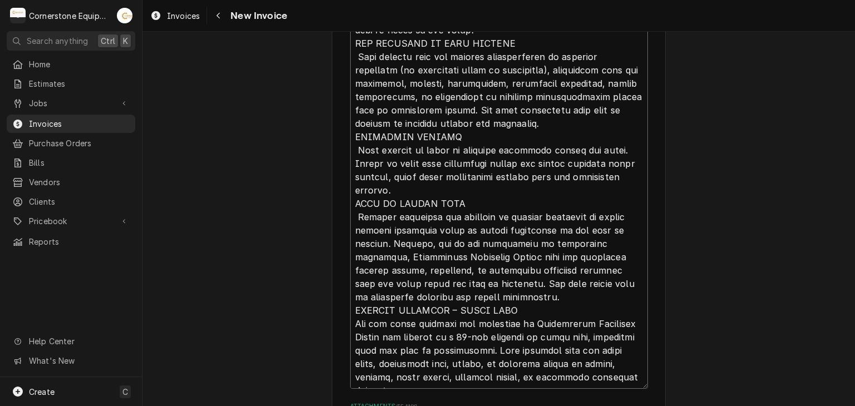
type textarea "INVOICE APPROVAL AND PAYMENT TERMS All invoices are due upon receipt unless oth…"
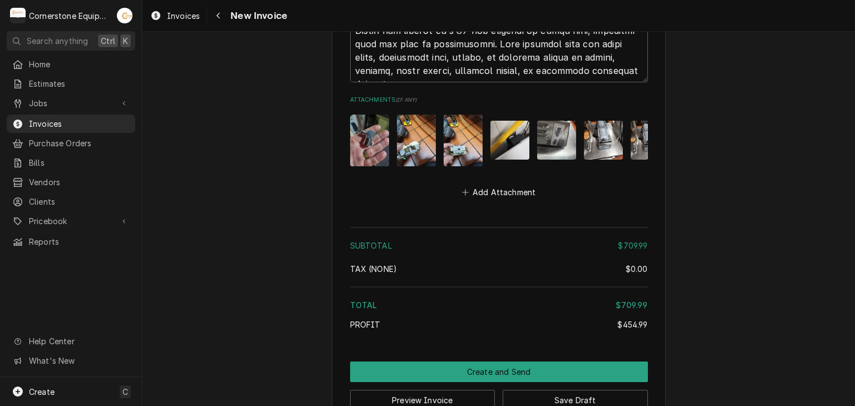
scroll to position [2502, 0]
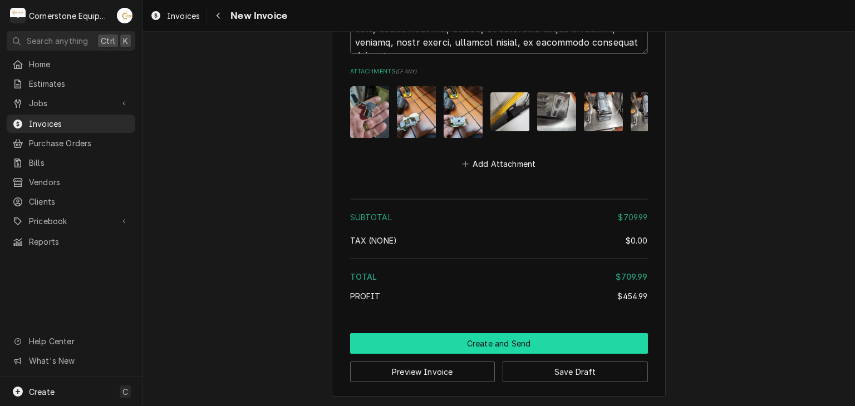
click at [532, 345] on button "Create and Send" at bounding box center [499, 343] width 298 height 21
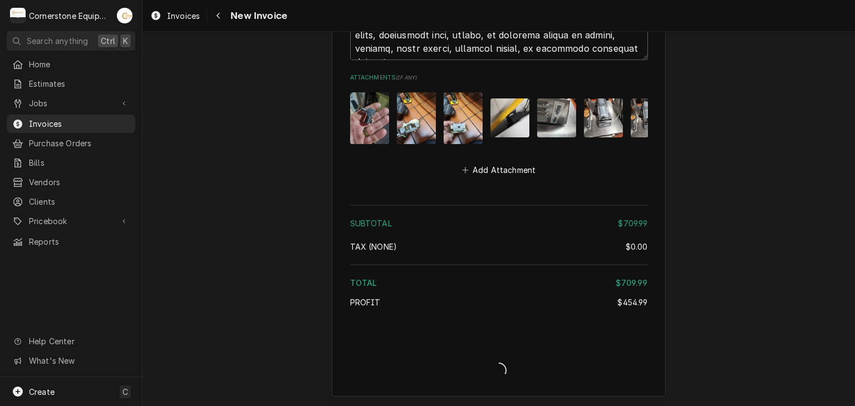
scroll to position [2497, 0]
type textarea "x"
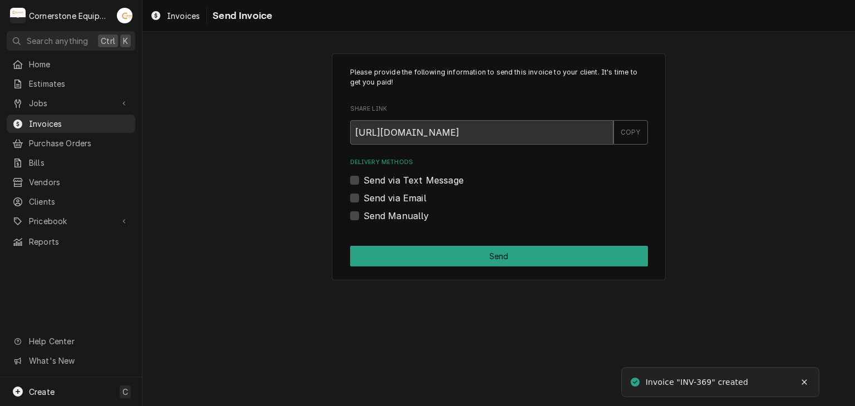
click at [370, 213] on label "Send Manually" at bounding box center [396, 215] width 66 height 13
click at [370, 213] on input "Send Manually" at bounding box center [512, 221] width 298 height 24
checkbox input "true"
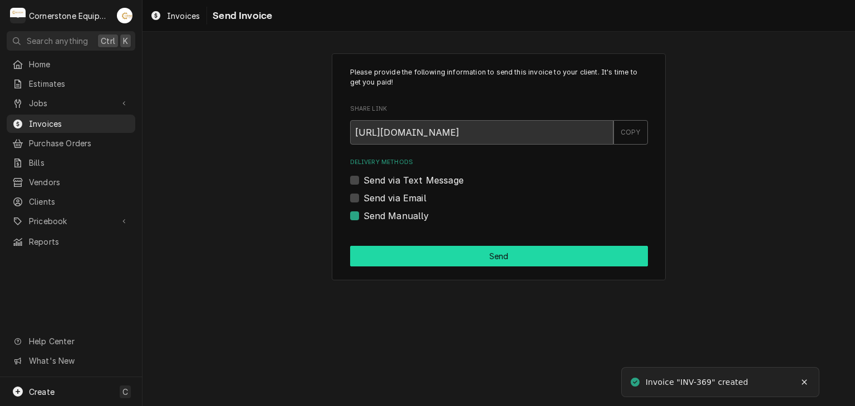
click at [494, 253] on button "Send" at bounding box center [499, 256] width 298 height 21
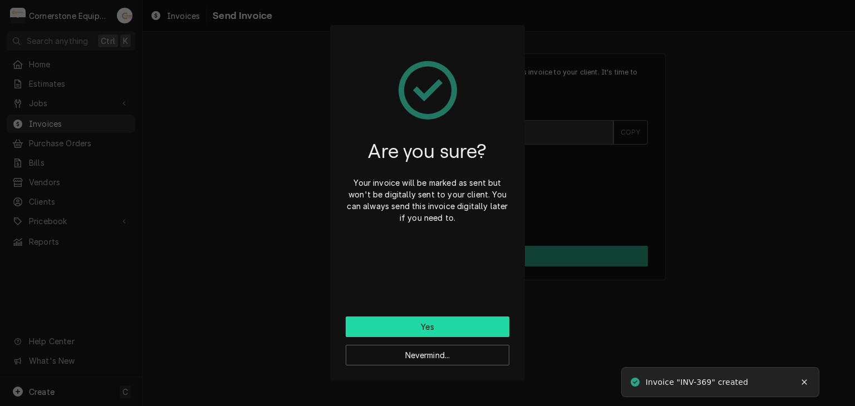
click at [459, 328] on button "Yes" at bounding box center [428, 327] width 164 height 21
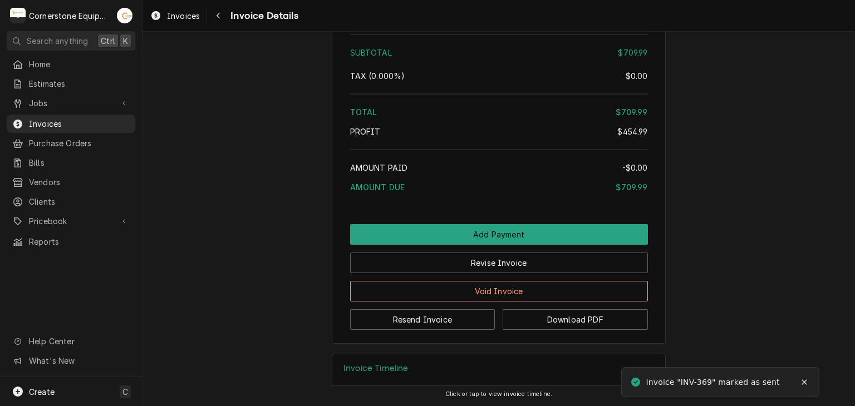
scroll to position [2129, 0]
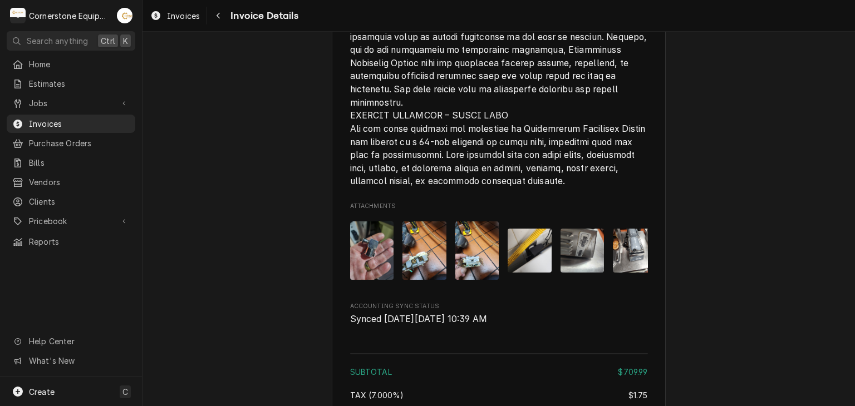
scroll to position [2129, 0]
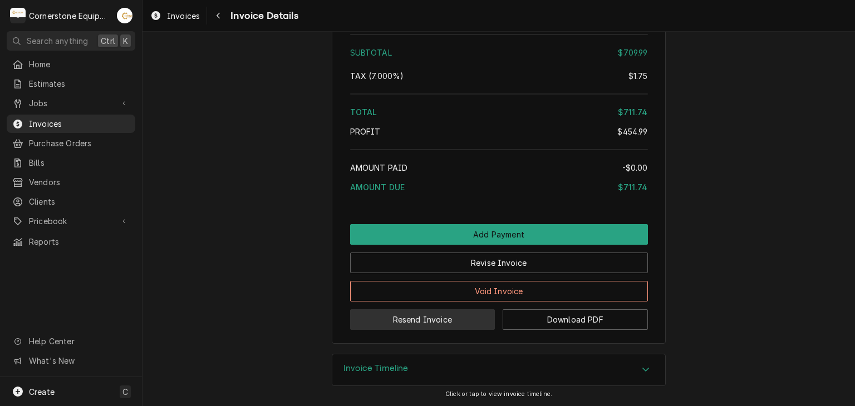
click at [421, 320] on button "Resend Invoice" at bounding box center [422, 319] width 145 height 21
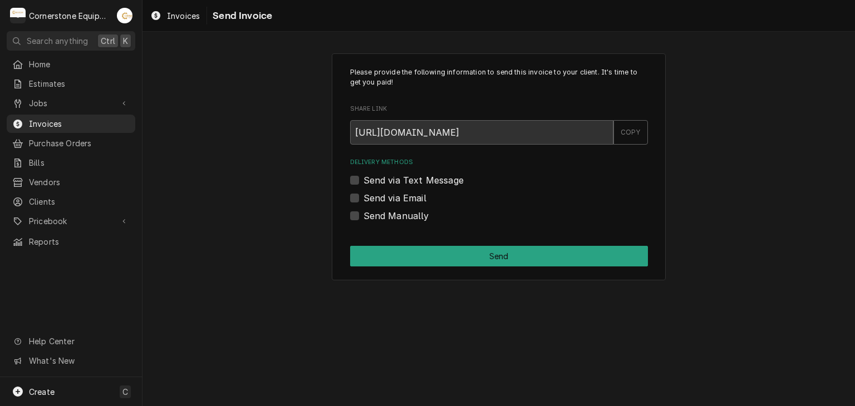
click at [387, 181] on label "Send via Text Message" at bounding box center [413, 180] width 100 height 13
click at [387, 181] on input "Send via Text Message" at bounding box center [512, 186] width 298 height 24
checkbox input "true"
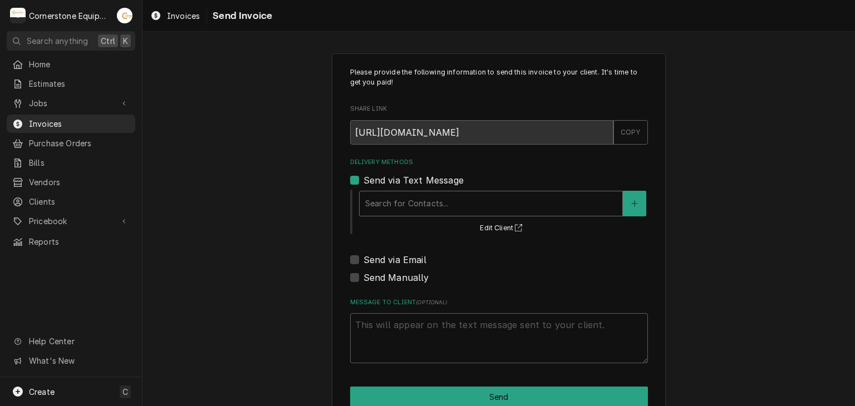
click at [383, 199] on div "Delivery Methods" at bounding box center [491, 204] width 252 height 20
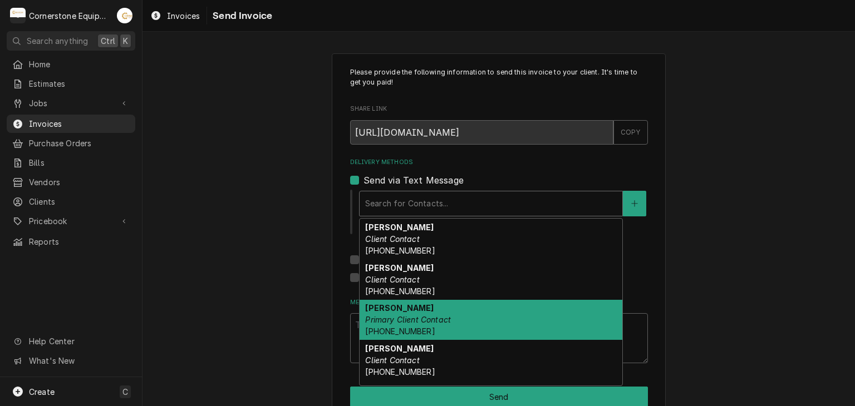
click at [390, 311] on strong "Ashton Vazquez" at bounding box center [399, 307] width 68 height 9
type textarea "x"
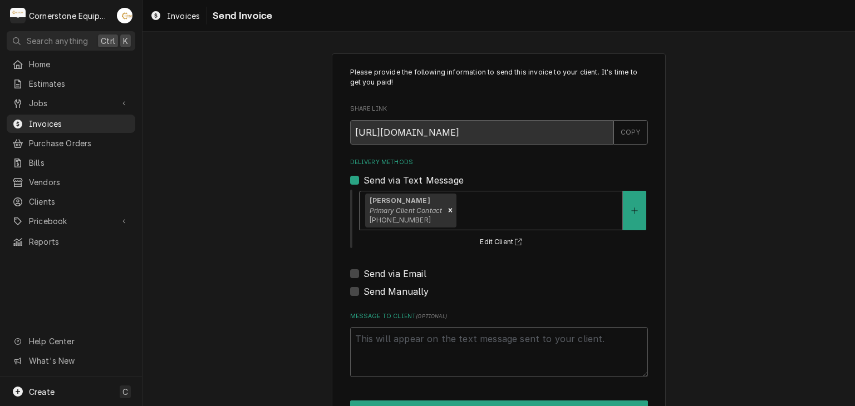
click at [383, 277] on label "Send via Email" at bounding box center [394, 273] width 63 height 13
click at [383, 277] on input "Send via Email" at bounding box center [512, 279] width 298 height 24
checkbox input "true"
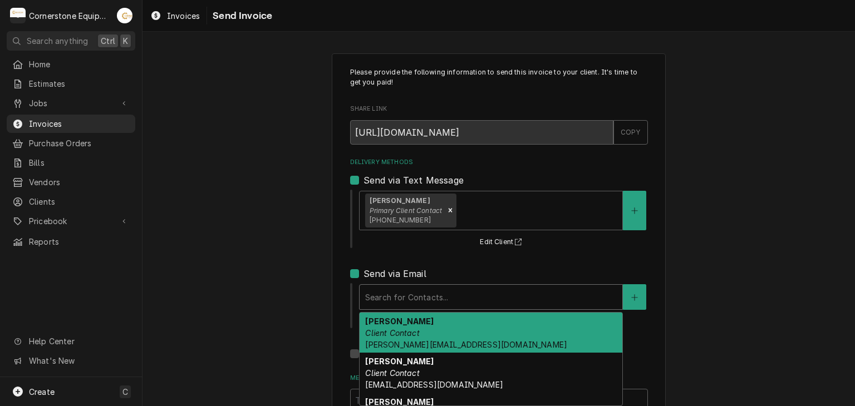
click at [385, 288] on div "Delivery Methods" at bounding box center [491, 297] width 252 height 20
click at [386, 317] on strong "Amy Moore" at bounding box center [399, 321] width 68 height 9
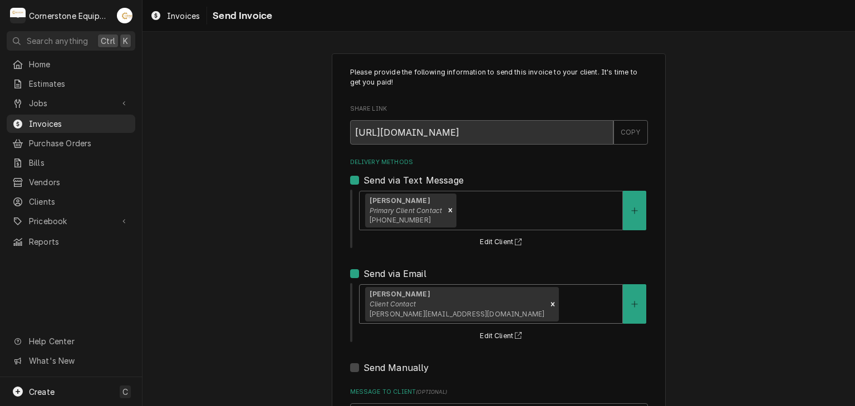
click at [317, 301] on div "Please provide the following information to send this invoice to your client. I…" at bounding box center [498, 282] width 712 height 478
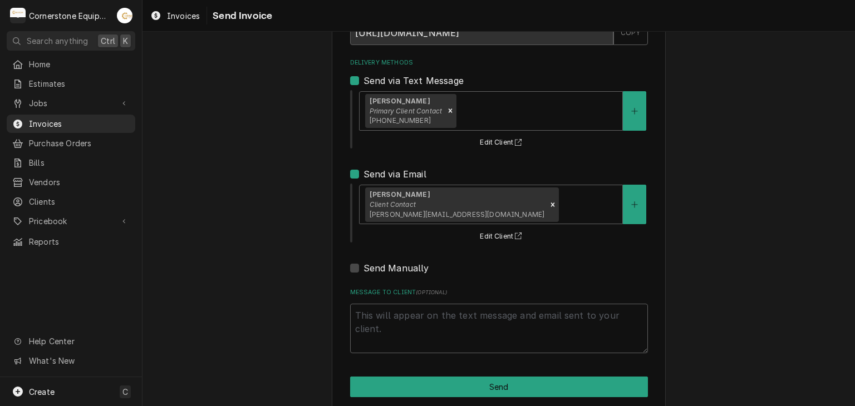
scroll to position [114, 0]
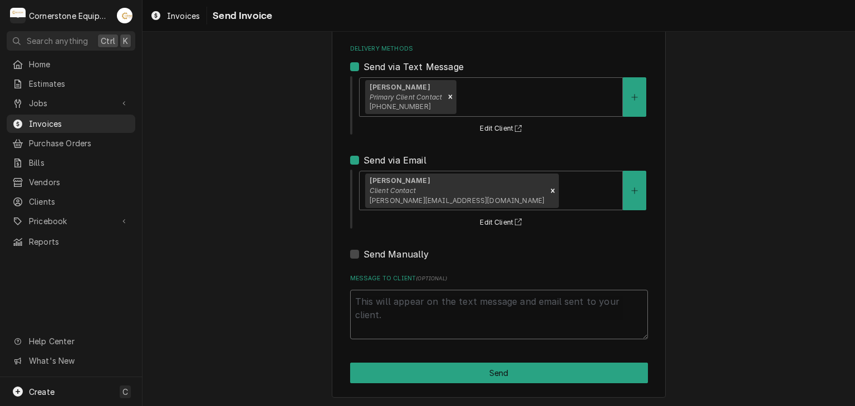
click at [499, 306] on textarea "Message to Client ( optional )" at bounding box center [499, 315] width 298 height 50
type textarea "x"
type textarea "T"
type textarea "x"
type textarea "Th"
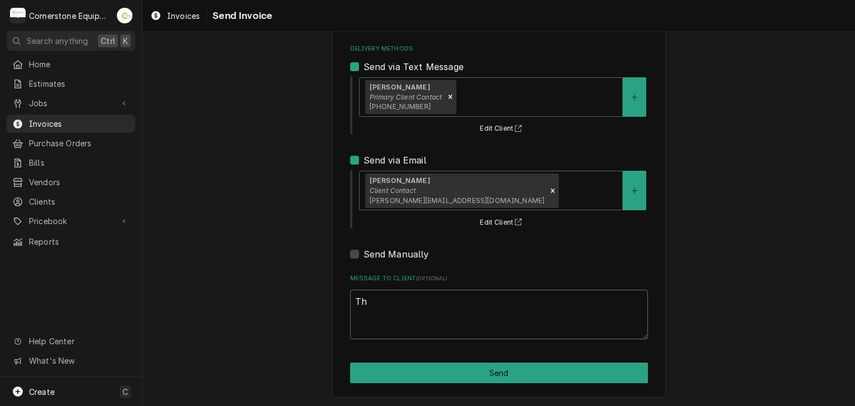
type textarea "x"
type textarea "ThN"
type textarea "x"
type textarea "ThNK"
type textarea "x"
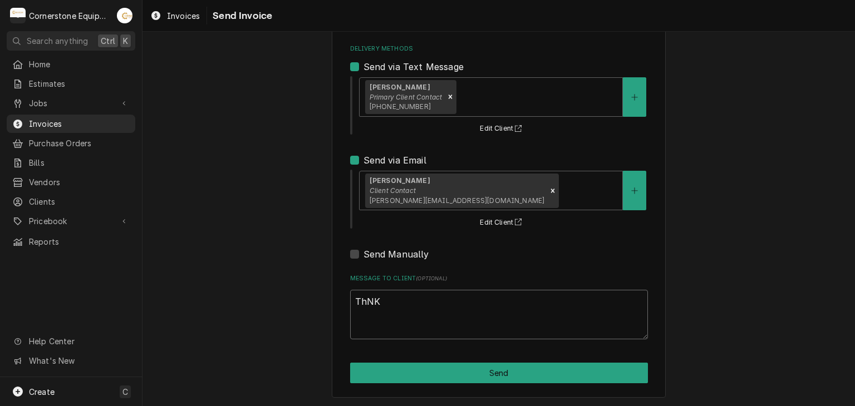
type textarea "ThNK"
type textarea "x"
type textarea "ThNK"
type textarea "x"
type textarea "ThN"
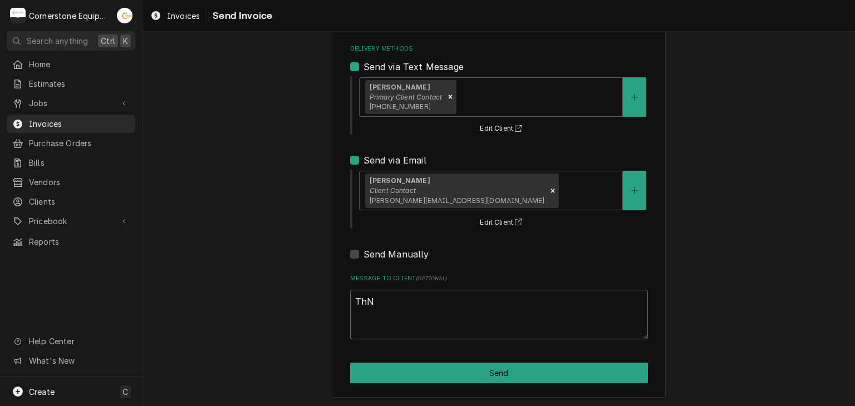
type textarea "x"
type textarea "Th"
type textarea "x"
type textarea "Tha"
type textarea "x"
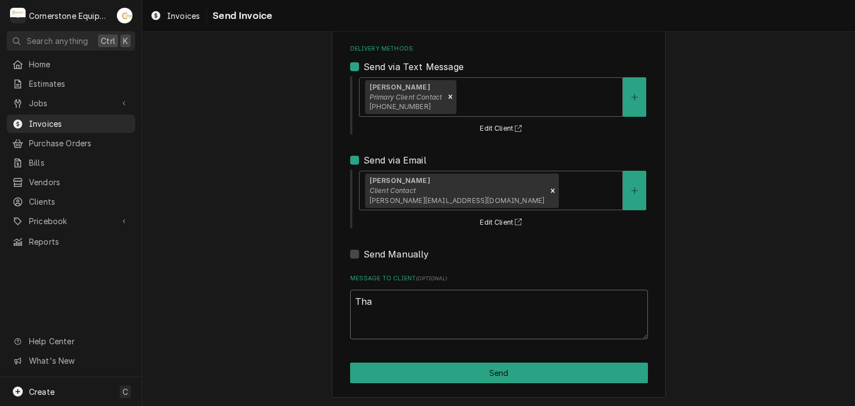
type textarea "Than"
type textarea "x"
type textarea "Thank"
type textarea "x"
type textarea "Thank"
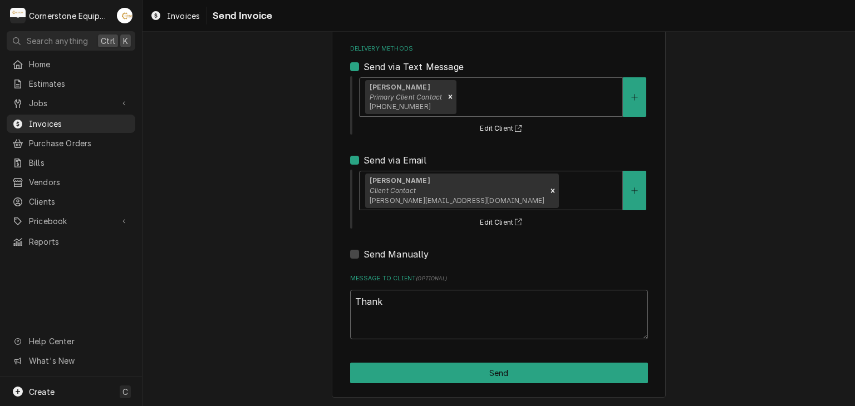
type textarea "x"
type textarea "Thank y"
type textarea "x"
type textarea "Thank yo"
type textarea "x"
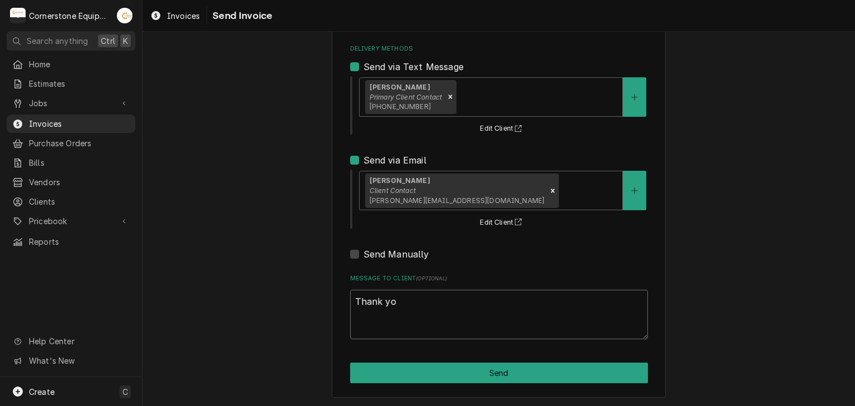
type textarea "Thank you"
type textarea "x"
type textarea "Thank you"
type textarea "x"
type textarea "Thank you f"
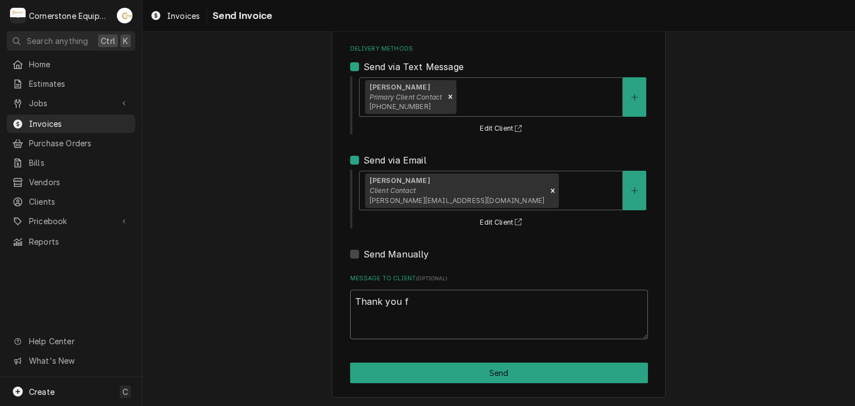
type textarea "x"
type textarea "Thank you fo"
type textarea "x"
type textarea "Thank you for"
type textarea "x"
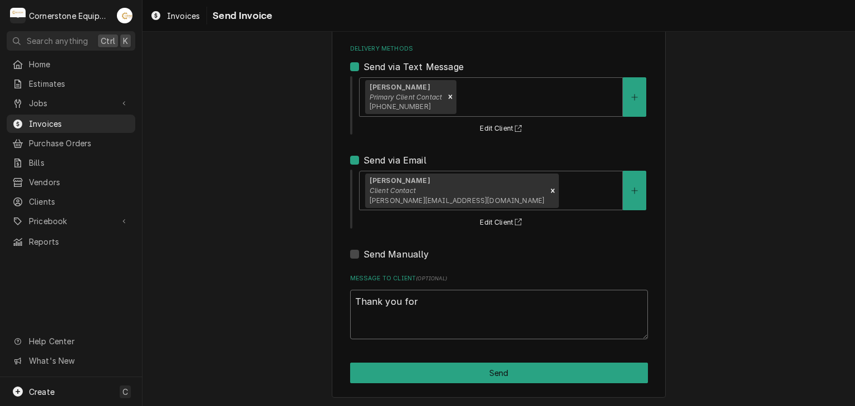
type textarea "Thank you for"
type textarea "x"
type textarea "Thank you for t"
type textarea "x"
type textarea "Thank you for th"
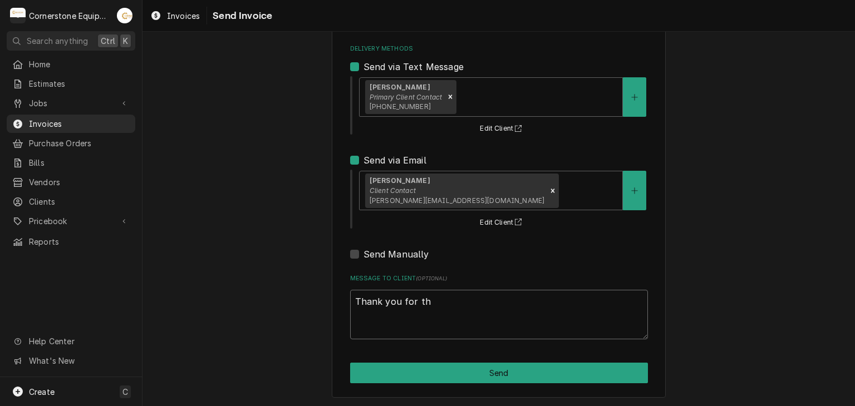
type textarea "x"
type textarea "Thank you for the"
type textarea "x"
type textarea "Thank you for the"
type textarea "x"
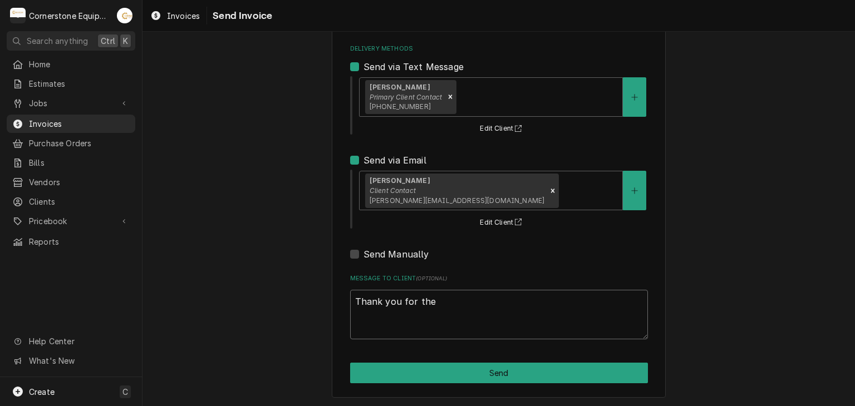
type textarea "Thank you for the o"
type textarea "x"
type textarea "Thank you for the op"
type textarea "x"
type textarea "Thank you for the opp"
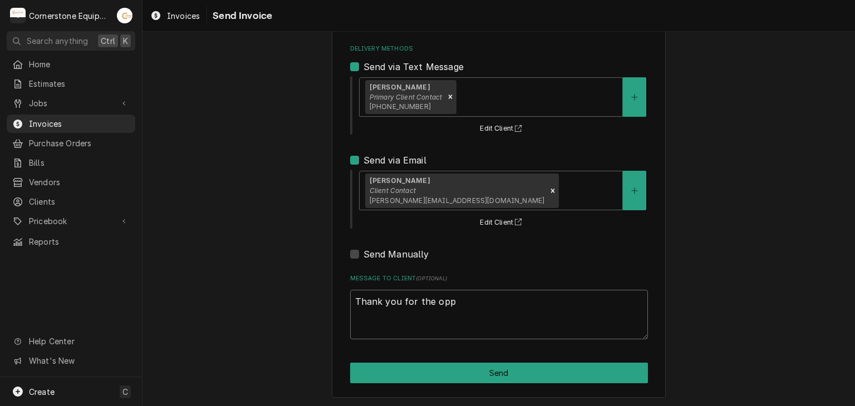
type textarea "x"
type textarea "Thank you for the oppo"
type textarea "x"
type textarea "Thank you for the oppor"
type textarea "x"
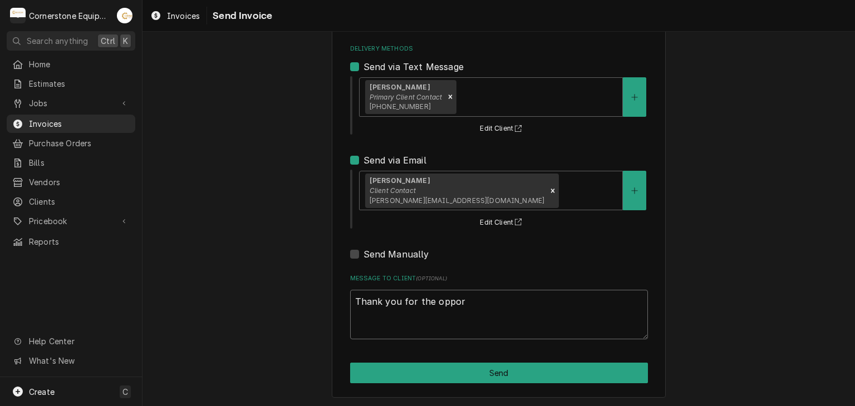
type textarea "Thank you for the opporu"
type textarea "x"
type textarea "Thank you for the opporun"
type textarea "x"
type textarea "Thank you for the opporunt"
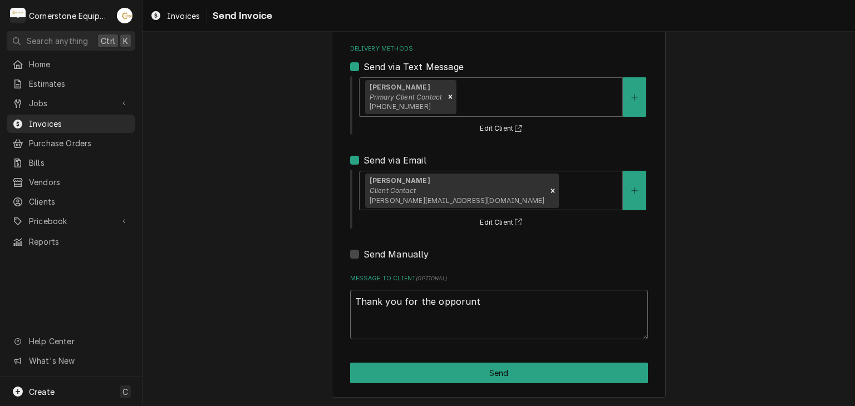
type textarea "x"
type textarea "Thank you for the opporunty"
type textarea "x"
type textarea "Thank you for the opporunty"
type textarea "x"
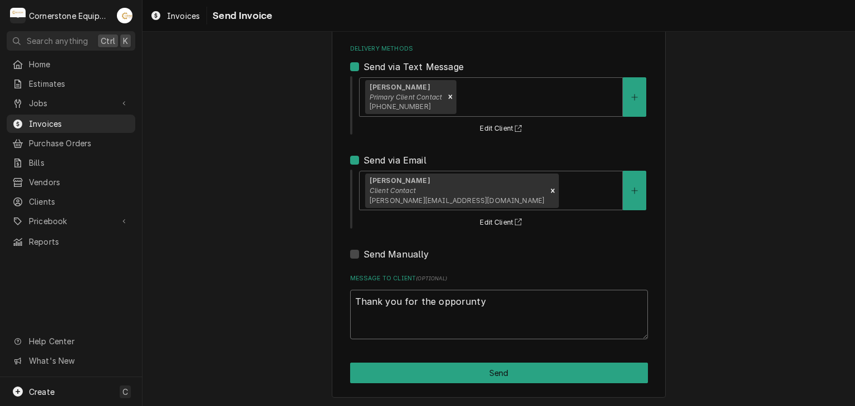
type textarea "Thank you for the opporunty t"
type textarea "x"
type textarea "Thank you for the opporunty to"
type textarea "x"
type textarea "Thank you for the opporunty to"
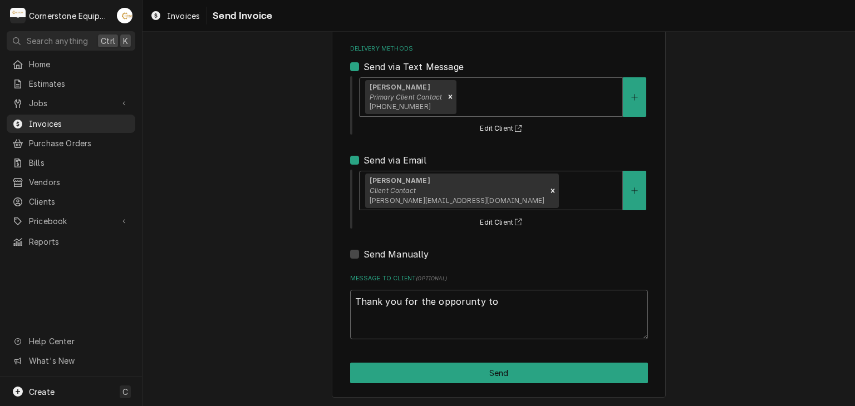
type textarea "x"
type textarea "Thank you for the opporunty to b"
type textarea "x"
type textarea "Thank you for the opporunty to be"
type textarea "x"
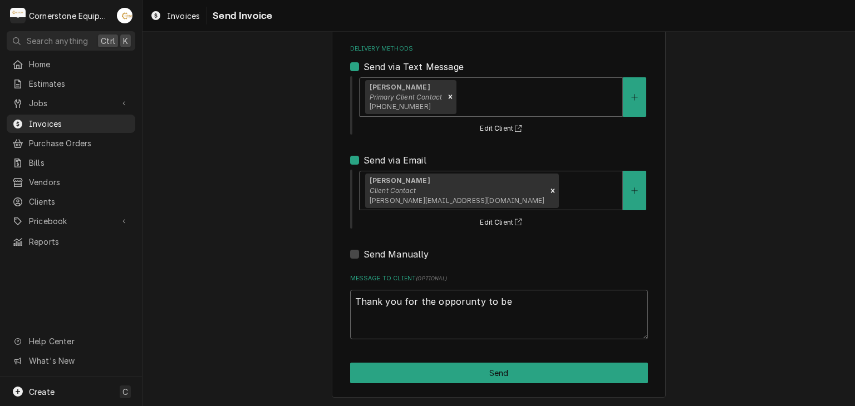
type textarea "Thank you for the opporunty to be"
type textarea "x"
type textarea "Thank you for the opporunty to be o"
type textarea "x"
type textarea "Thank you for the opporunty to be of"
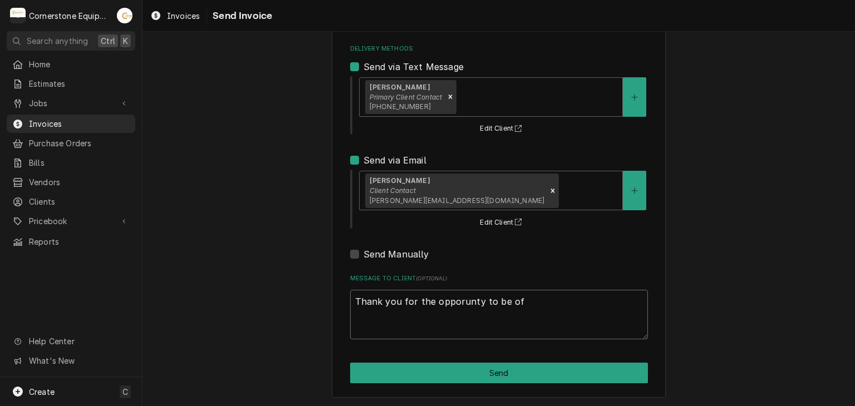
type textarea "x"
type textarea "Thank you for the opporunty to be of"
type textarea "x"
type textarea "Thank you for the opporunty to be of s"
type textarea "x"
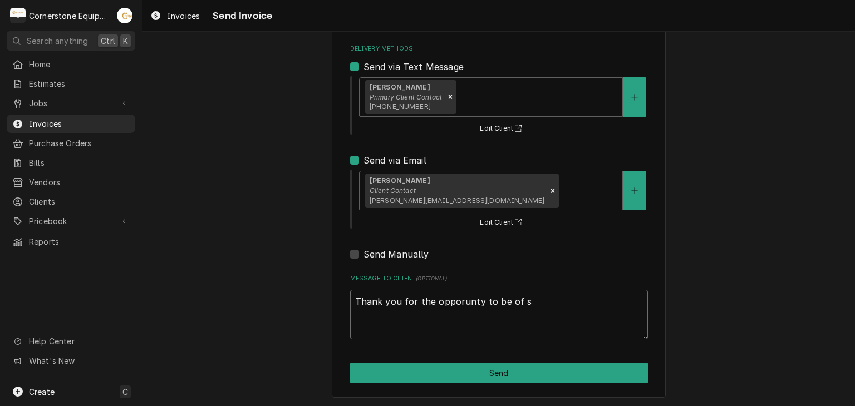
type textarea "Thank you for the opporunty to be of se"
type textarea "x"
type textarea "Thank you for the opporunty to be of ser"
type textarea "x"
type textarea "Thank you for the opporunty to be of serv"
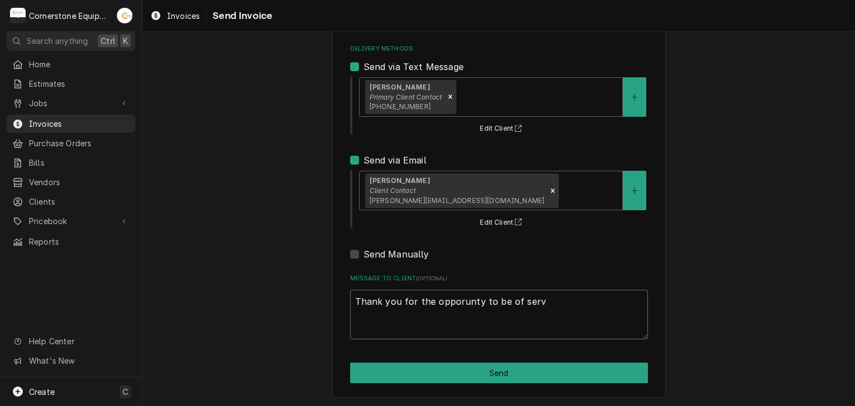
type textarea "x"
type textarea "Thank you for the opporunty to be of servi"
type textarea "x"
type textarea "Thank you for the opporunty to be of servic"
type textarea "x"
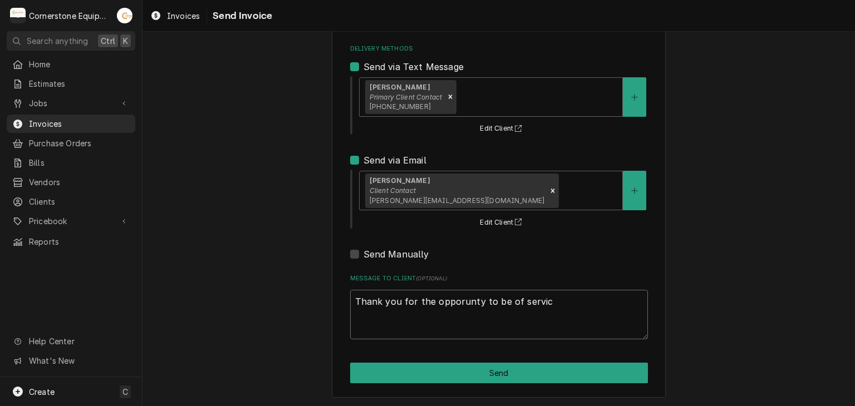
type textarea "Thank you for the opporunty to be of service"
type textarea "x"
type textarea "Thank you for the opporunty to be of service!"
type textarea "x"
type textarea "Thank you for the opportunity to be of service!"
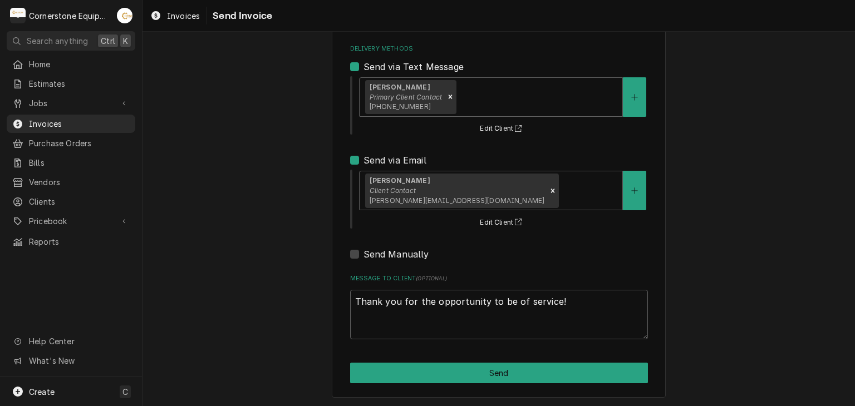
click at [808, 379] on div "Please provide the following information to send this invoice to your client. I…" at bounding box center [498, 169] width 712 height 478
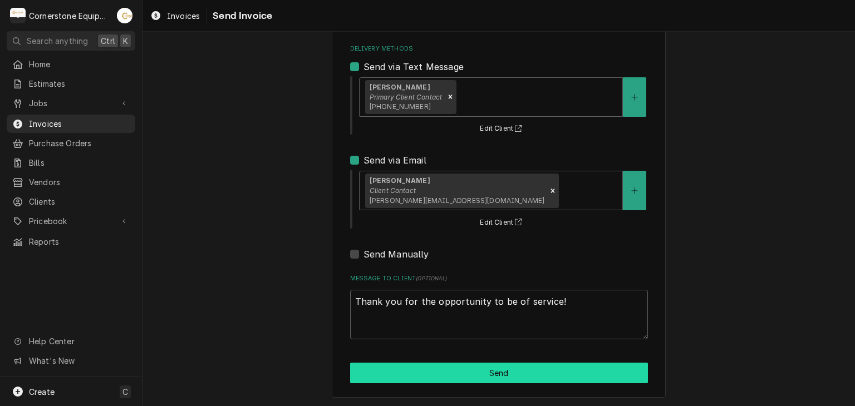
click at [561, 379] on button "Send" at bounding box center [499, 373] width 298 height 21
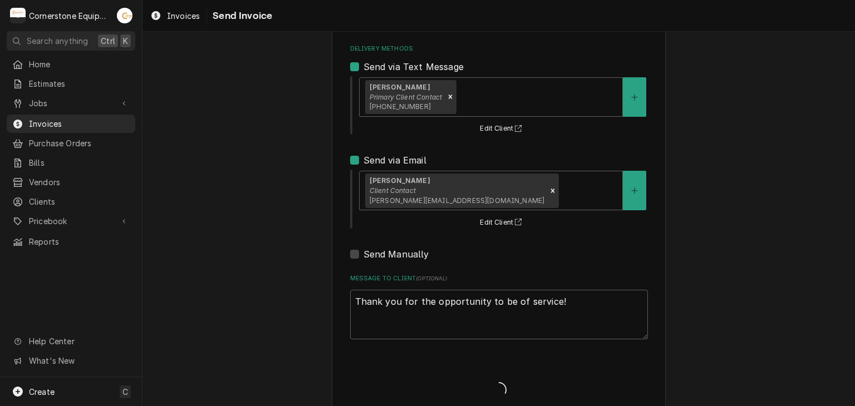
type textarea "x"
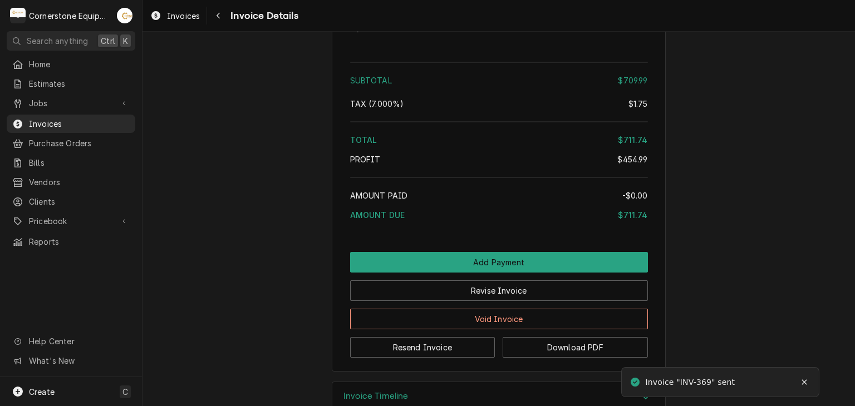
scroll to position [2129, 0]
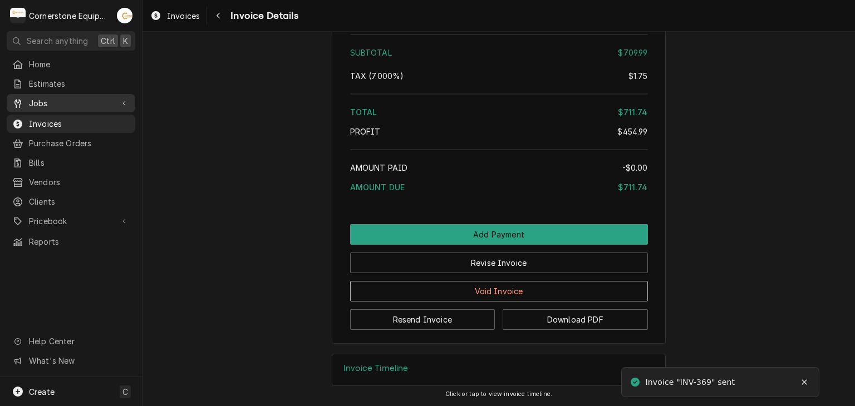
click at [64, 100] on span "Jobs" at bounding box center [71, 103] width 84 height 12
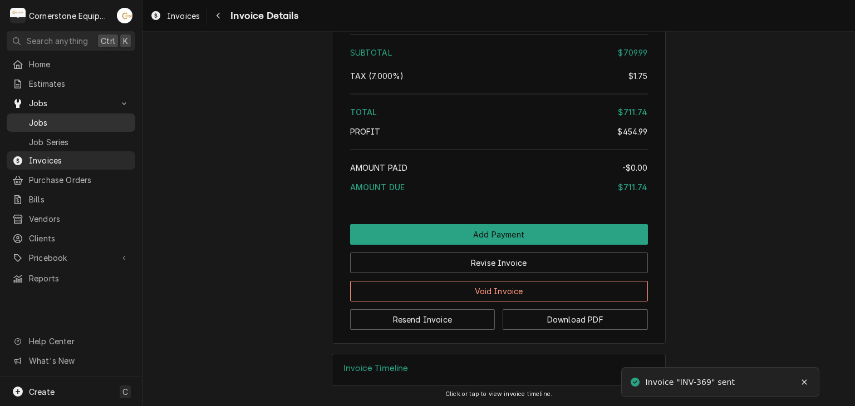
click at [60, 117] on span "Jobs" at bounding box center [79, 123] width 101 height 12
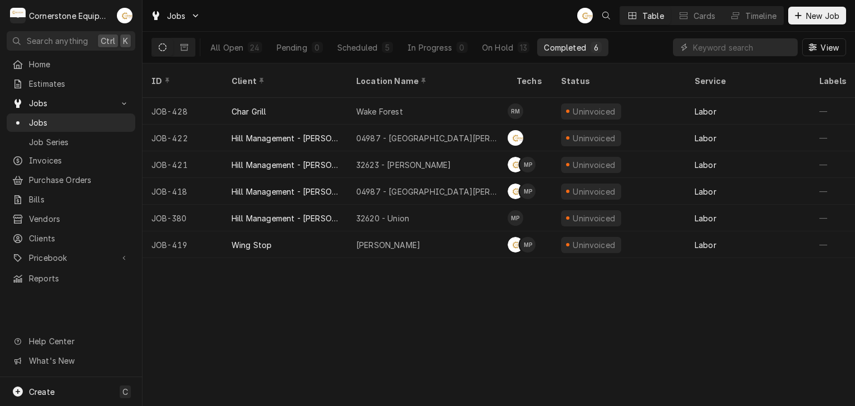
click at [634, 292] on div "ID Client Location Name Techs Status Service Labels Job Type Priority Source So…" at bounding box center [498, 234] width 712 height 343
click at [375, 308] on div "ID Client Location Name Techs Status Service Labels Job Type Priority Source So…" at bounding box center [498, 234] width 712 height 343
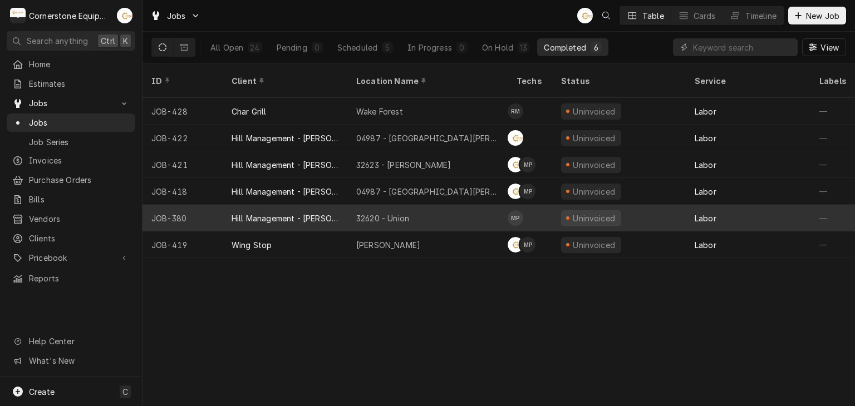
click at [336, 213] on div "Hill Management - [PERSON_NAME]" at bounding box center [285, 219] width 107 height 12
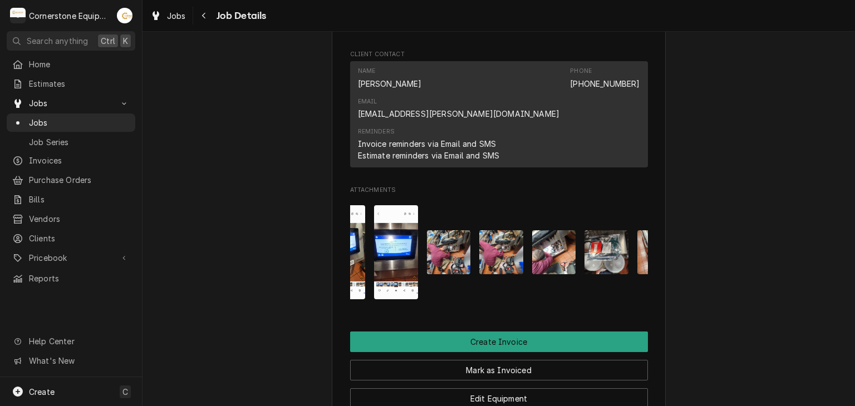
scroll to position [0, 386]
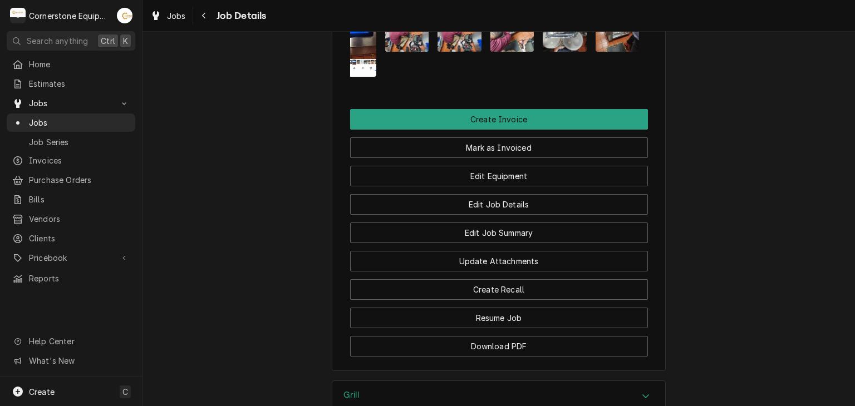
scroll to position [890, 0]
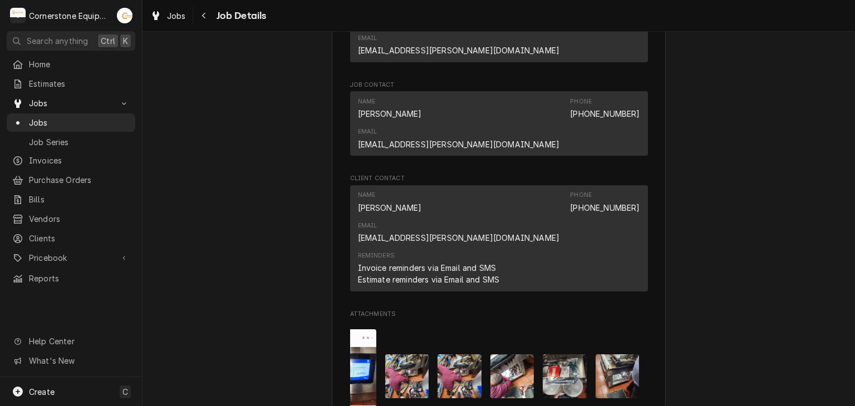
scroll to position [989, 0]
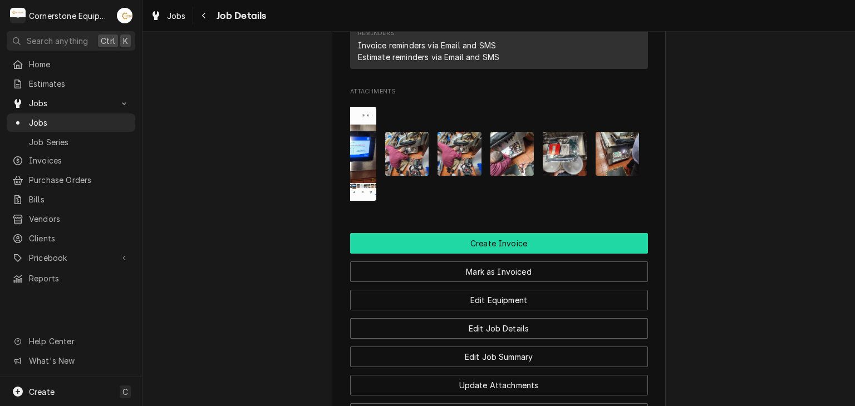
click at [482, 233] on button "Create Invoice" at bounding box center [499, 243] width 298 height 21
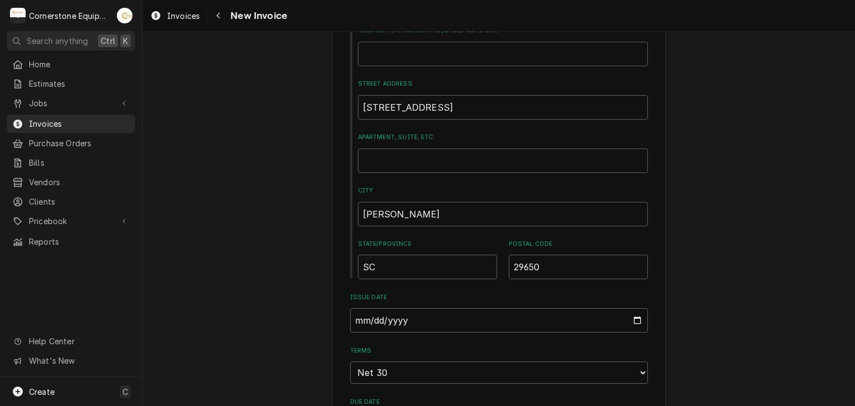
scroll to position [668, 0]
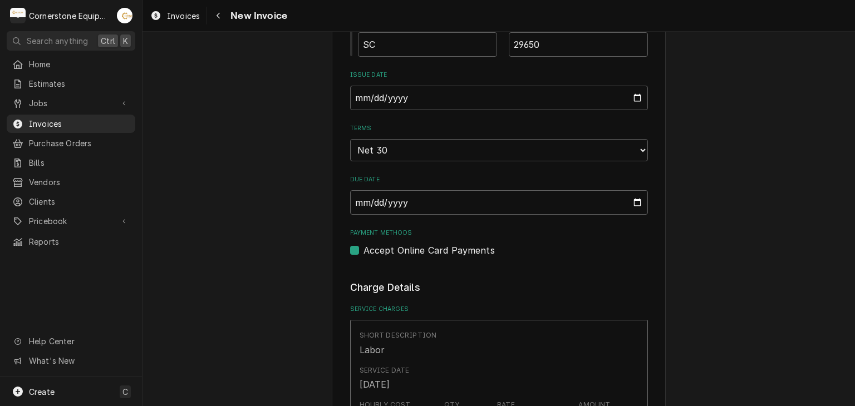
click at [468, 253] on label "Accept Online Card Payments" at bounding box center [428, 250] width 131 height 13
click at [468, 253] on input "Payment Methods" at bounding box center [512, 256] width 298 height 24
checkbox input "false"
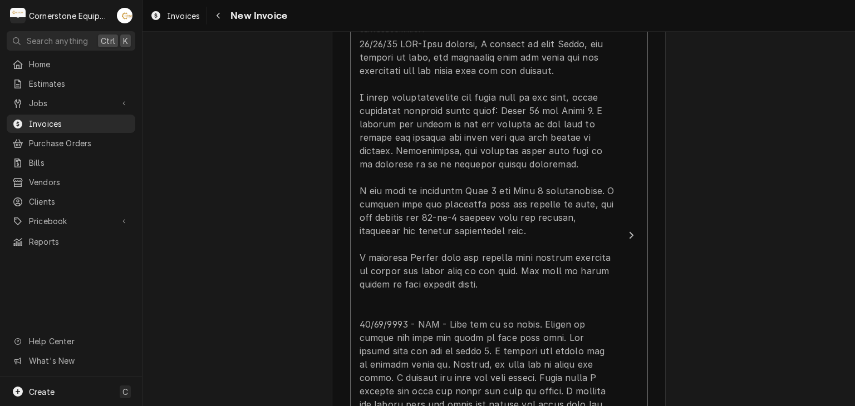
scroll to position [890, 0]
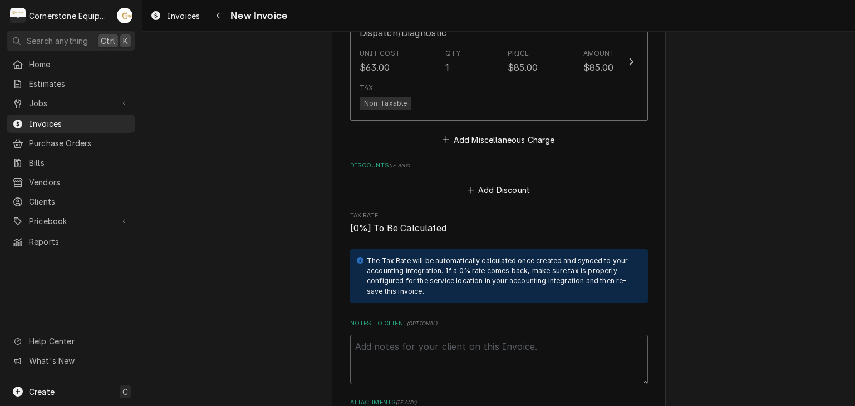
scroll to position [2226, 0]
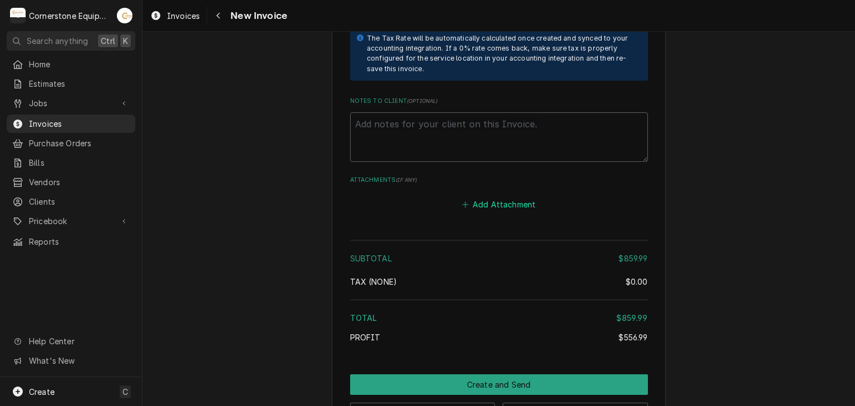
click at [493, 197] on button "Add Attachment" at bounding box center [499, 205] width 78 height 16
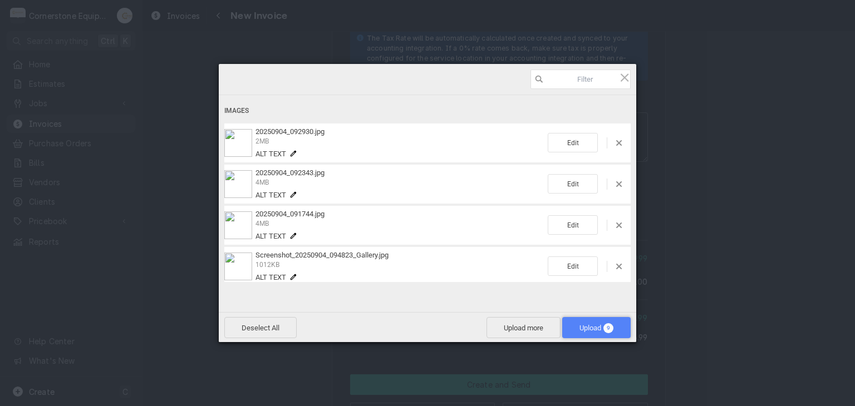
click at [583, 330] on span "Upload 9" at bounding box center [596, 328] width 34 height 8
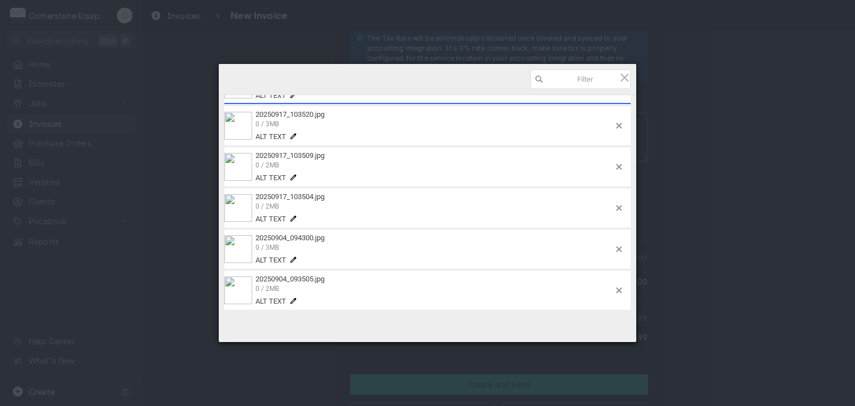
scroll to position [205, 0]
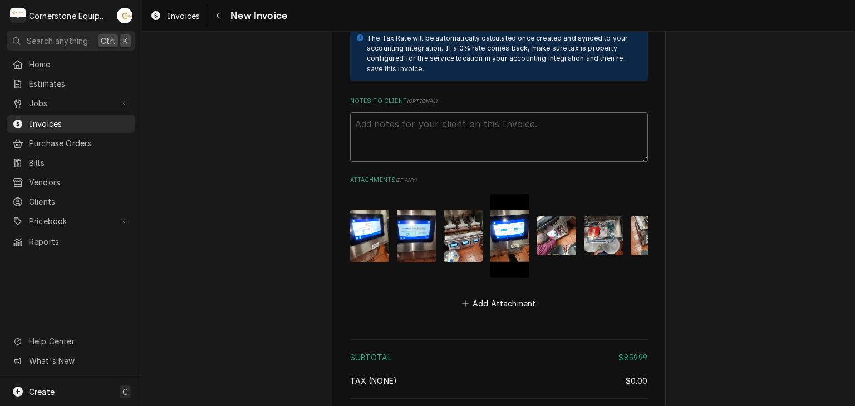
click at [444, 125] on textarea "Notes to Client ( optional )" at bounding box center [499, 137] width 298 height 50
paste textarea "INVOICE APPROVAL AND PAYMENT TERMS All invoices are due upon receipt unless oth…"
type textarea "x"
type textarea "INVOICE APPROVAL AND PAYMENT TERMS All invoices are due upon receipt unless oth…"
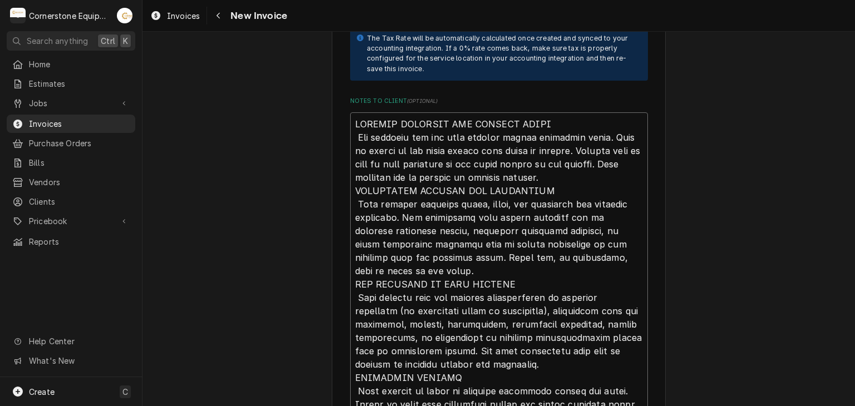
scroll to position [2446, 0]
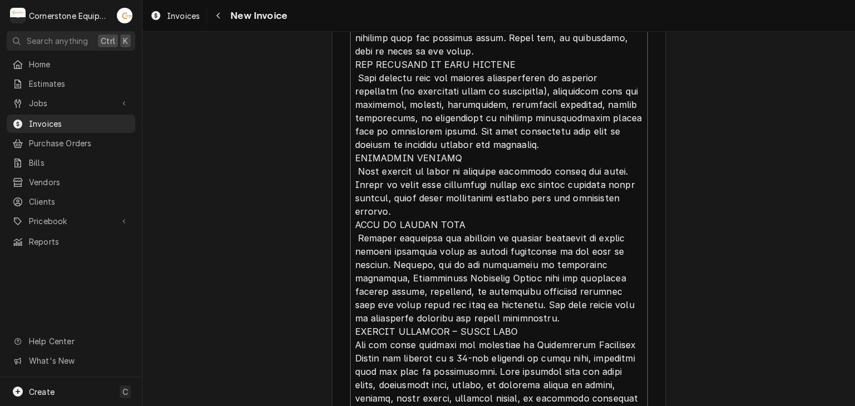
type textarea "x"
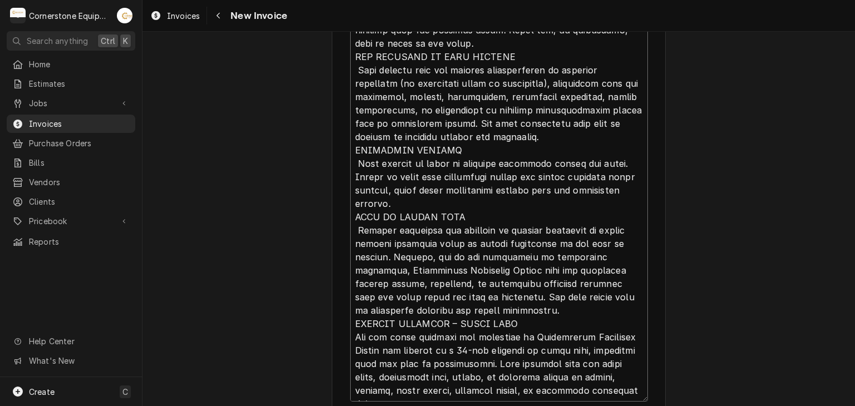
type textarea "INVOICE APPROVAL AND PAYMENT TERMS All invoices are due upon receipt unless oth…"
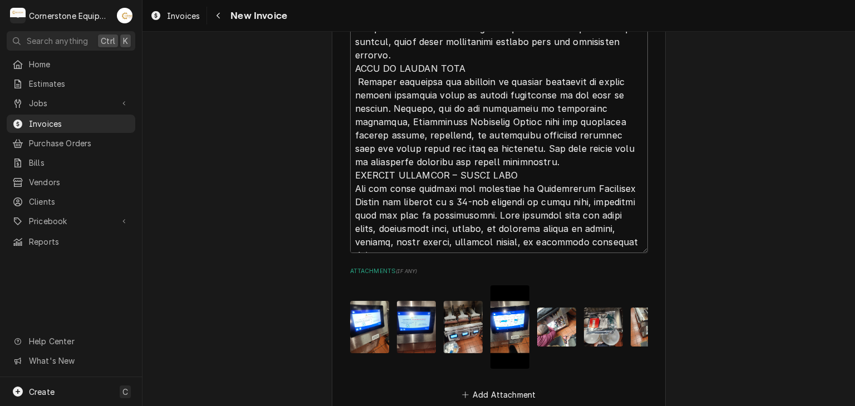
scroll to position [2825, 0]
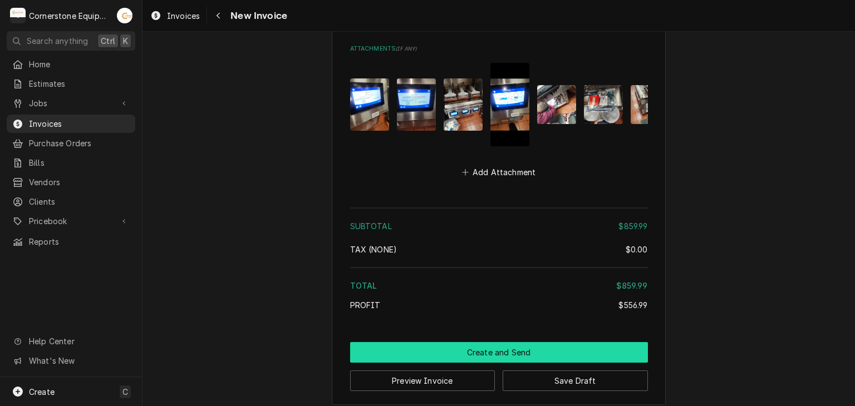
click at [490, 342] on button "Create and Send" at bounding box center [499, 352] width 298 height 21
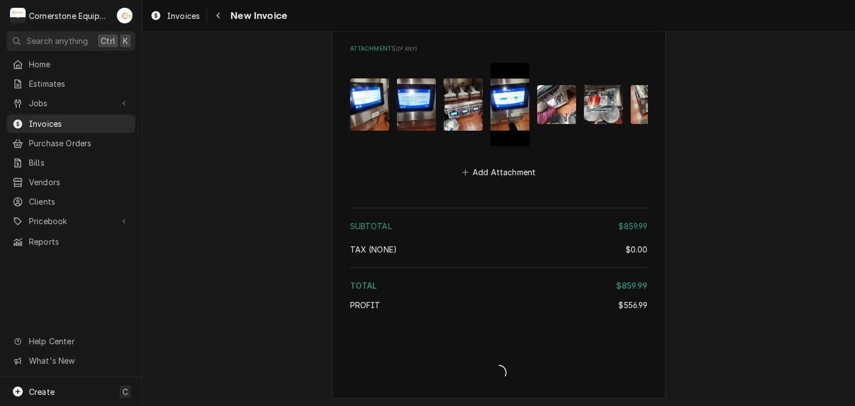
scroll to position [2820, 0]
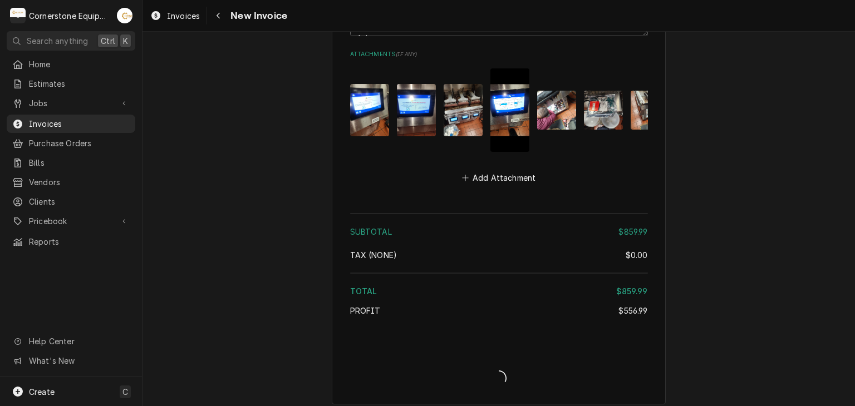
type textarea "x"
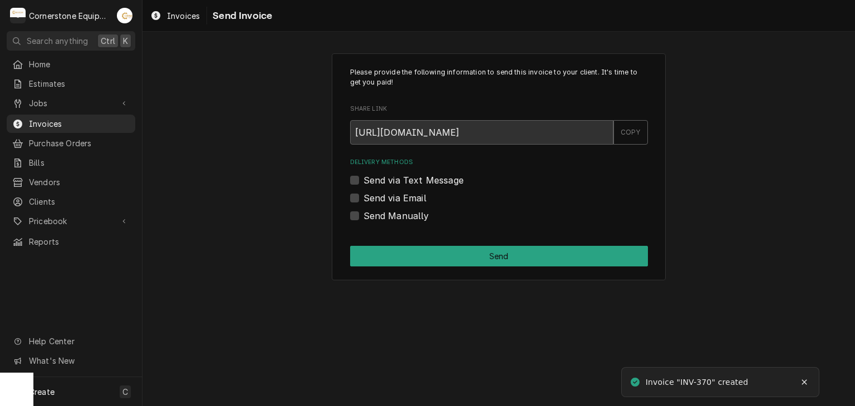
click at [386, 211] on label "Send Manually" at bounding box center [396, 215] width 66 height 13
click at [386, 211] on input "Send Manually" at bounding box center [512, 221] width 298 height 24
checkbox input "true"
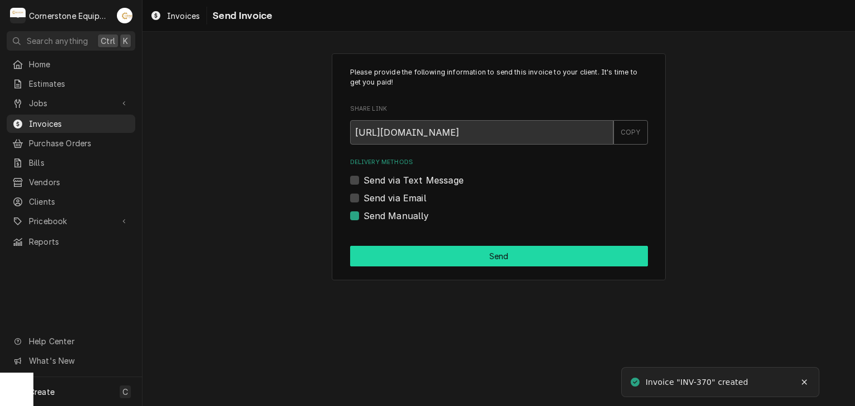
click at [450, 252] on button "Send" at bounding box center [499, 256] width 298 height 21
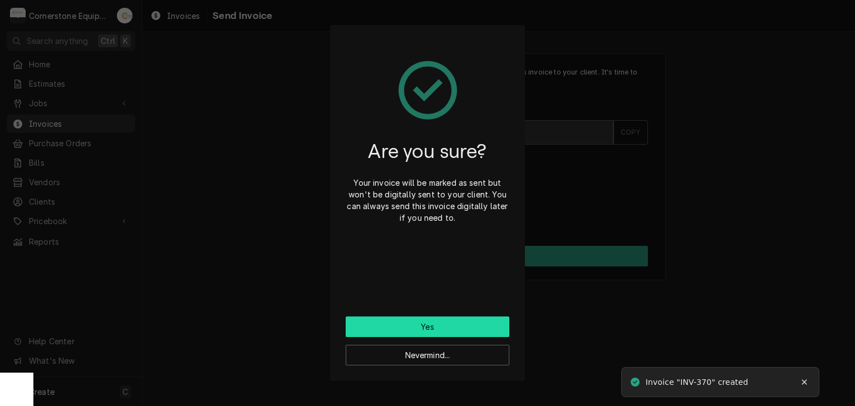
click at [416, 323] on button "Yes" at bounding box center [428, 327] width 164 height 21
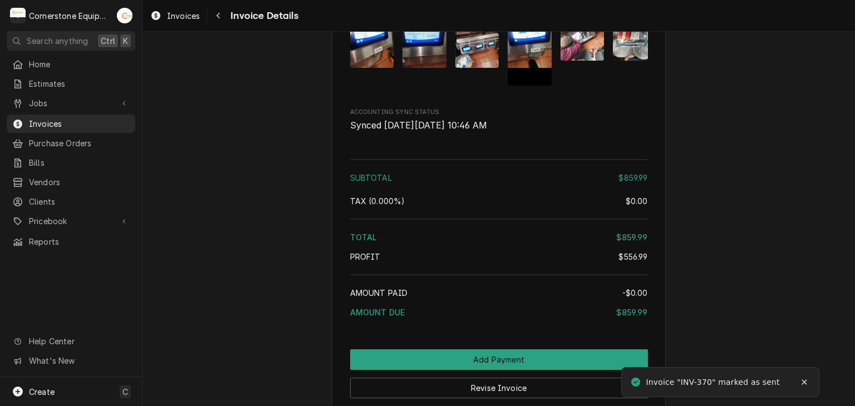
scroll to position [2378, 0]
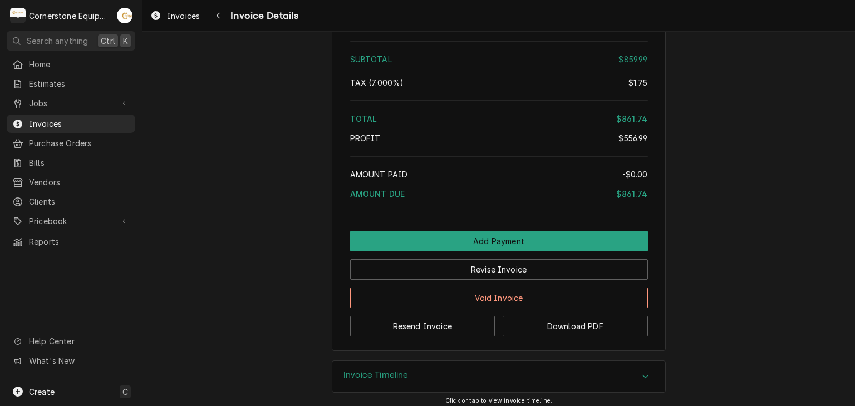
scroll to position [2378, 0]
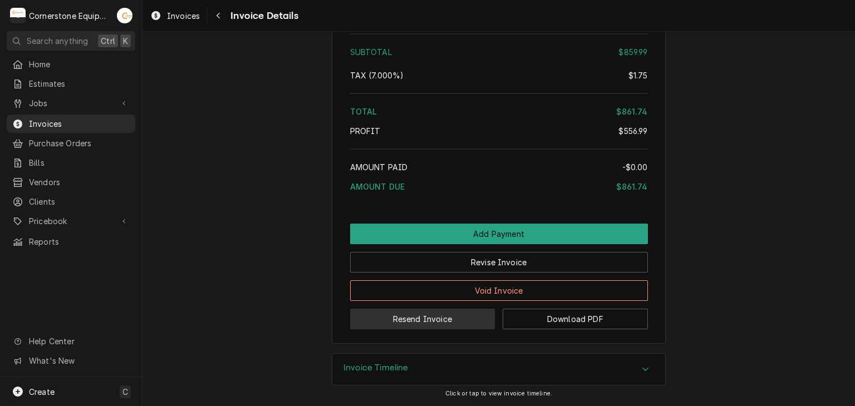
click at [410, 323] on button "Resend Invoice" at bounding box center [422, 319] width 145 height 21
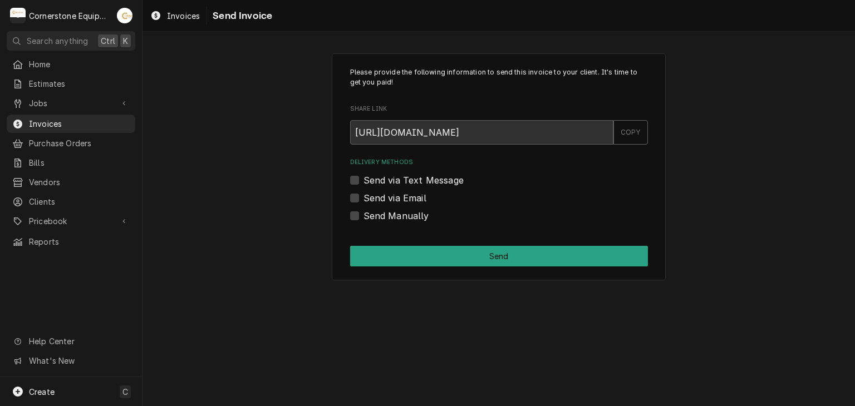
click at [381, 176] on label "Send via Text Message" at bounding box center [413, 180] width 100 height 13
click at [381, 176] on input "Send via Text Message" at bounding box center [512, 186] width 298 height 24
checkbox input "true"
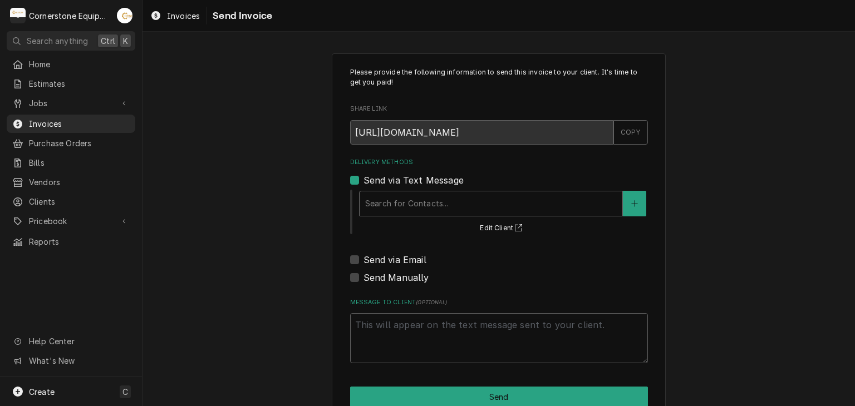
click at [374, 211] on div "Delivery Methods" at bounding box center [491, 204] width 252 height 20
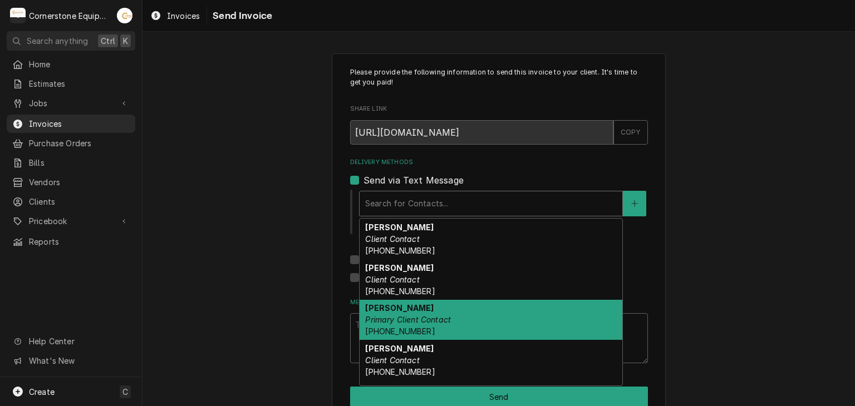
click at [385, 307] on strong "Ashton Vazquez" at bounding box center [399, 307] width 68 height 9
type textarea "x"
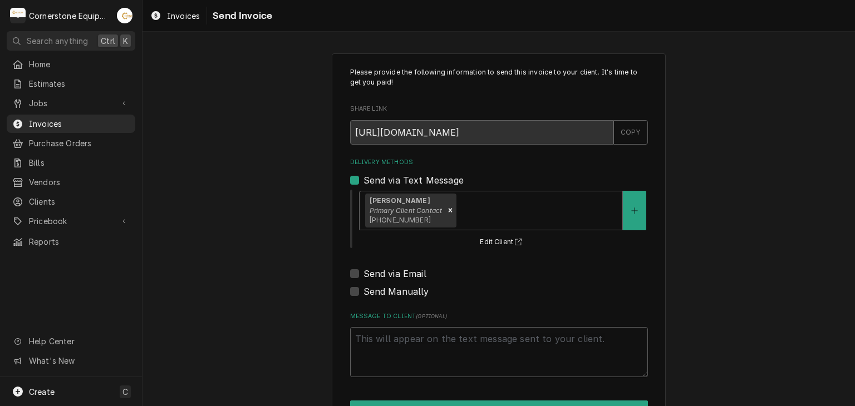
click at [384, 274] on label "Send via Email" at bounding box center [394, 273] width 63 height 13
click at [384, 274] on input "Send via Email" at bounding box center [512, 279] width 298 height 24
checkbox input "true"
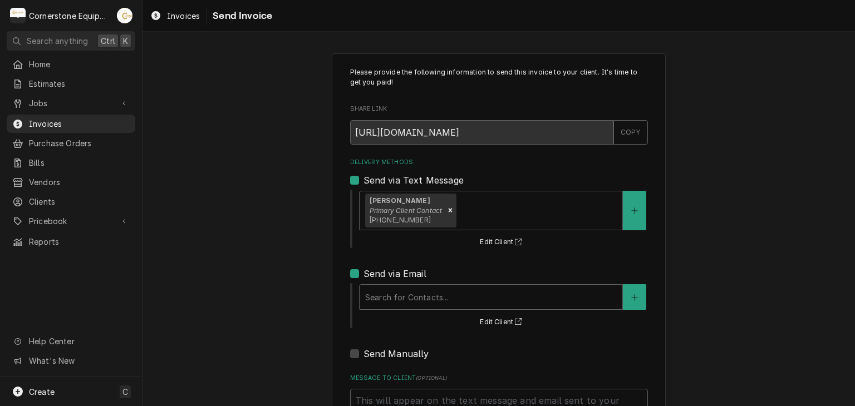
click at [390, 310] on div "Search for Contacts... Edit Client" at bounding box center [503, 306] width 290 height 46
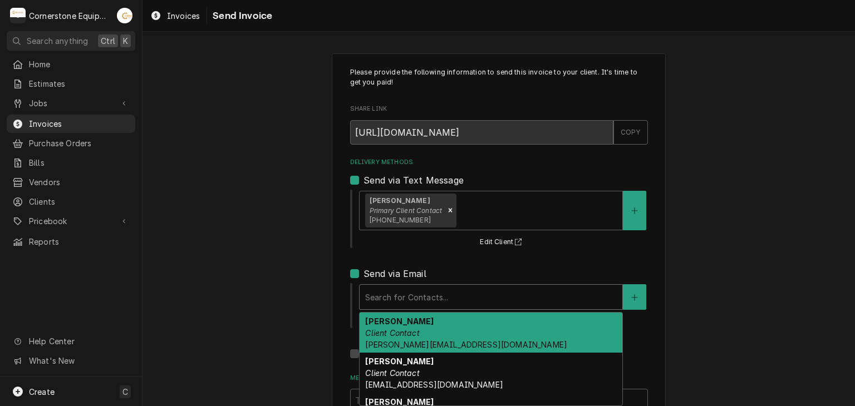
click at [392, 300] on div "Delivery Methods" at bounding box center [491, 297] width 252 height 20
click at [389, 334] on em "Client Contact" at bounding box center [392, 332] width 54 height 9
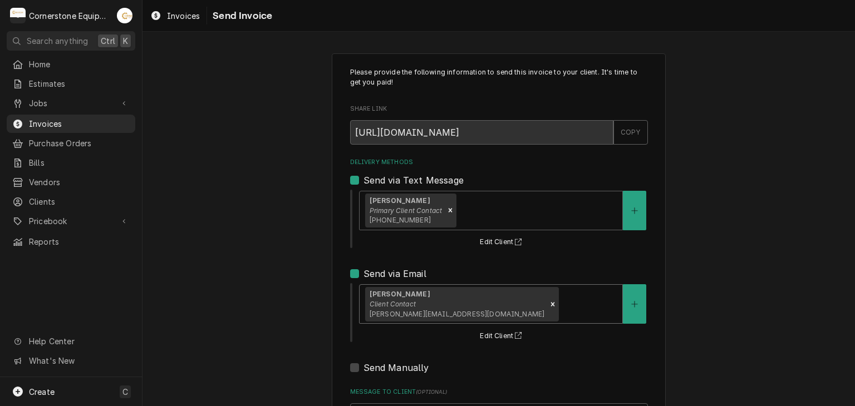
click at [309, 301] on div "Please provide the following information to send this invoice to your client. I…" at bounding box center [498, 282] width 712 height 478
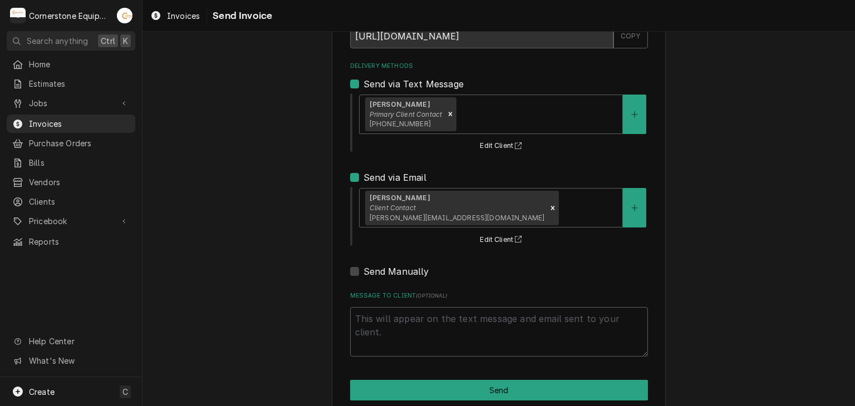
scroll to position [114, 0]
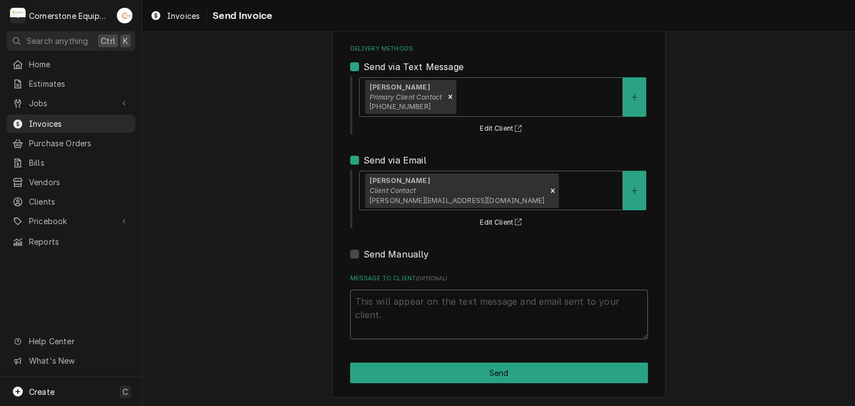
click at [418, 318] on textarea "Message to Client ( optional )" at bounding box center [499, 315] width 298 height 50
type textarea "x"
type textarea "T"
type textarea "x"
type textarea "Th"
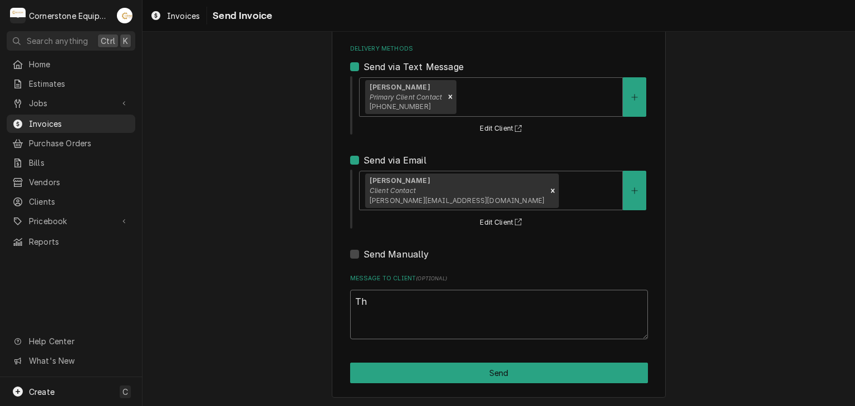
type textarea "x"
type textarea "Tha"
type textarea "x"
type textarea "Than"
type textarea "x"
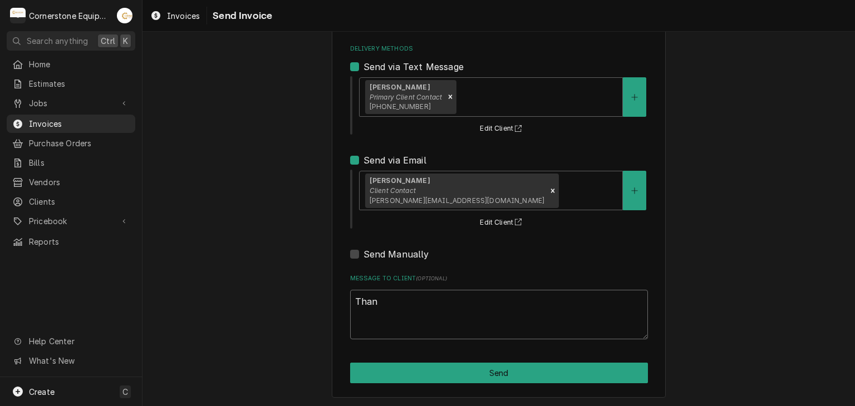
type textarea "Thank"
type textarea "x"
type textarea "Thank"
type textarea "x"
type textarea "Thank y"
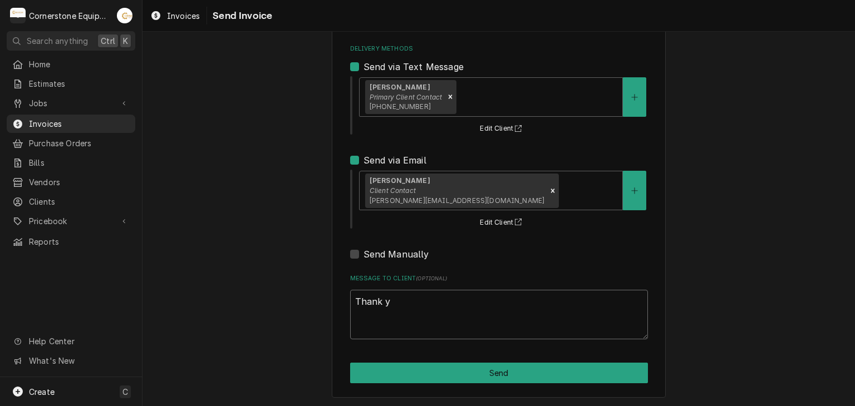
type textarea "x"
type textarea "Thank yo"
type textarea "x"
type textarea "Thank you"
type textarea "x"
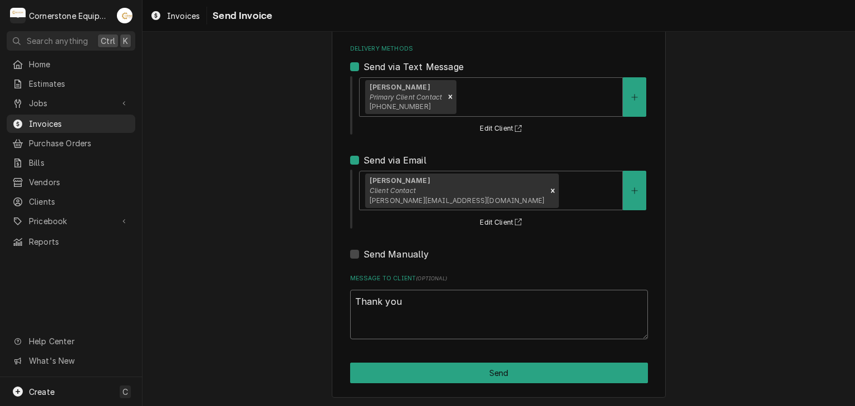
type textarea "Thank you"
type textarea "x"
type textarea "Thank you f"
type textarea "x"
type textarea "Thank you fo"
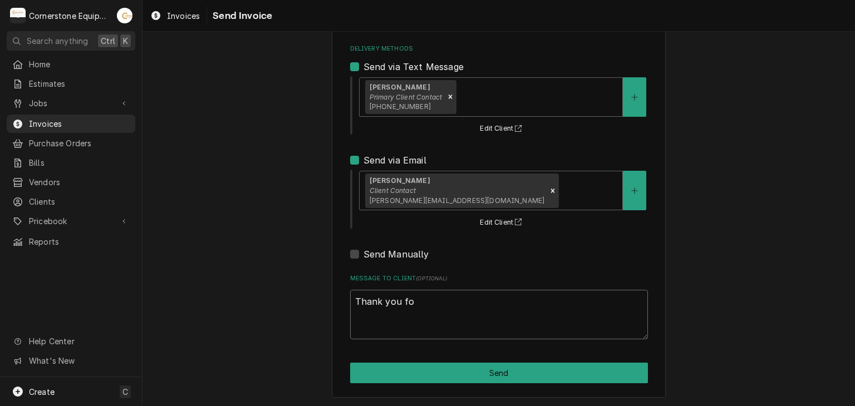
type textarea "x"
type textarea "Thank you for"
type textarea "x"
type textarea "Thank you for"
type textarea "x"
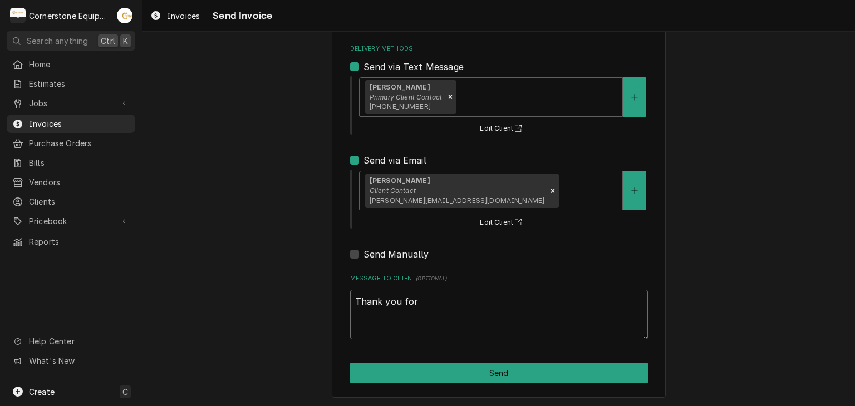
type textarea "Thank you for t"
type textarea "x"
type textarea "Thank you for th"
type textarea "x"
type textarea "Thank you for the"
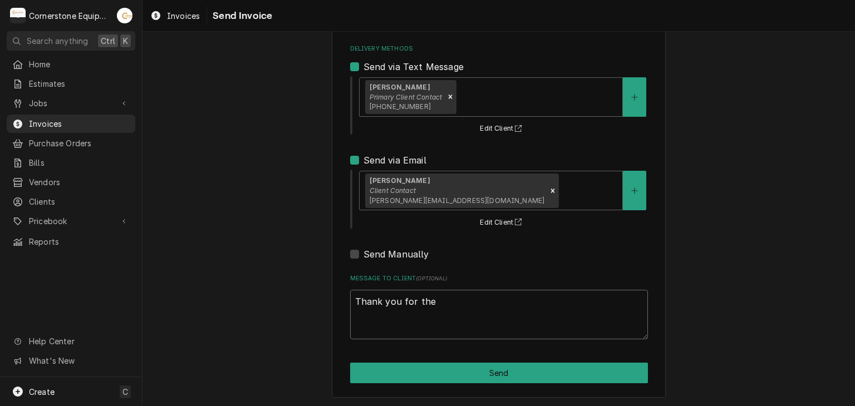
type textarea "x"
type textarea "Thank you for the"
type textarea "x"
type textarea "Thank you for the o"
type textarea "x"
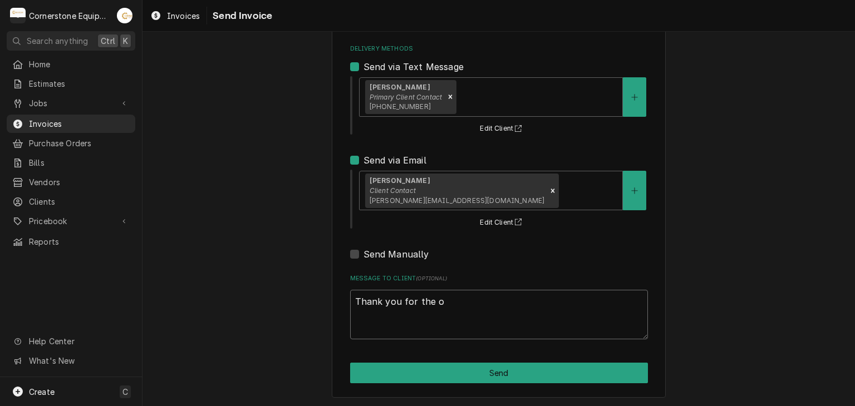
type textarea "Thank you for the op"
type textarea "x"
type textarea "Thank you for the opp"
type textarea "x"
type textarea "Thank you for the oppo"
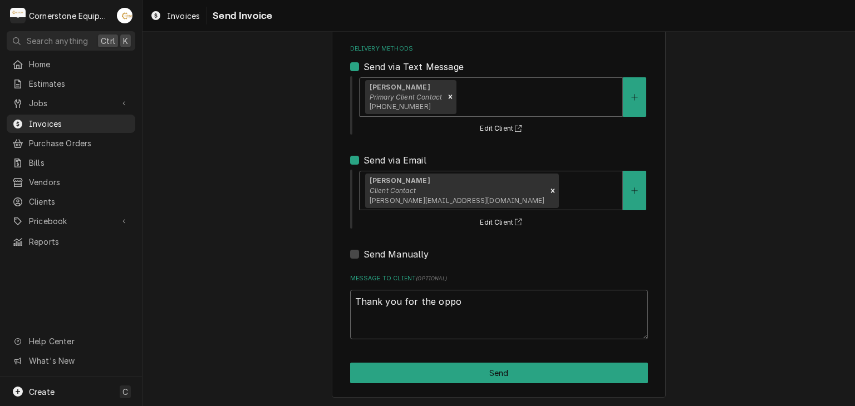
type textarea "x"
type textarea "Thank you for the oppor"
type textarea "x"
type textarea "Thank you for the opport"
type textarea "x"
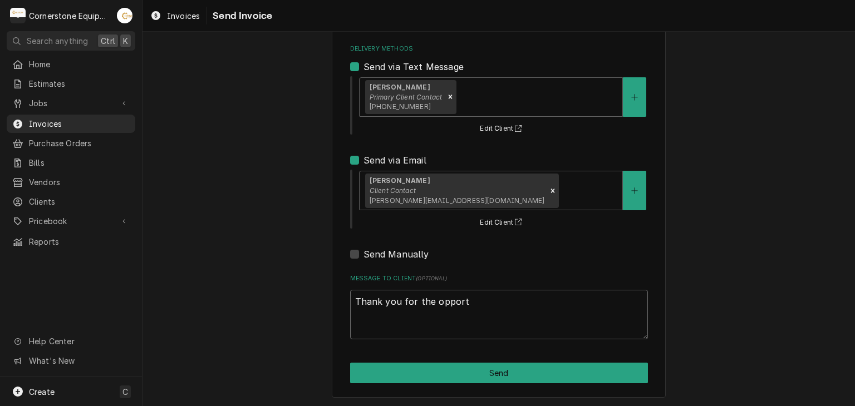
type textarea "Thank you for the opportu"
type textarea "x"
type textarea "Thank you for the opportun"
type textarea "x"
type textarea "Thank you for the opportuni"
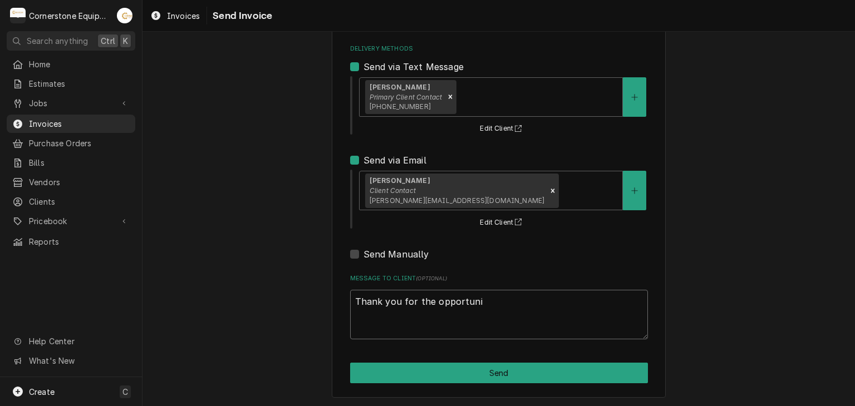
type textarea "x"
type textarea "Thank you for the opportunit"
type textarea "x"
type textarea "Thank you for the opportunity"
type textarea "x"
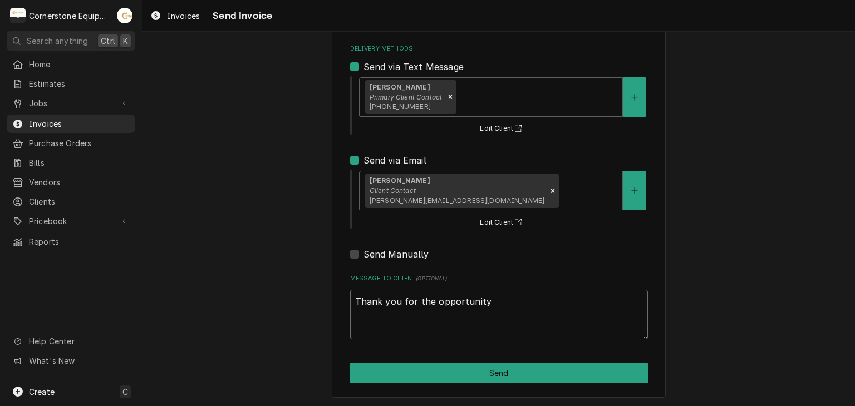
type textarea "Thank you for the opportunity"
type textarea "x"
type textarea "Thank you for the opportunity t"
type textarea "x"
type textarea "Thank you for the opportunity to"
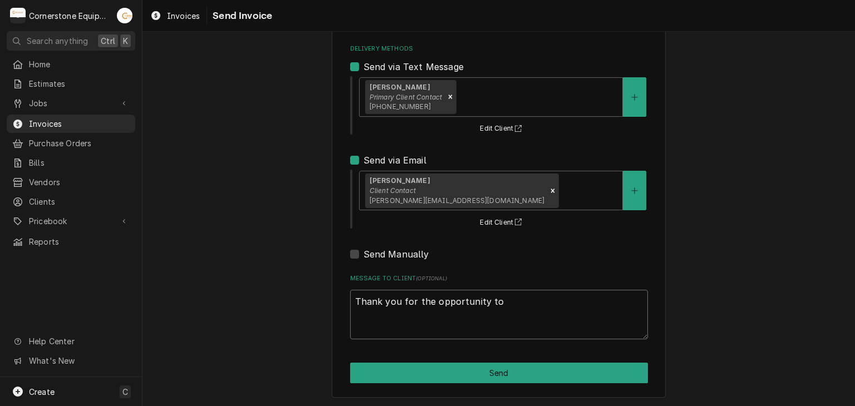
type textarea "x"
type textarea "Thank you for the opportunity to"
type textarea "x"
type textarea "Thank you for the opportunity to b"
type textarea "x"
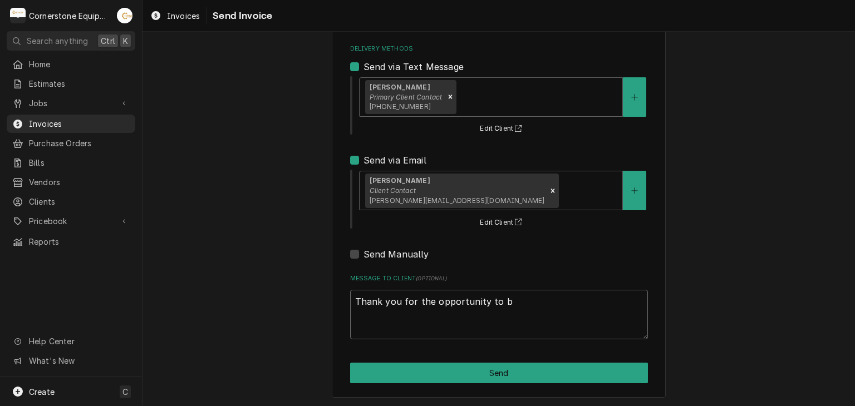
type textarea "Thank you for the opportunity to be"
type textarea "x"
type textarea "Thank you for the opportunity to be"
type textarea "x"
type textarea "Thank you for the opportunity to be o"
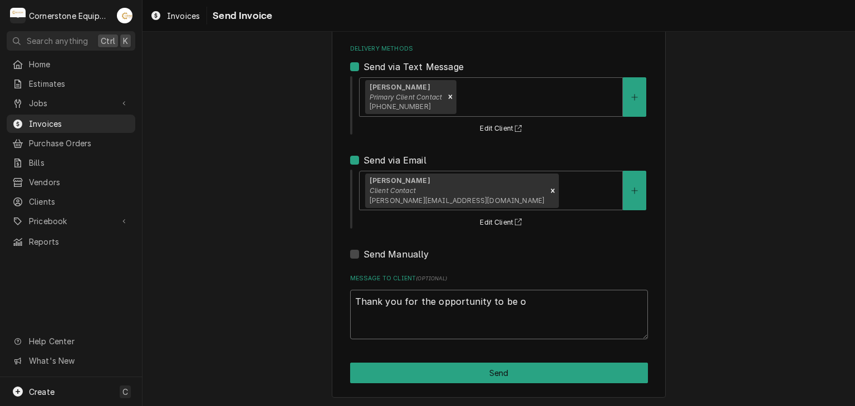
type textarea "x"
type textarea "Thank you for the opportunity to be of"
type textarea "x"
type textarea "Thank you for the opportunity to be of"
type textarea "x"
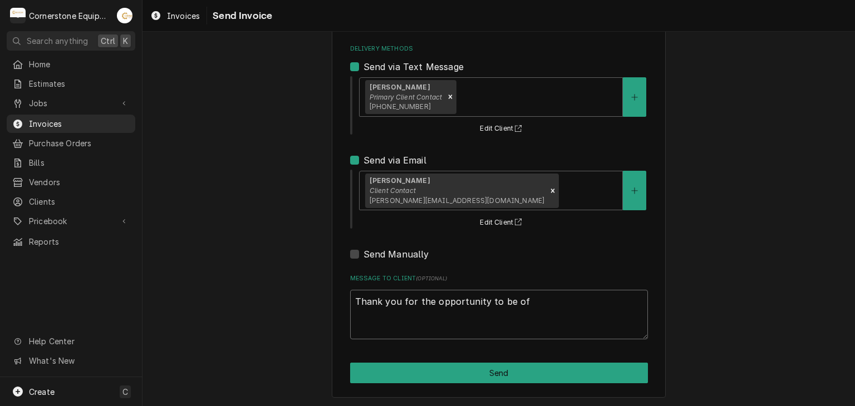
type textarea "Thank you for the opportunity to be of s"
type textarea "x"
type textarea "Thank you for the opportunity to be of se"
type textarea "x"
type textarea "Thank you for the opportunity to be of ser"
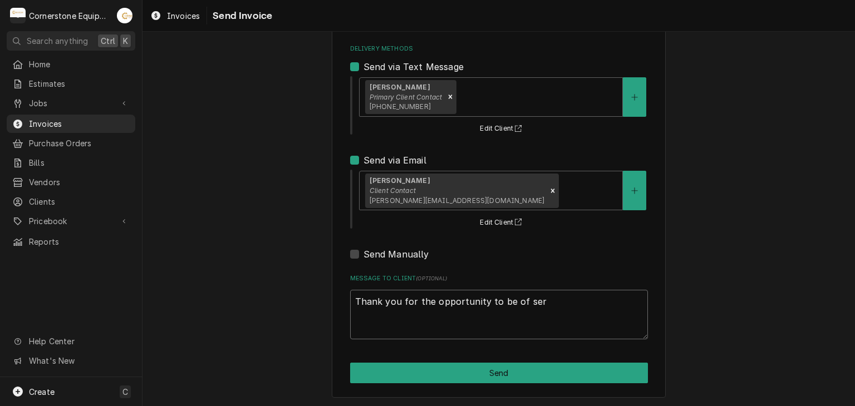
type textarea "x"
type textarea "Thank you for the opportunity to be of serv"
type textarea "x"
type textarea "Thank you for the opportunity to be of servic"
type textarea "x"
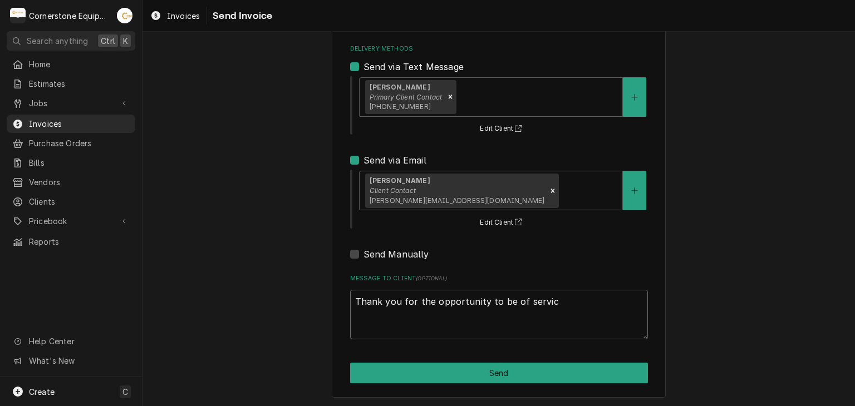
type textarea "Thank you for the opportunity to be of service"
type textarea "x"
click at [418, 317] on textarea "Thank you for the opportunity to be of service!" at bounding box center [499, 315] width 298 height 50
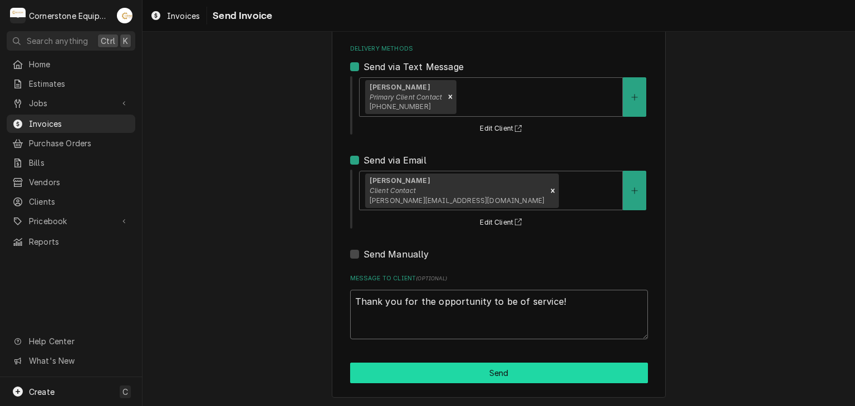
type textarea "Thank you for the opportunity to be of service!"
click at [522, 373] on button "Send" at bounding box center [499, 373] width 298 height 21
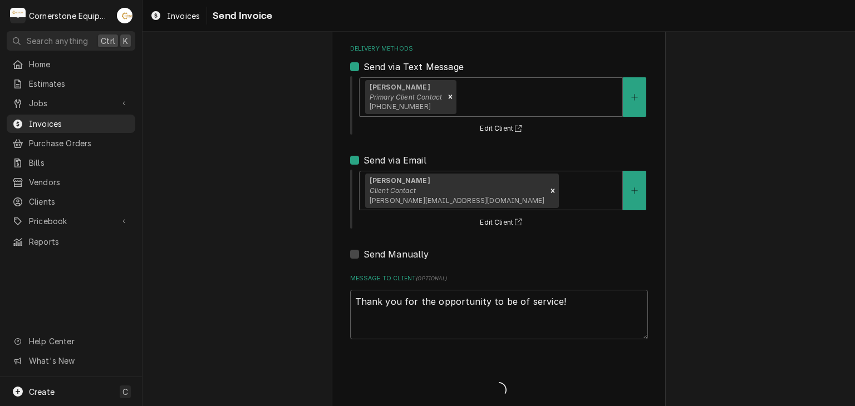
type textarea "x"
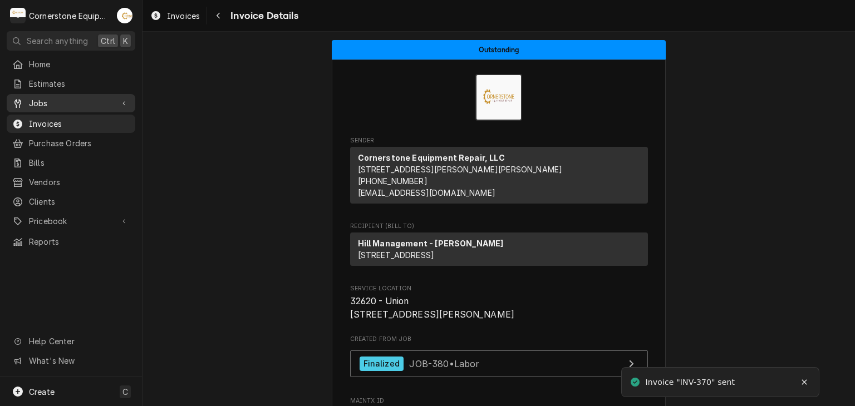
click at [30, 104] on span "Jobs" at bounding box center [71, 103] width 84 height 12
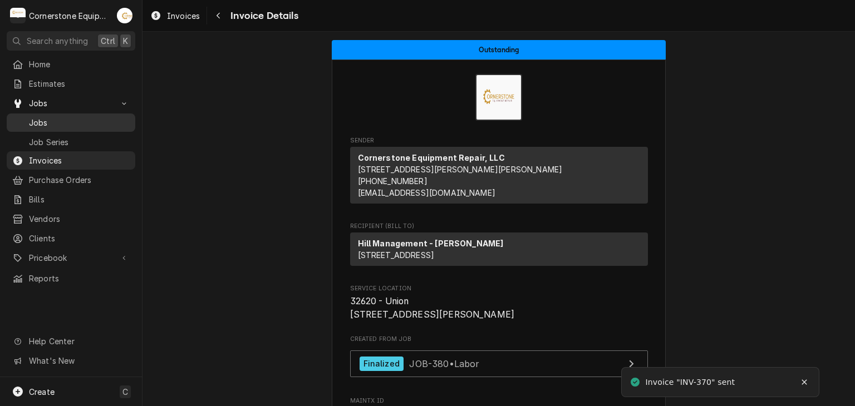
click at [38, 122] on span "Jobs" at bounding box center [79, 123] width 101 height 12
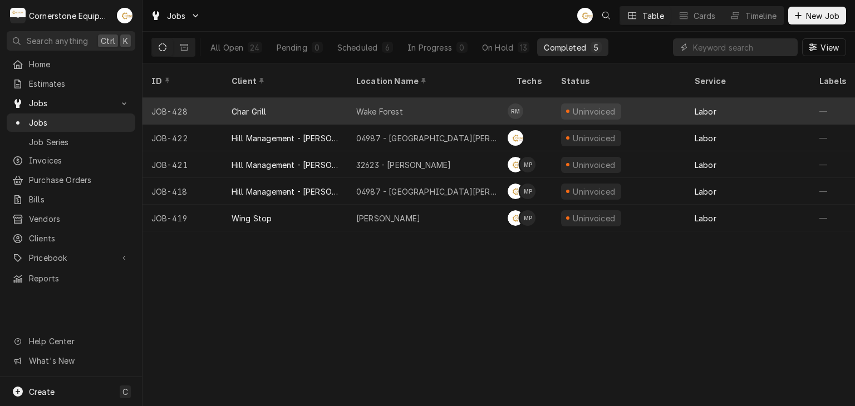
click at [275, 102] on div "Char Grill" at bounding box center [285, 111] width 125 height 27
